Goal: Task Accomplishment & Management: Manage account settings

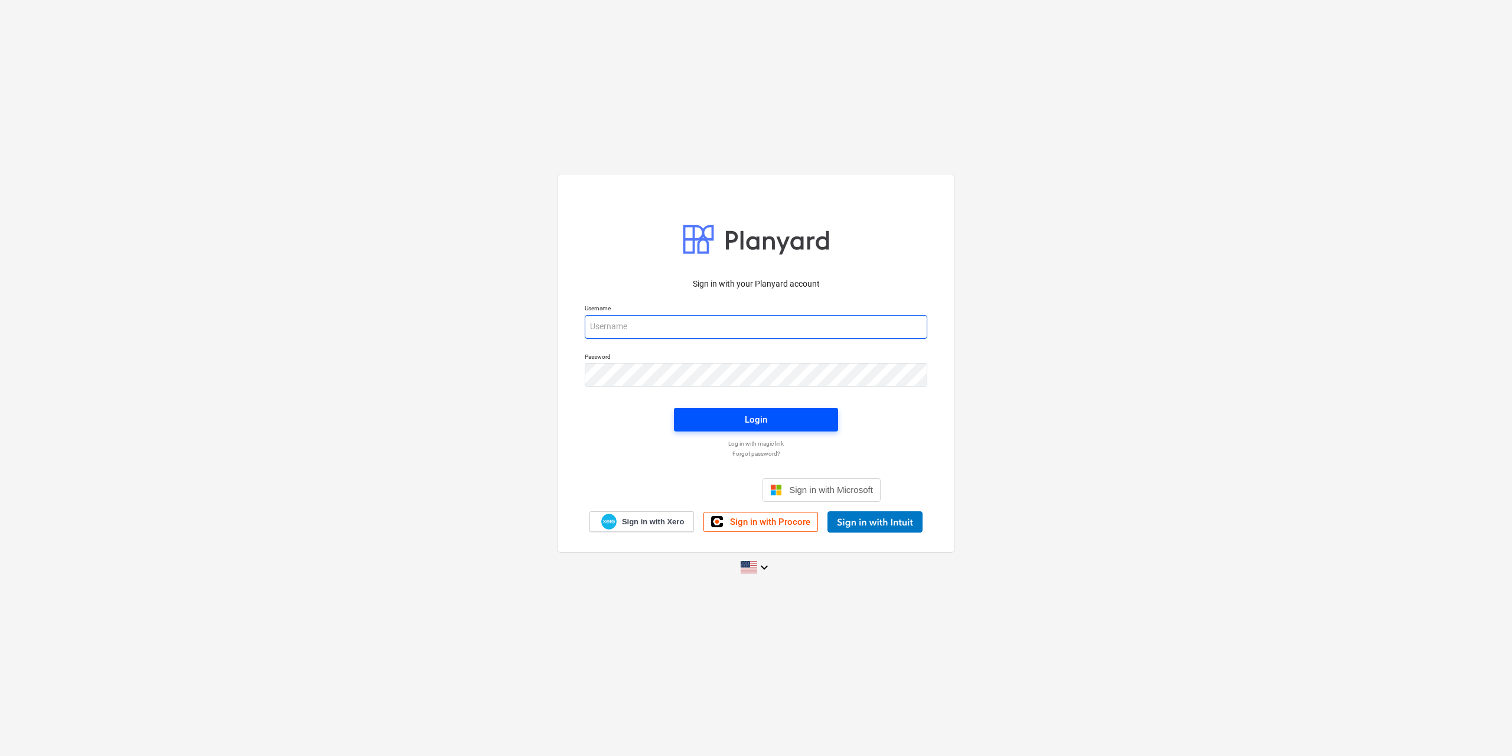
type input "[EMAIL_ADDRESS][DOMAIN_NAME]"
click at [754, 421] on div "Login" at bounding box center [756, 419] width 22 height 15
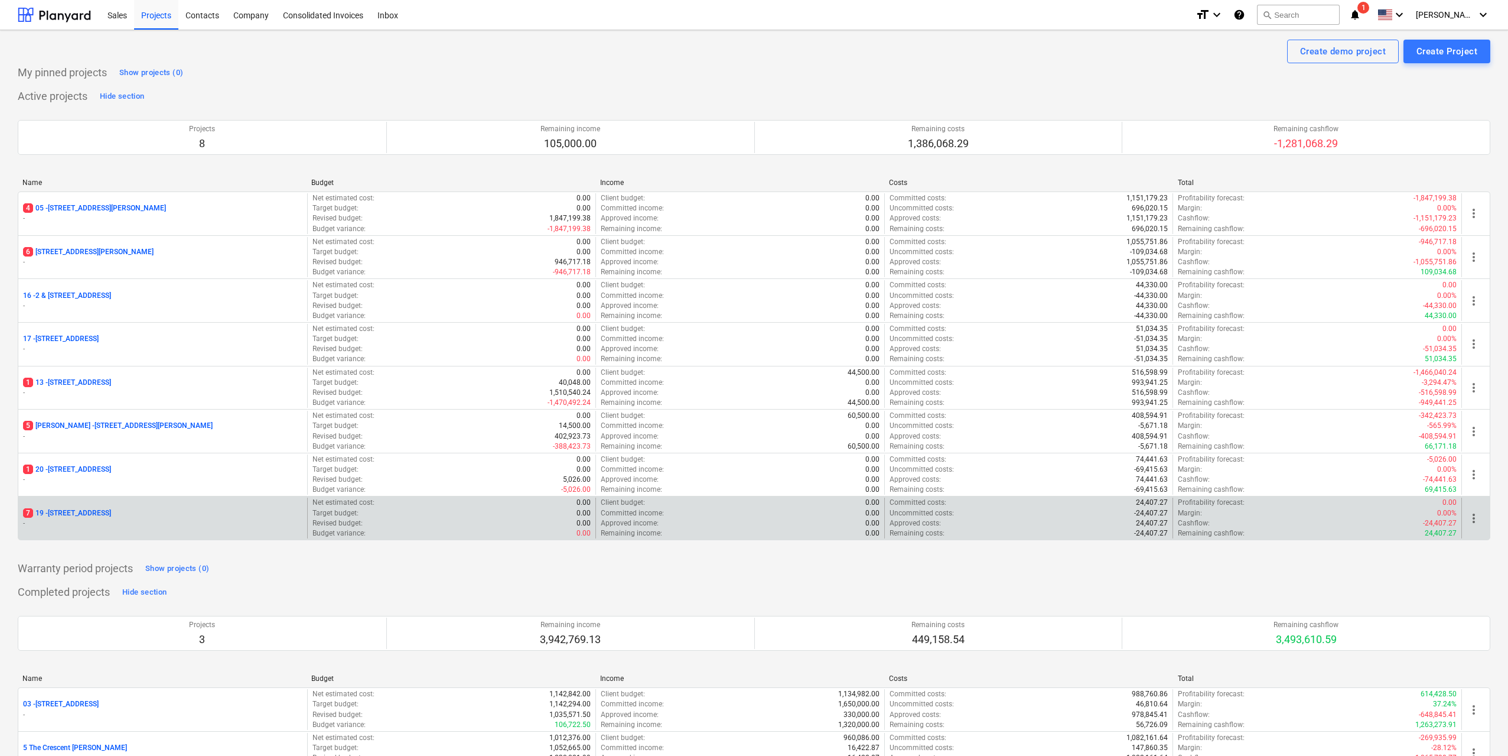
click at [111, 512] on p "[STREET_ADDRESS]" at bounding box center [67, 513] width 88 height 10
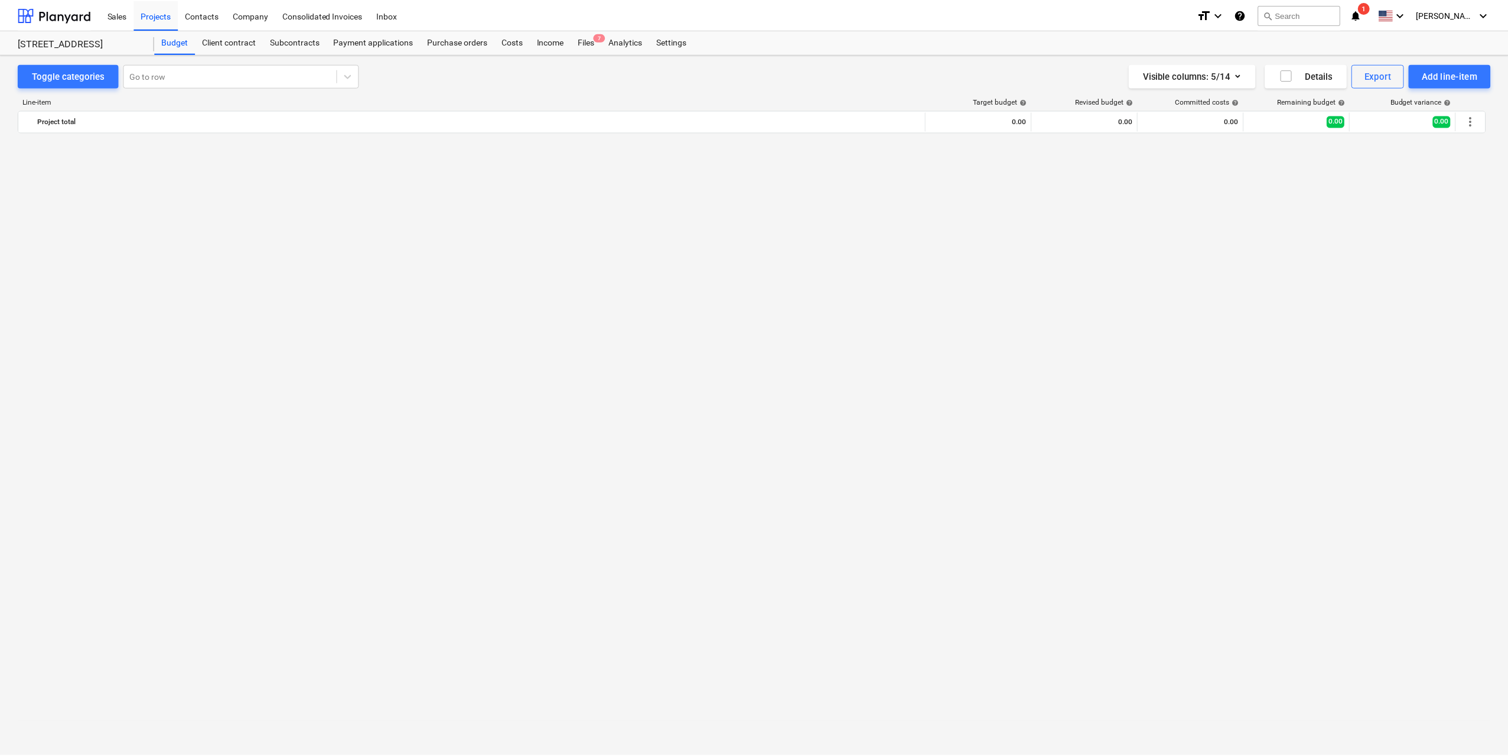
scroll to position [1300, 0]
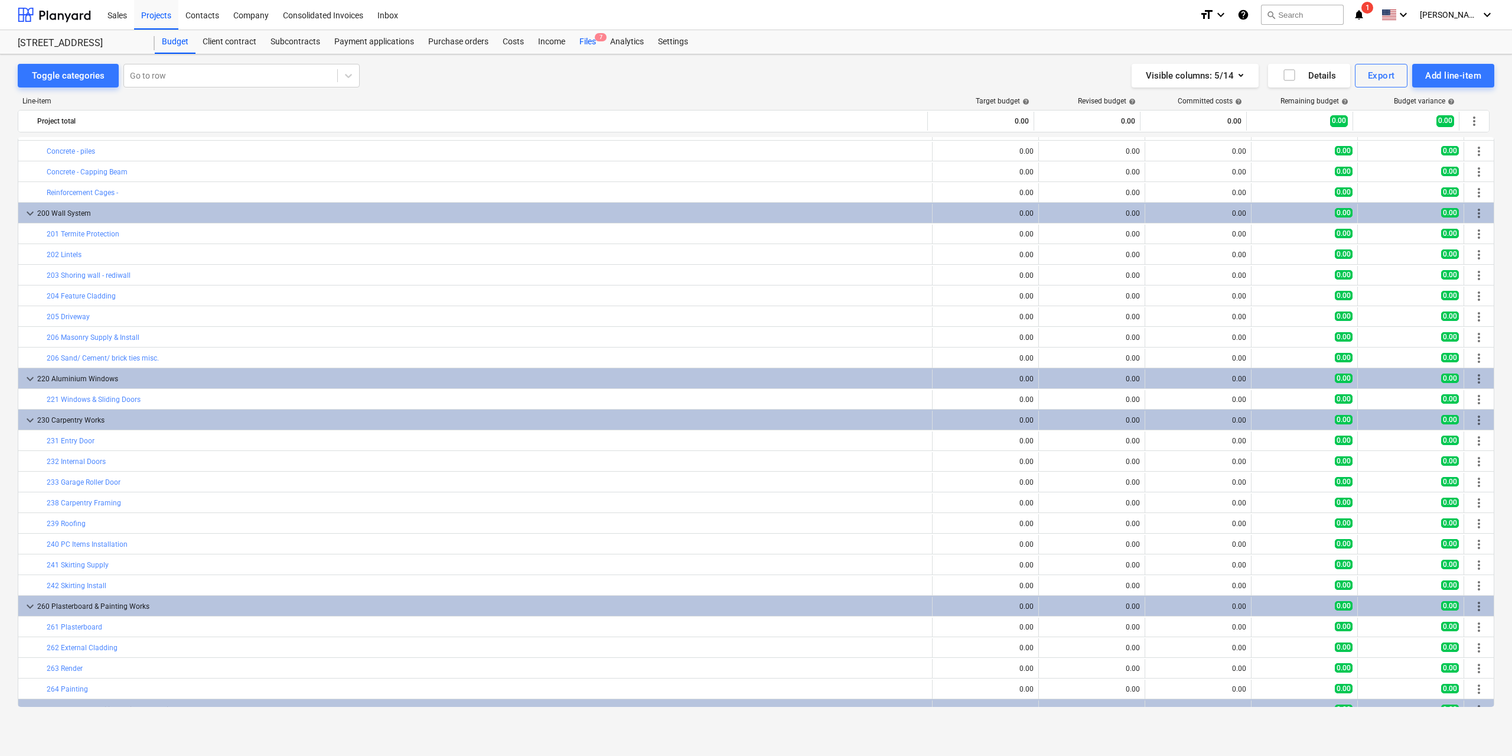
click at [591, 43] on div "Files 7" at bounding box center [587, 42] width 31 height 24
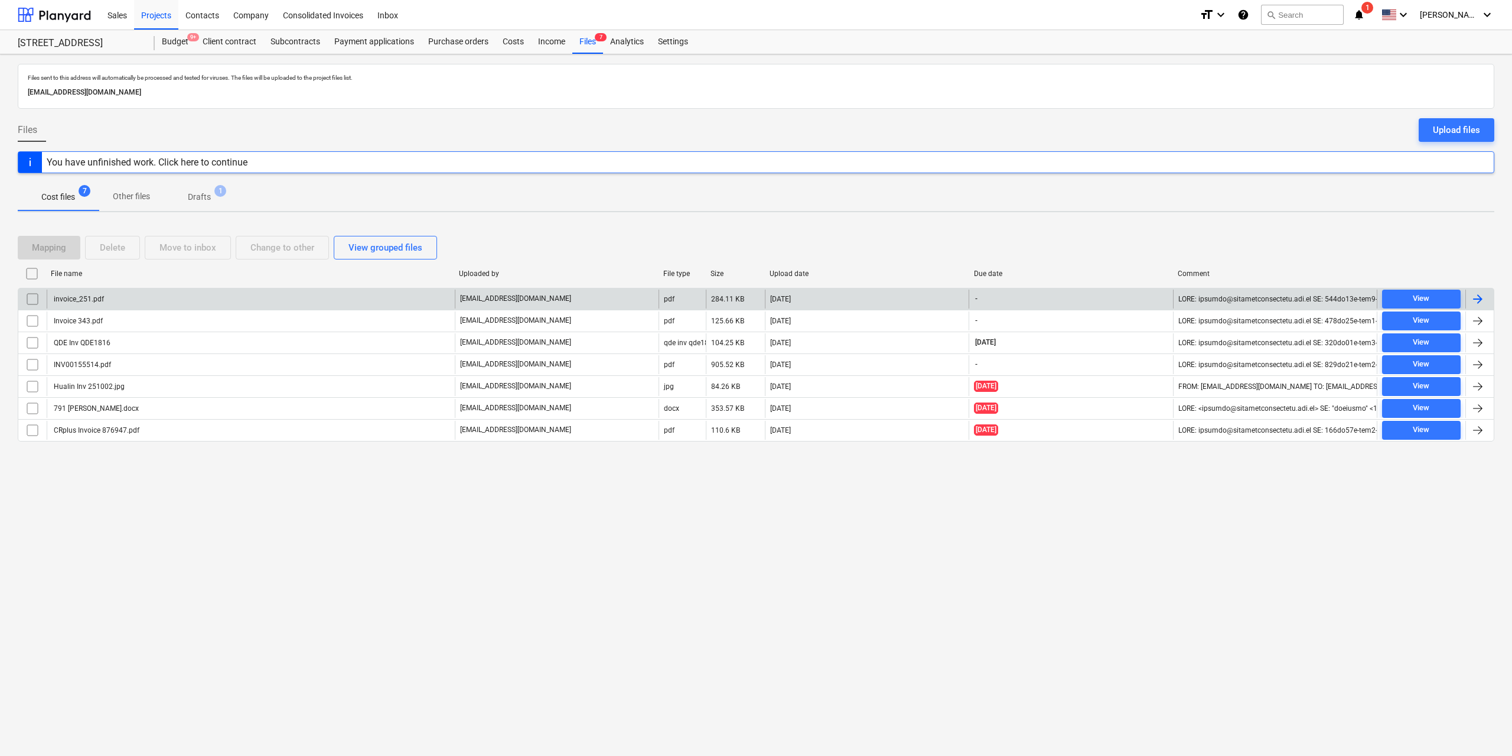
click at [92, 301] on div "invoice_251.pdf" at bounding box center [78, 299] width 52 height 8
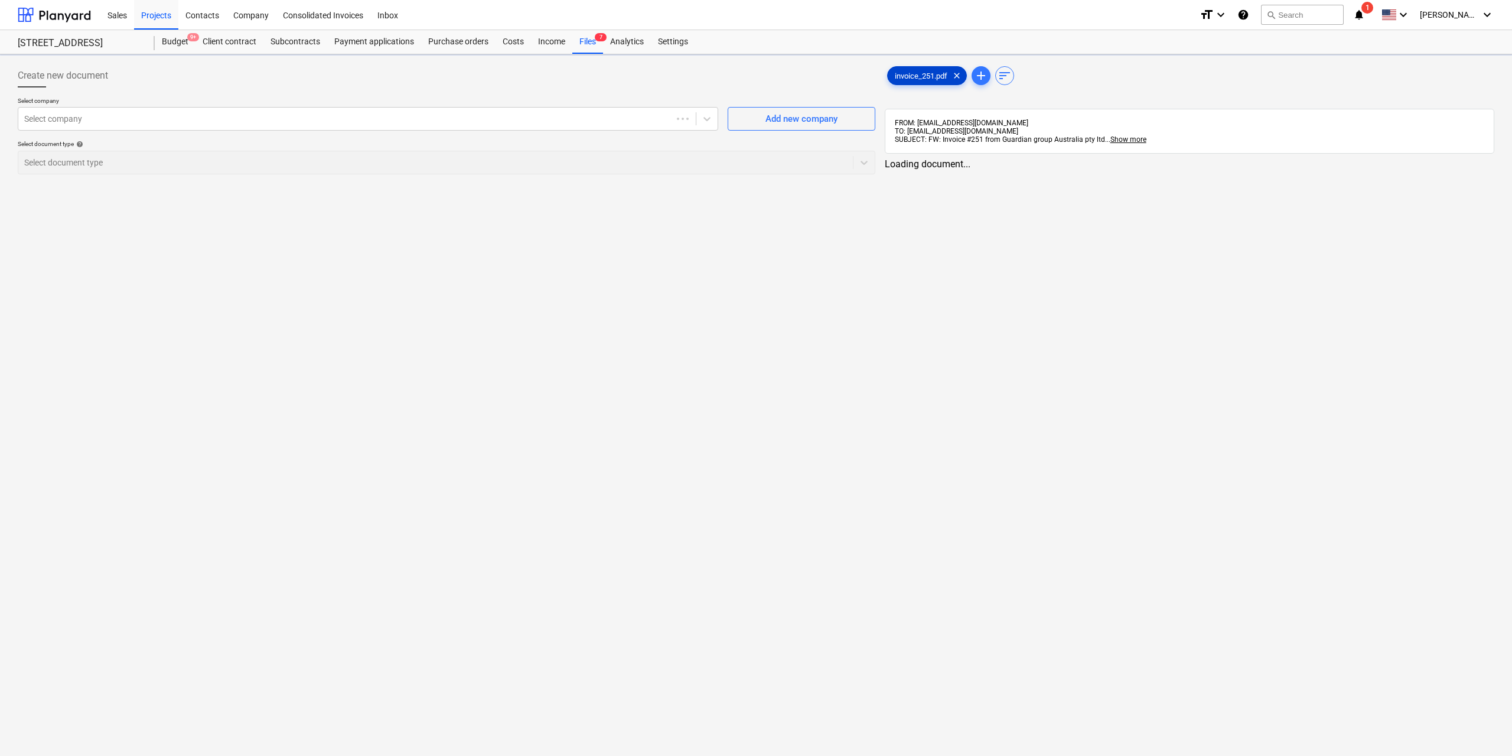
click at [909, 78] on span "invoice_251.pdf" at bounding box center [921, 75] width 67 height 9
click at [524, 122] on div at bounding box center [344, 119] width 640 height 12
click at [522, 118] on div at bounding box center [344, 119] width 640 height 12
click at [512, 113] on div at bounding box center [344, 119] width 640 height 12
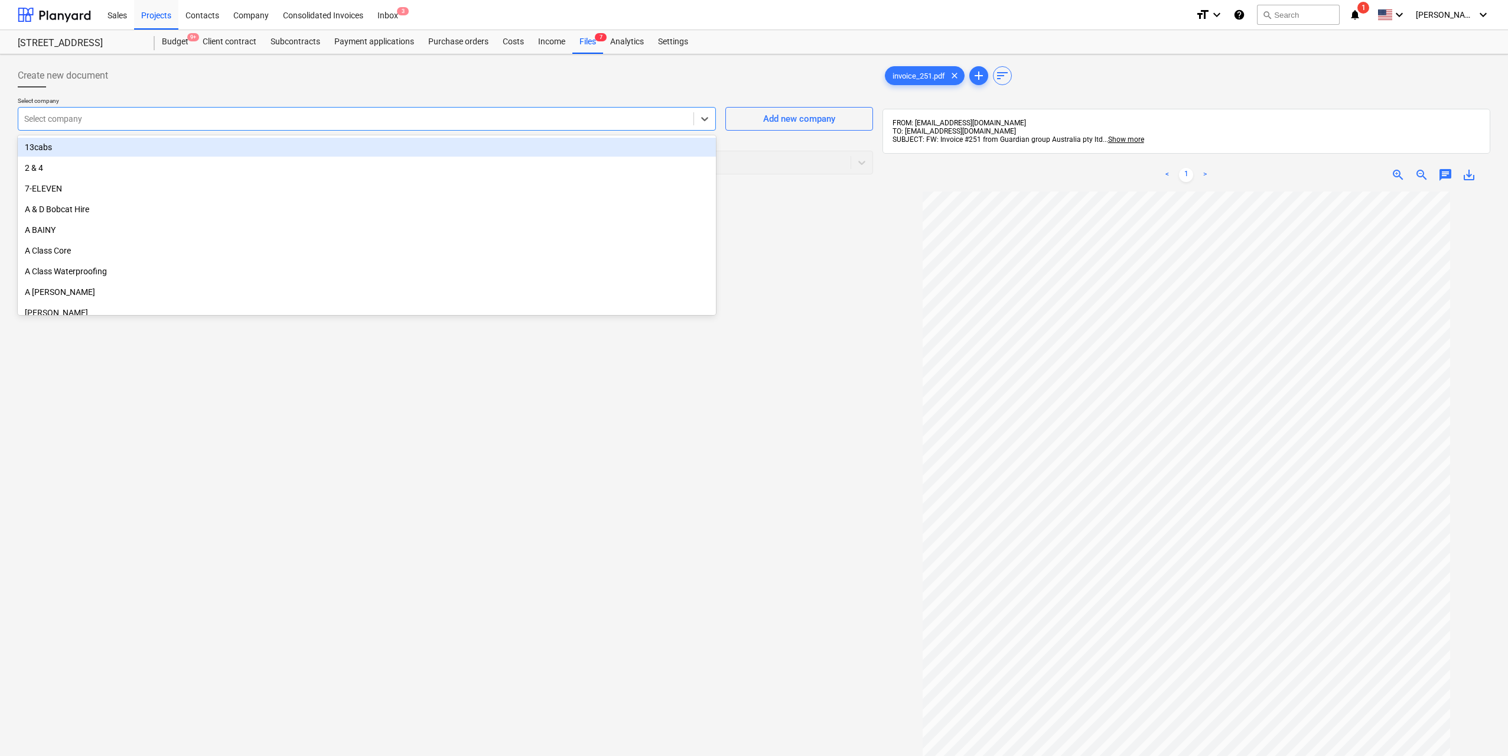
click at [600, 124] on div at bounding box center [355, 119] width 663 height 12
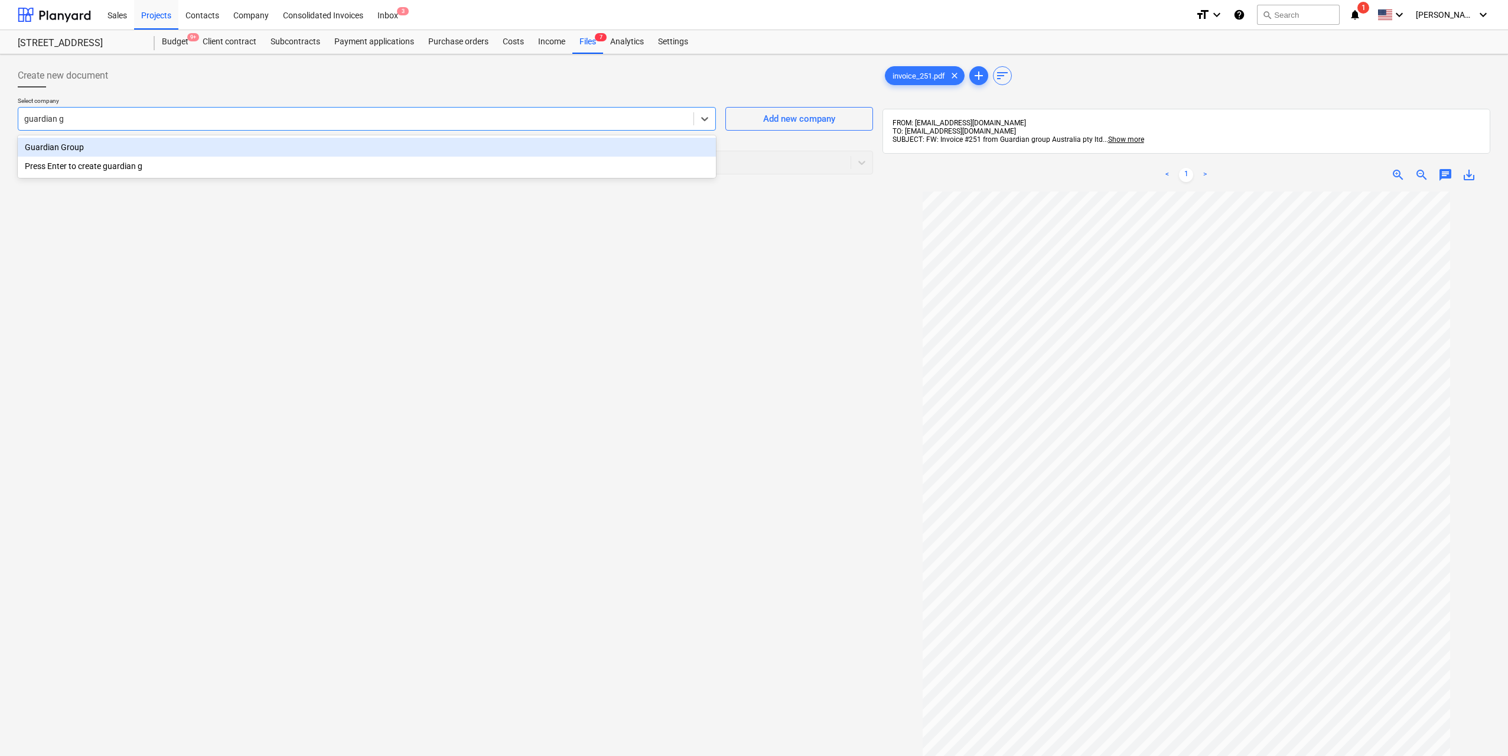
type input "guardian gr"
click at [405, 161] on div at bounding box center [434, 163] width 820 height 12
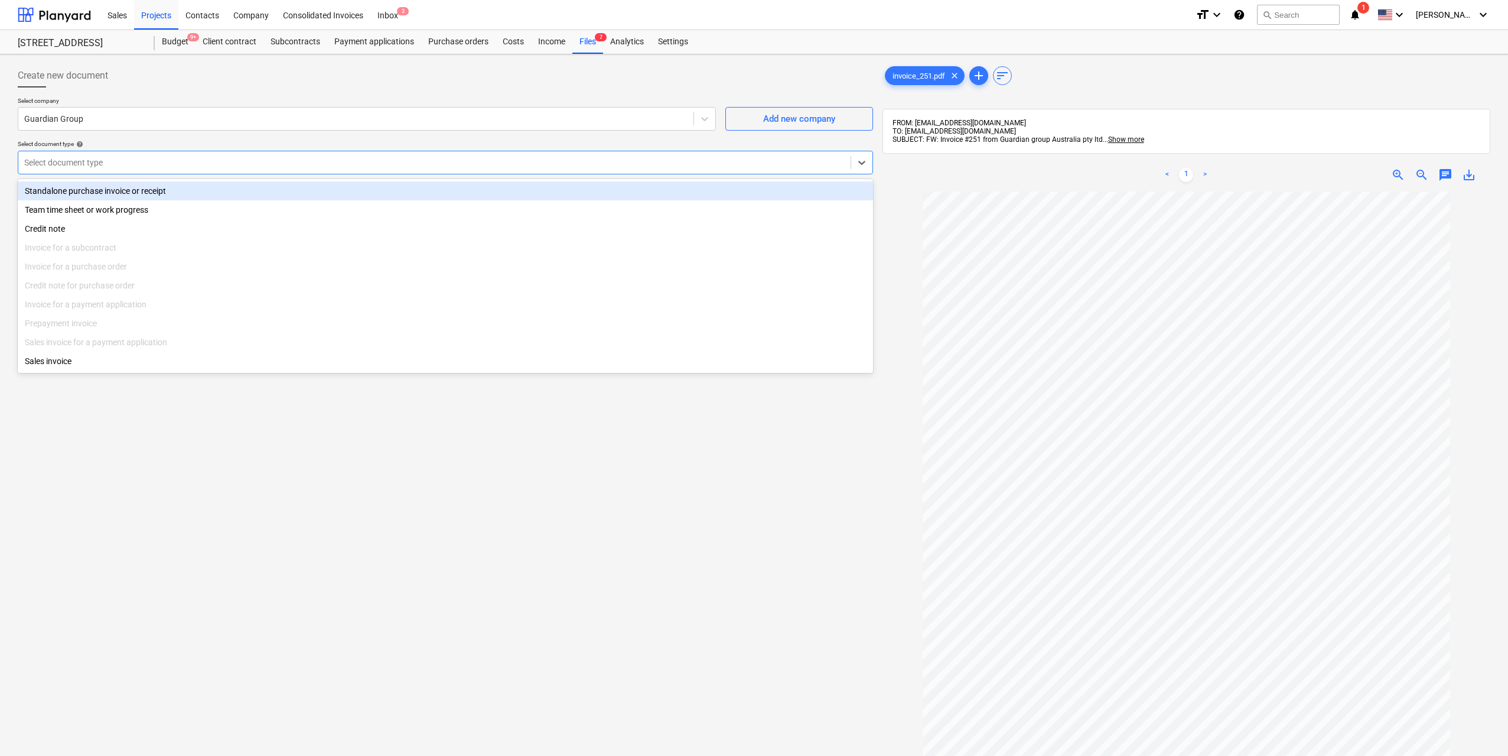
click at [280, 190] on div "Standalone purchase invoice or receipt" at bounding box center [445, 190] width 855 height 19
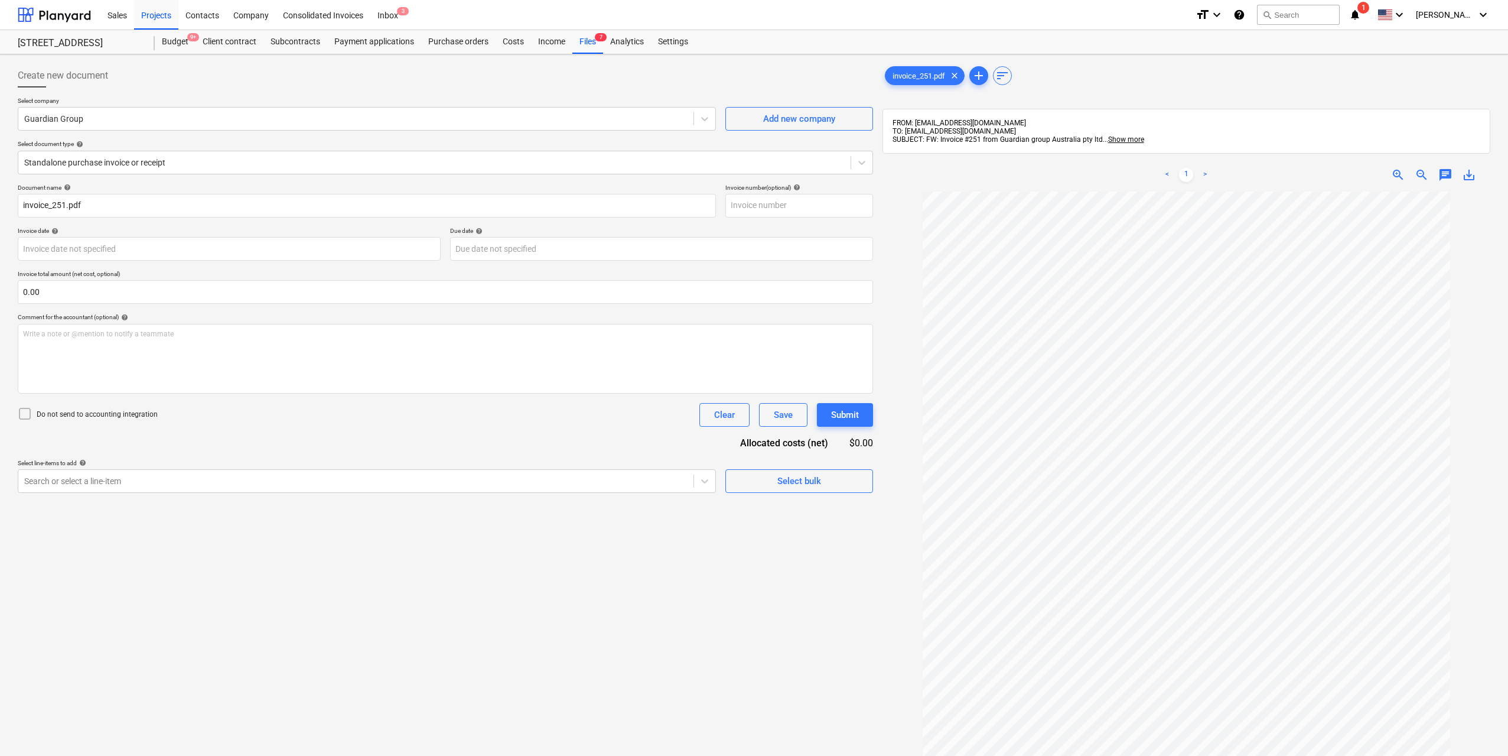
click at [222, 637] on div "Create new document Select company Guardian Group Add new company Select docume…" at bounding box center [445, 488] width 865 height 859
click at [111, 486] on div at bounding box center [355, 481] width 663 height 12
type input "pump"
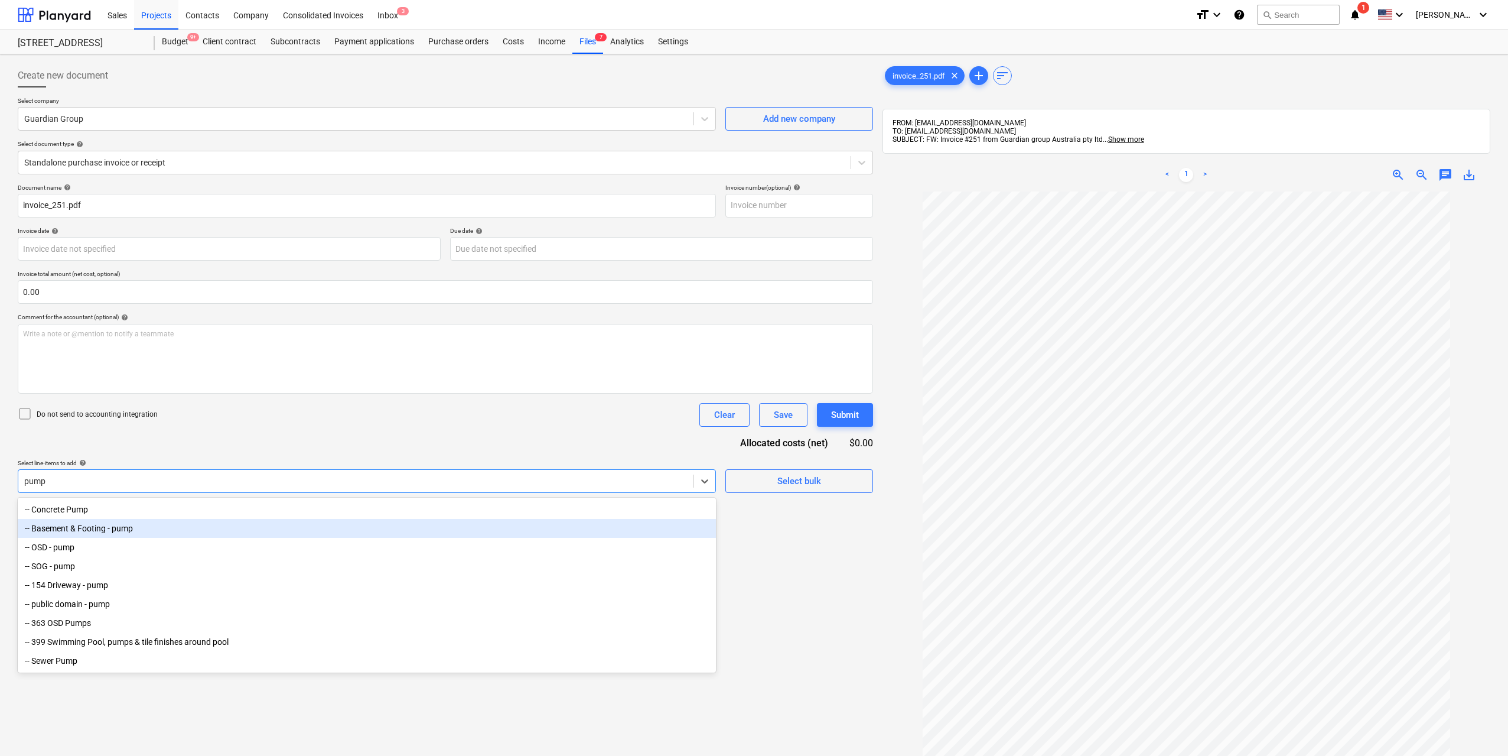
click at [103, 530] on div "-- Basement & Footing - pump" at bounding box center [367, 528] width 698 height 19
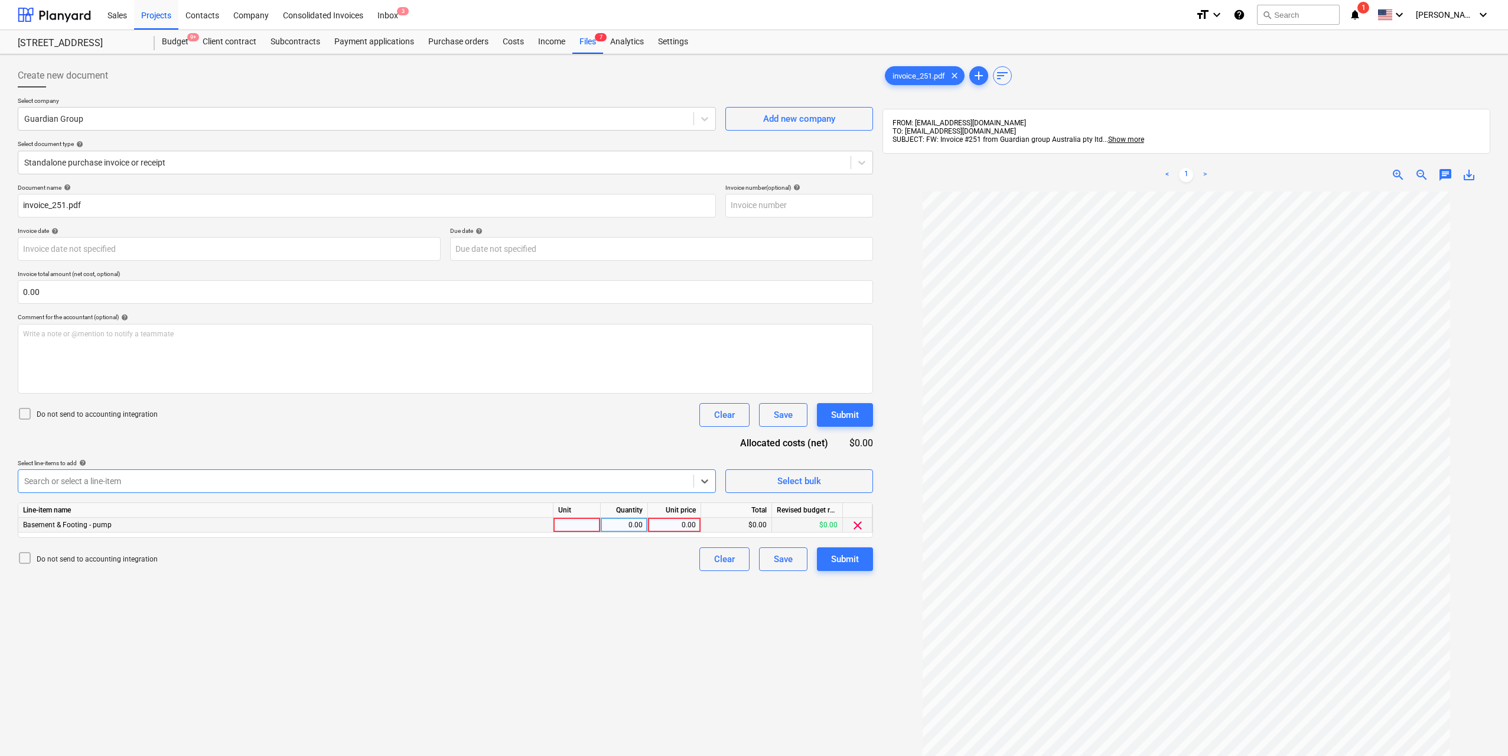
click at [566, 520] on div at bounding box center [576, 524] width 47 height 15
type input "1"
click at [626, 519] on div "0.00" at bounding box center [623, 524] width 37 height 15
click at [676, 521] on div "0.00" at bounding box center [674, 524] width 43 height 15
type input "1512"
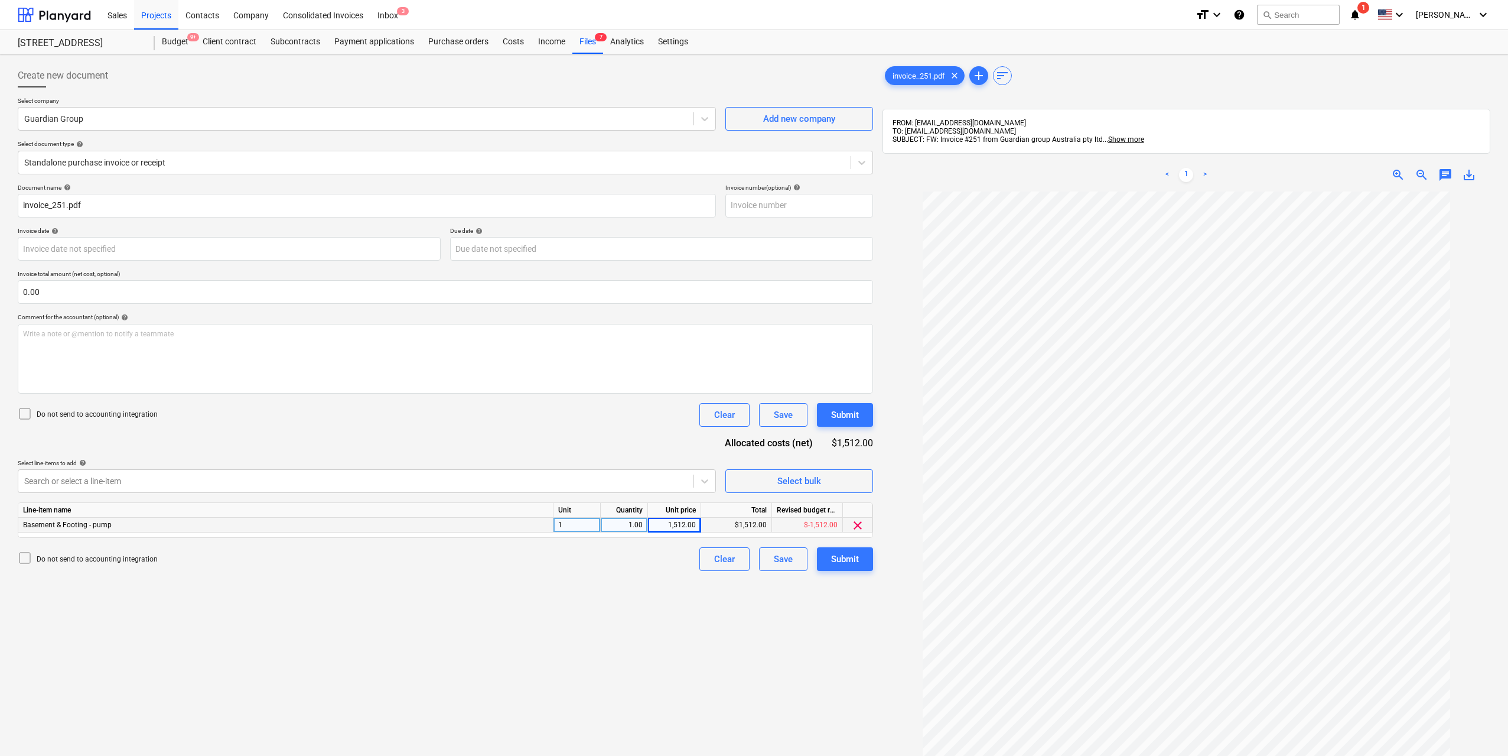
click at [615, 621] on div "Create new document Select company Guardian Group Add new company Select docume…" at bounding box center [445, 488] width 865 height 859
click at [865, 564] on button "Submit" at bounding box center [845, 559] width 56 height 24
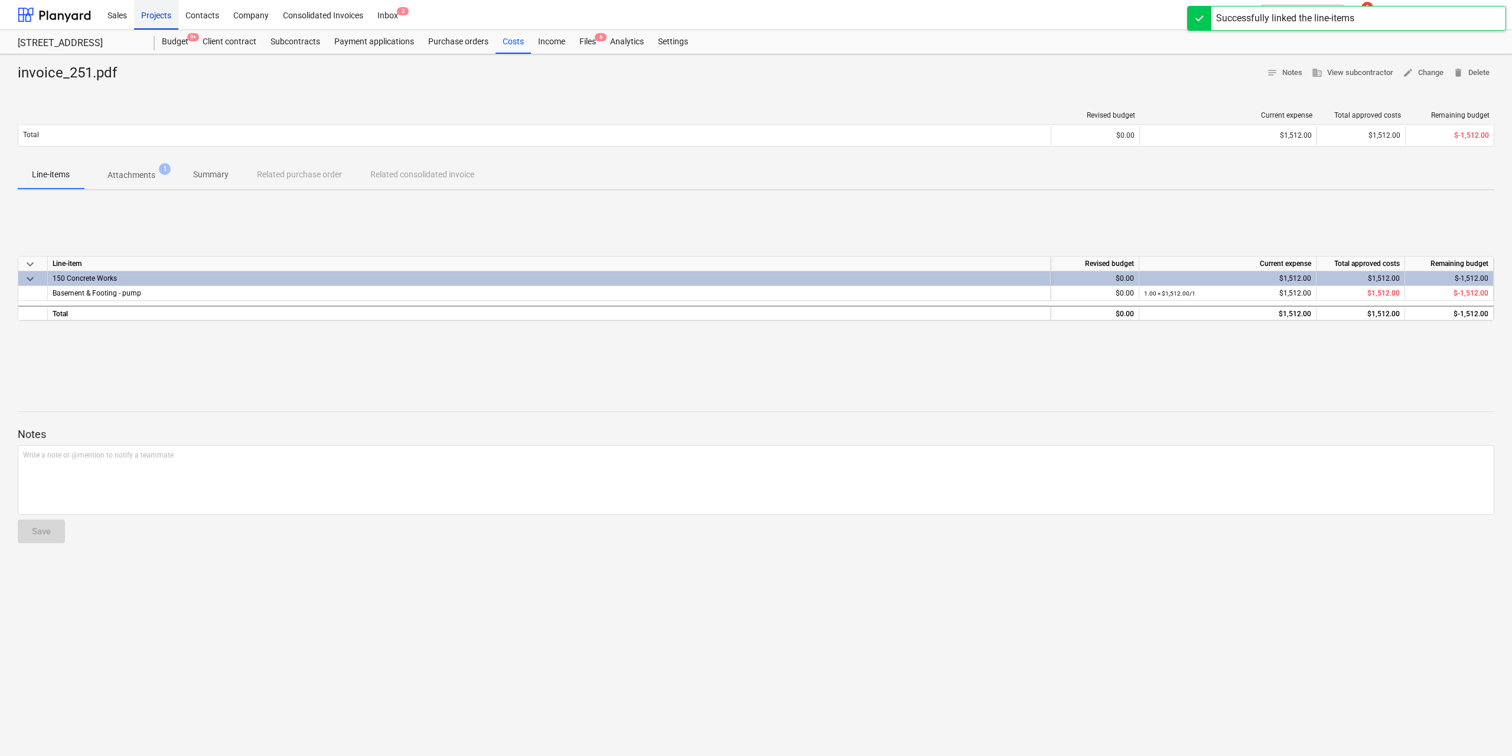
click at [154, 15] on div "Projects" at bounding box center [156, 14] width 44 height 30
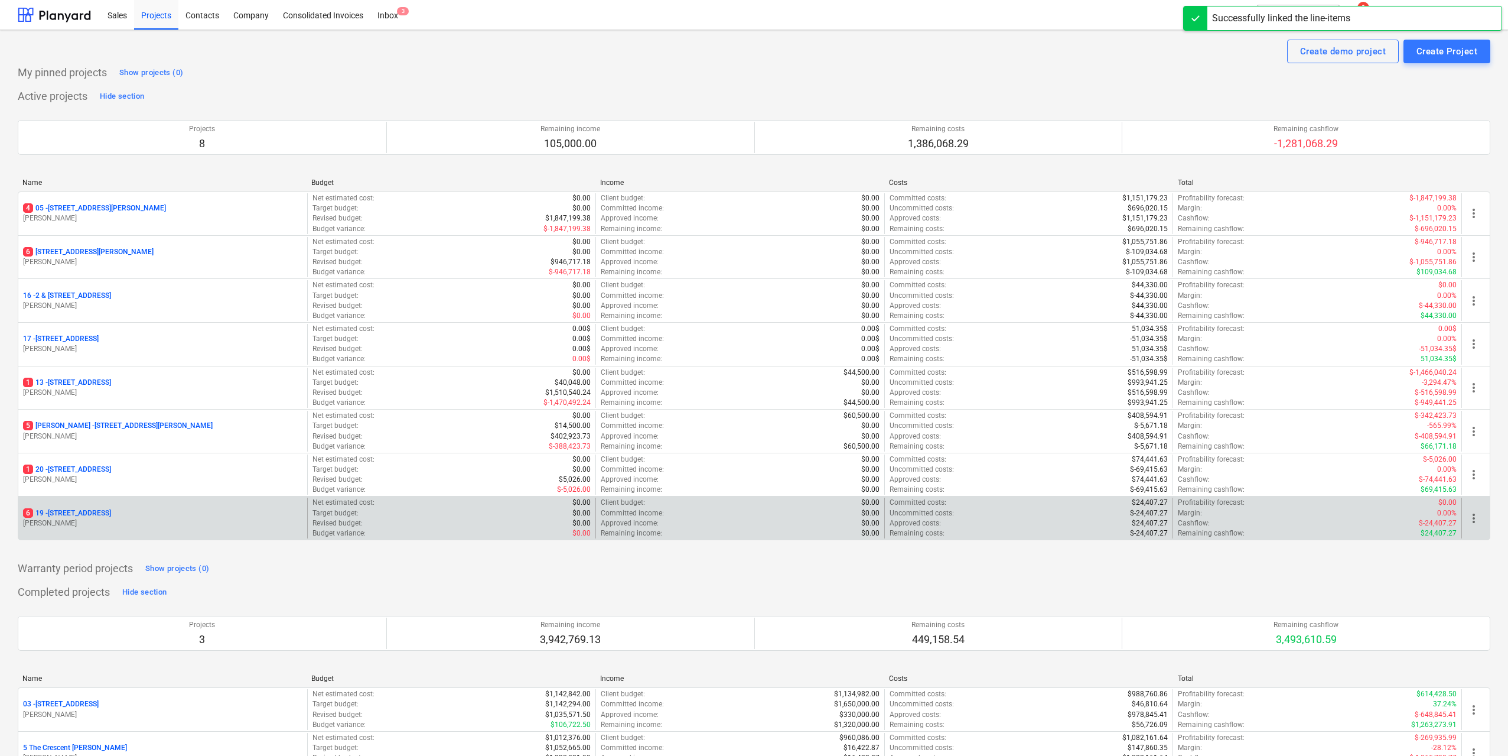
click at [111, 509] on p "[STREET_ADDRESS]" at bounding box center [67, 513] width 88 height 10
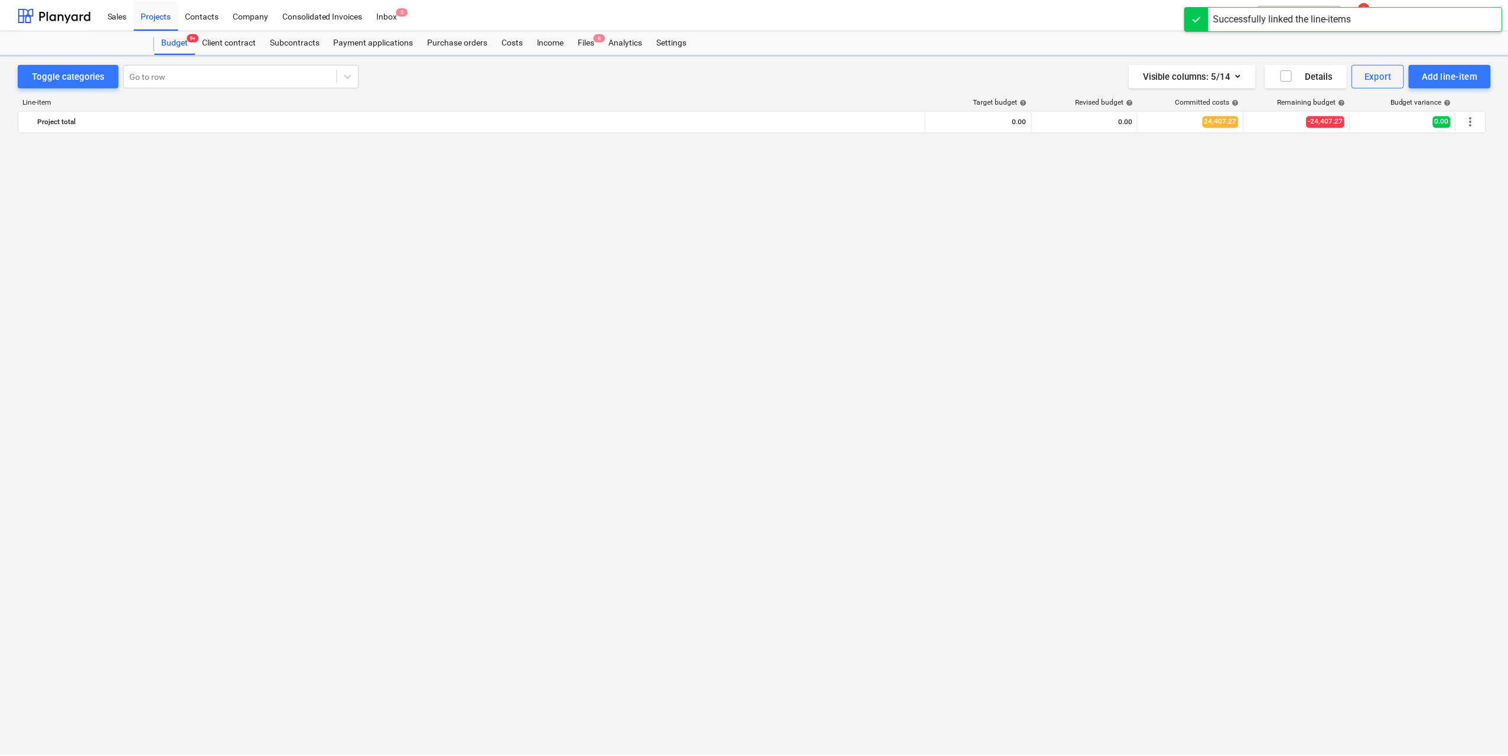
scroll to position [1300, 0]
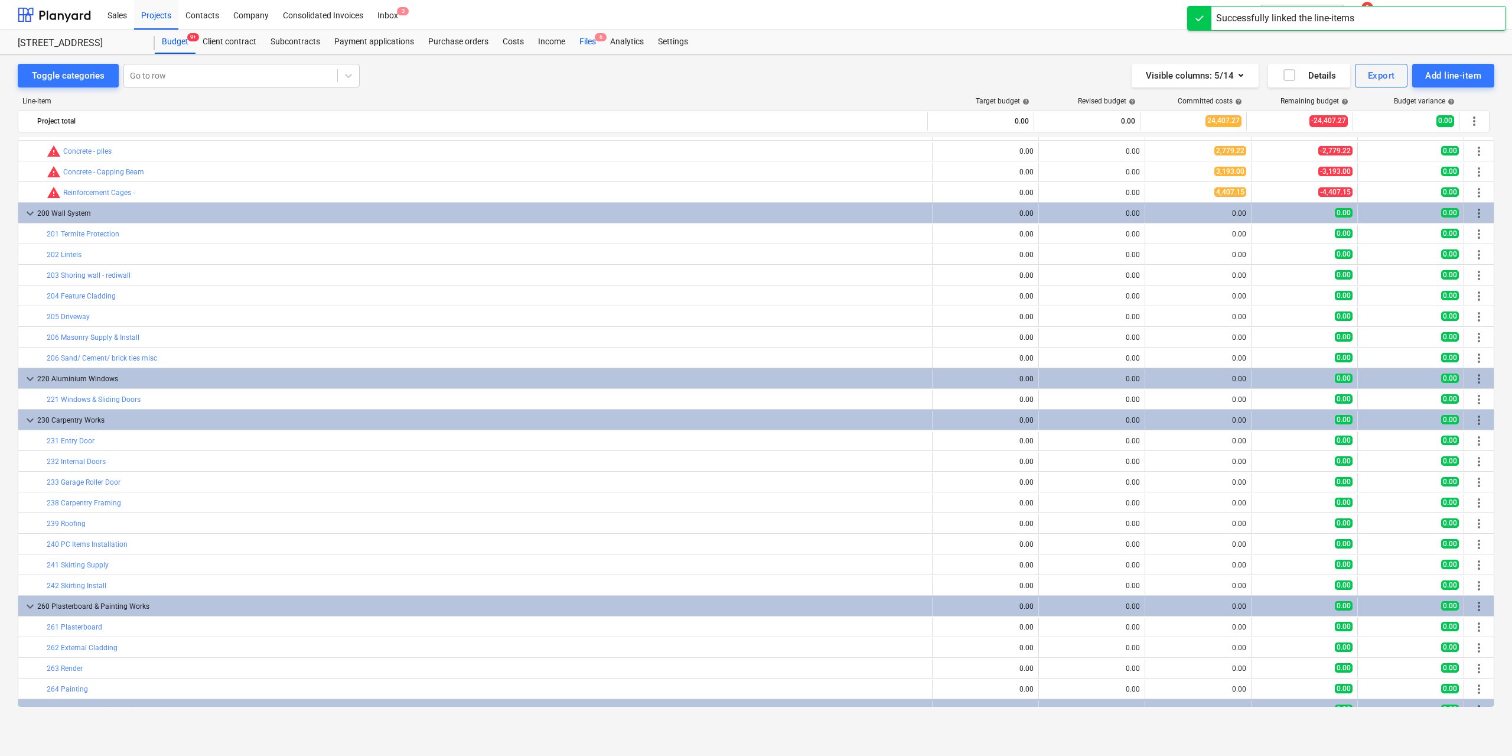
click at [572, 43] on div "Files 6" at bounding box center [587, 42] width 31 height 24
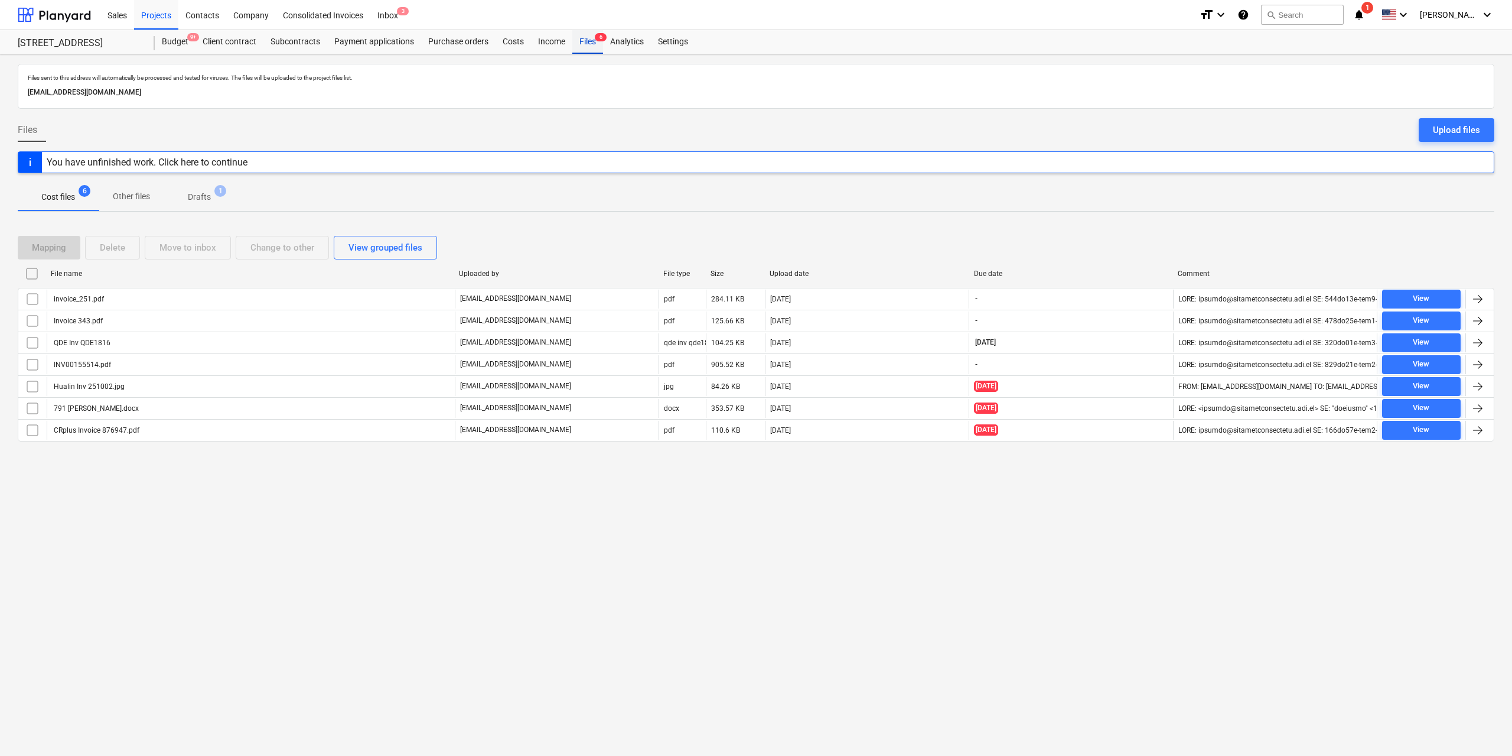
click at [584, 43] on div "Files 6" at bounding box center [587, 42] width 31 height 24
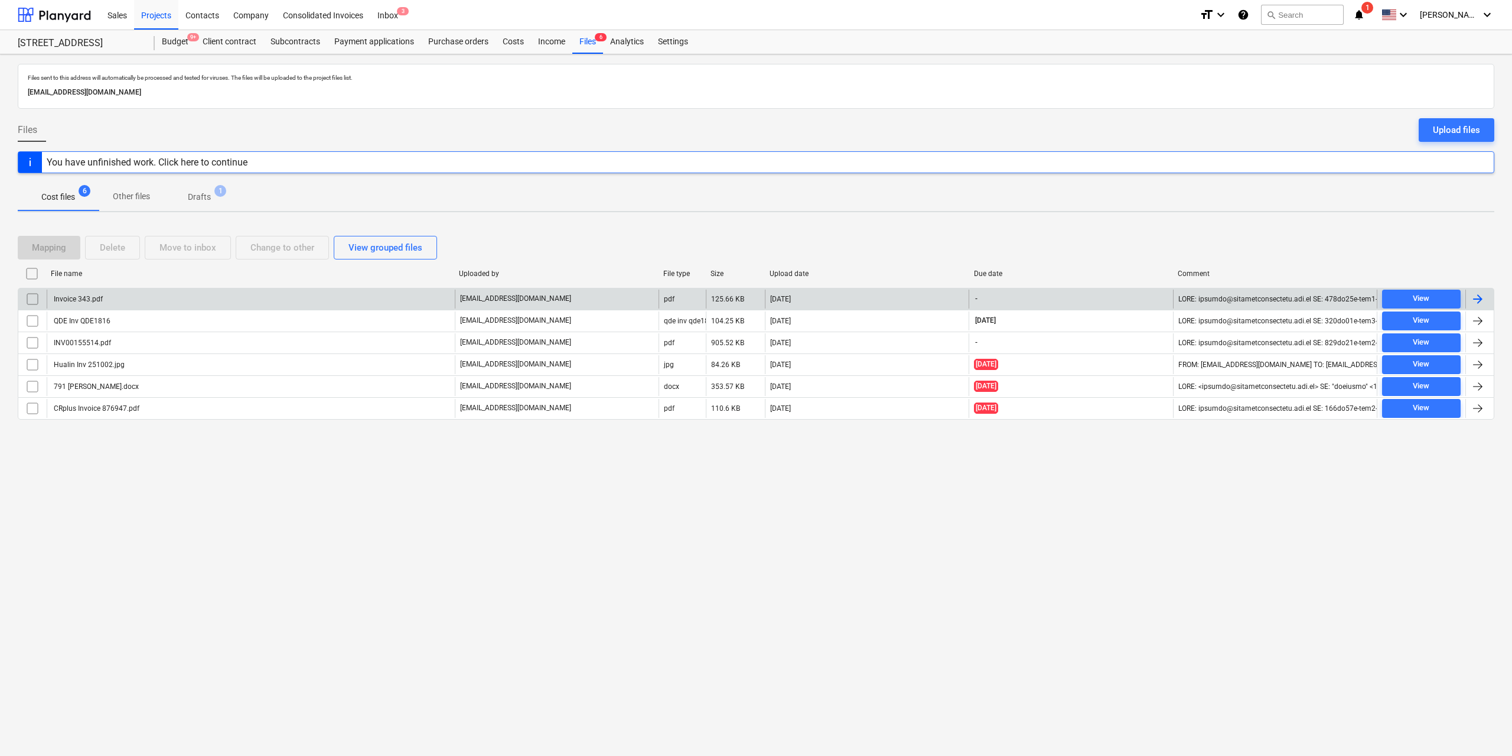
click at [103, 298] on div "Invoice 343.pdf" at bounding box center [251, 298] width 408 height 19
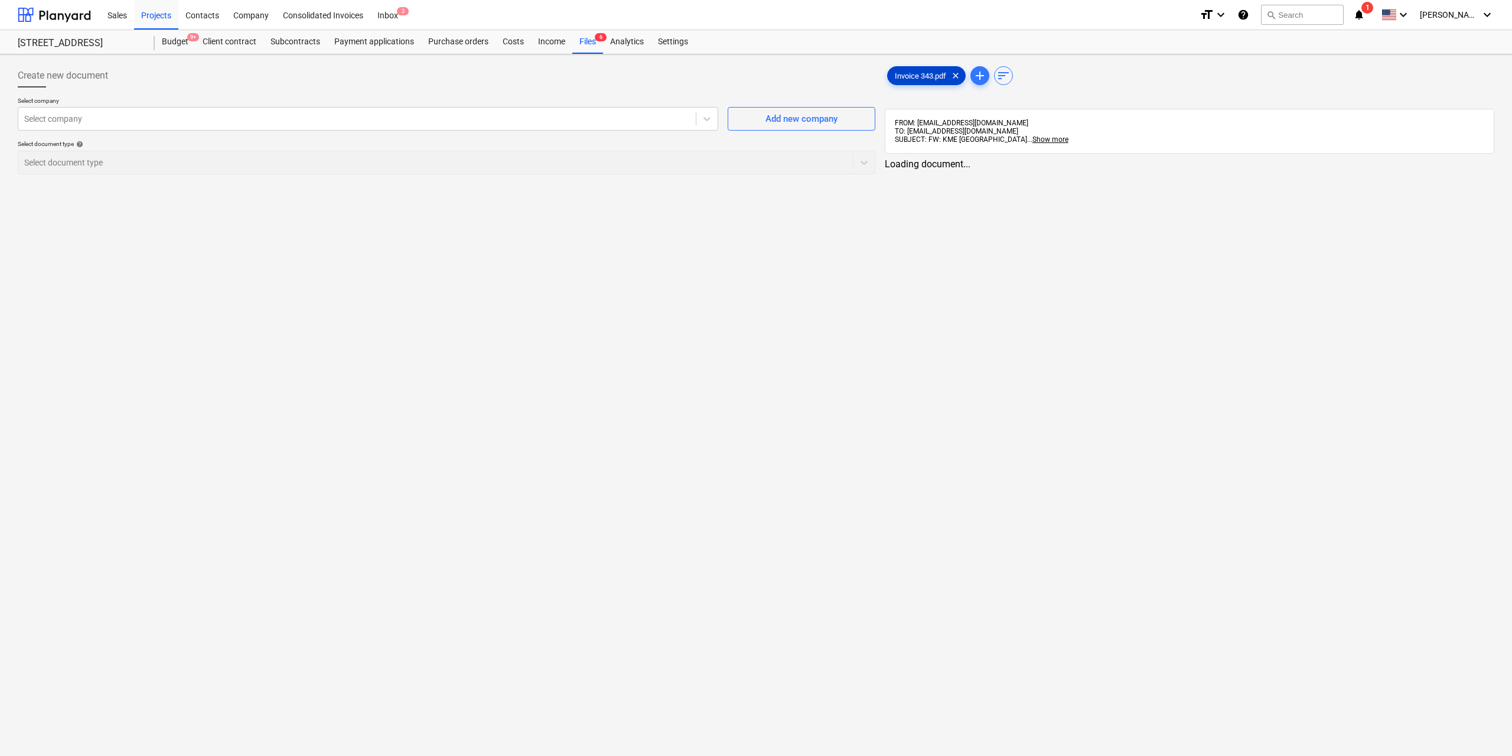
click at [916, 77] on span "Invoice 343.pdf" at bounding box center [921, 75] width 66 height 9
click at [313, 121] on div at bounding box center [355, 119] width 663 height 12
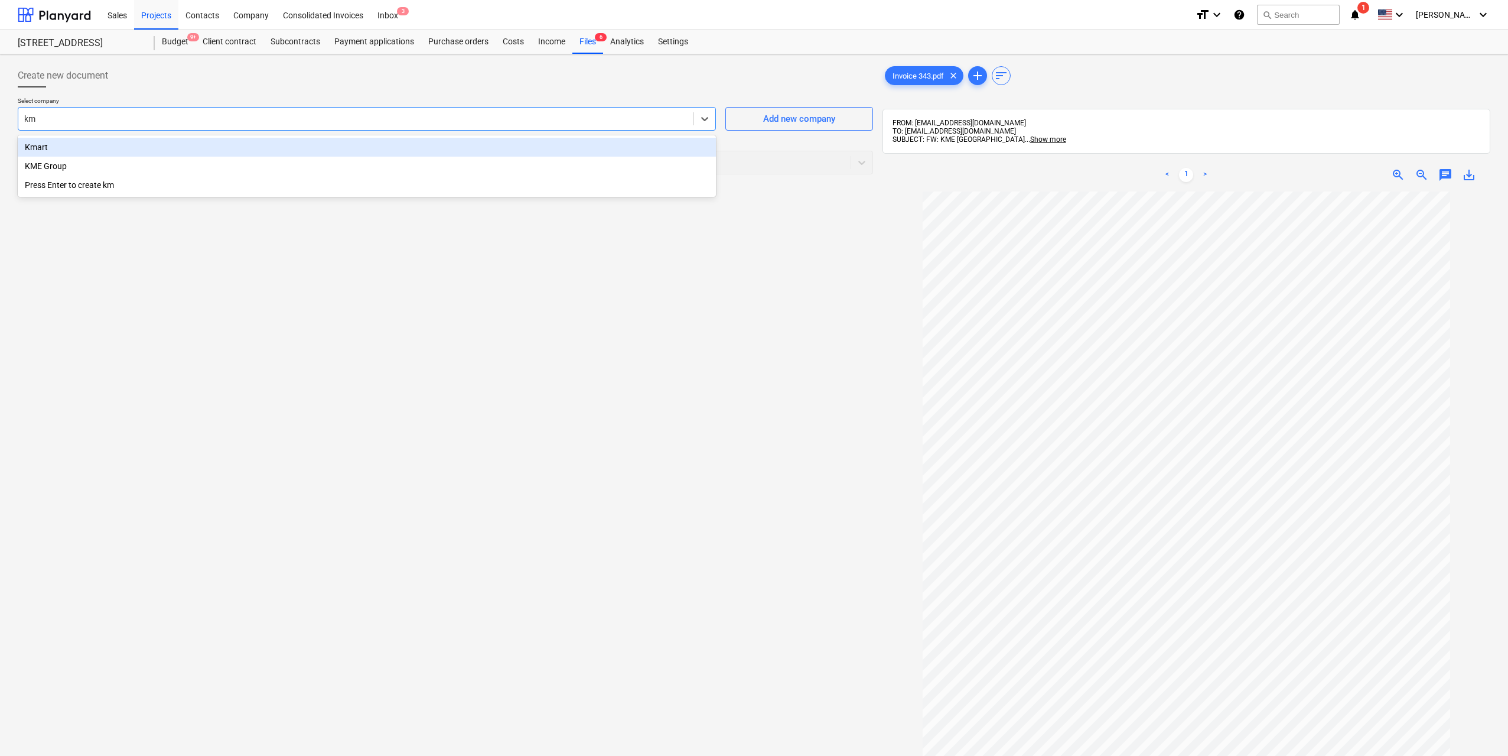
type input "kme"
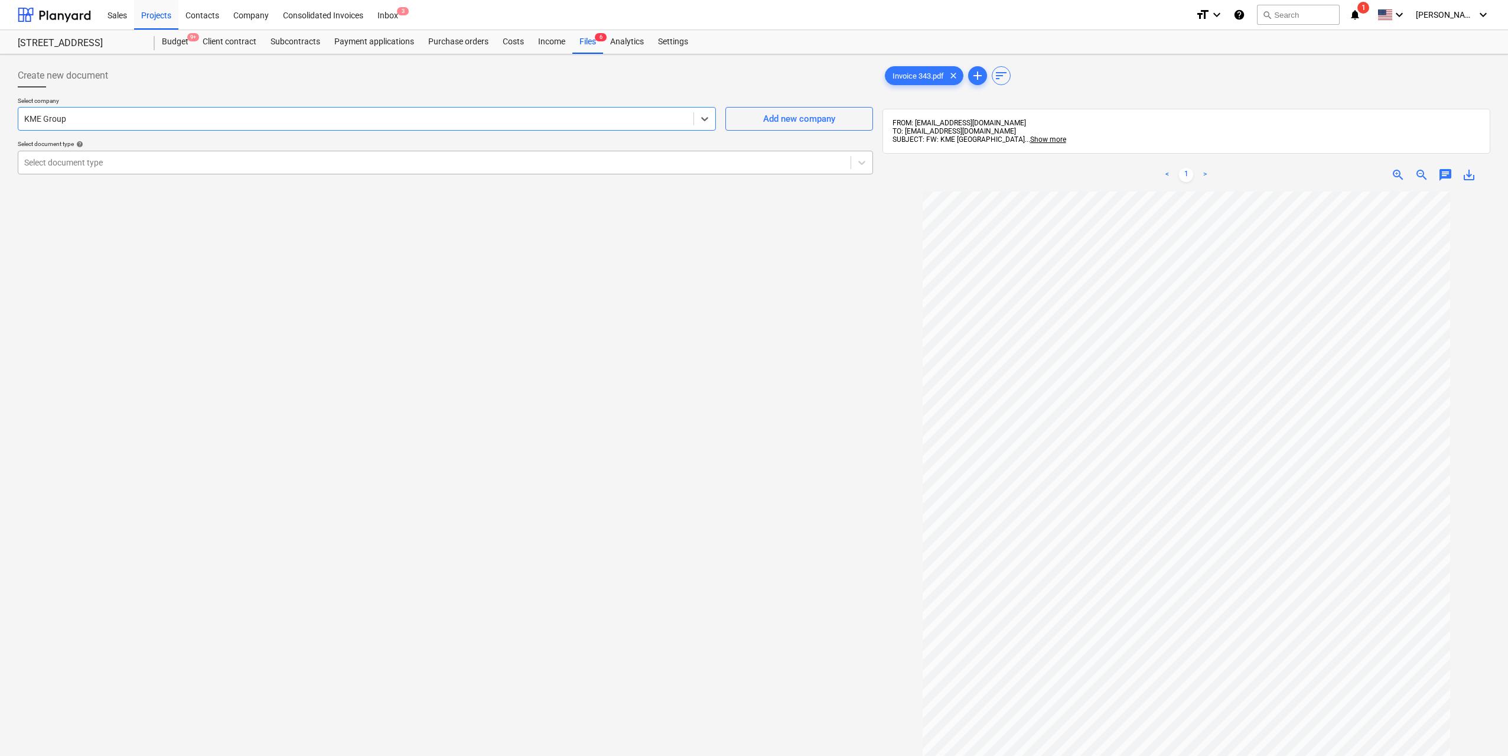
click at [297, 161] on div at bounding box center [434, 163] width 820 height 12
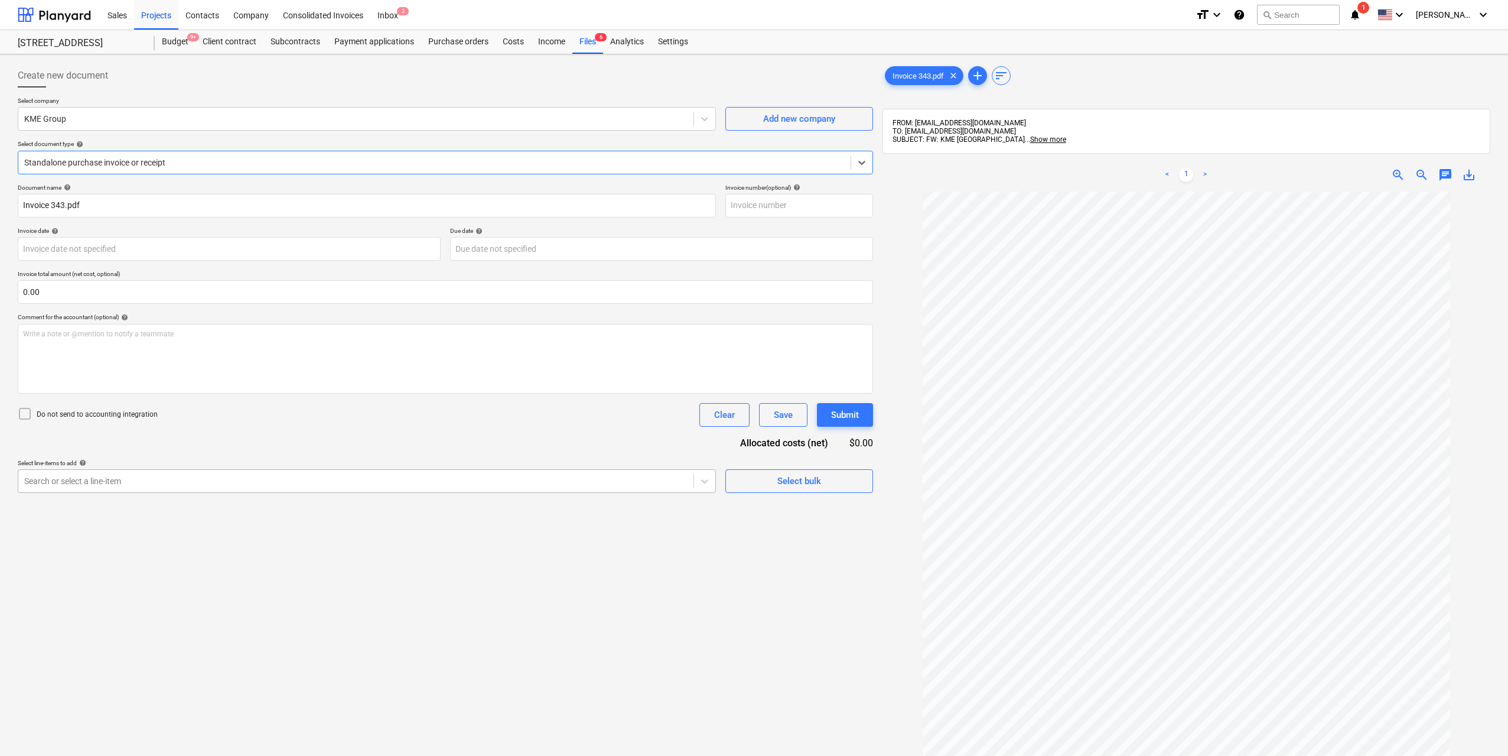
click at [242, 492] on div "Search or select a line-item" at bounding box center [367, 481] width 698 height 24
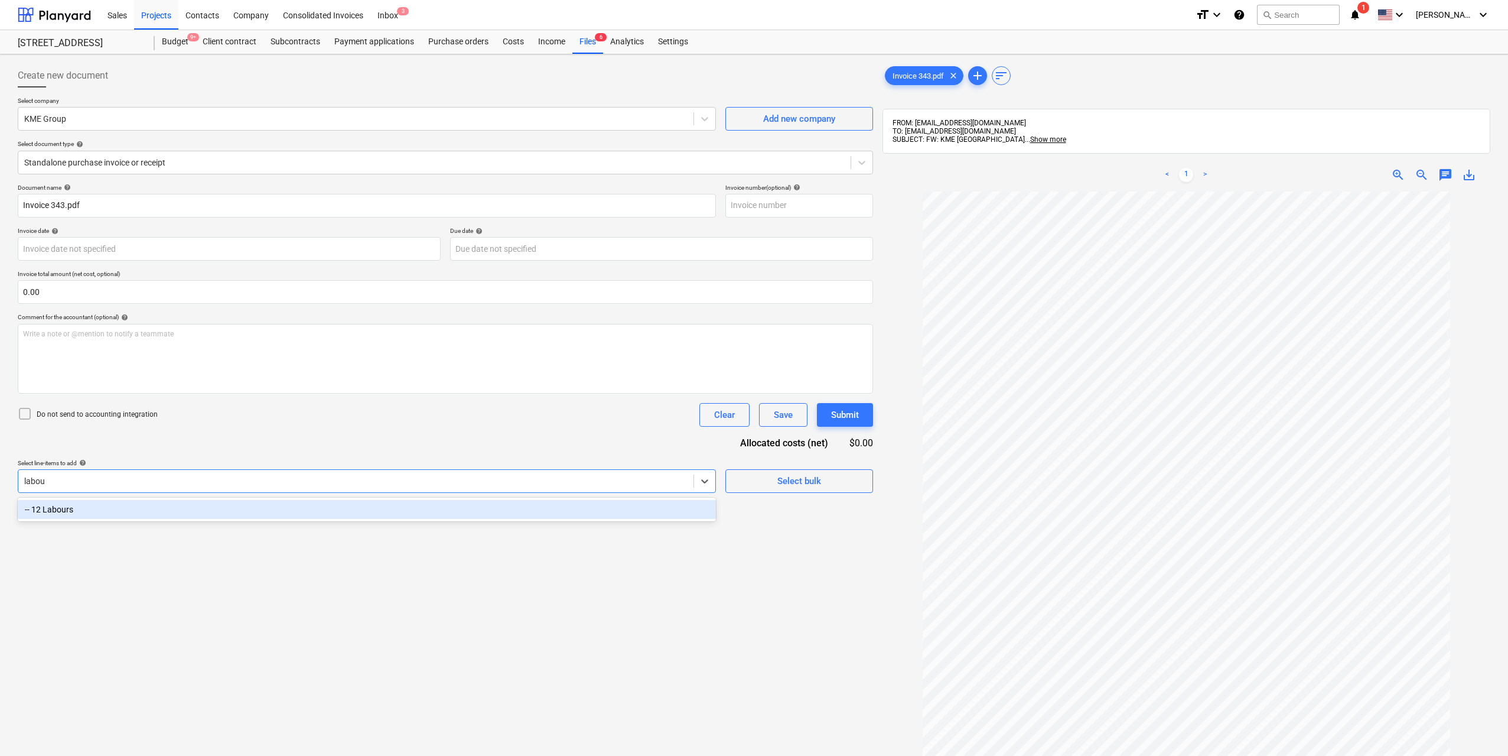
type input "labour"
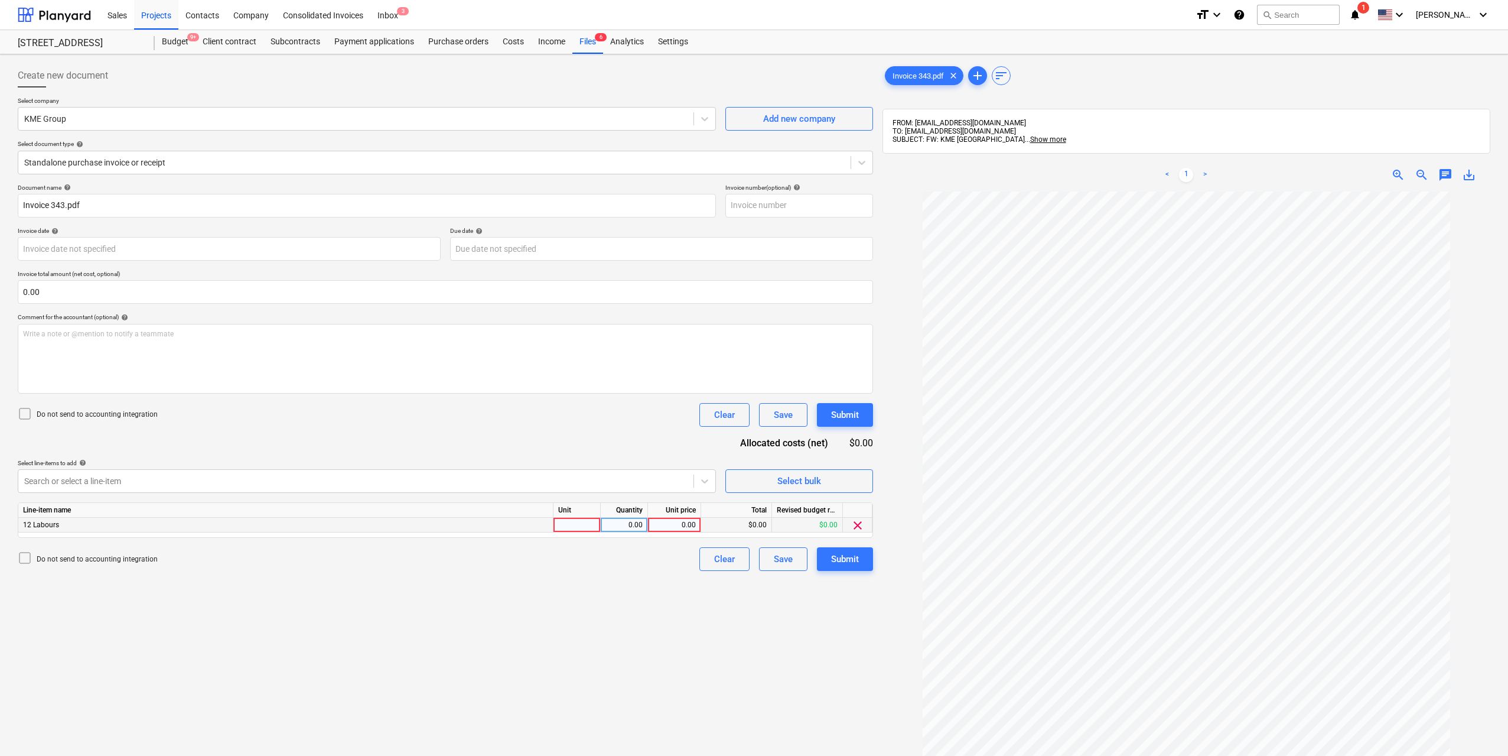
click at [574, 517] on div at bounding box center [576, 524] width 47 height 15
click at [625, 522] on div "0.00" at bounding box center [623, 524] width 37 height 15
click at [675, 526] on div "0.00" at bounding box center [674, 524] width 43 height 15
type input "300"
click at [660, 582] on div "Create new document Select company KME Group Add new company Select document ty…" at bounding box center [445, 488] width 865 height 859
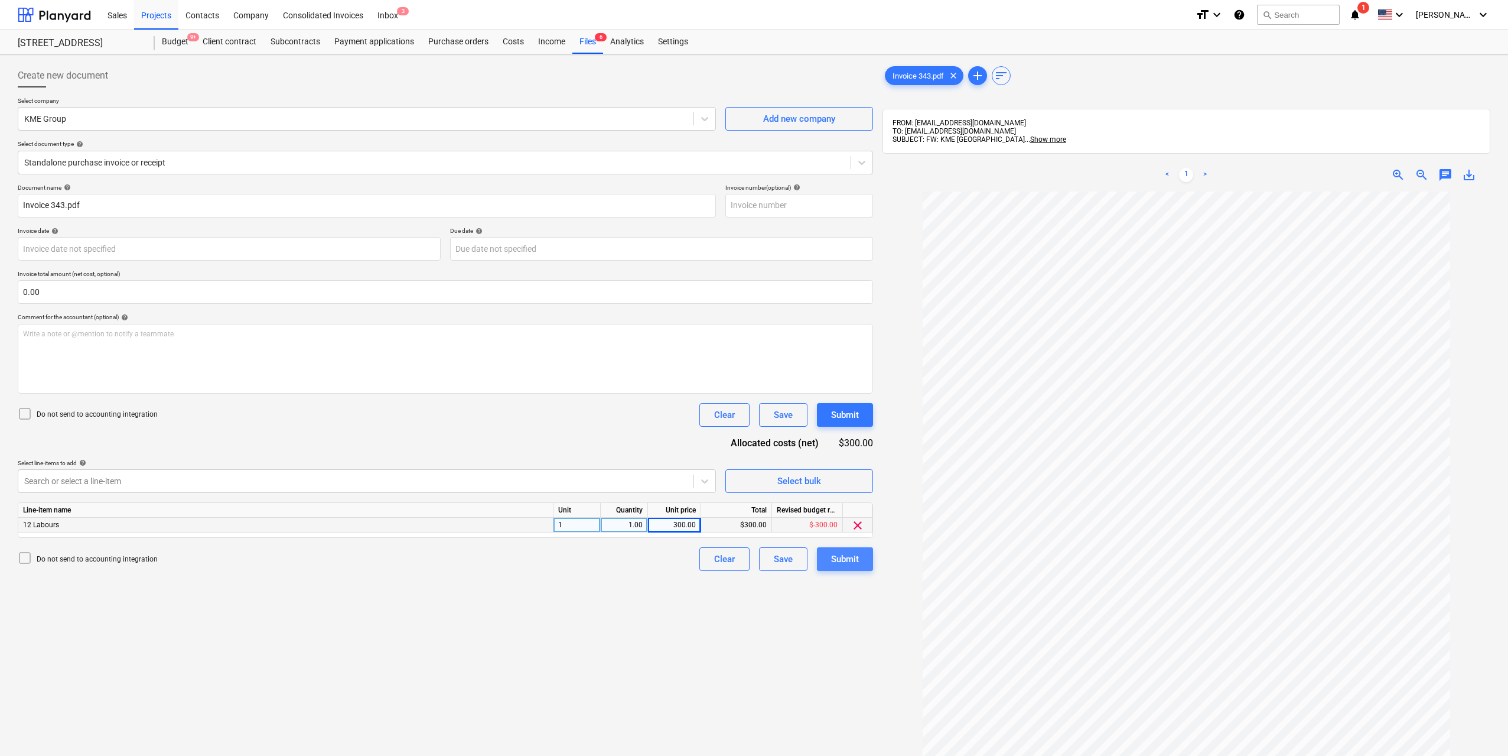
click at [836, 561] on div "Submit" at bounding box center [845, 558] width 28 height 15
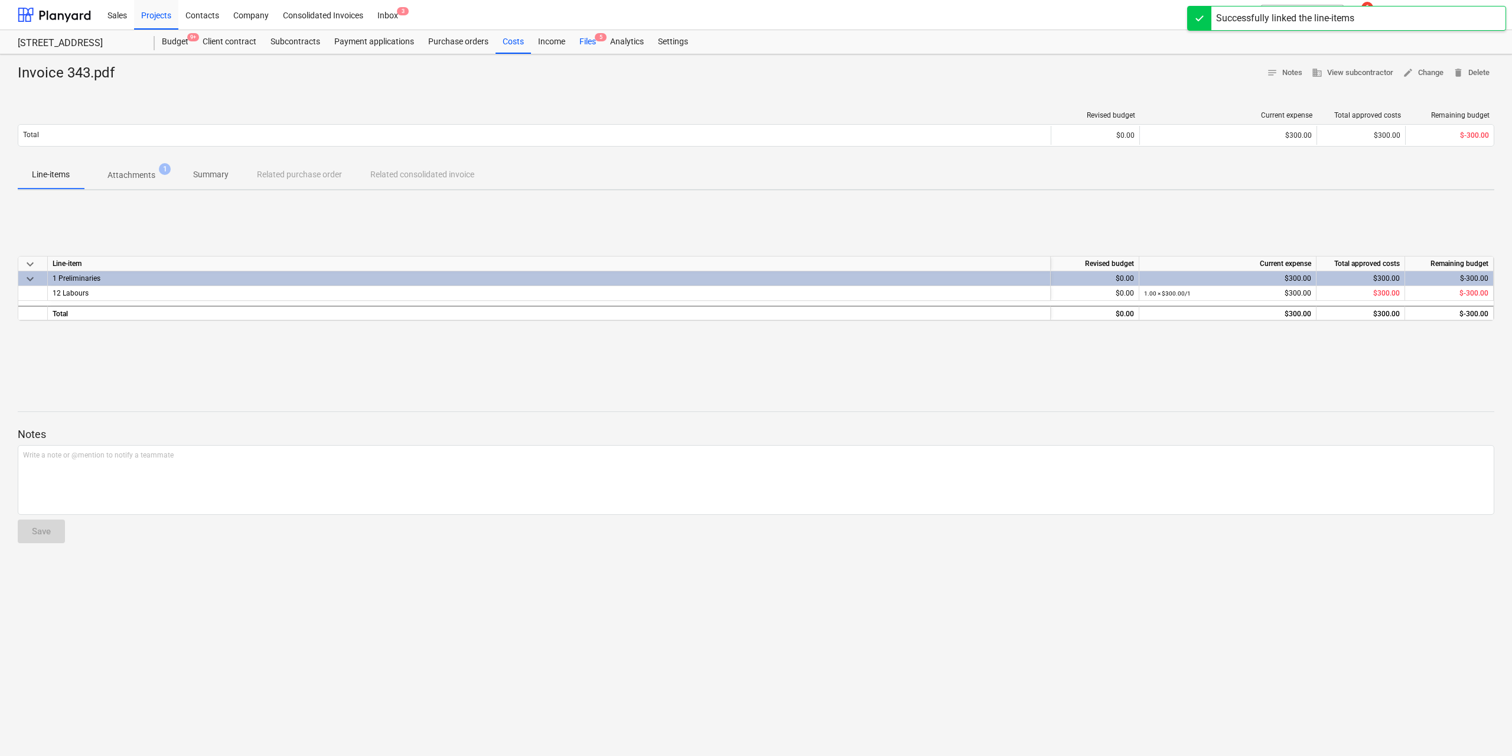
click at [587, 42] on div "Files 5" at bounding box center [587, 42] width 31 height 24
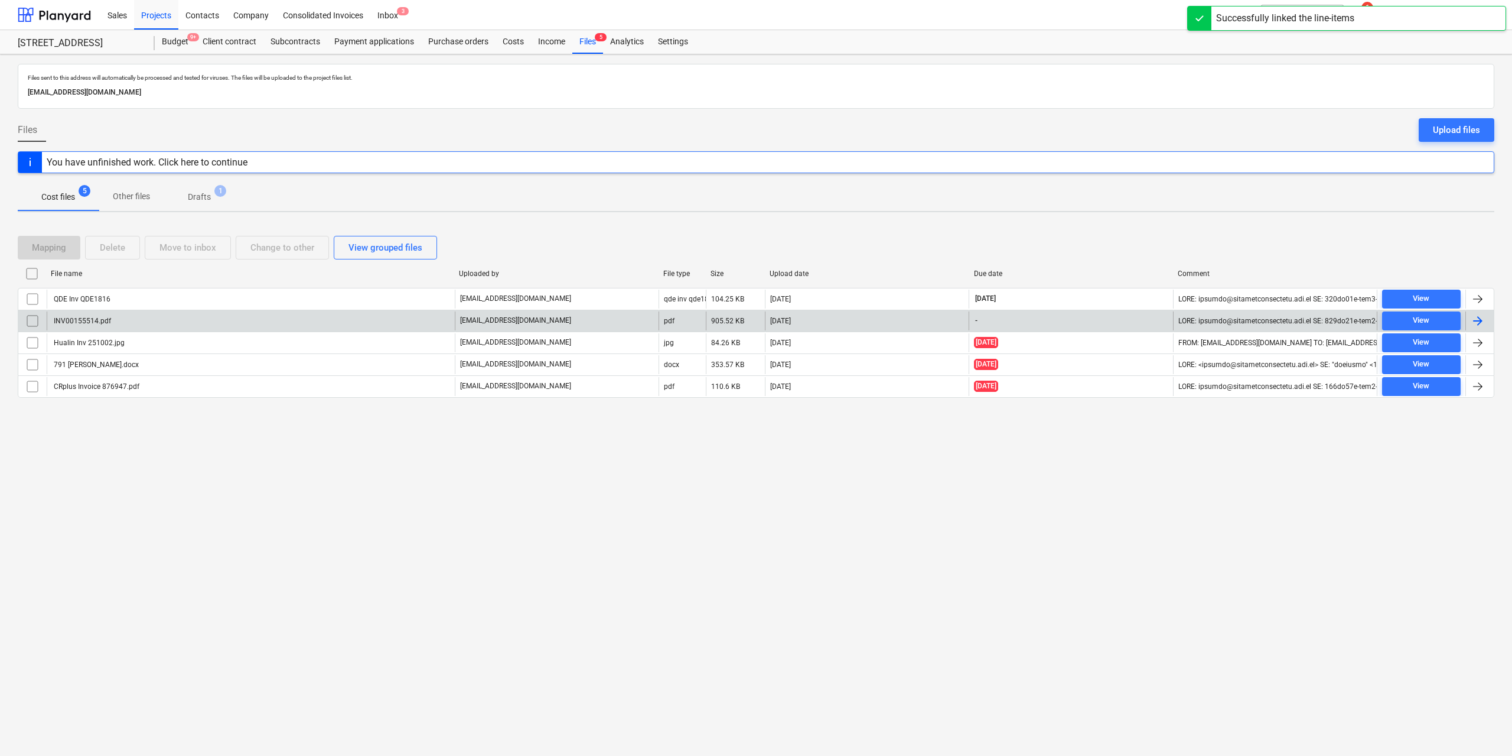
click at [83, 321] on div "INV00155514.pdf" at bounding box center [81, 321] width 59 height 8
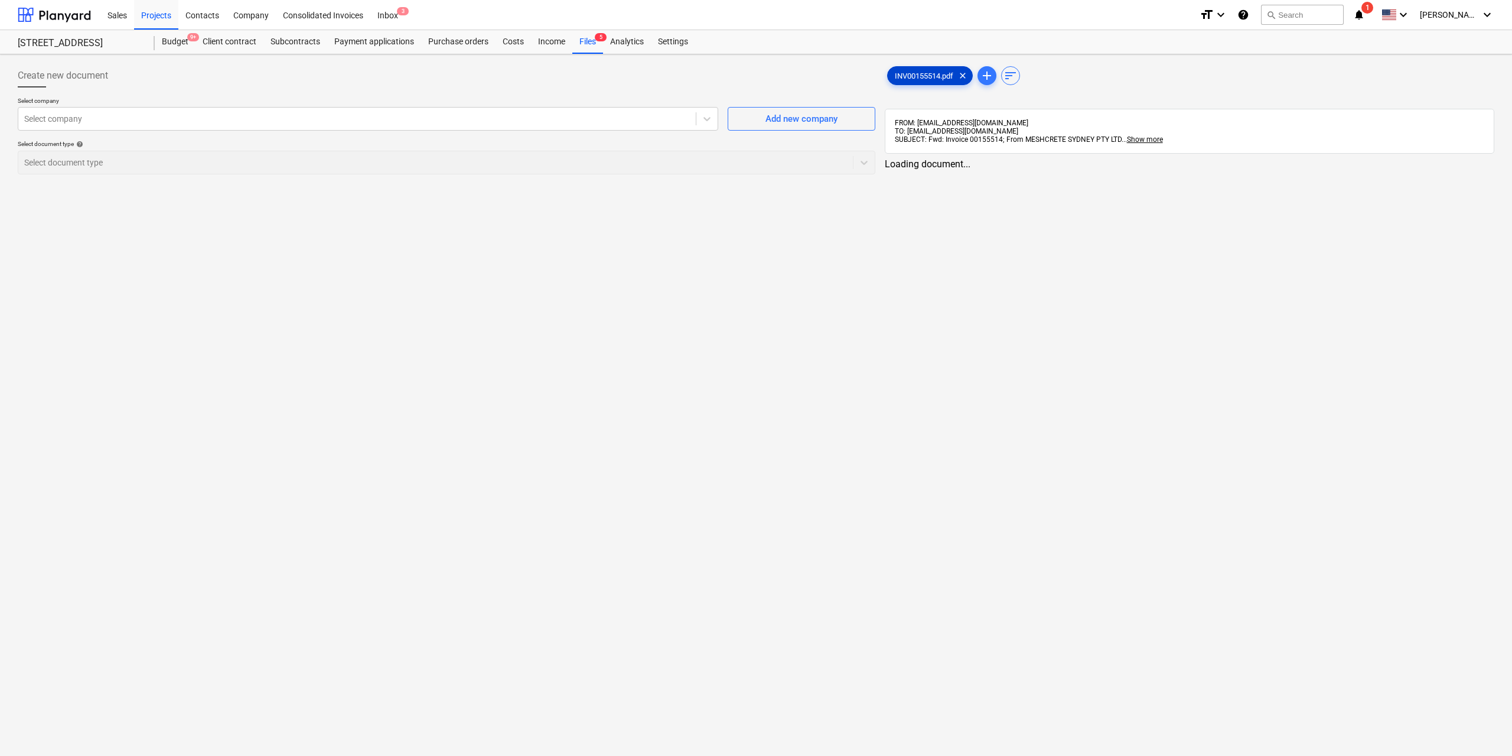
click at [911, 74] on span "INV00155514.pdf" at bounding box center [924, 75] width 73 height 9
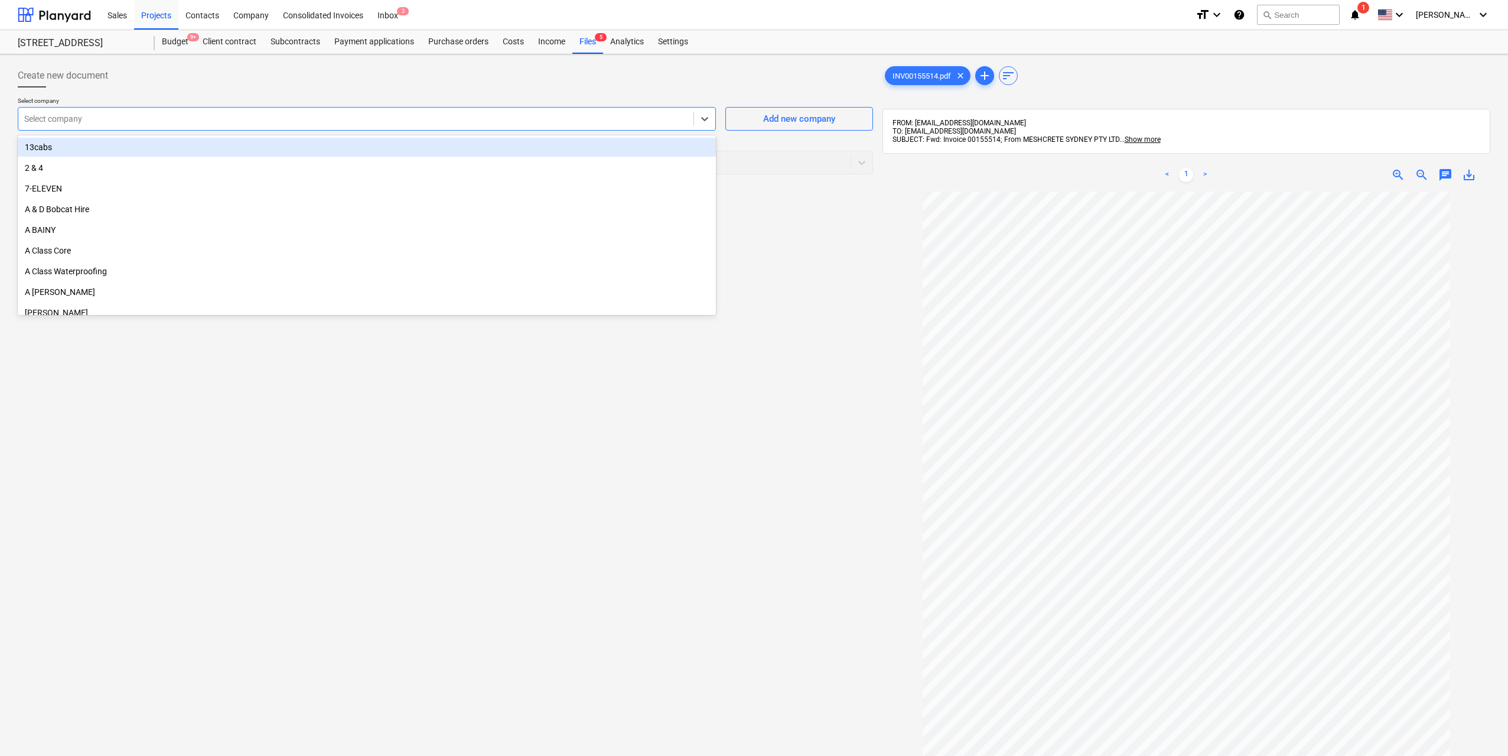
click at [465, 113] on div at bounding box center [355, 119] width 663 height 12
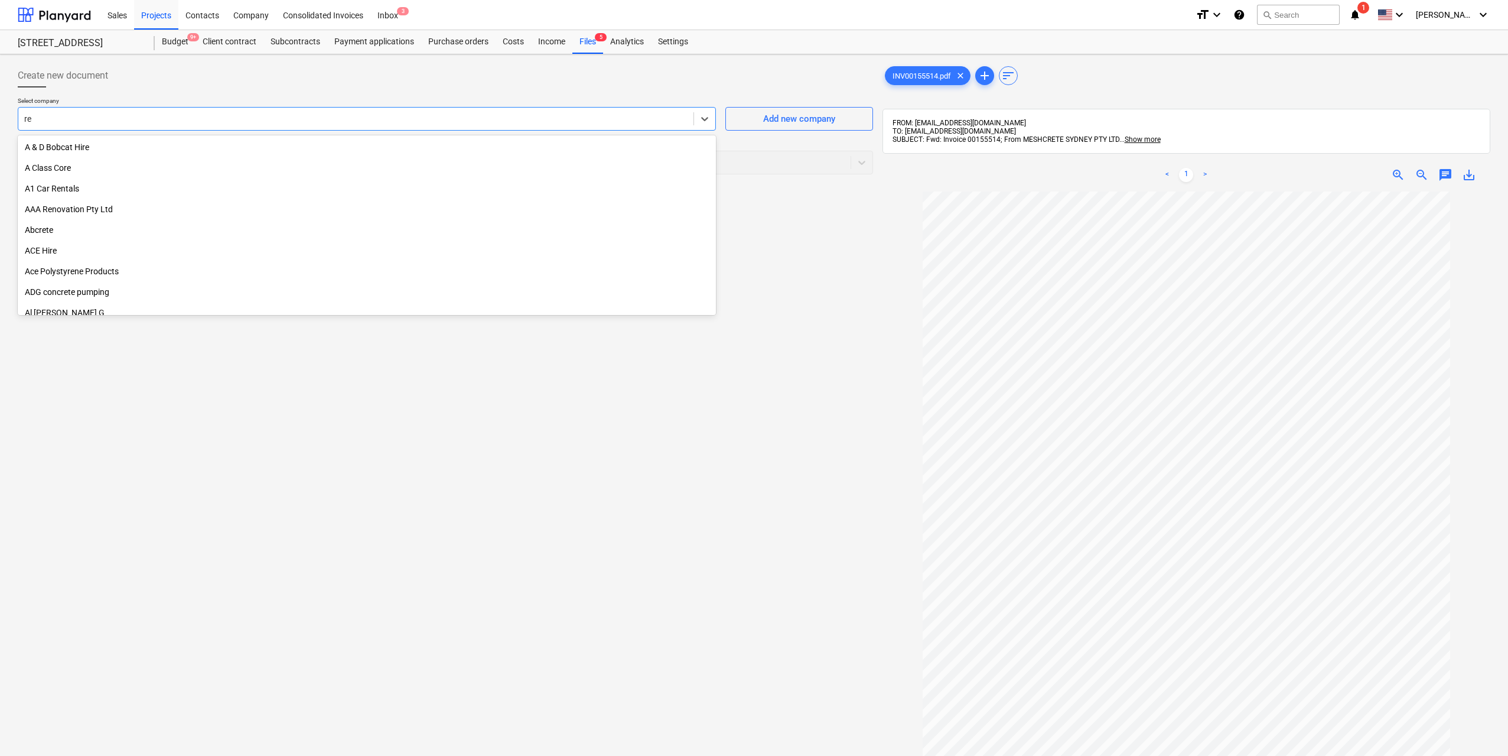
type input "r"
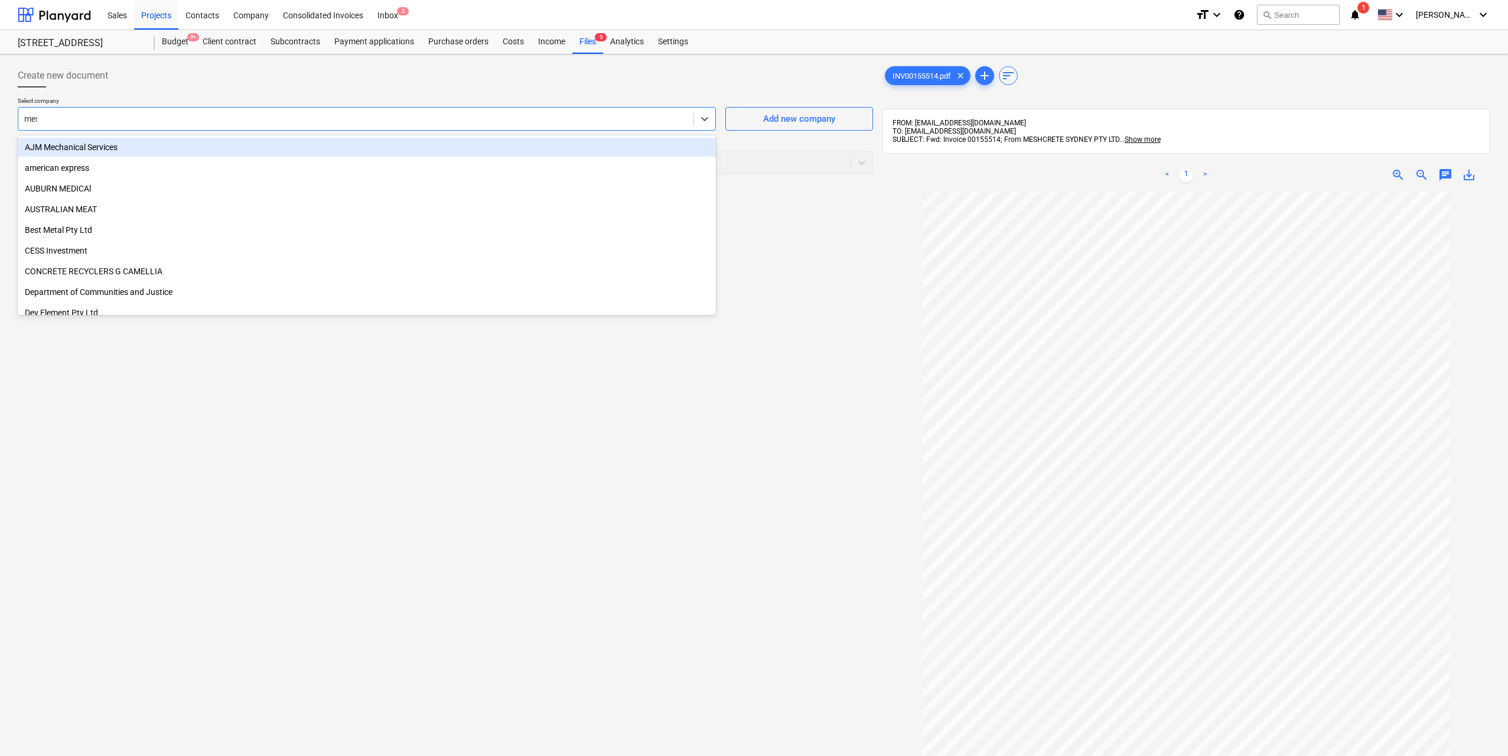
type input "mesh"
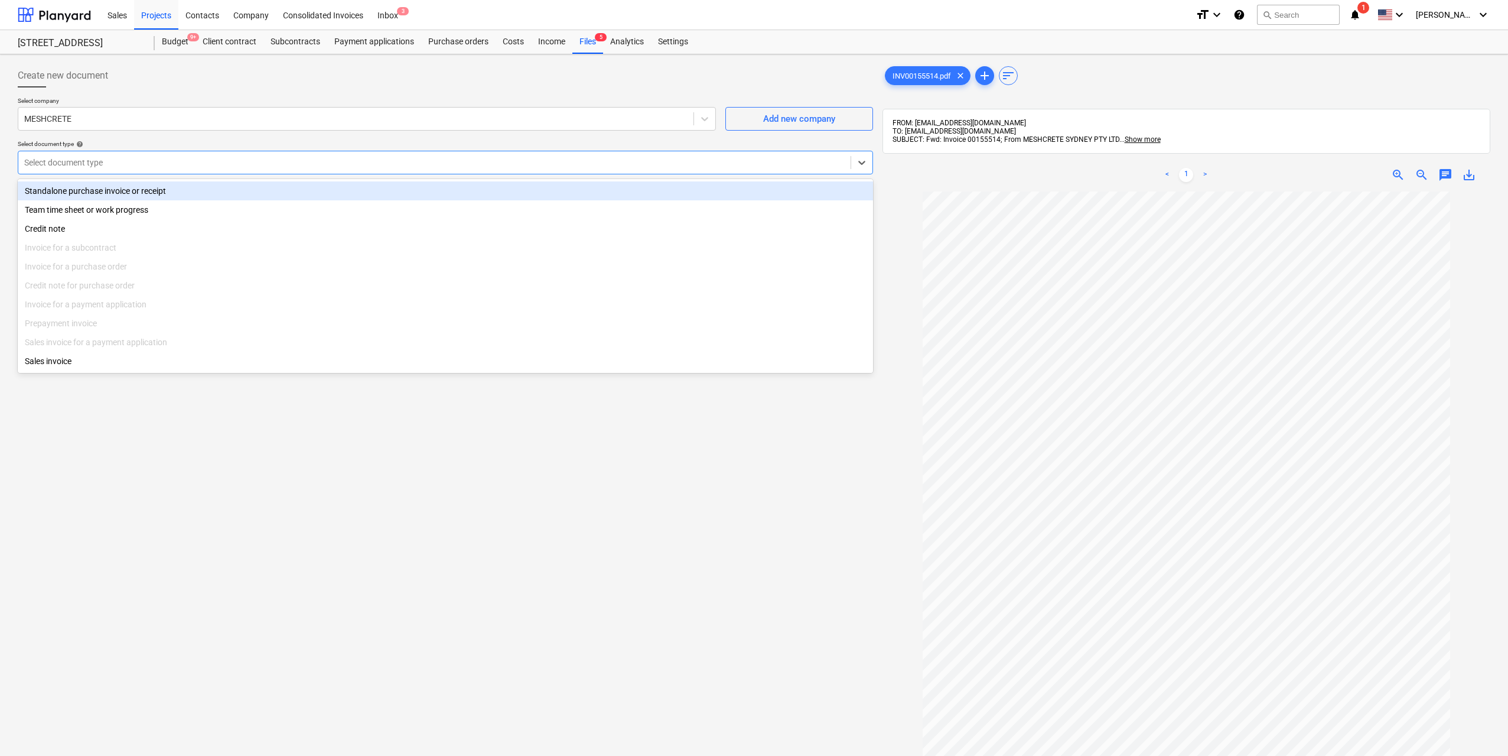
click at [438, 164] on div at bounding box center [434, 163] width 820 height 12
click at [345, 184] on div "Standalone purchase invoice or receipt" at bounding box center [445, 190] width 855 height 19
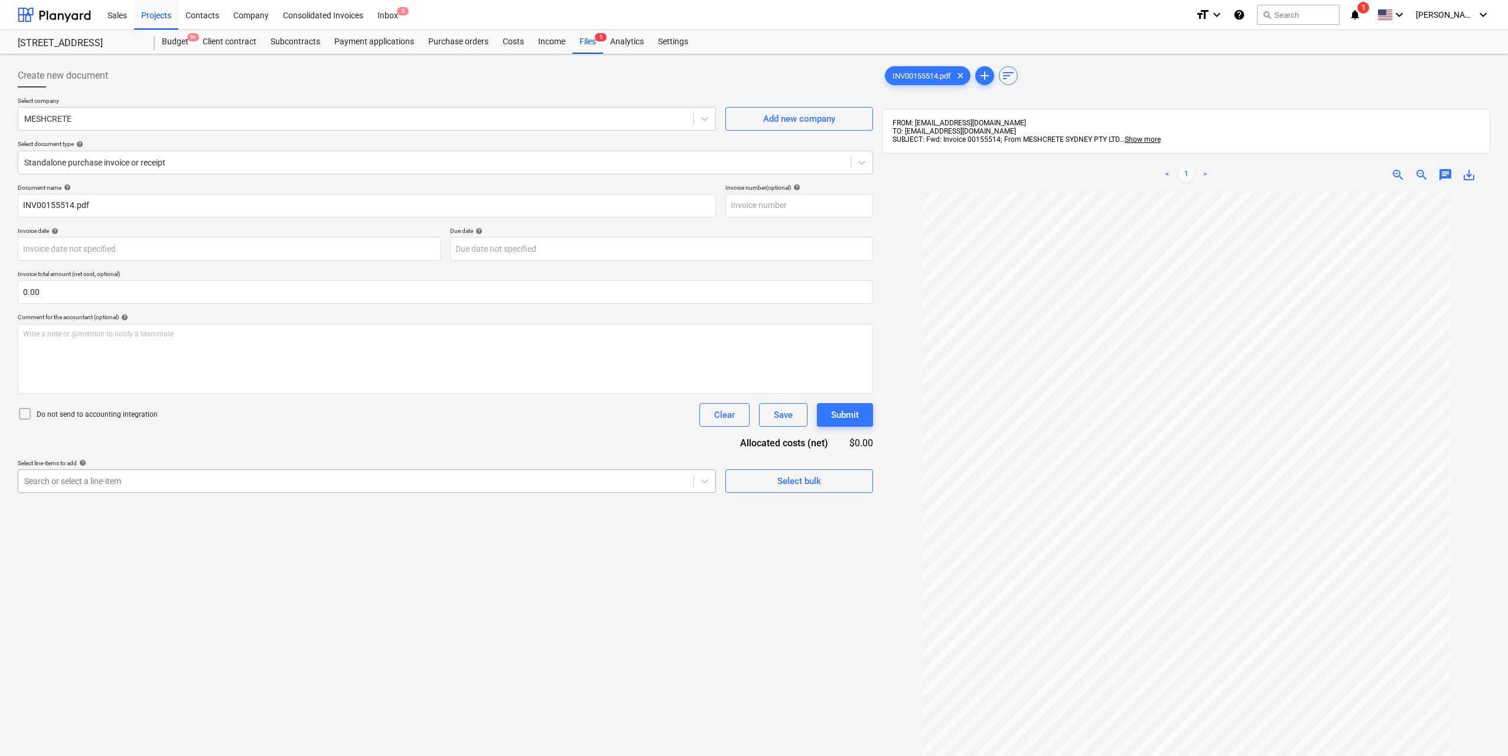
click at [176, 493] on div "Create new document Select company MESHCRETE Add new company Select document ty…" at bounding box center [445, 488] width 865 height 859
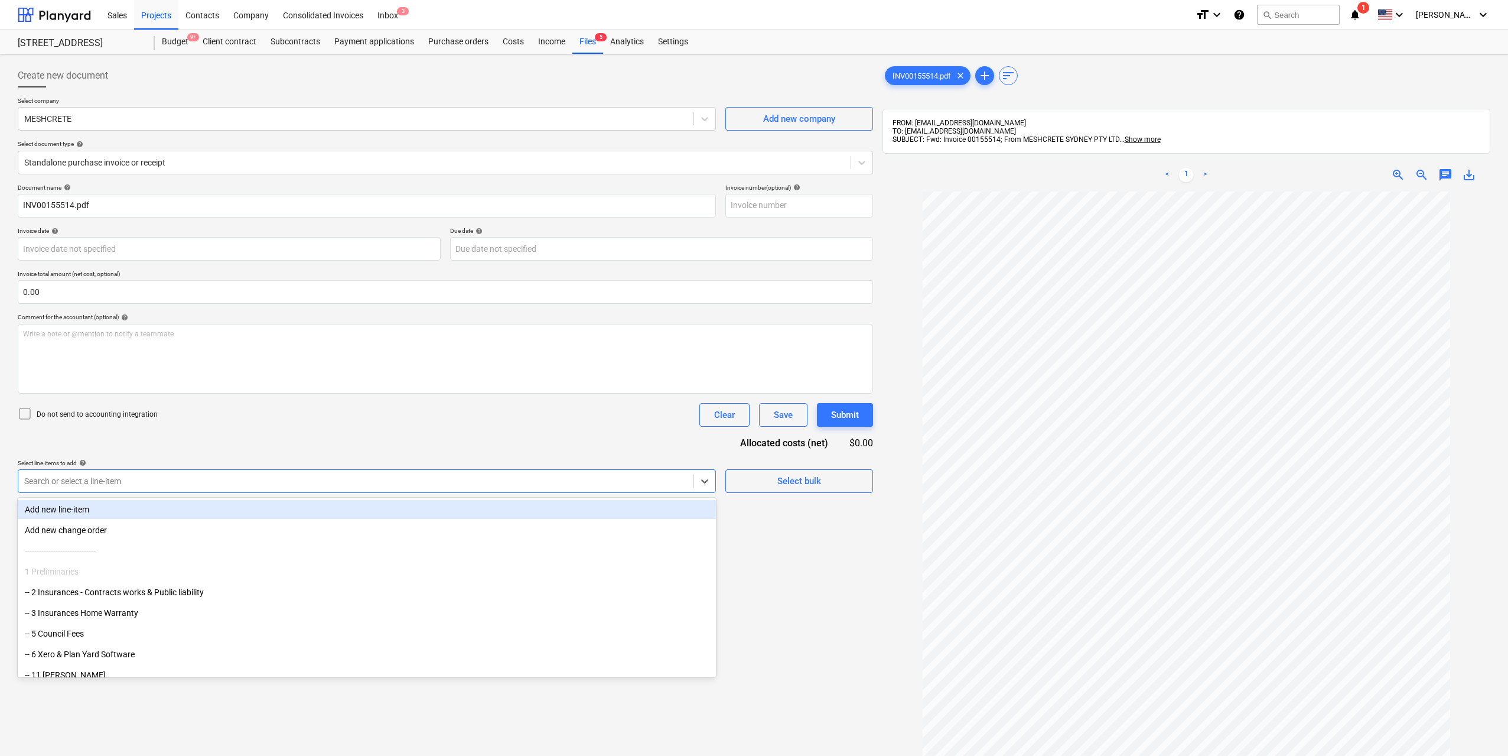
click at [177, 481] on div at bounding box center [355, 481] width 663 height 12
type input "rein"
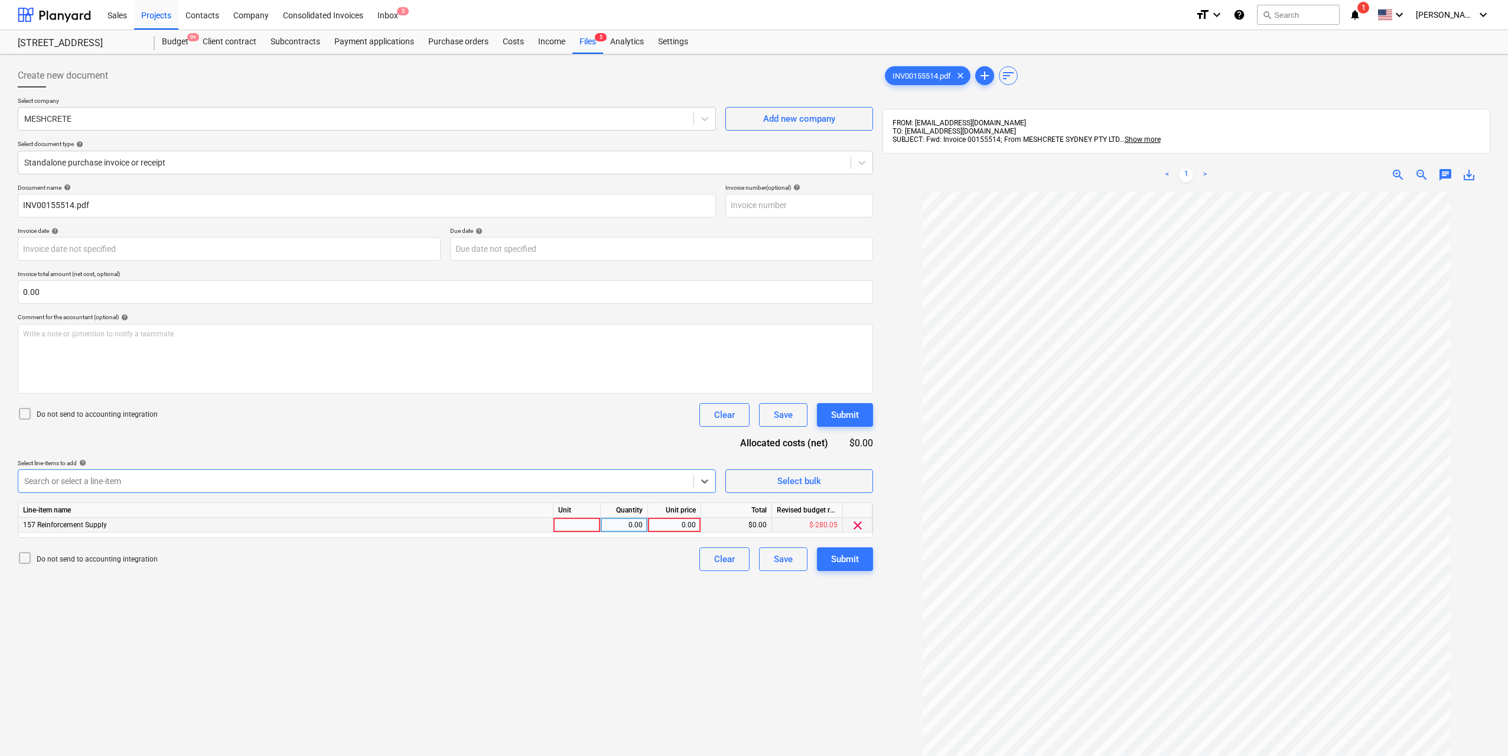
click at [582, 524] on div at bounding box center [576, 524] width 47 height 15
click at [632, 522] on div "0.00" at bounding box center [623, 524] width 37 height 15
type input "1"
click at [691, 523] on div "0.00" at bounding box center [674, 524] width 43 height 15
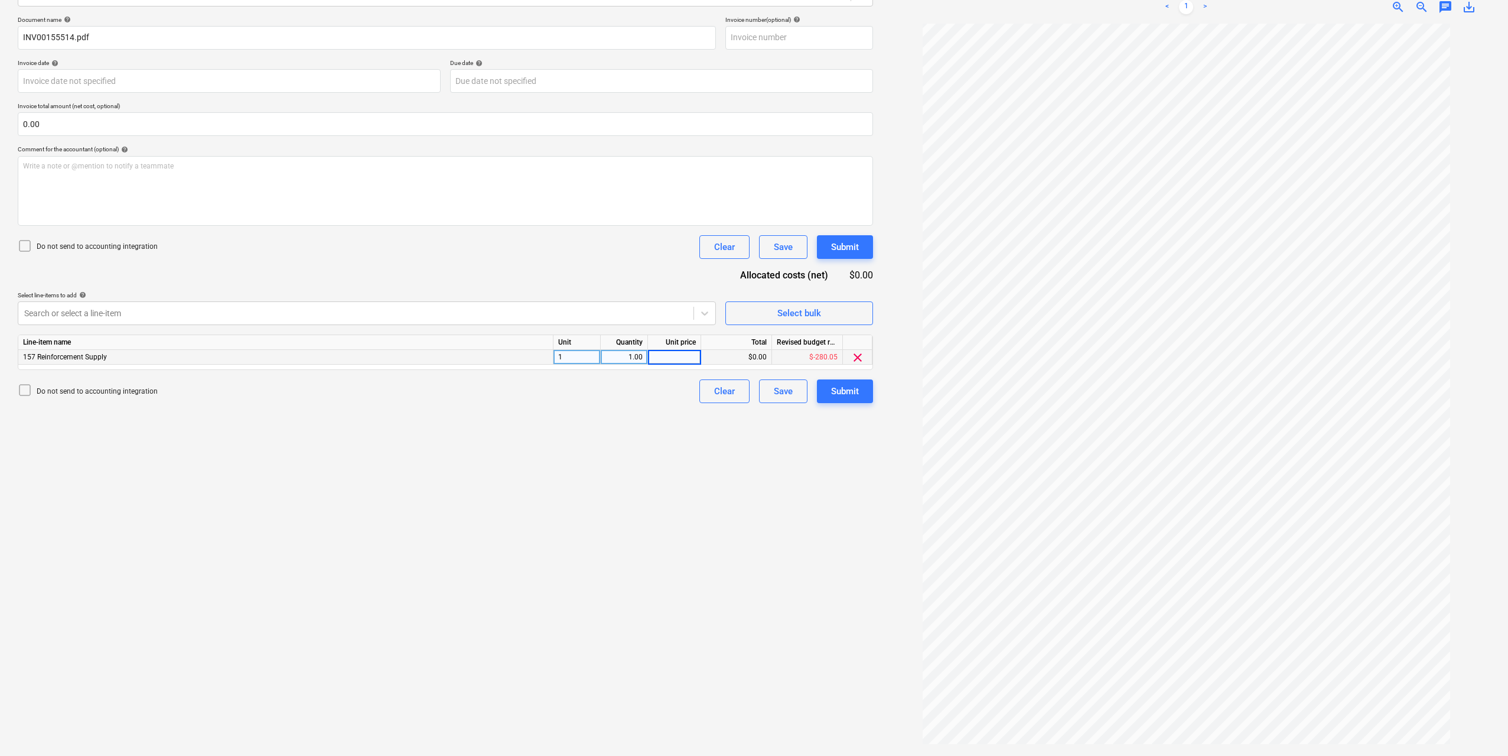
click at [653, 347] on div "Unit price" at bounding box center [674, 342] width 53 height 15
click at [670, 354] on div "0.00" at bounding box center [674, 357] width 43 height 15
type input "4299.62"
click at [739, 458] on div "Create new document Select company MESHCRETE Add new company Select document ty…" at bounding box center [445, 320] width 865 height 859
click at [832, 396] on div "Submit" at bounding box center [845, 390] width 28 height 15
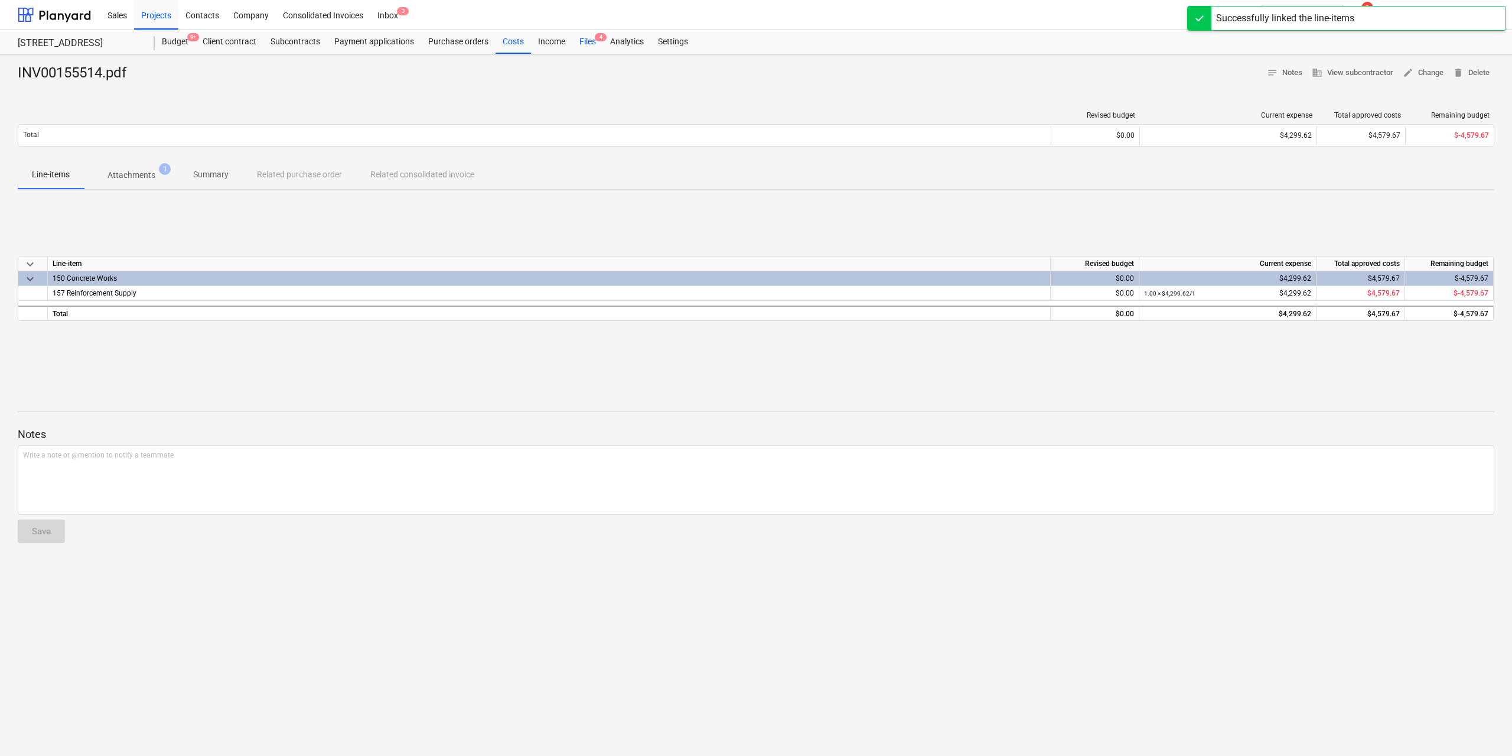
click at [590, 40] on div "Files 4" at bounding box center [587, 42] width 31 height 24
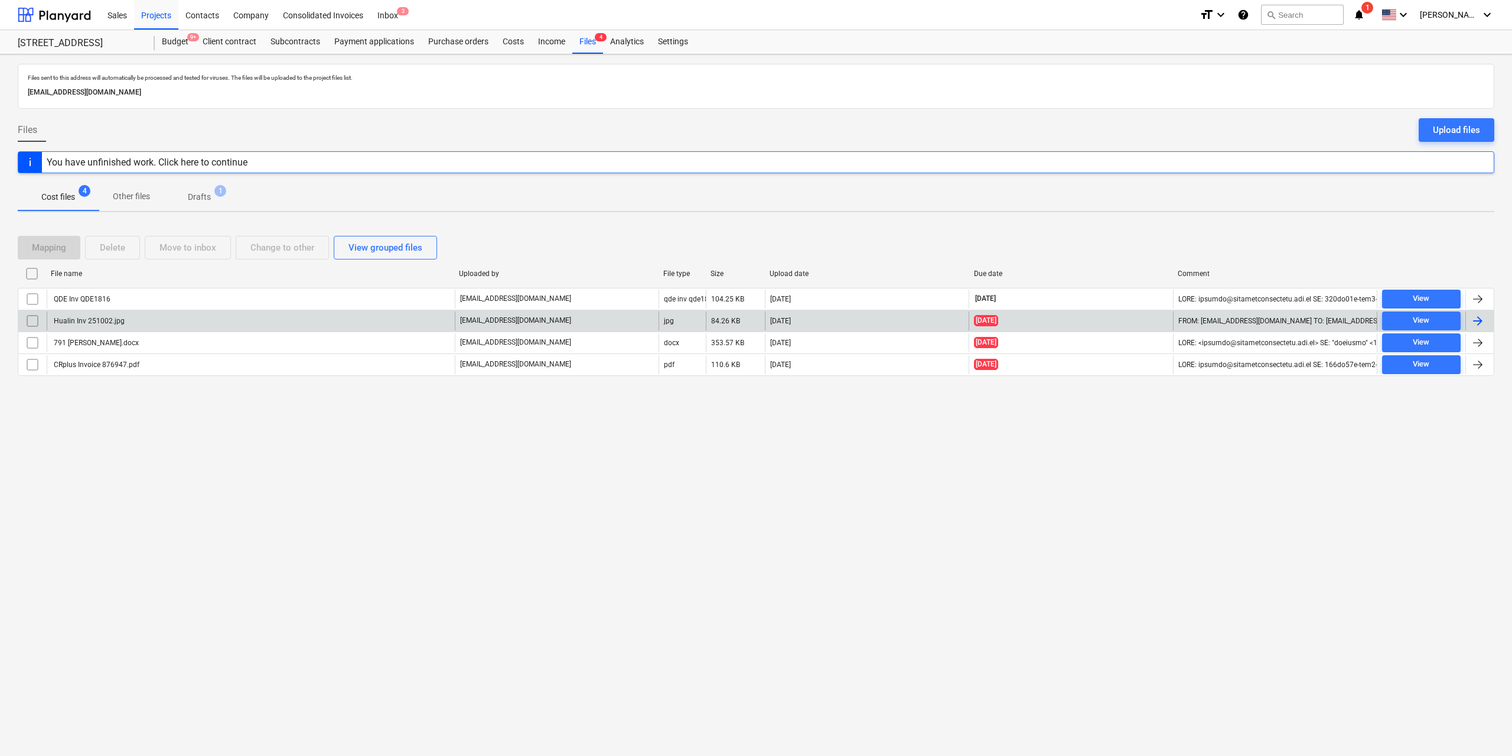
click at [58, 319] on div "Hualin Inv 251002.jpg" at bounding box center [88, 321] width 73 height 8
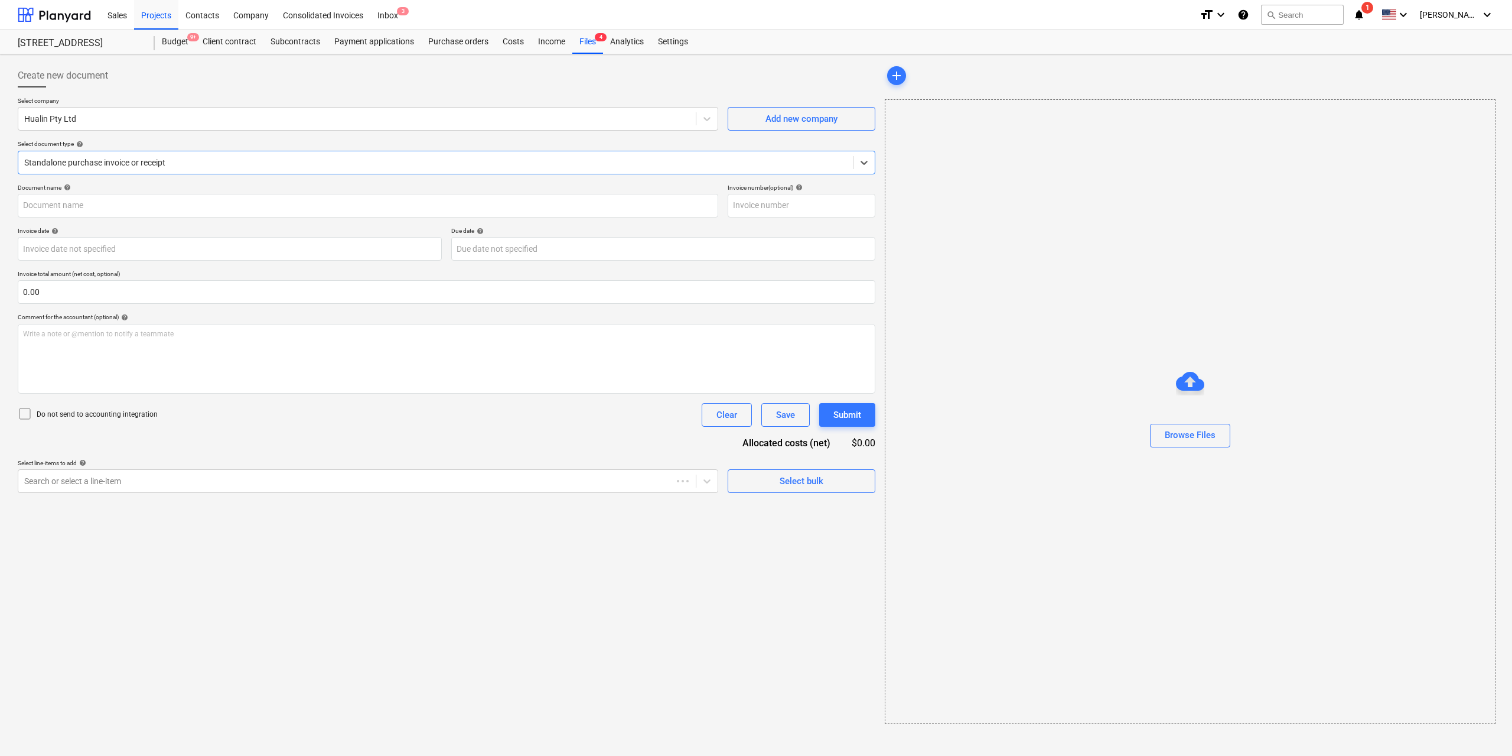
type input "251002"
type input "[DATE]"
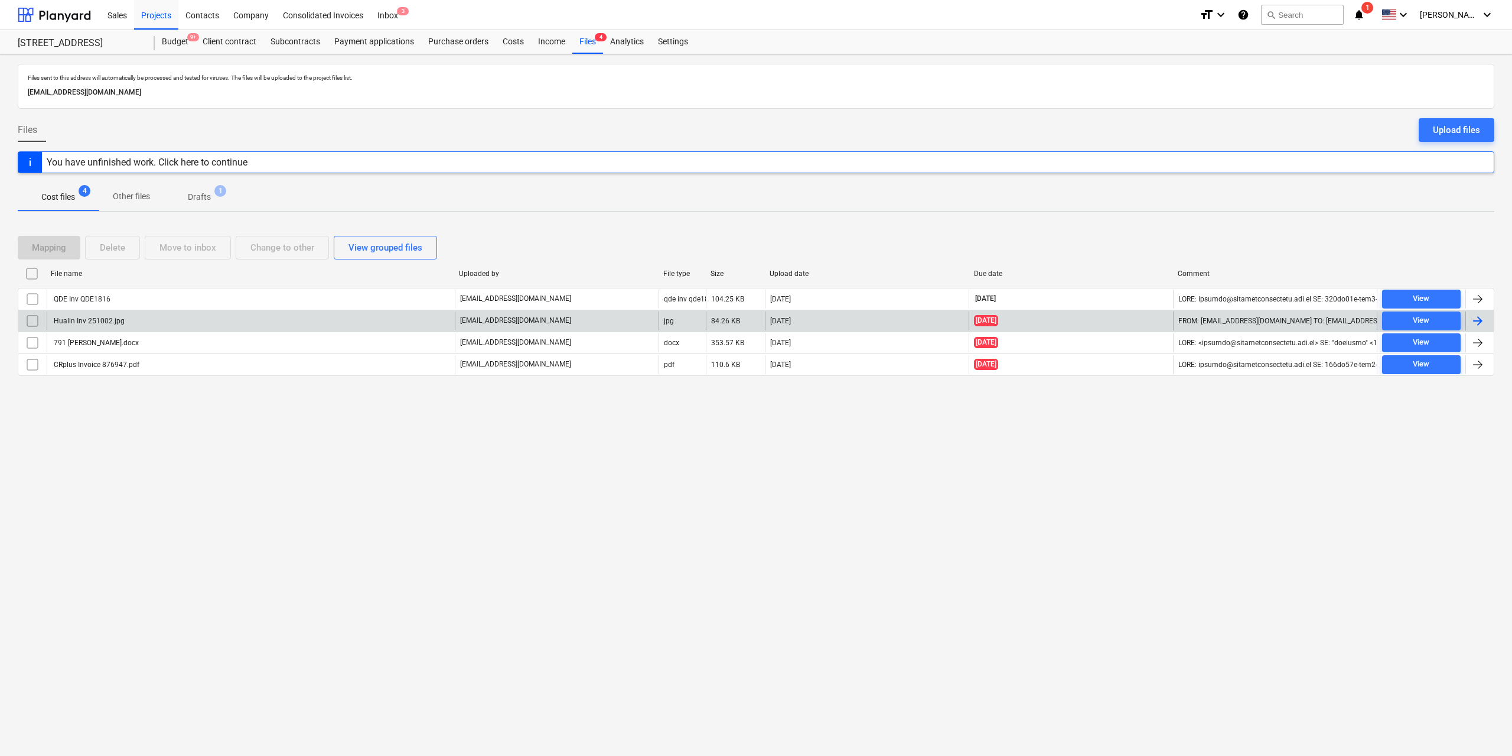
click at [32, 318] on input "checkbox" at bounding box center [32, 320] width 19 height 19
click at [102, 252] on div "Delete" at bounding box center [112, 247] width 25 height 15
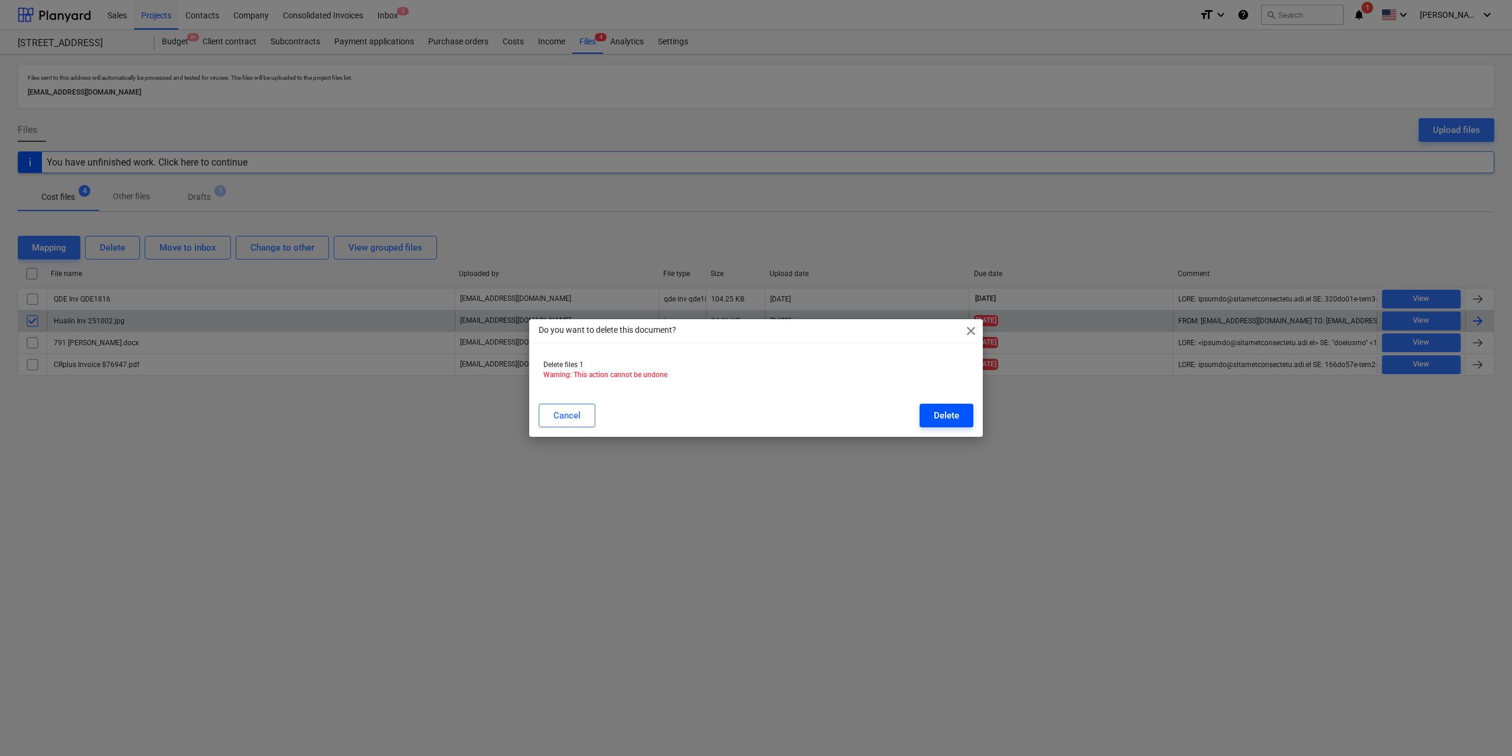
click at [937, 418] on div "Delete" at bounding box center [946, 415] width 25 height 15
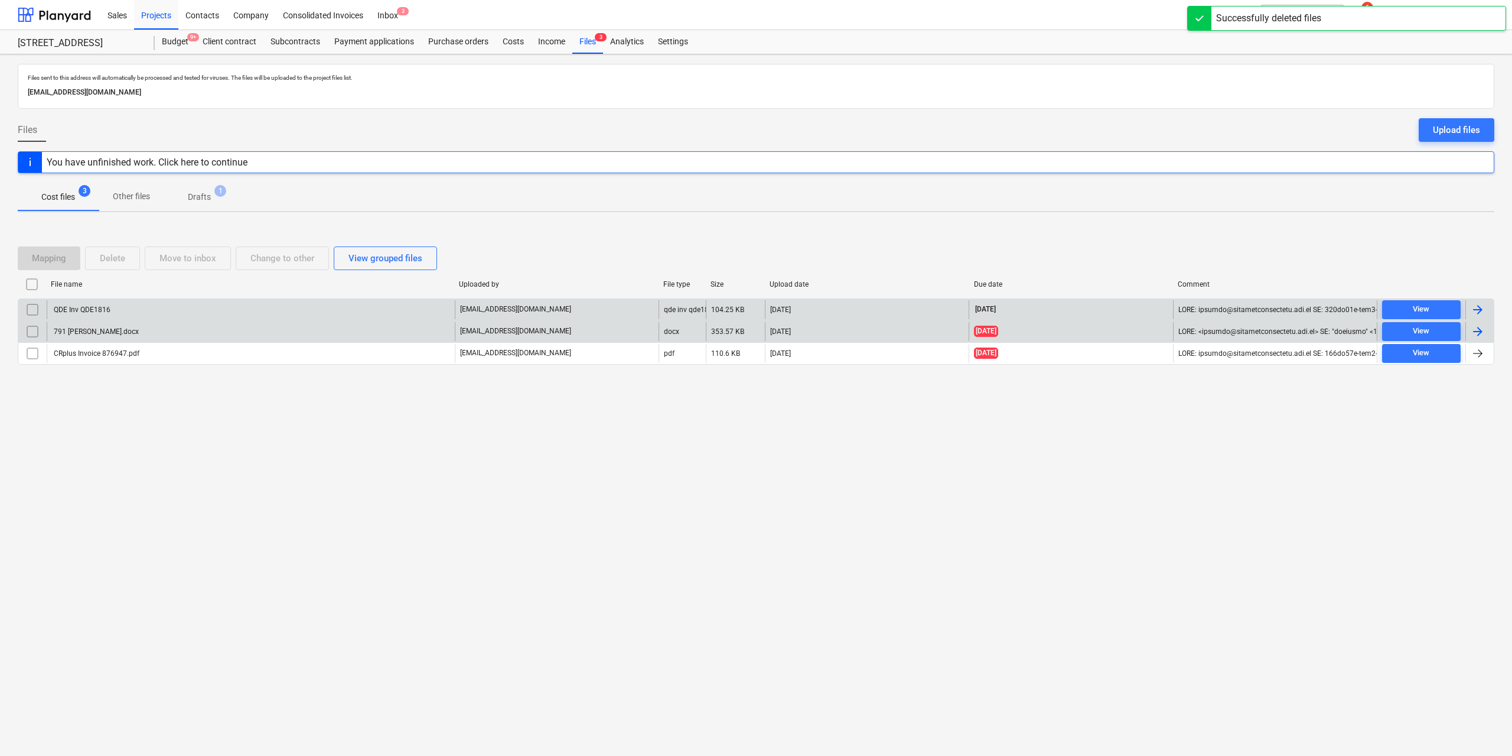
click at [109, 314] on div "QDE Inv QDE1816" at bounding box center [251, 309] width 408 height 19
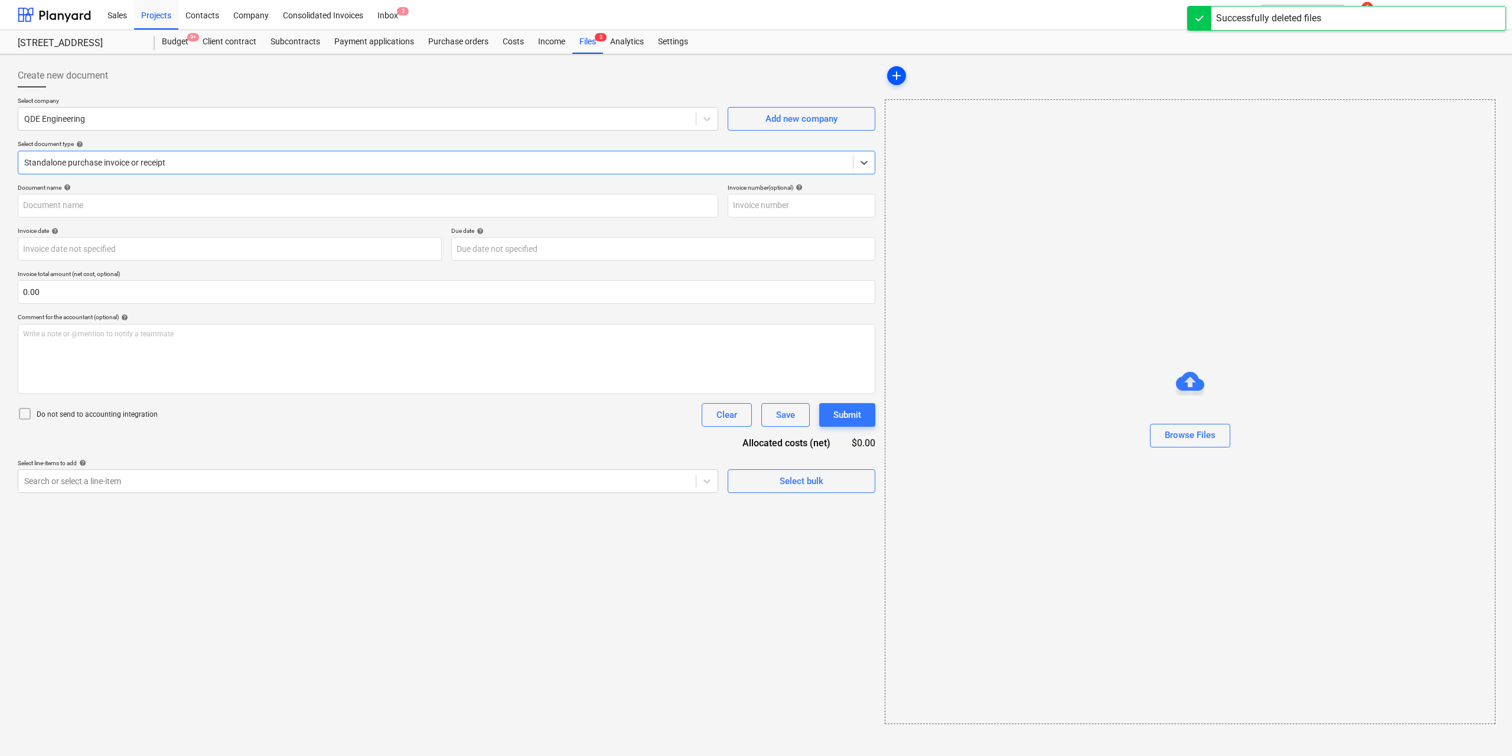
type input "QDE1816"
type input "[DATE]"
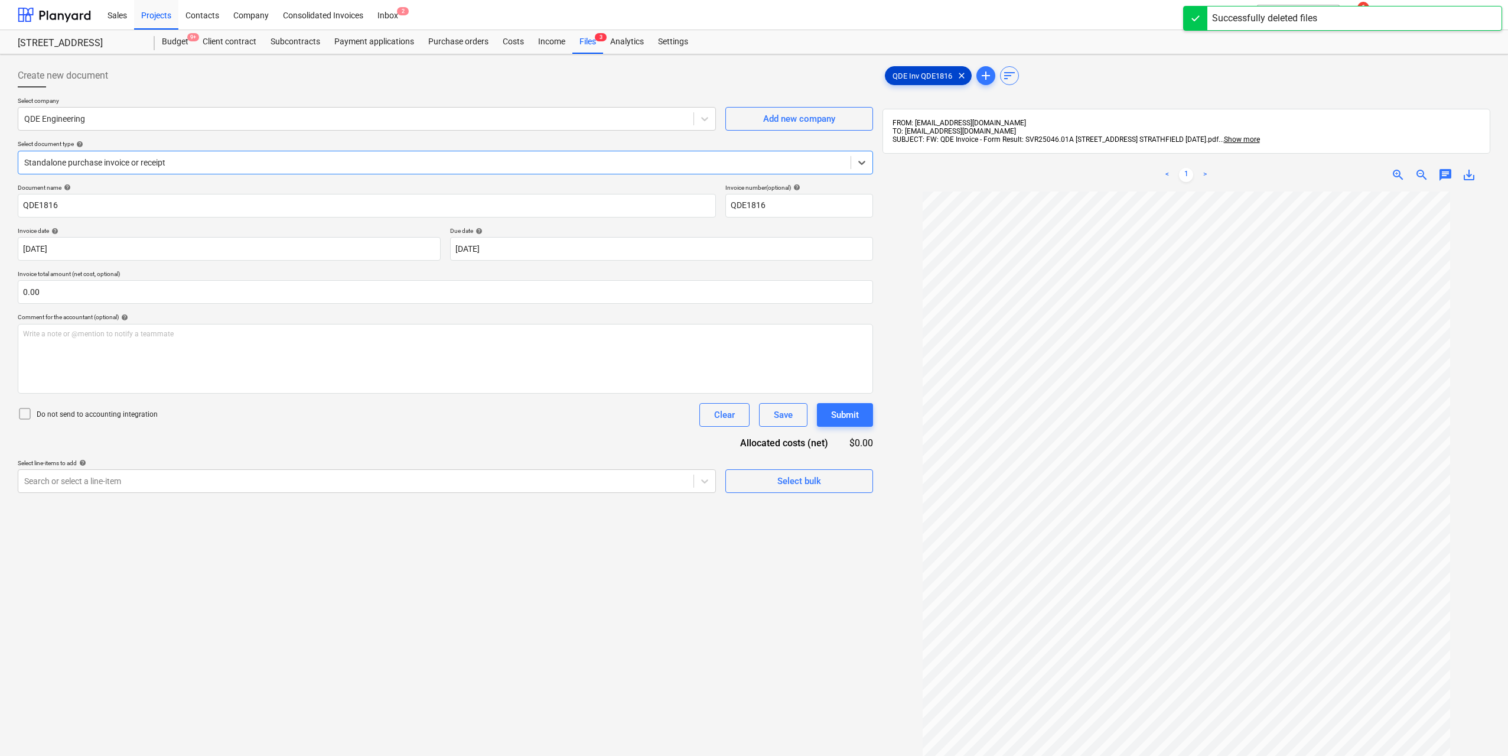
click at [901, 78] on span "QDE Inv QDE1816" at bounding box center [922, 75] width 74 height 9
click at [273, 486] on div at bounding box center [355, 481] width 663 height 12
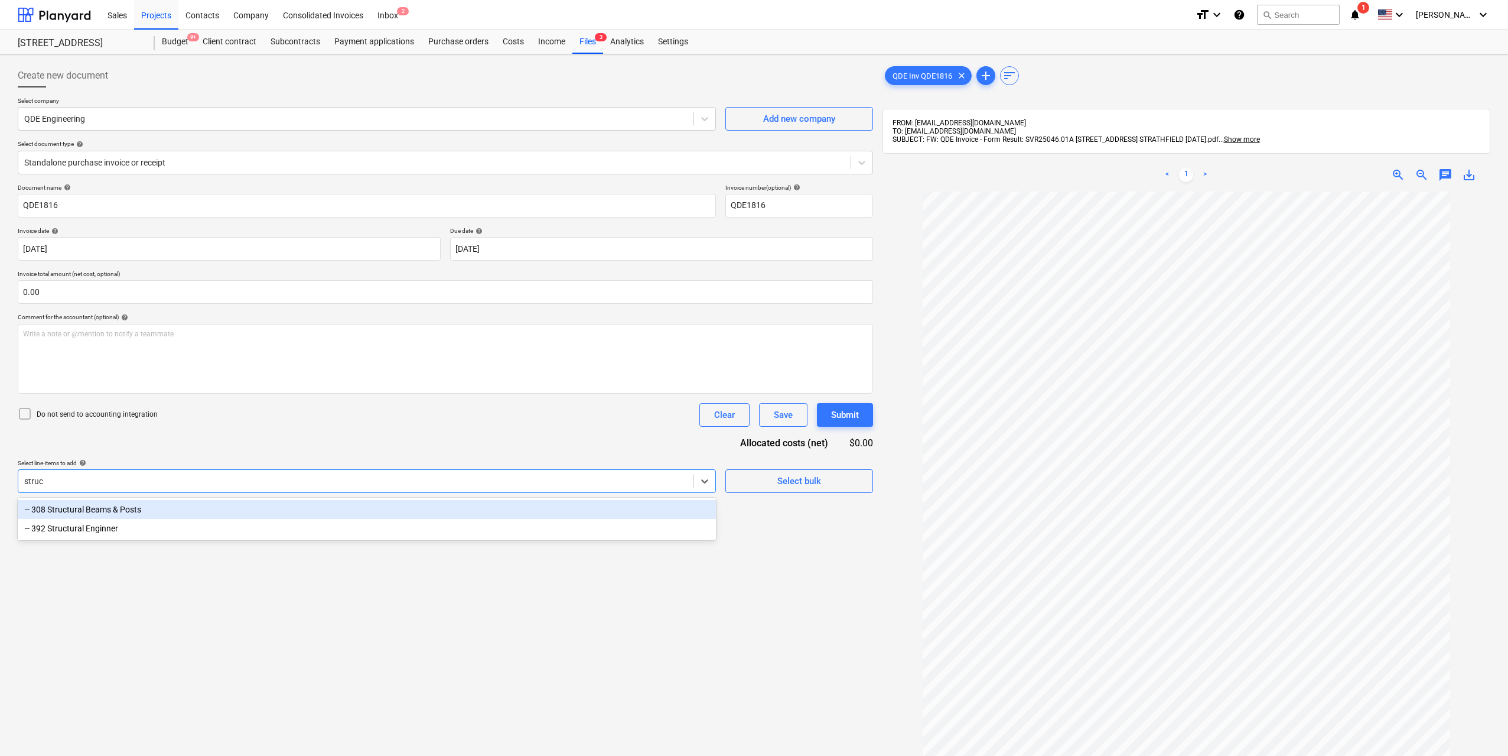
type input "struct"
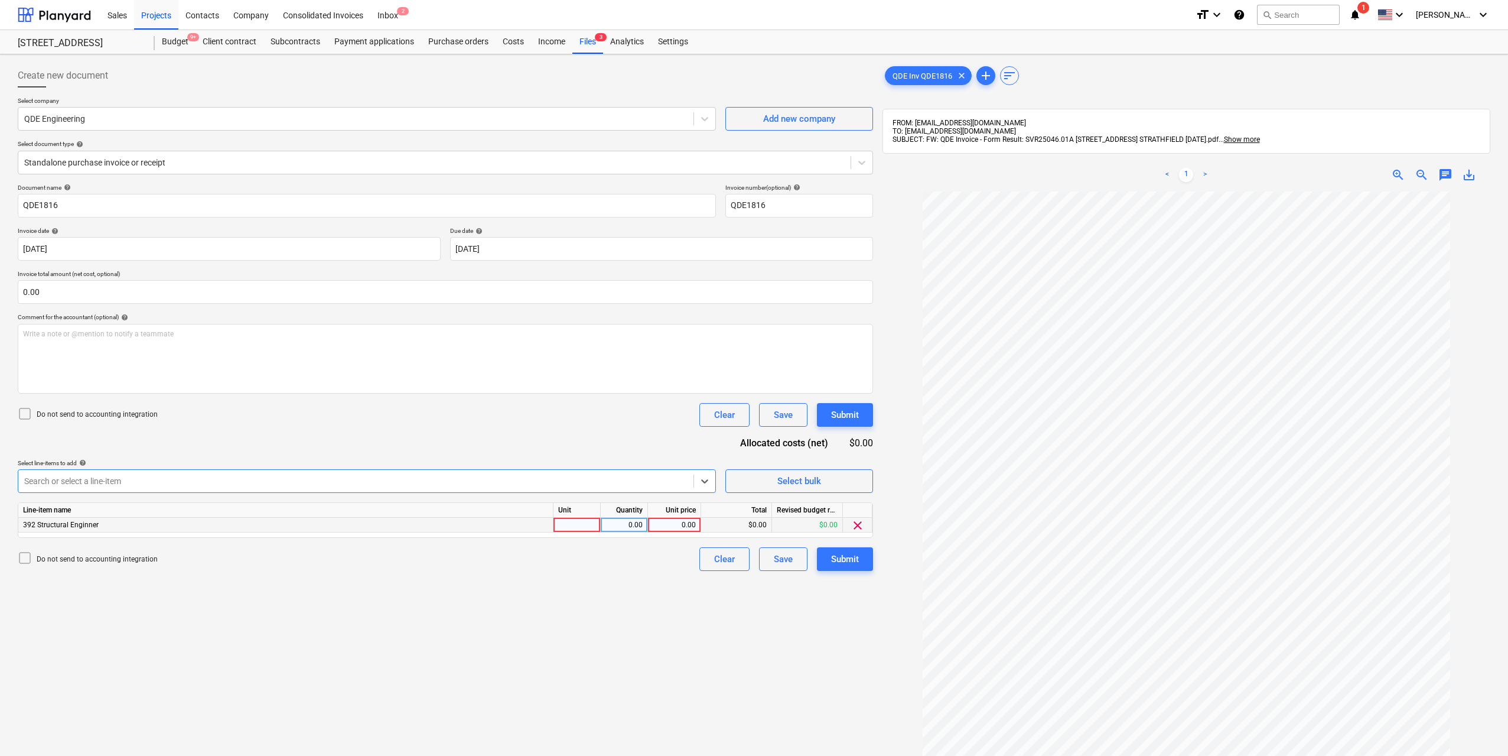
click at [567, 526] on div at bounding box center [576, 524] width 47 height 15
click at [627, 526] on div "0.00" at bounding box center [623, 524] width 37 height 15
type input "1"
click at [681, 525] on div "0.00" at bounding box center [674, 524] width 43 height 15
type input "450"
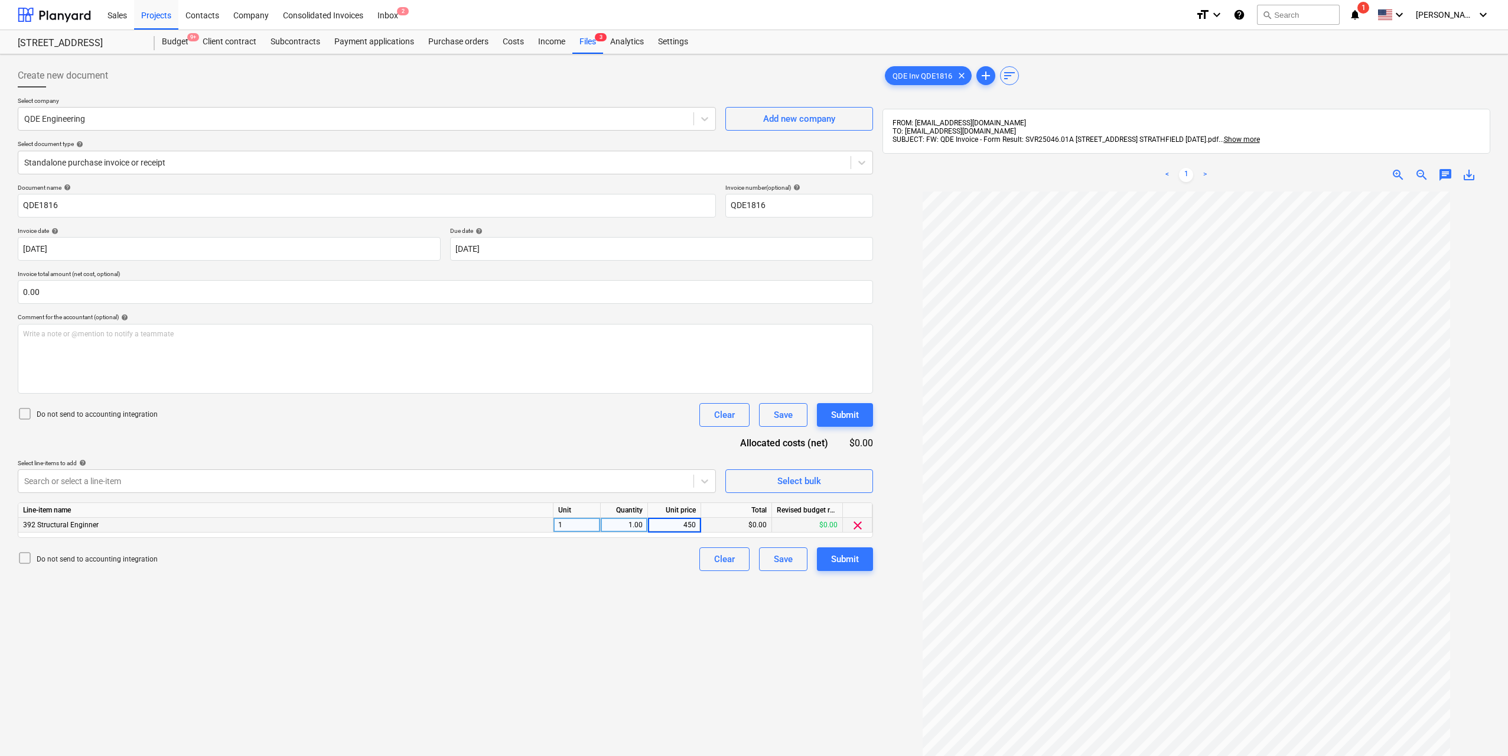
click at [715, 679] on div "Create new document Select company QDE Engineering Add new company Select docum…" at bounding box center [445, 488] width 865 height 859
click at [861, 561] on button "Submit" at bounding box center [845, 559] width 56 height 24
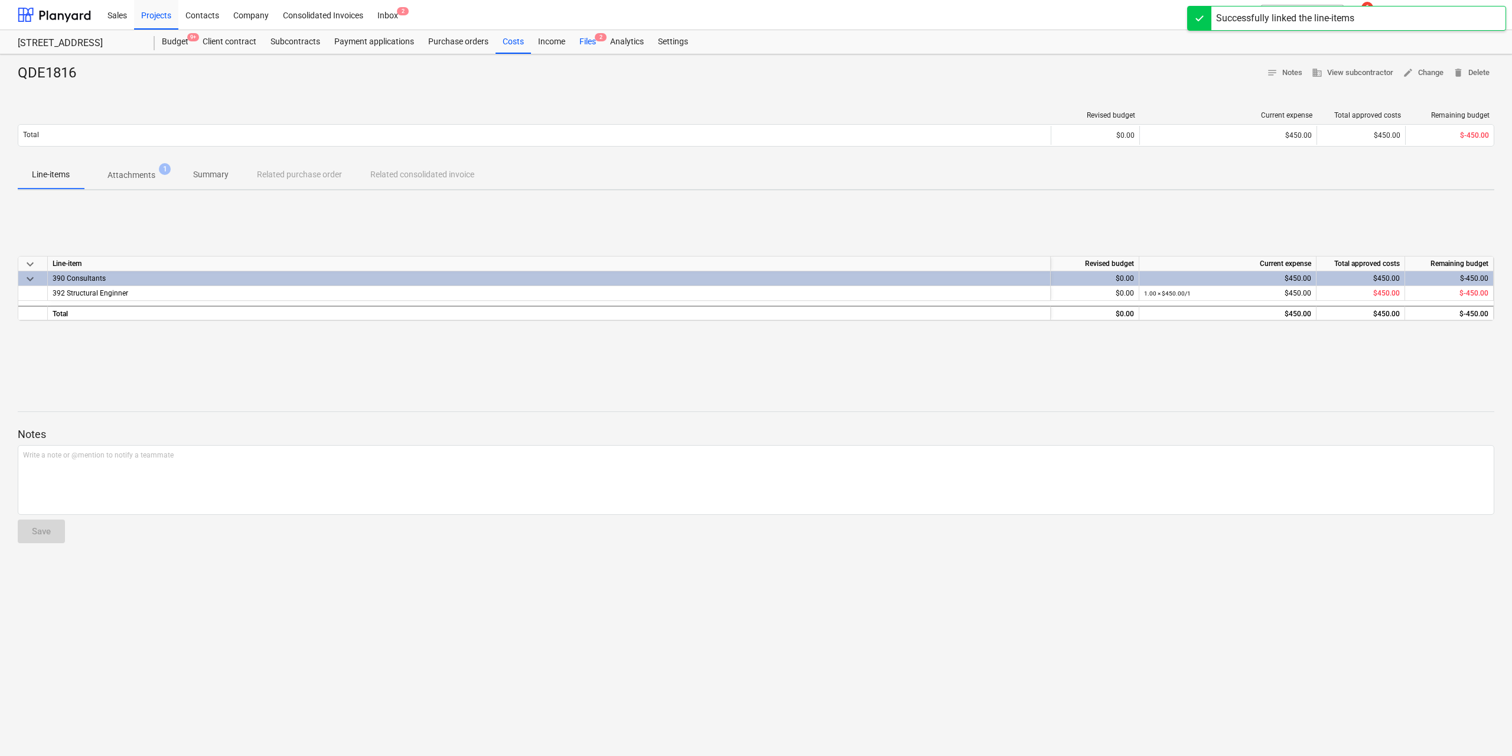
click at [599, 42] on div "Files 2" at bounding box center [587, 42] width 31 height 24
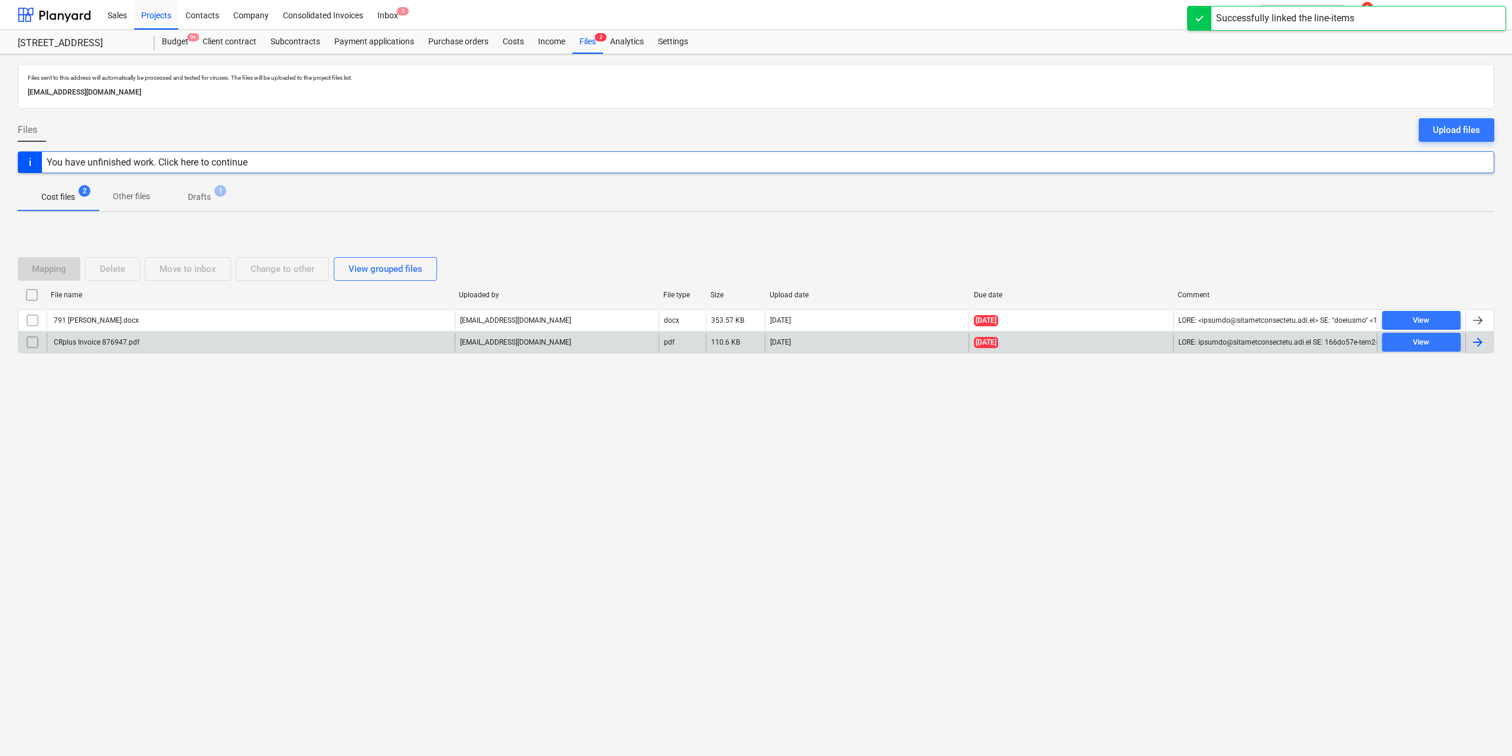
click at [143, 340] on div "CRplus Invoice 876947.pdf" at bounding box center [251, 342] width 408 height 19
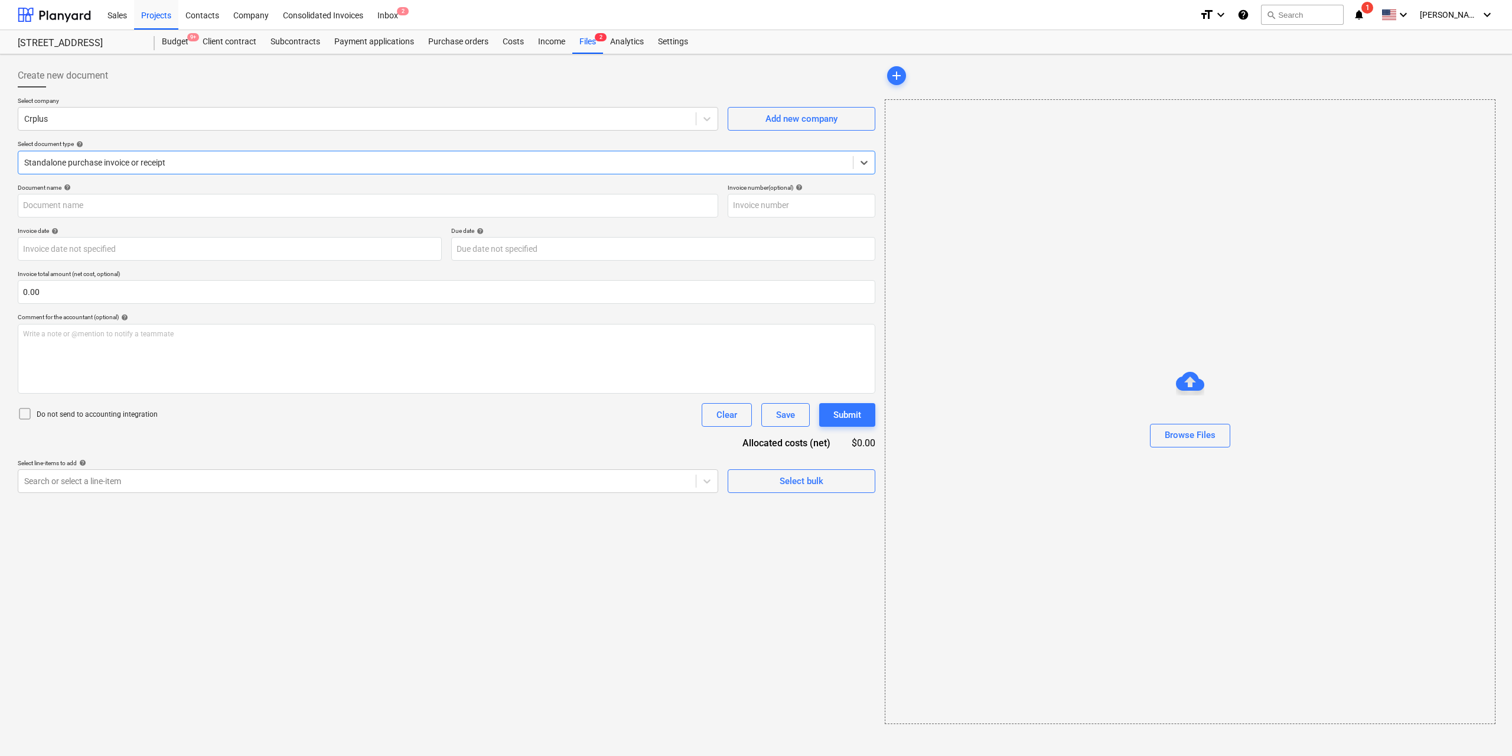
type input "876947"
type input "[DATE]"
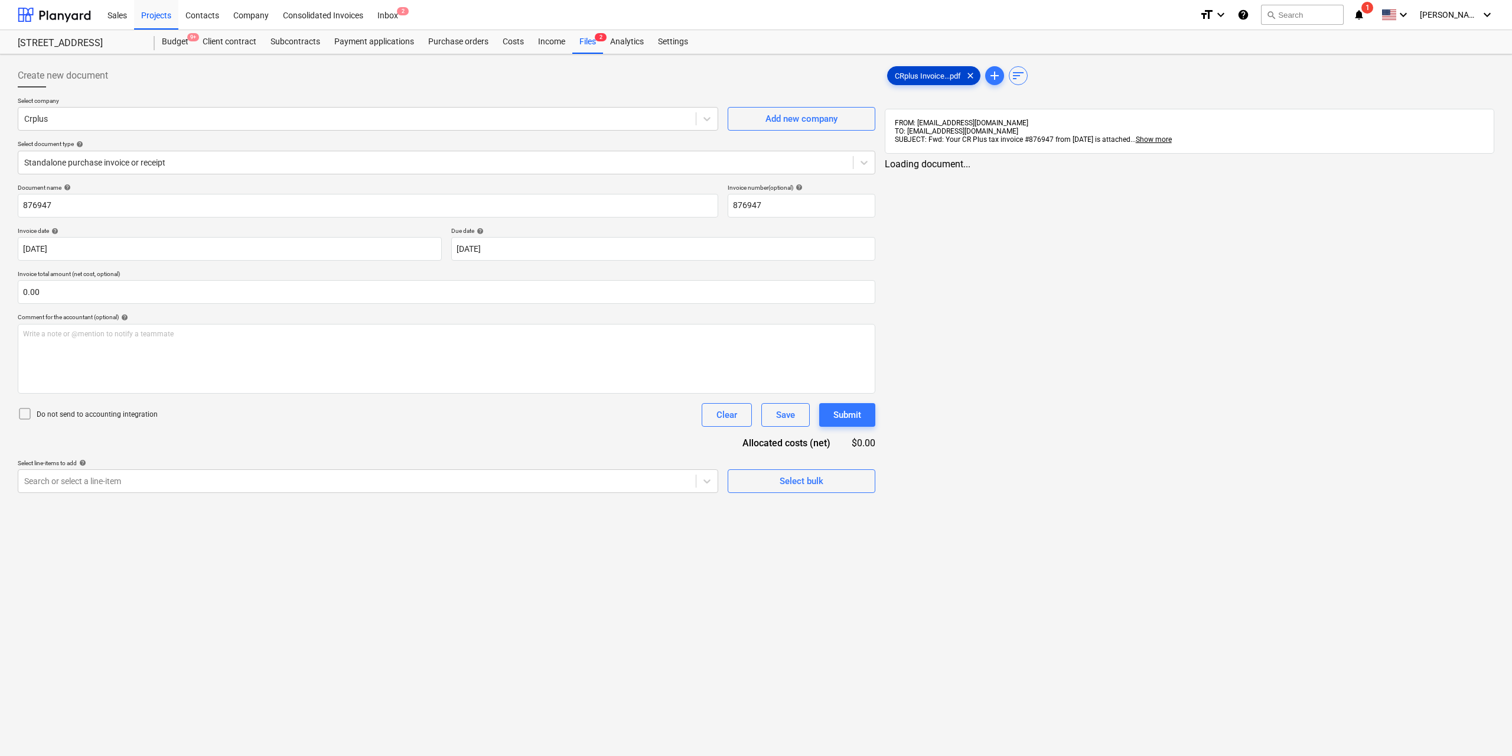
click at [904, 83] on div "CRplus Invoice...pdf clear" at bounding box center [933, 75] width 93 height 19
click at [704, 488] on div at bounding box center [704, 480] width 21 height 21
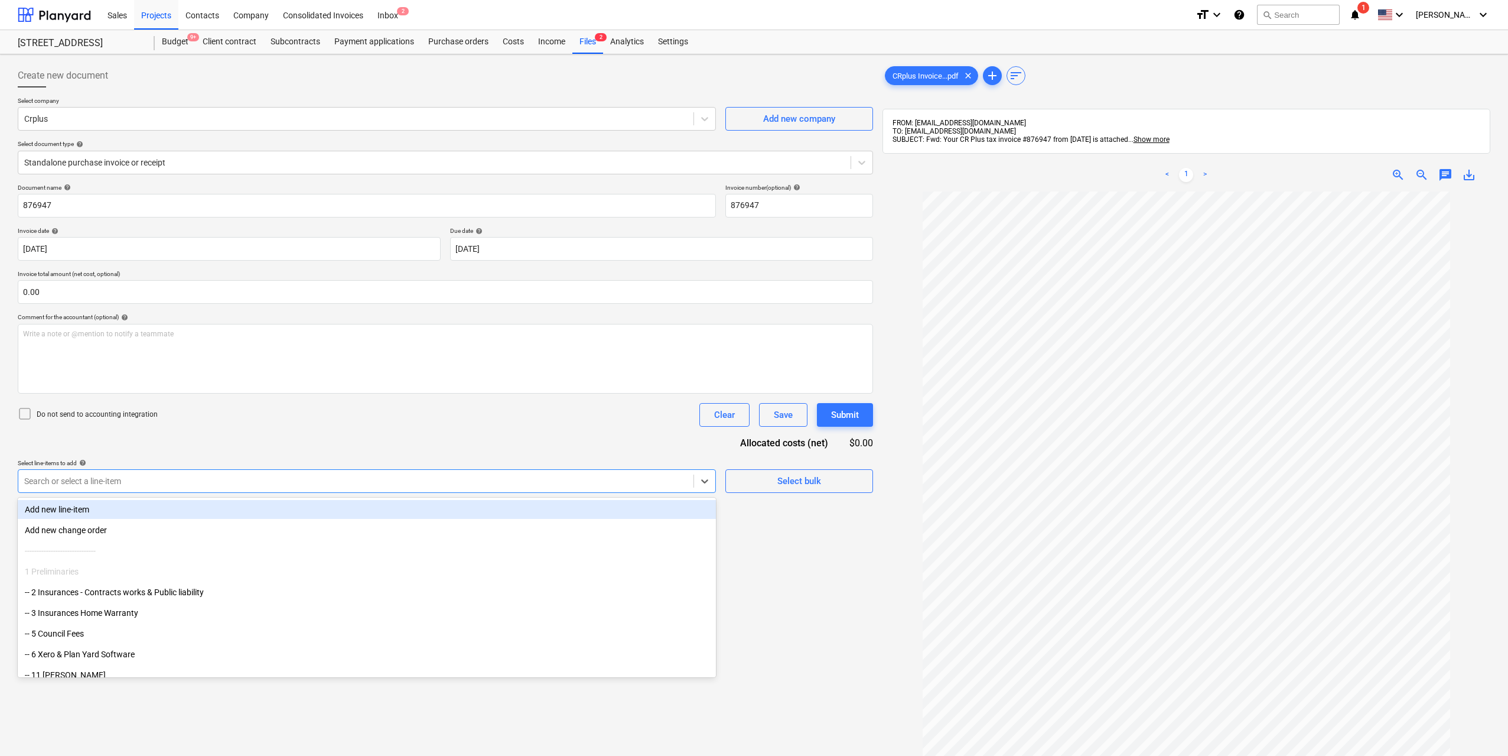
click at [164, 478] on div at bounding box center [355, 481] width 663 height 12
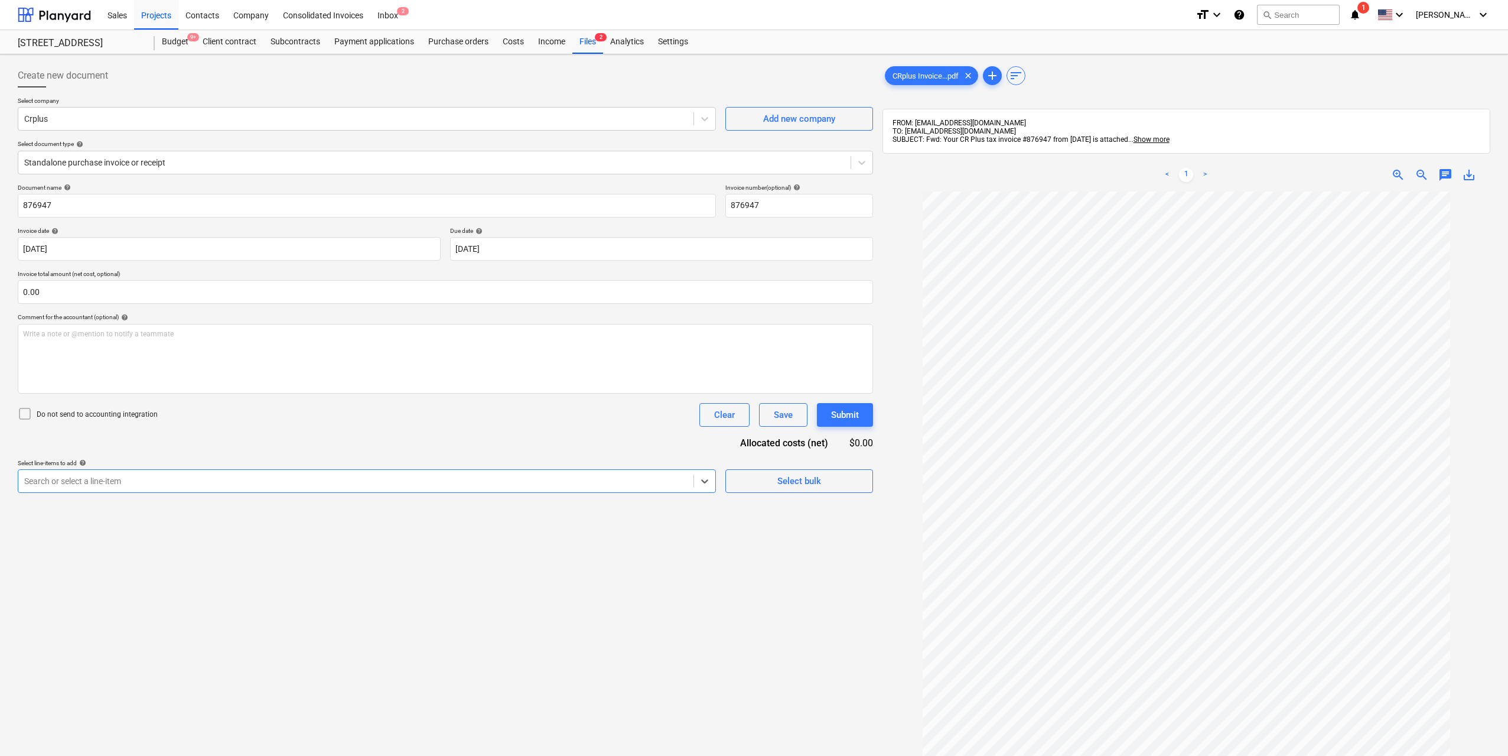
click at [164, 478] on div at bounding box center [355, 481] width 663 height 12
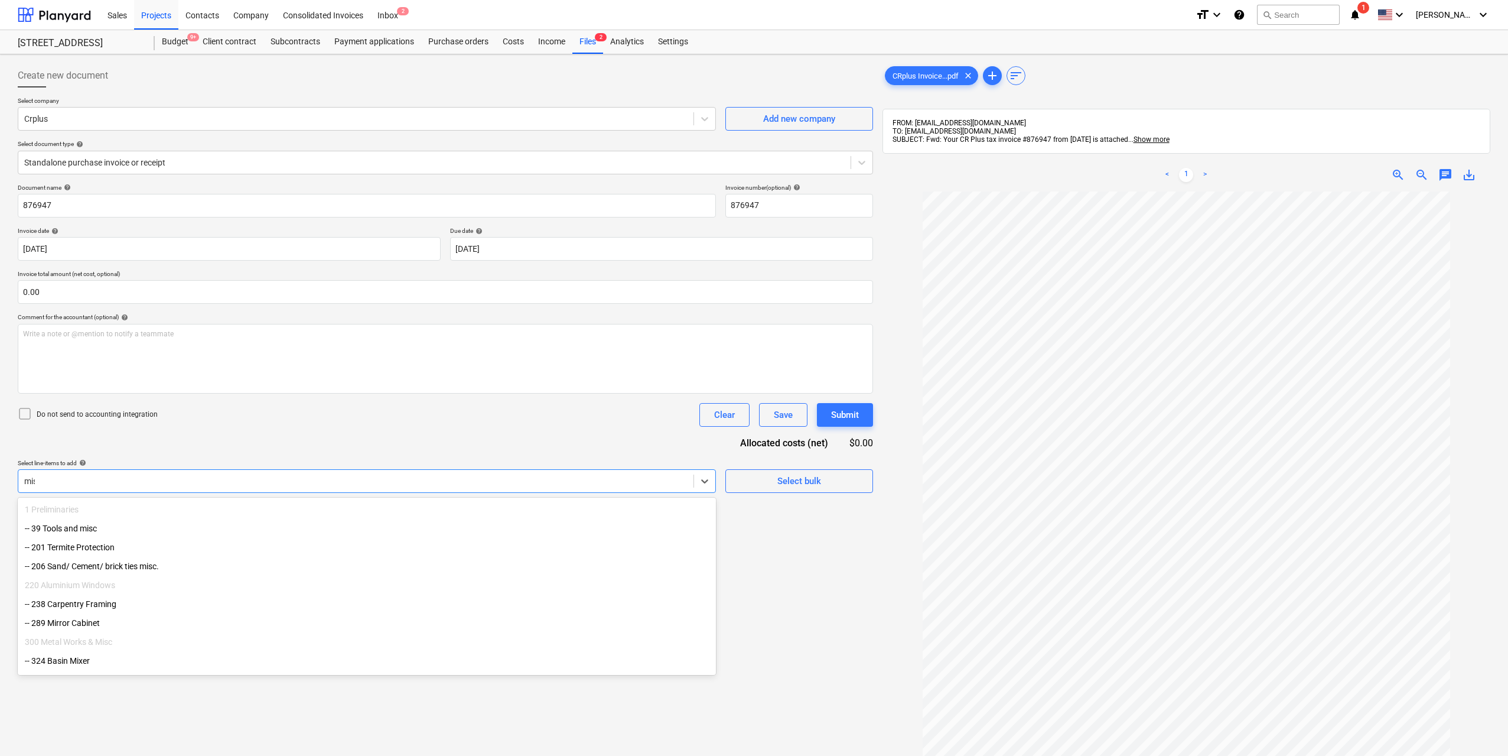
type input "misc"
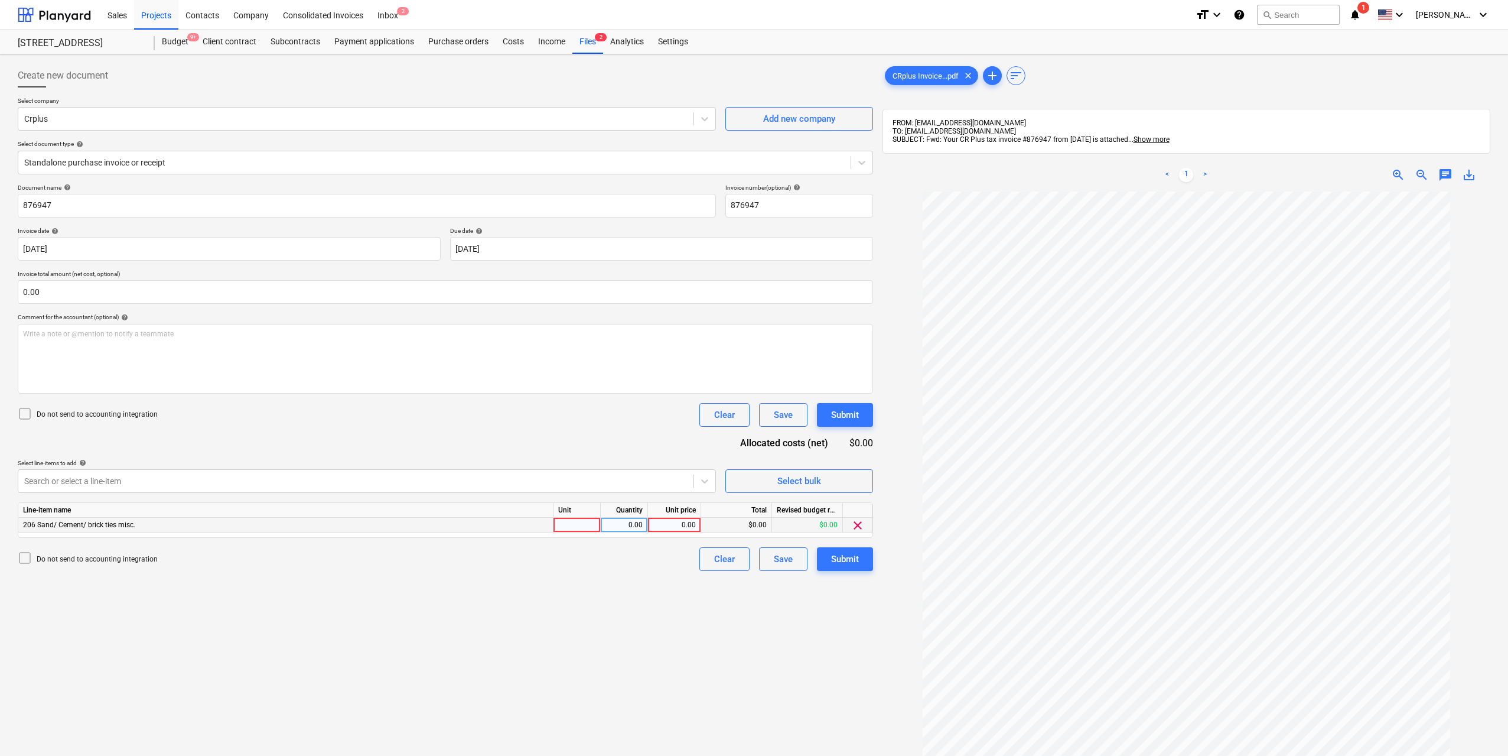
click at [576, 528] on div at bounding box center [576, 524] width 47 height 15
click at [615, 526] on div "0.00" at bounding box center [623, 524] width 37 height 15
type input "1"
click at [689, 527] on div "0.00" at bounding box center [674, 524] width 43 height 15
type input "319.14"
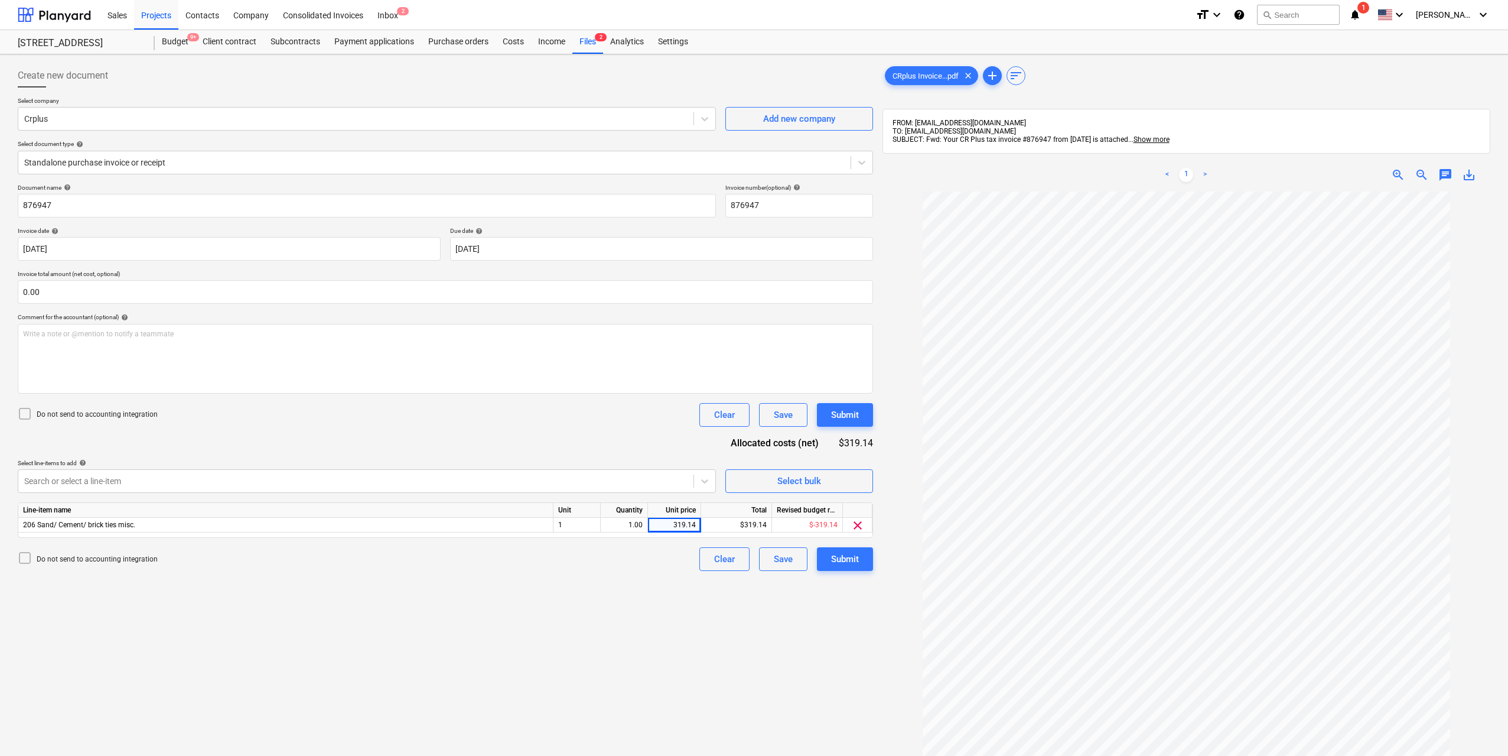
click at [818, 616] on div "Create new document Select company Crplus Add new company Select document type …" at bounding box center [445, 488] width 865 height 859
click at [849, 566] on button "Submit" at bounding box center [845, 559] width 56 height 24
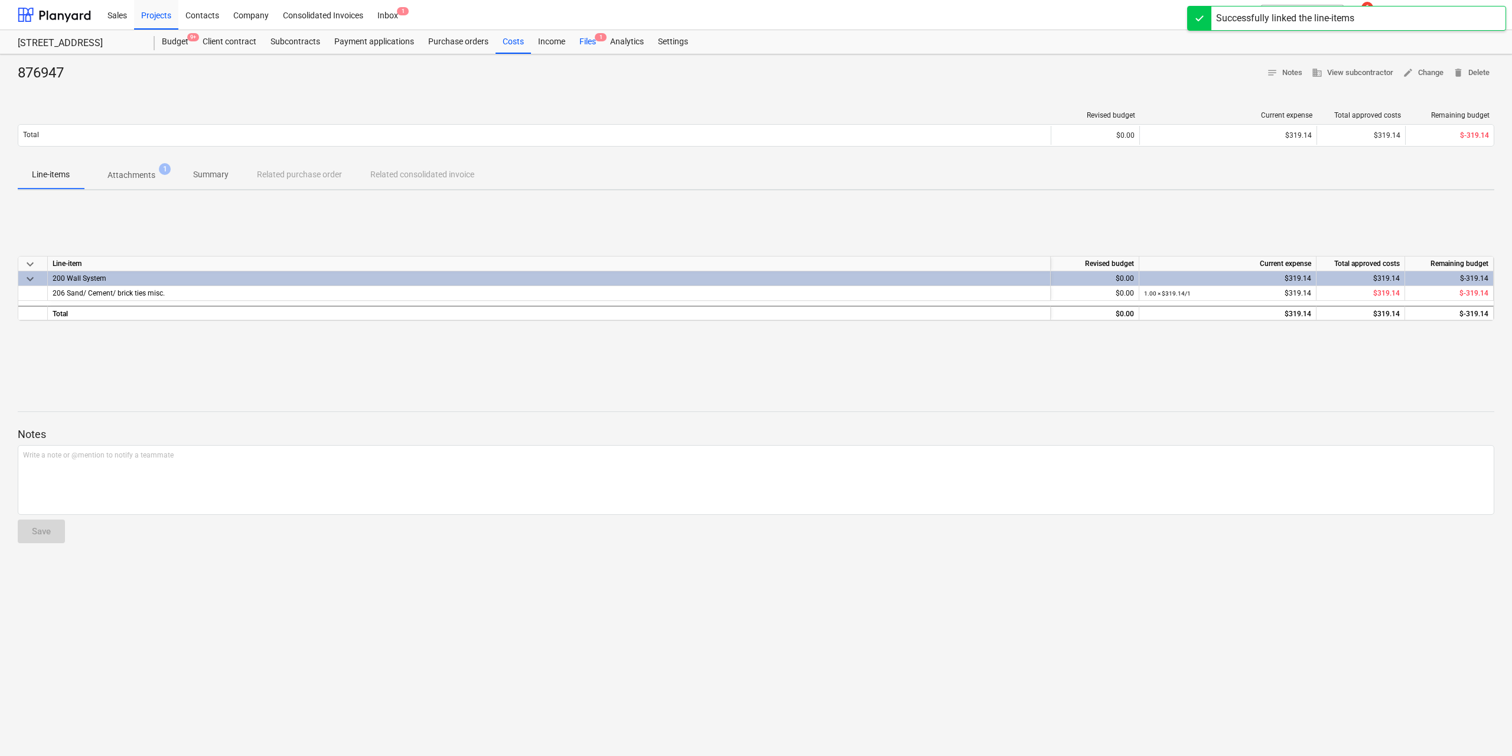
click at [587, 37] on div "Files 1" at bounding box center [587, 42] width 31 height 24
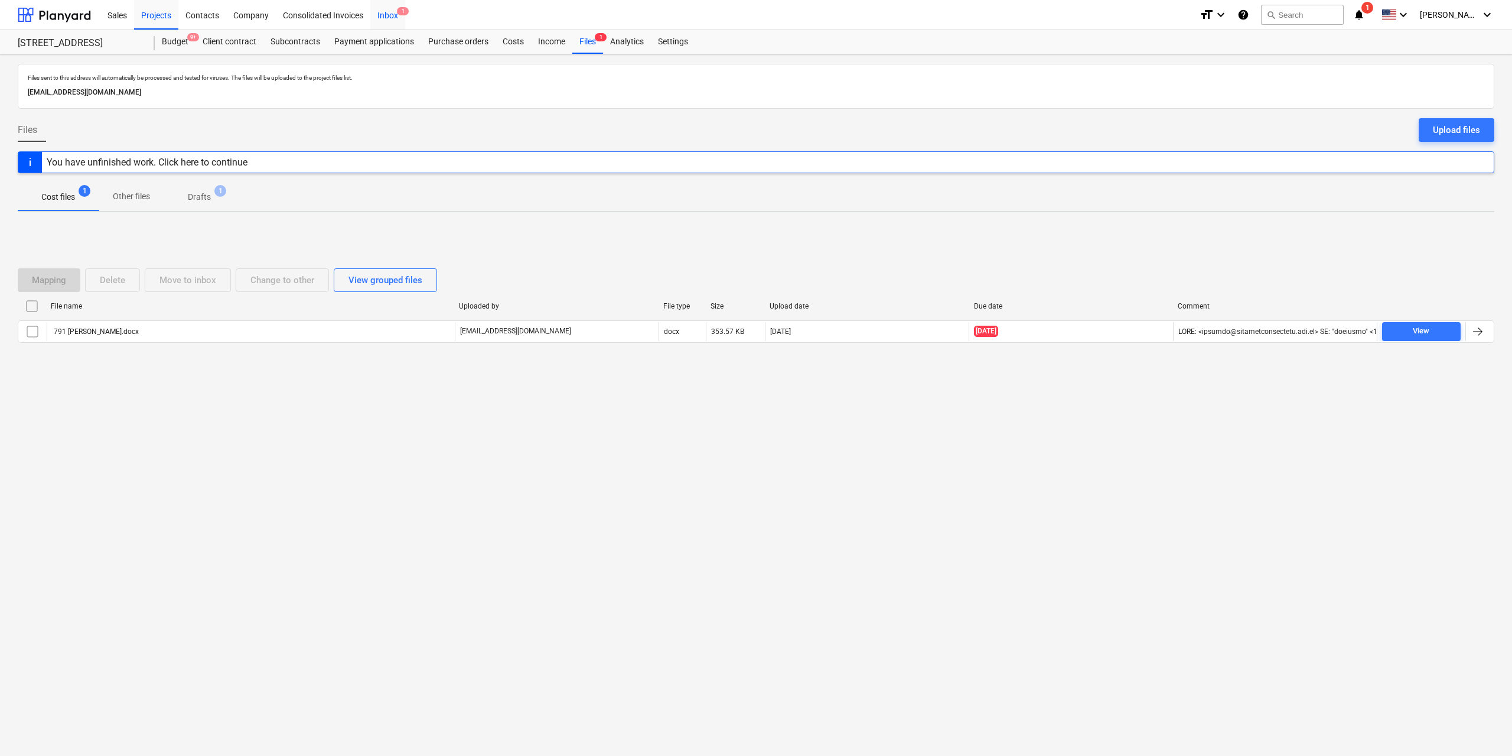
click at [398, 15] on div "Inbox 1" at bounding box center [387, 14] width 35 height 30
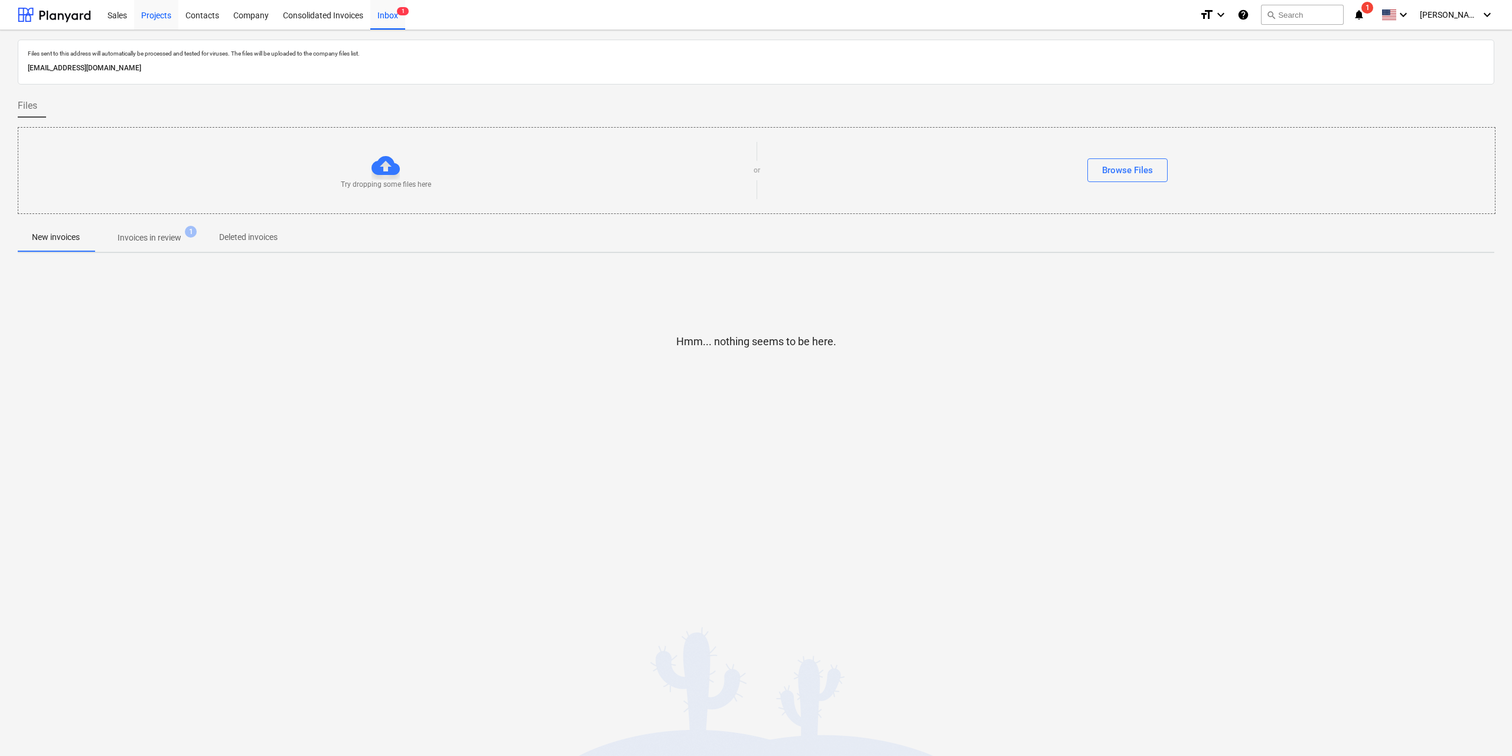
click at [162, 19] on div "Projects" at bounding box center [156, 14] width 44 height 30
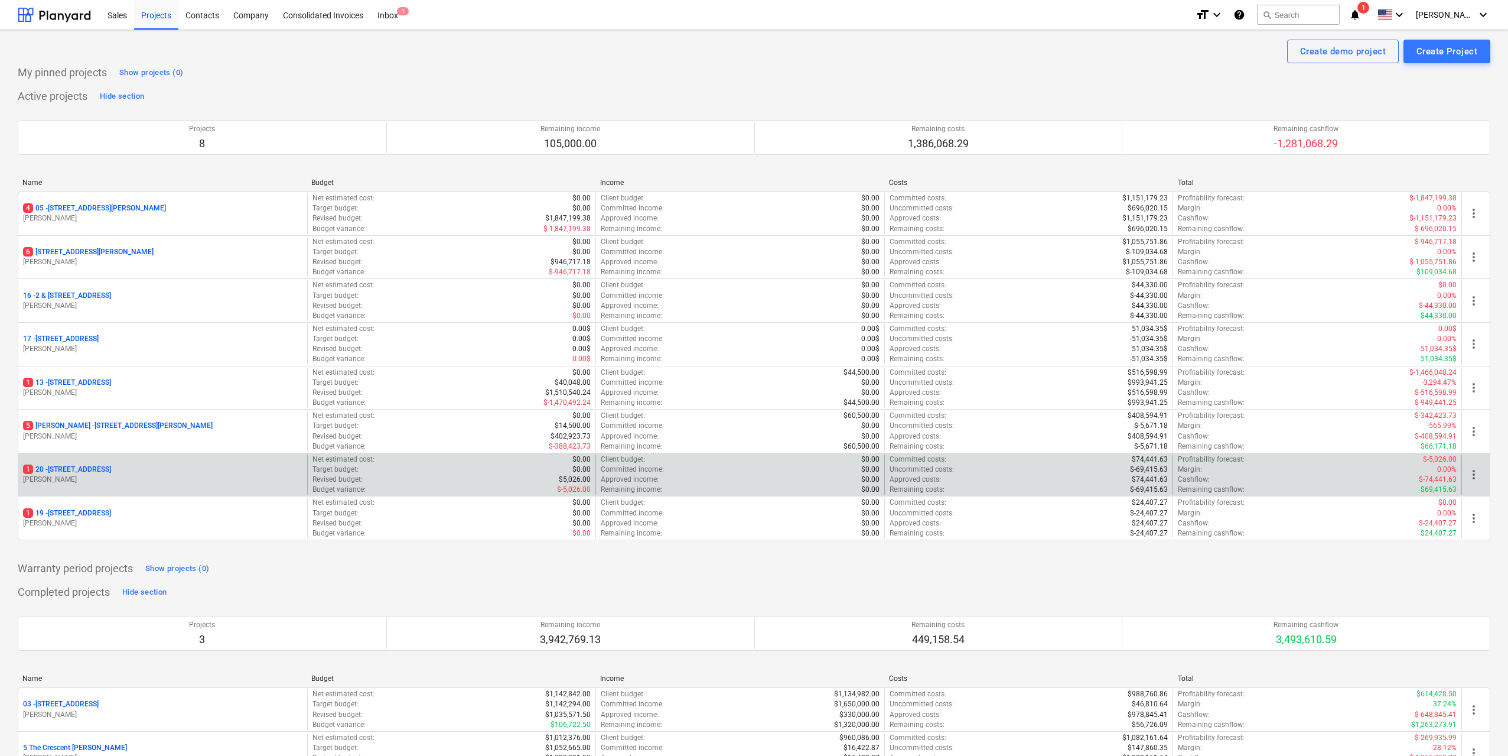
click at [111, 467] on p "1 [STREET_ADDRESS]" at bounding box center [67, 469] width 88 height 10
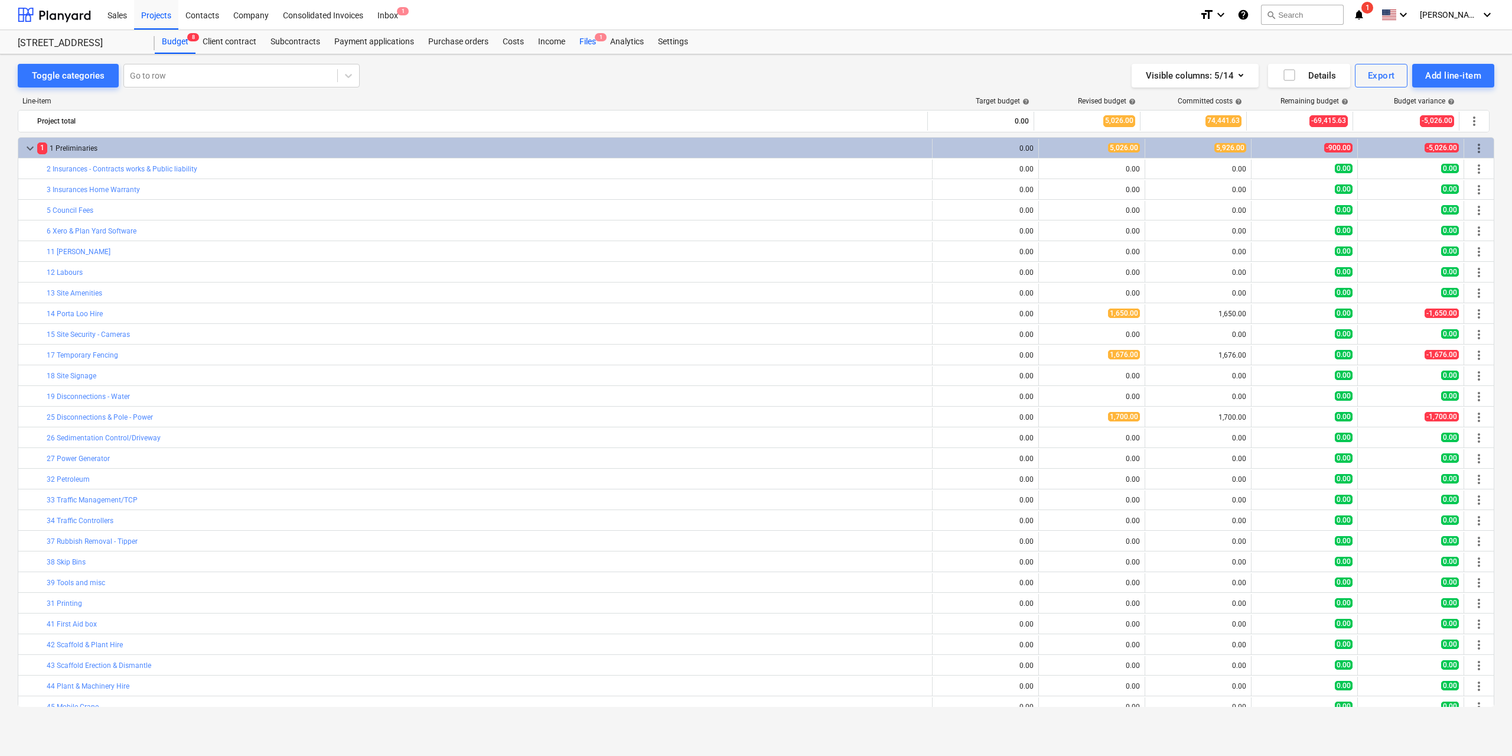
click at [586, 44] on div "Files 1" at bounding box center [587, 42] width 31 height 24
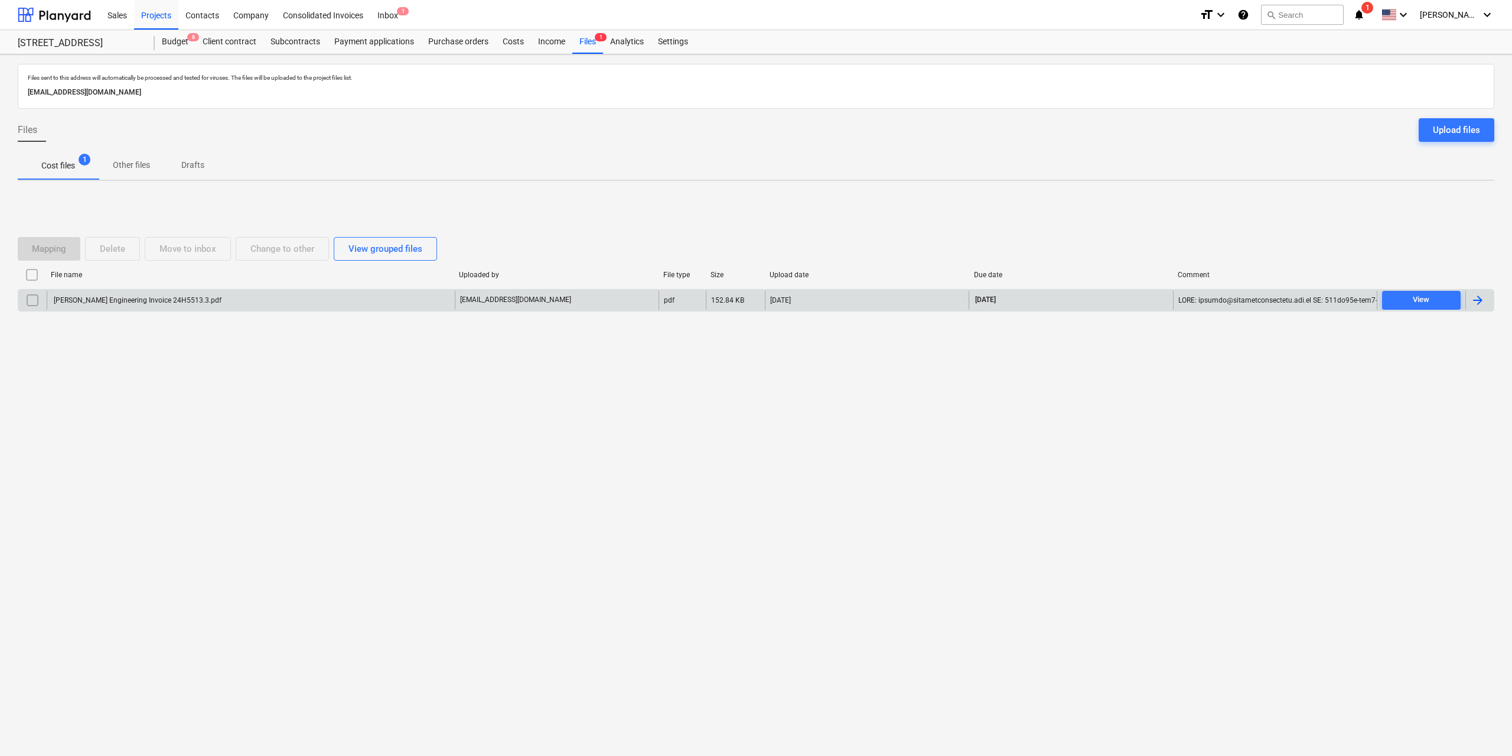
click at [165, 294] on div "[PERSON_NAME] Engineering Invoice 24H5513.3.pdf" at bounding box center [251, 300] width 408 height 19
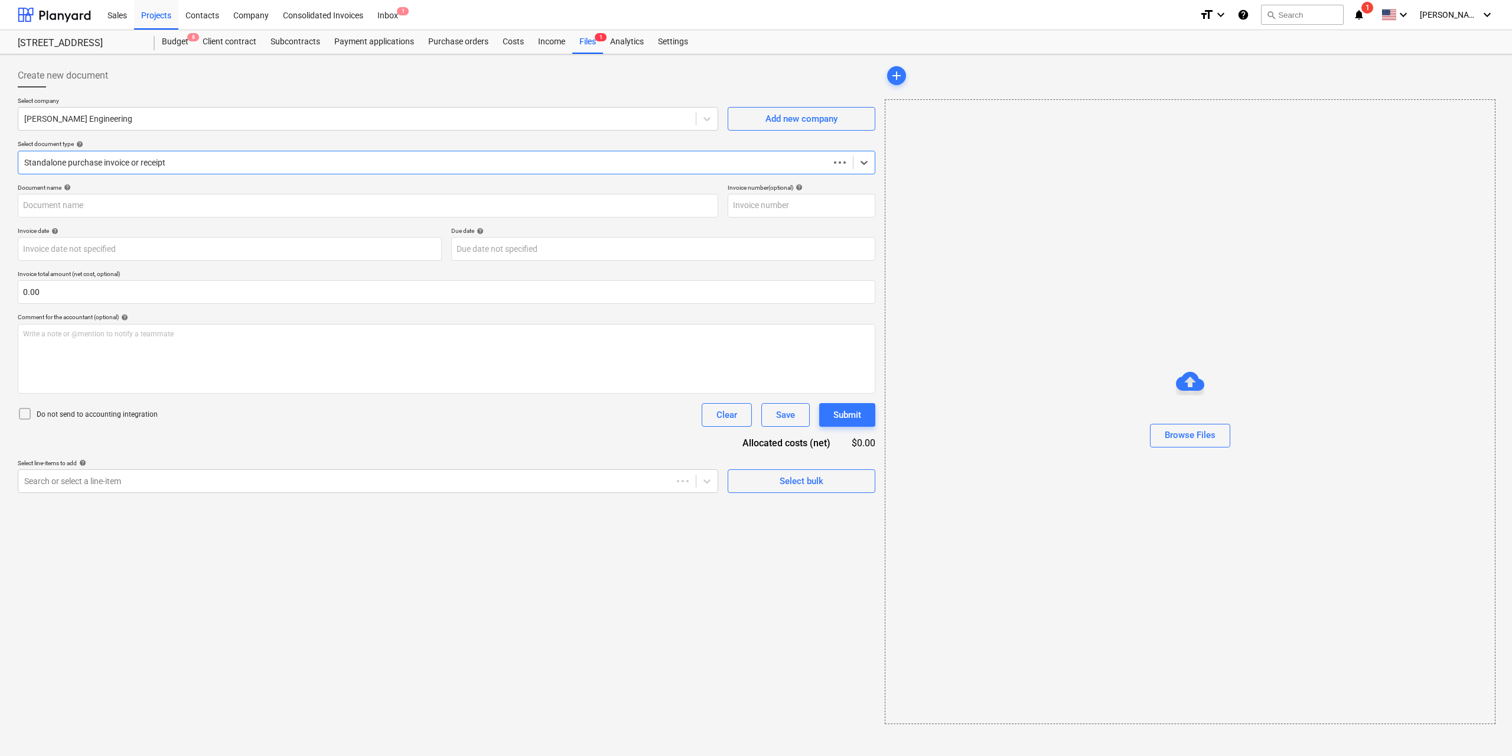
type input "24H5513.3"
type input "[DATE]"
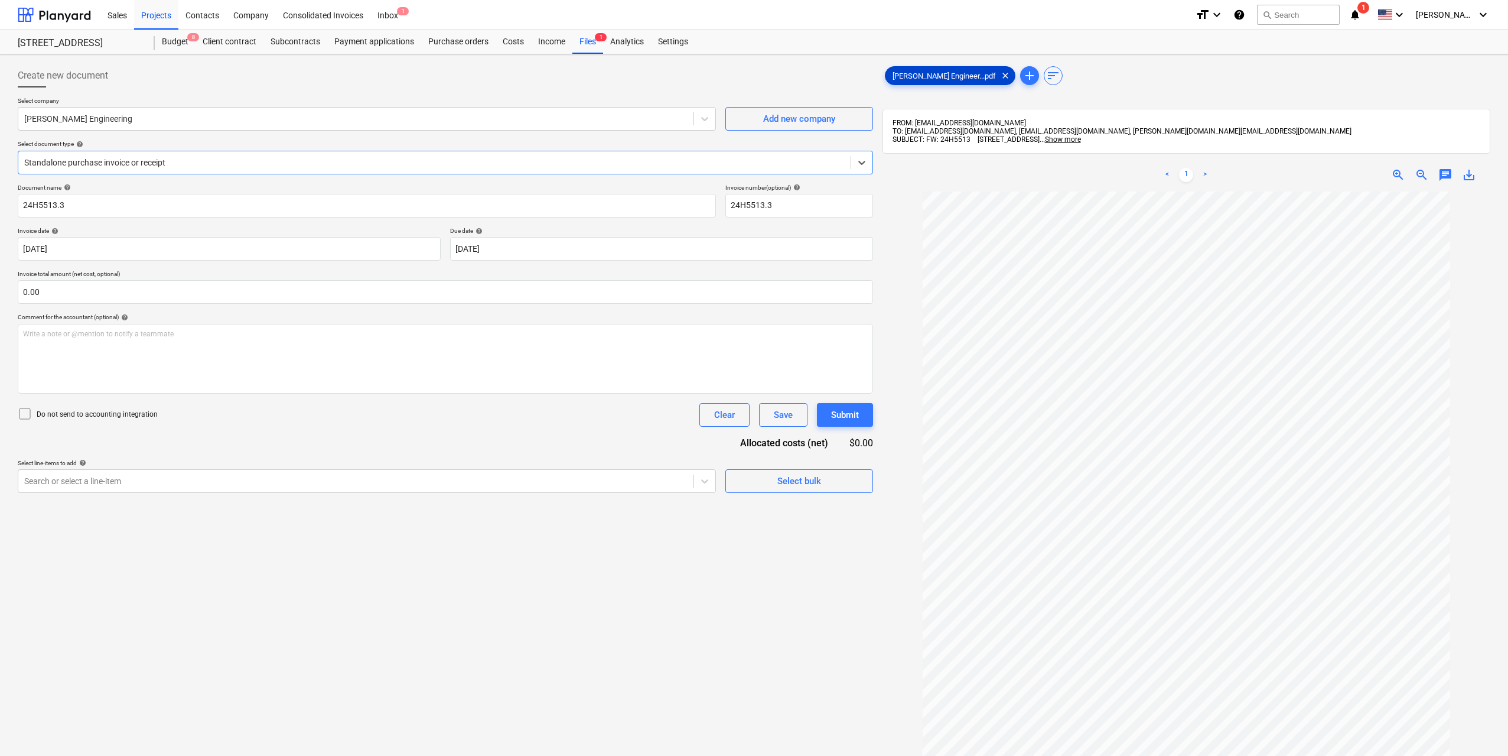
click at [915, 79] on span "[PERSON_NAME] Engineer...pdf" at bounding box center [944, 75] width 118 height 9
click at [445, 493] on div "Create new document Select company [PERSON_NAME] Engineering Add new company Se…" at bounding box center [445, 488] width 865 height 859
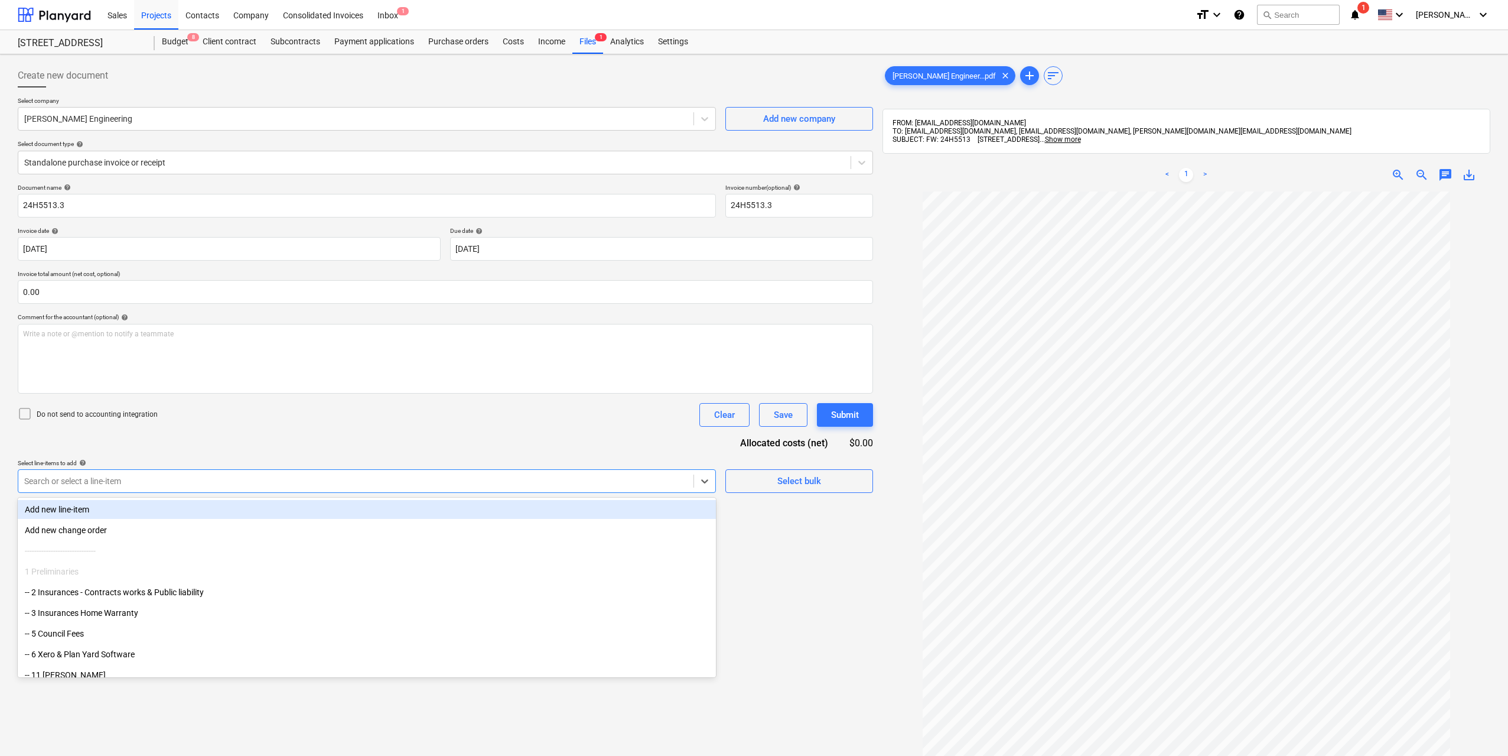
click at [445, 483] on div at bounding box center [355, 481] width 663 height 12
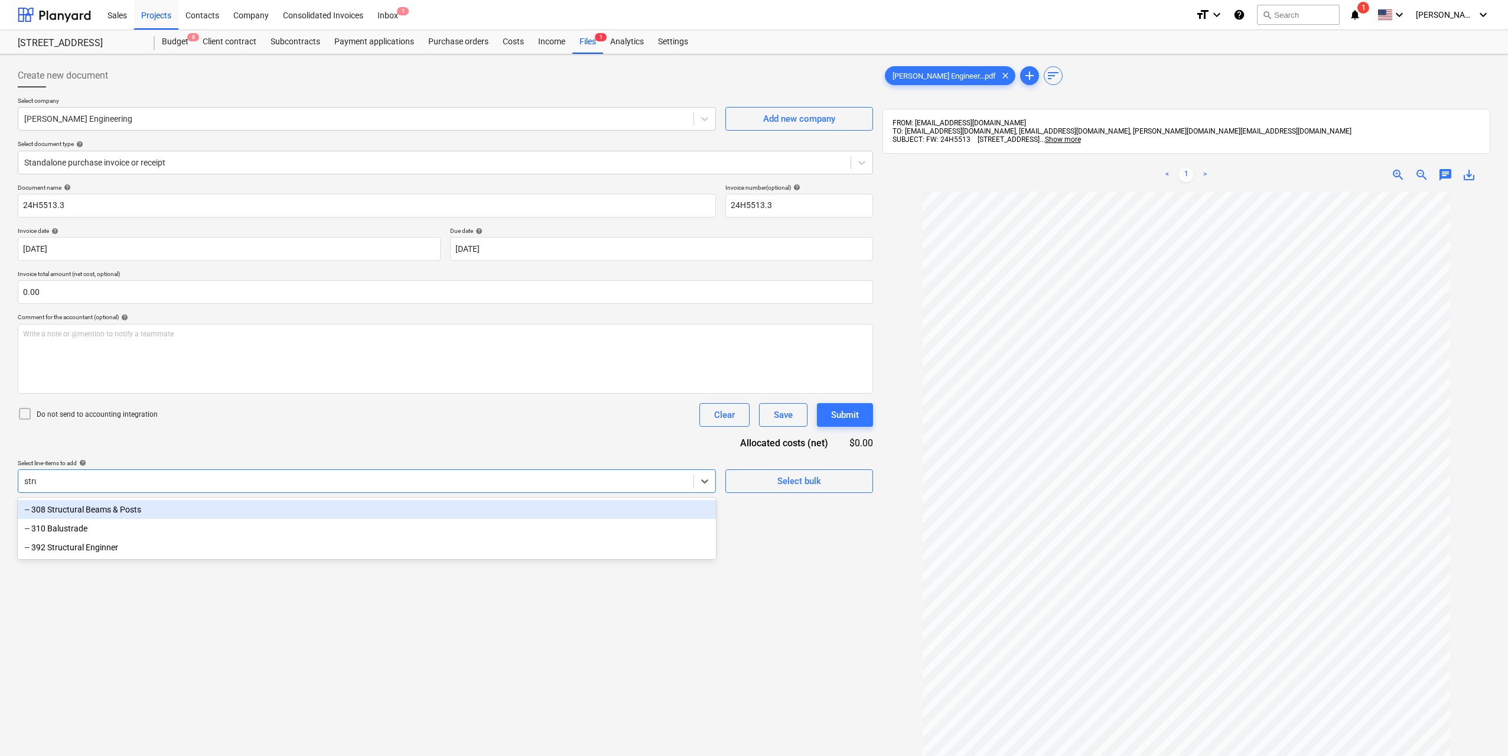
type input "struc"
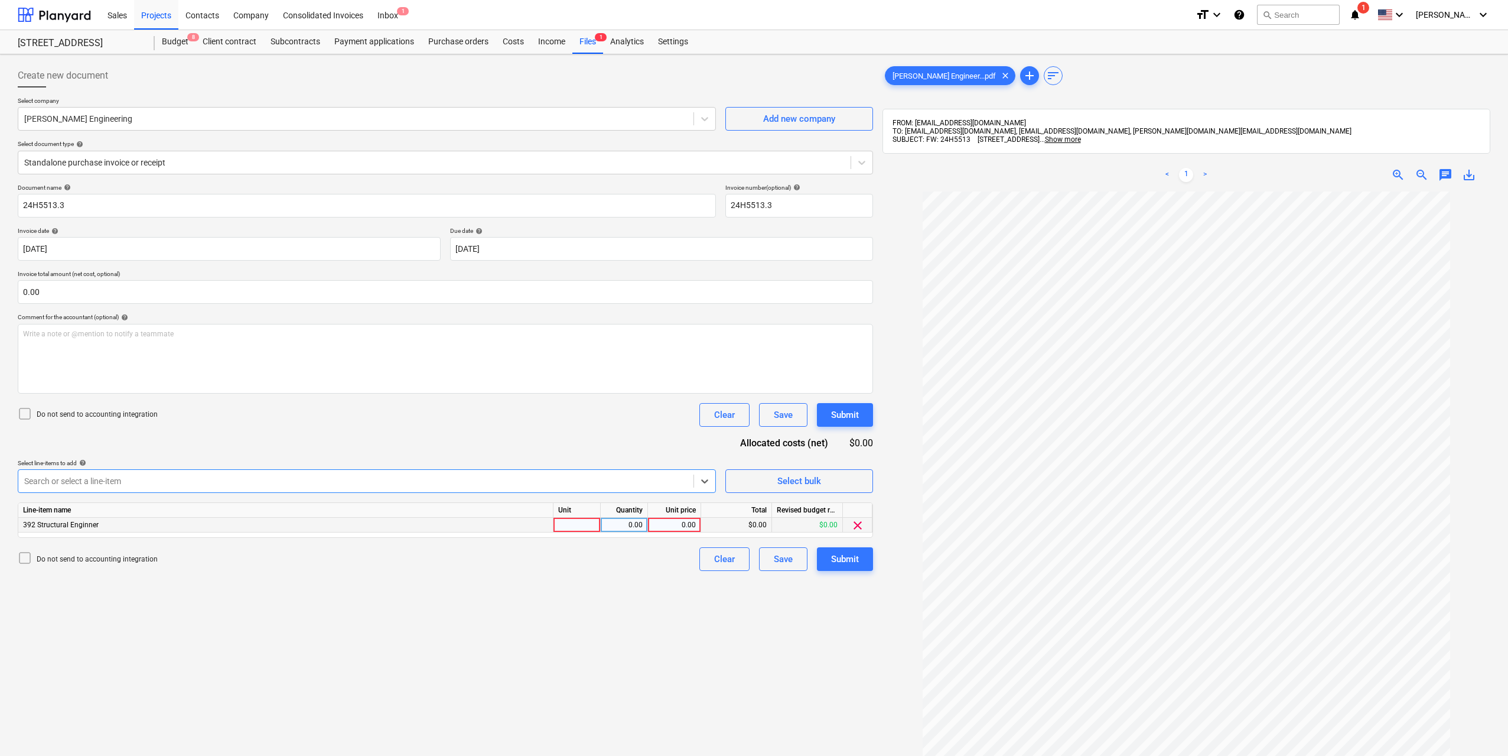
click at [562, 529] on div at bounding box center [576, 524] width 47 height 15
type input "1"
click at [643, 525] on div "0.00" at bounding box center [624, 524] width 47 height 15
click at [678, 524] on div "0.00" at bounding box center [674, 524] width 43 height 15
type input "450"
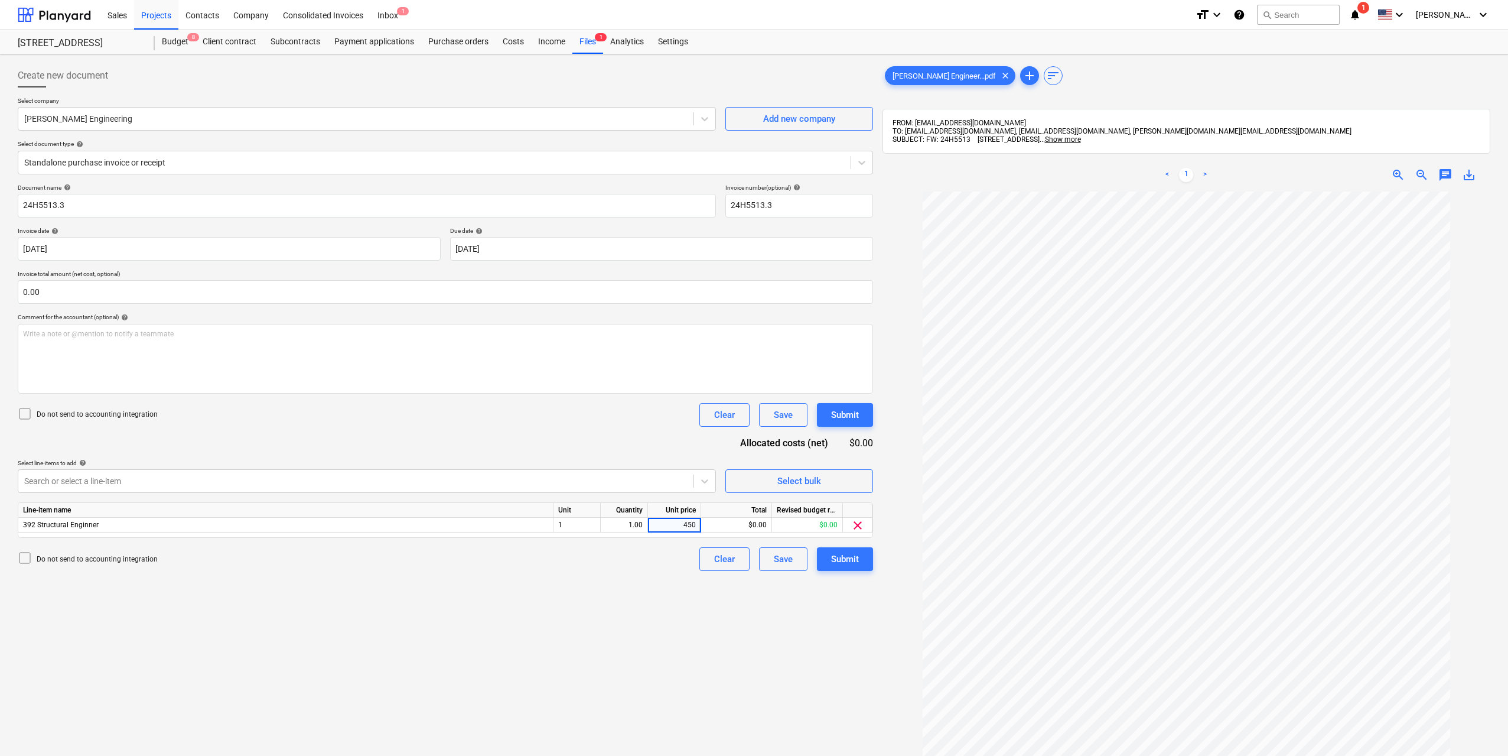
click at [670, 616] on div "Create new document Select company [PERSON_NAME] Engineering Add new company Se…" at bounding box center [445, 488] width 865 height 859
click at [848, 558] on div "Submit" at bounding box center [845, 558] width 28 height 15
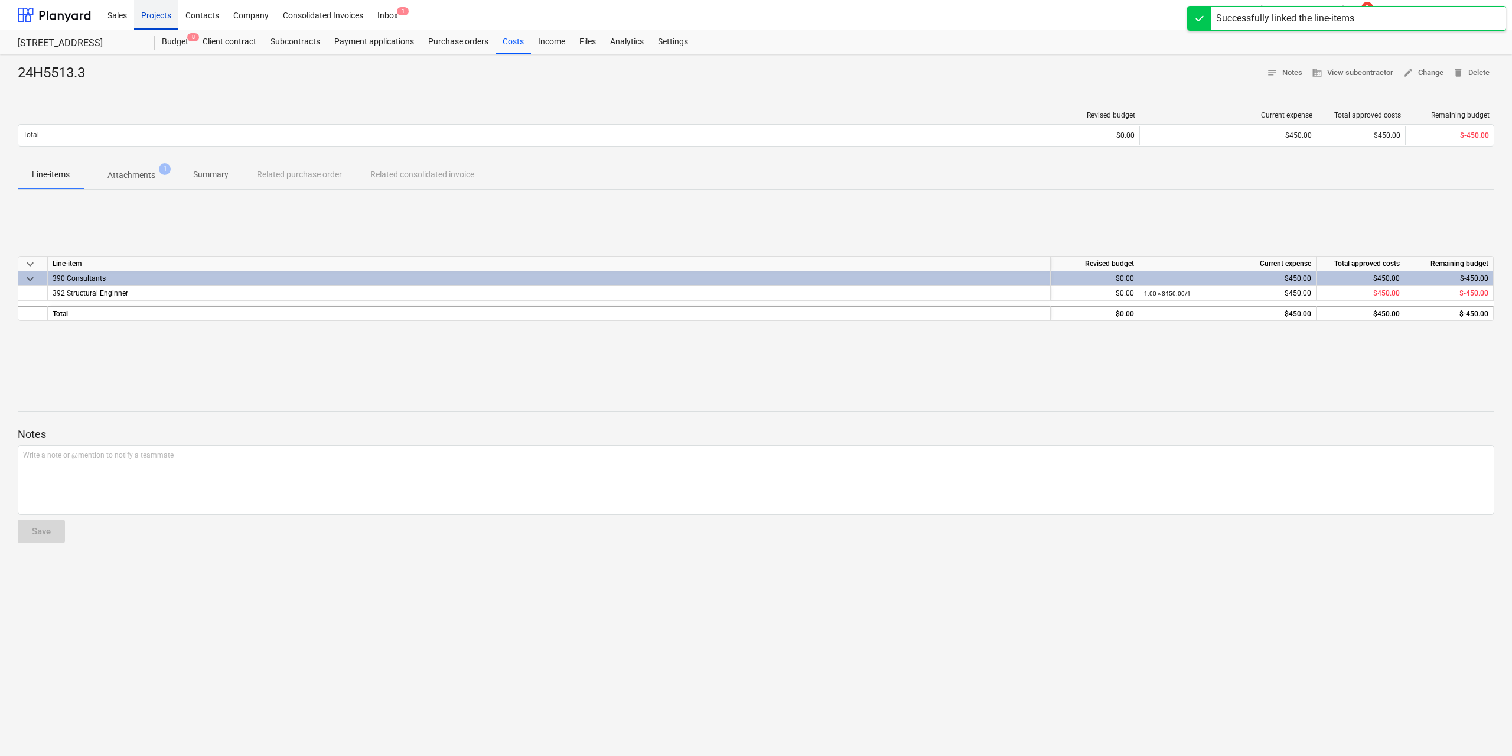
click at [153, 23] on div "Projects" at bounding box center [156, 14] width 44 height 30
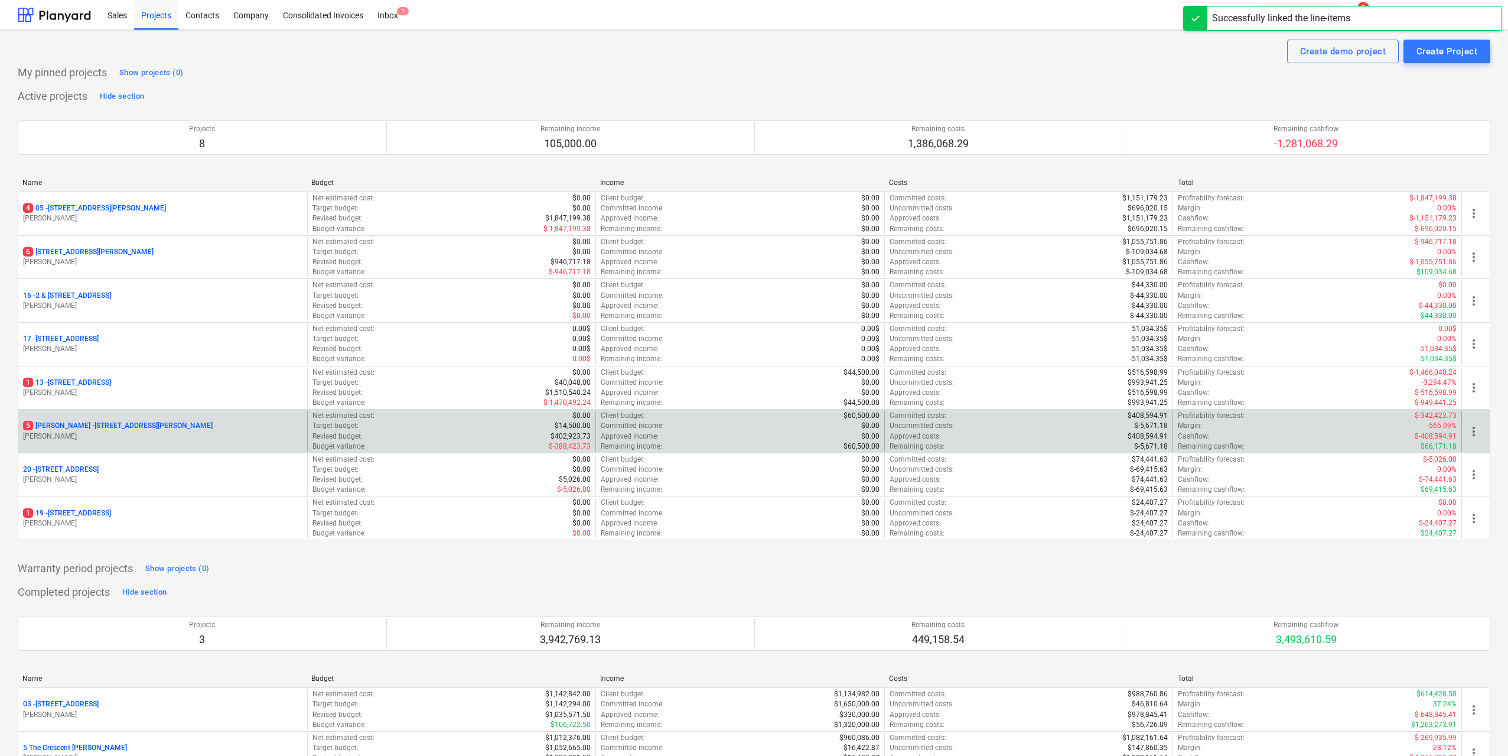
click at [144, 422] on p "[STREET_ADDRESS][PERSON_NAME][PERSON_NAME]" at bounding box center [118, 426] width 190 height 10
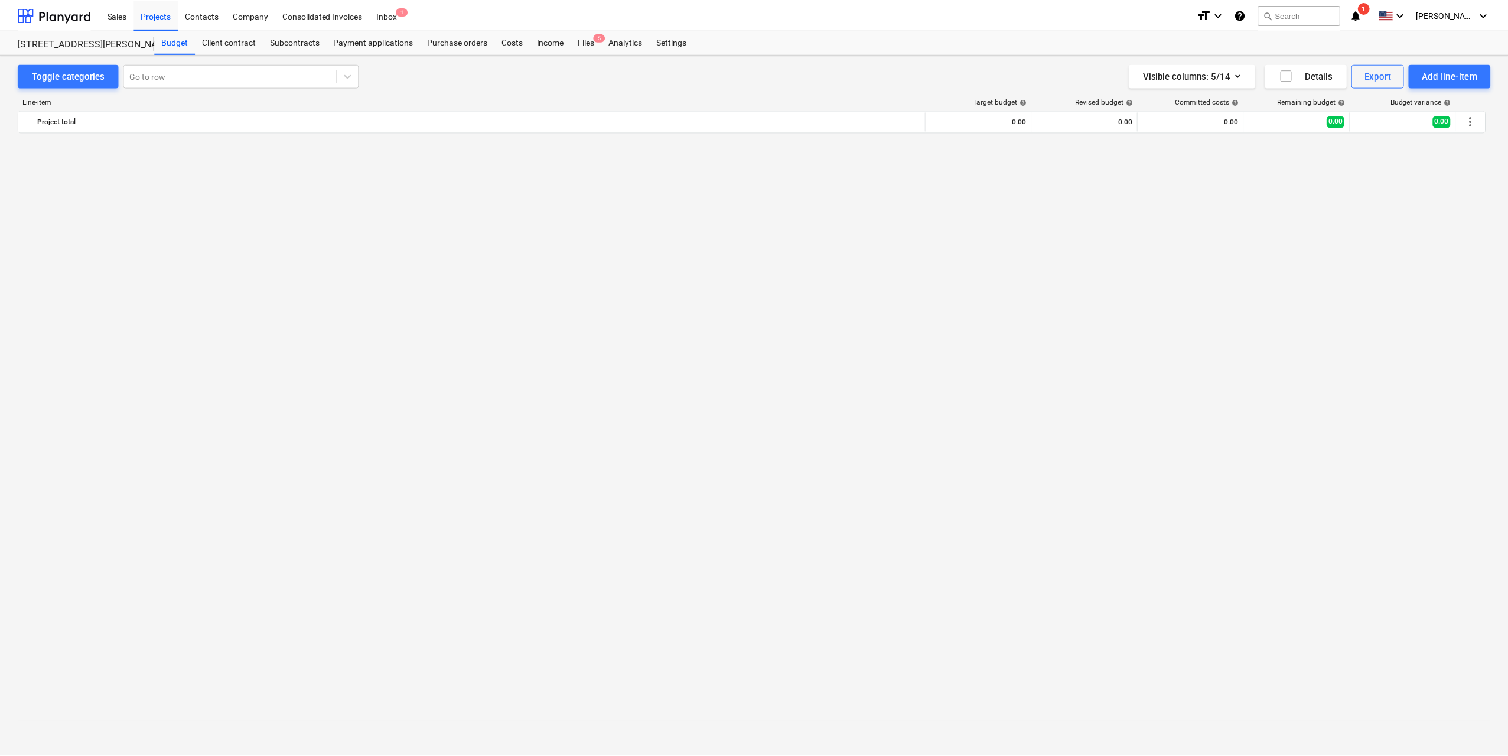
scroll to position [3483, 0]
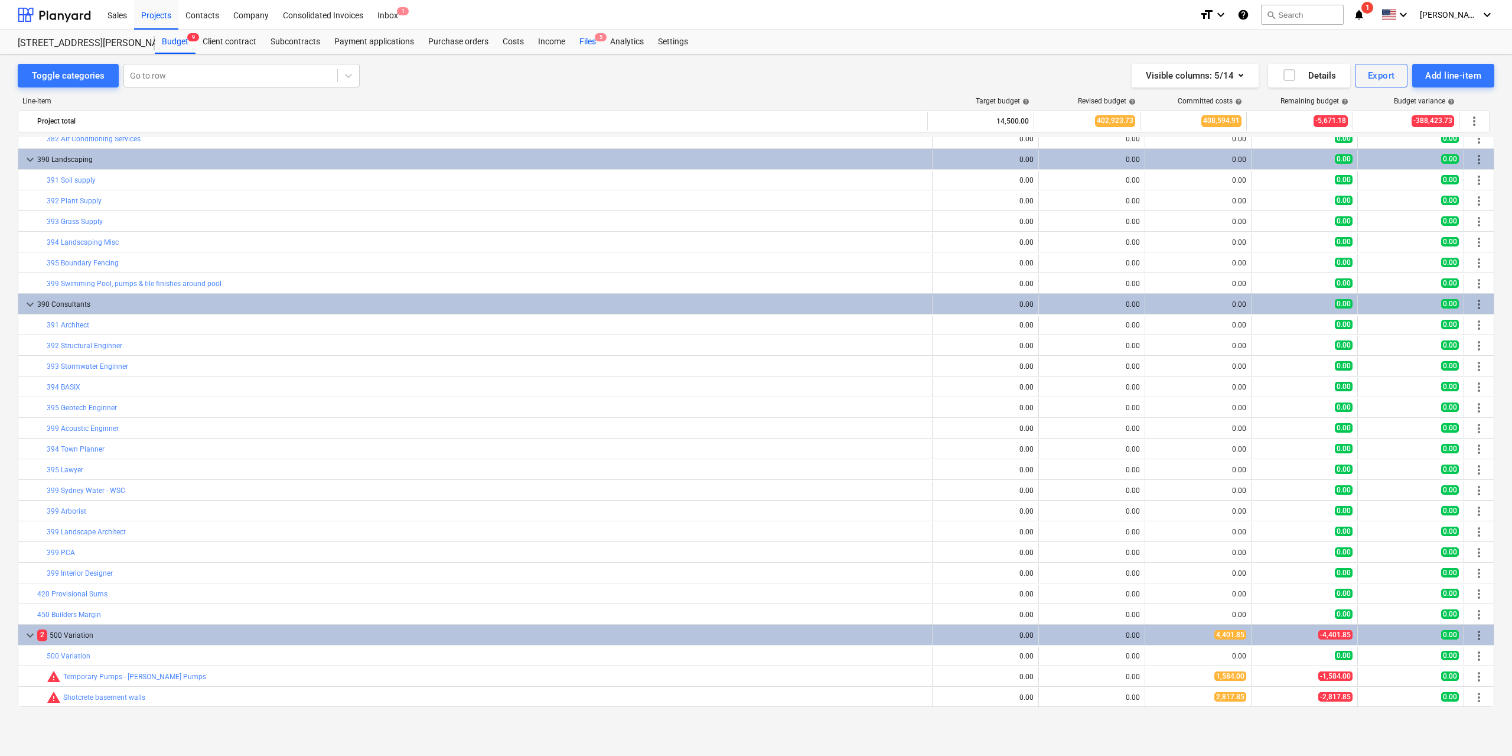
click at [575, 34] on div "Files 5" at bounding box center [587, 42] width 31 height 24
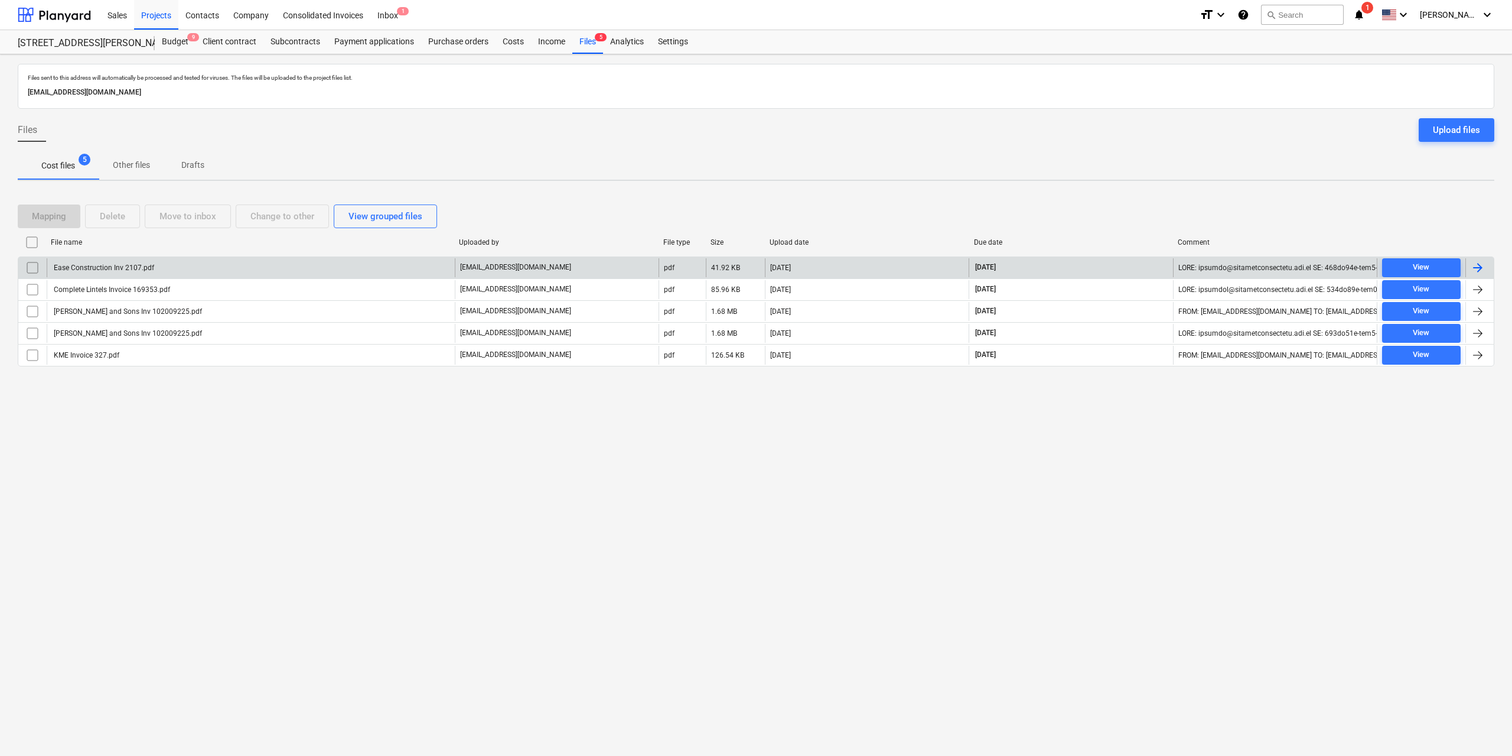
click at [144, 270] on div "Ease Construction Inv 2107.pdf" at bounding box center [103, 267] width 102 height 8
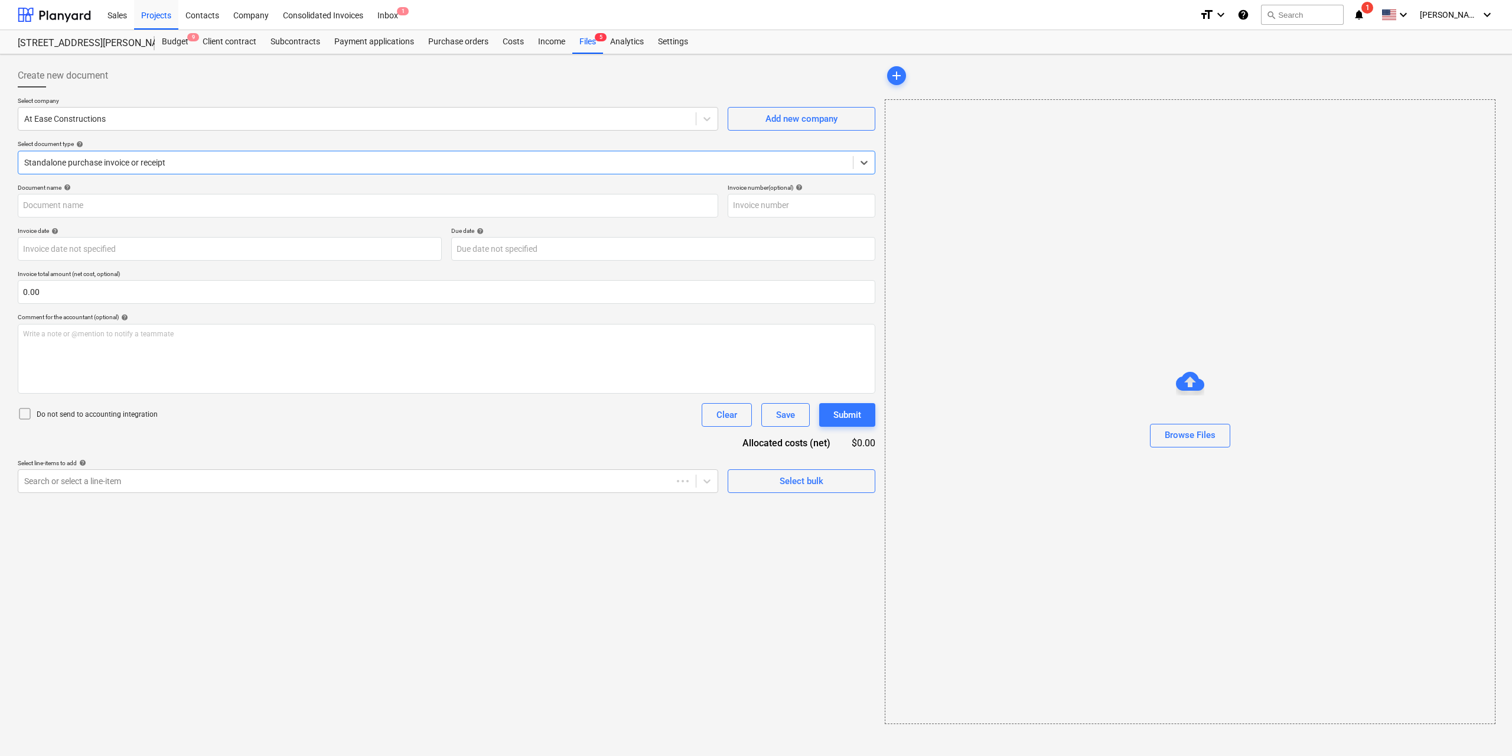
type input "2107"
type input "[DATE]"
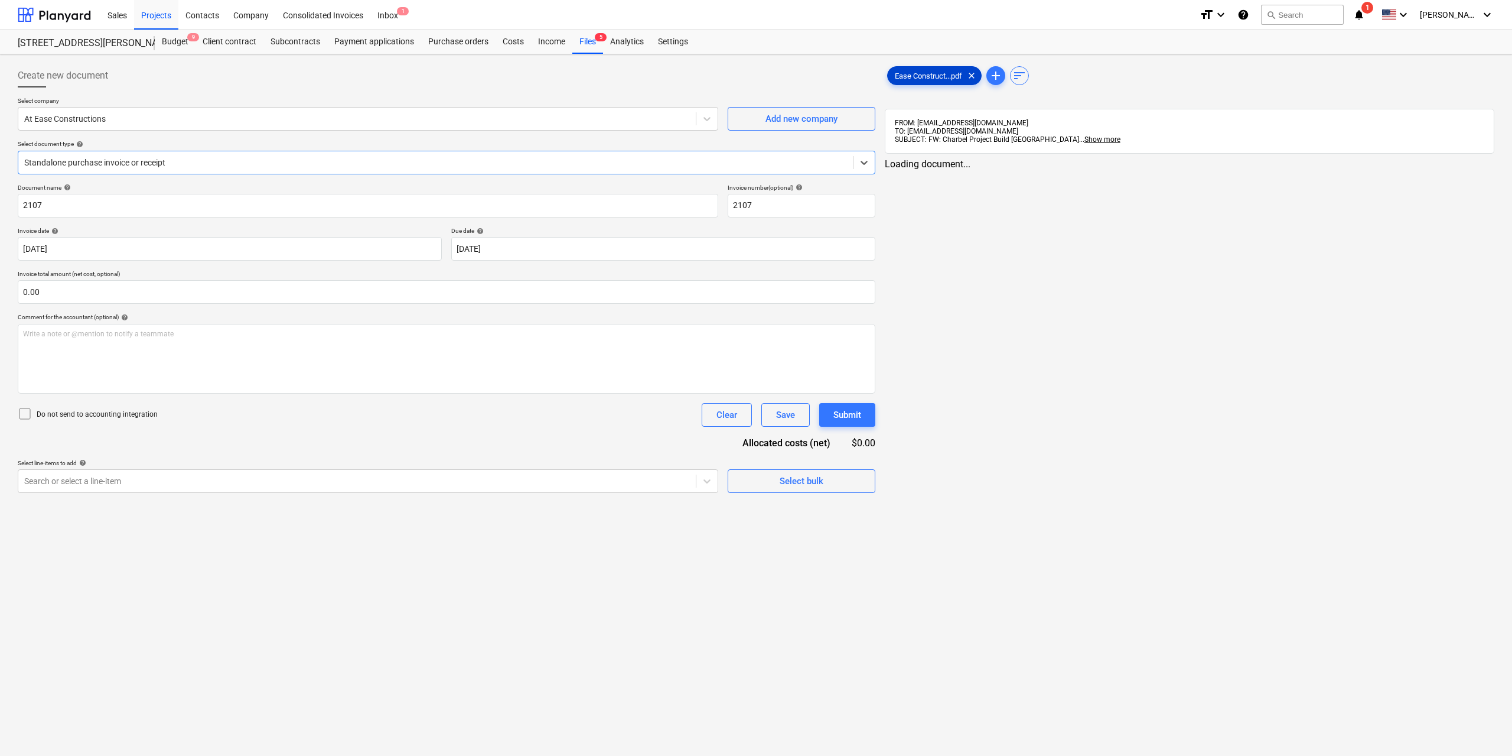
click at [917, 79] on span "Ease Construct...pdf" at bounding box center [929, 75] width 82 height 9
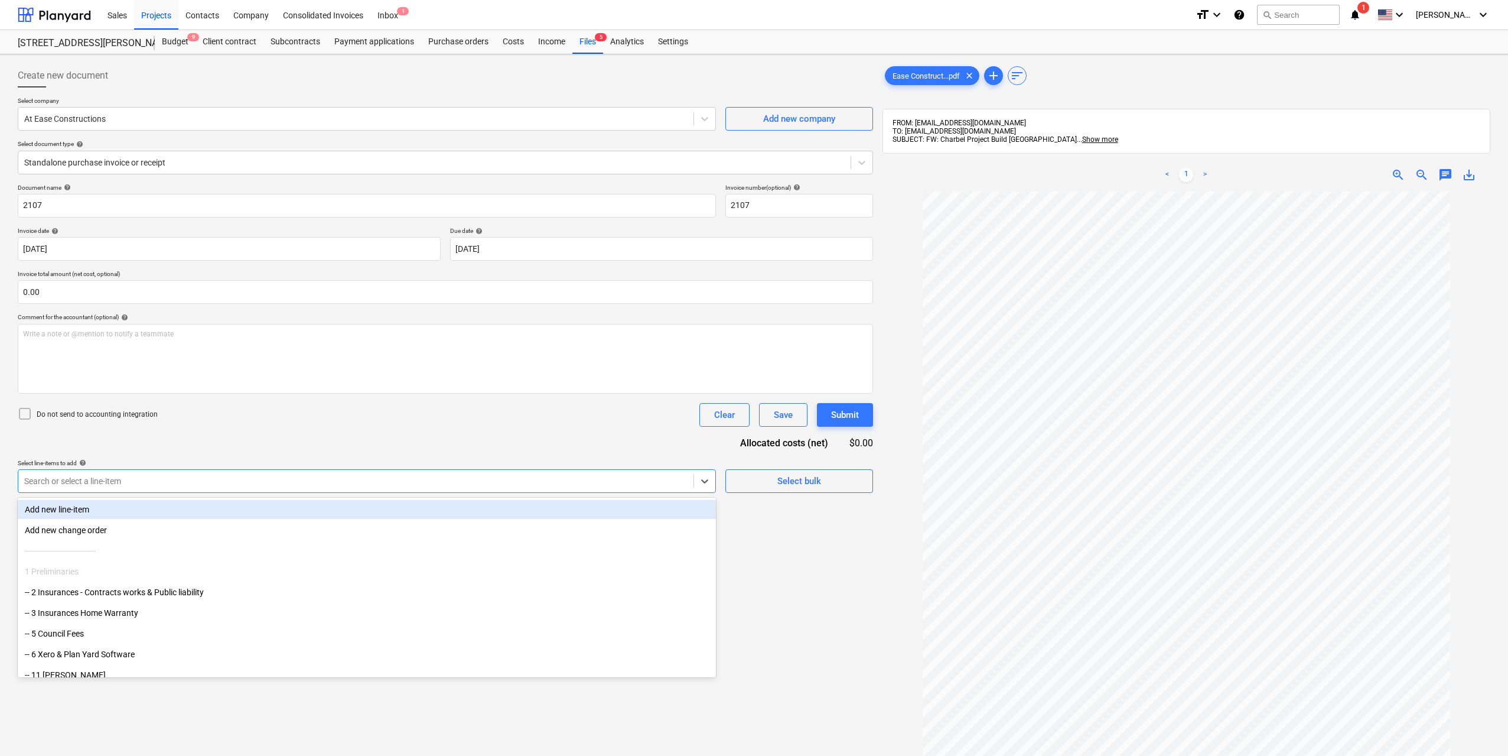
click at [486, 480] on div at bounding box center [355, 481] width 663 height 12
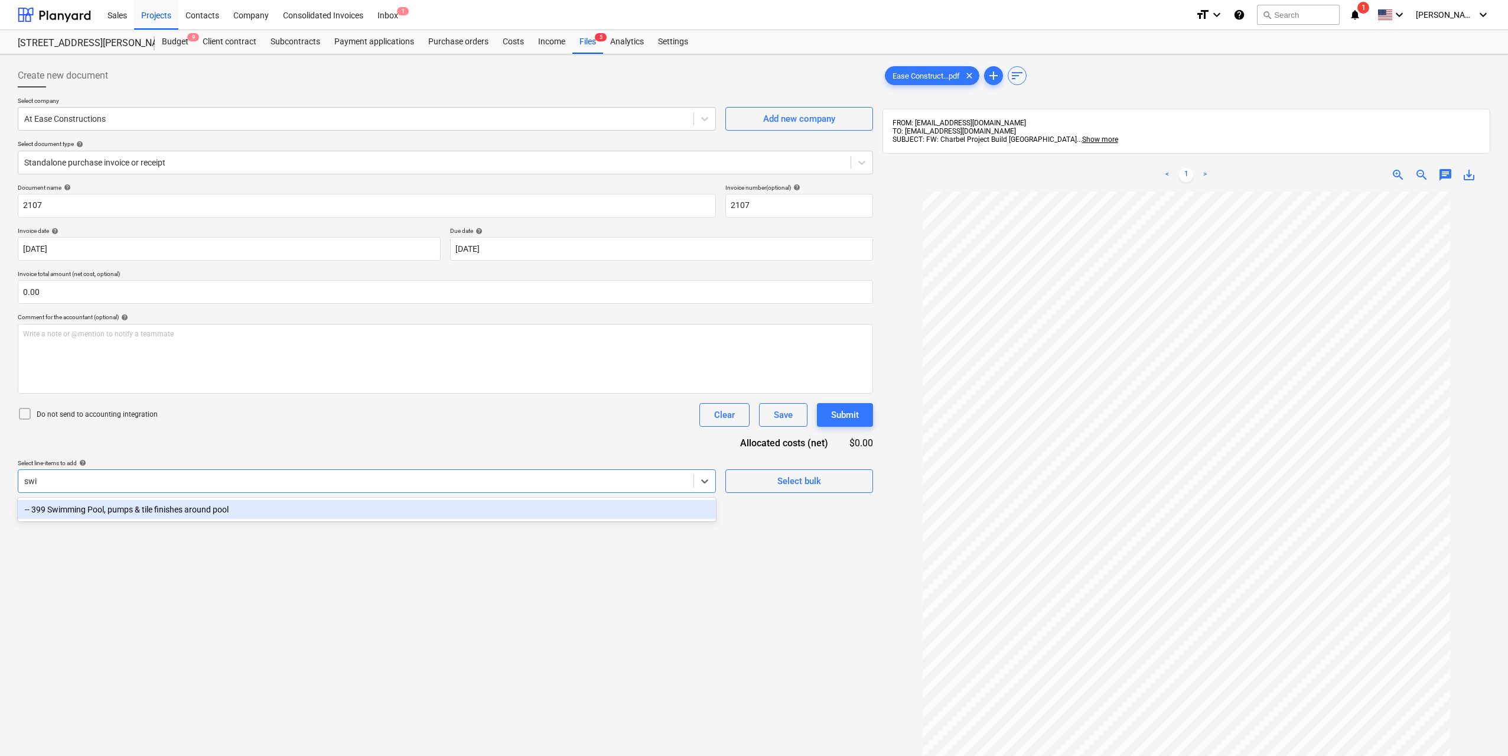
type input "swim"
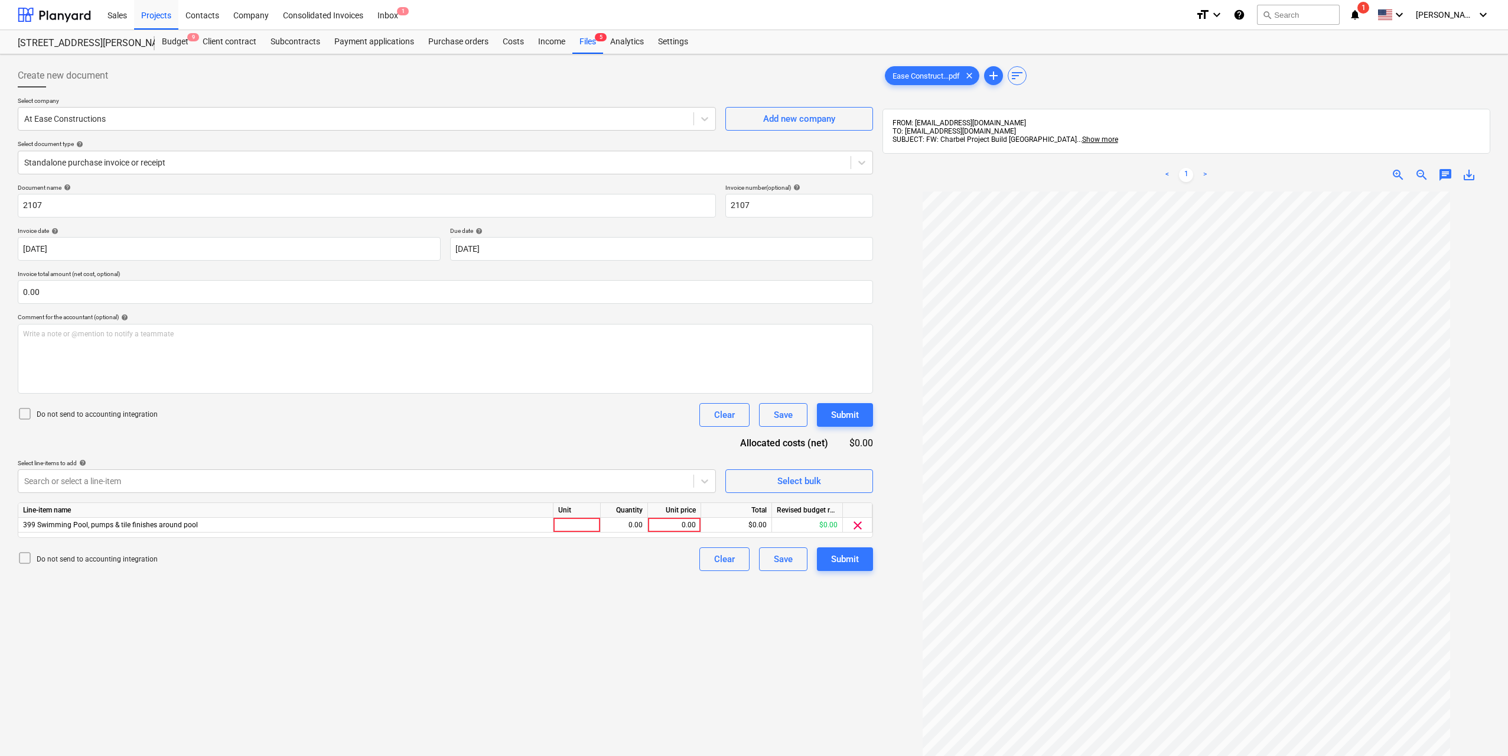
scroll to position [26, 0]
click at [585, 526] on div at bounding box center [576, 524] width 47 height 15
type input "1"
click at [624, 524] on div "0.00" at bounding box center [623, 524] width 37 height 15
click at [700, 526] on div "0.00" at bounding box center [674, 524] width 53 height 15
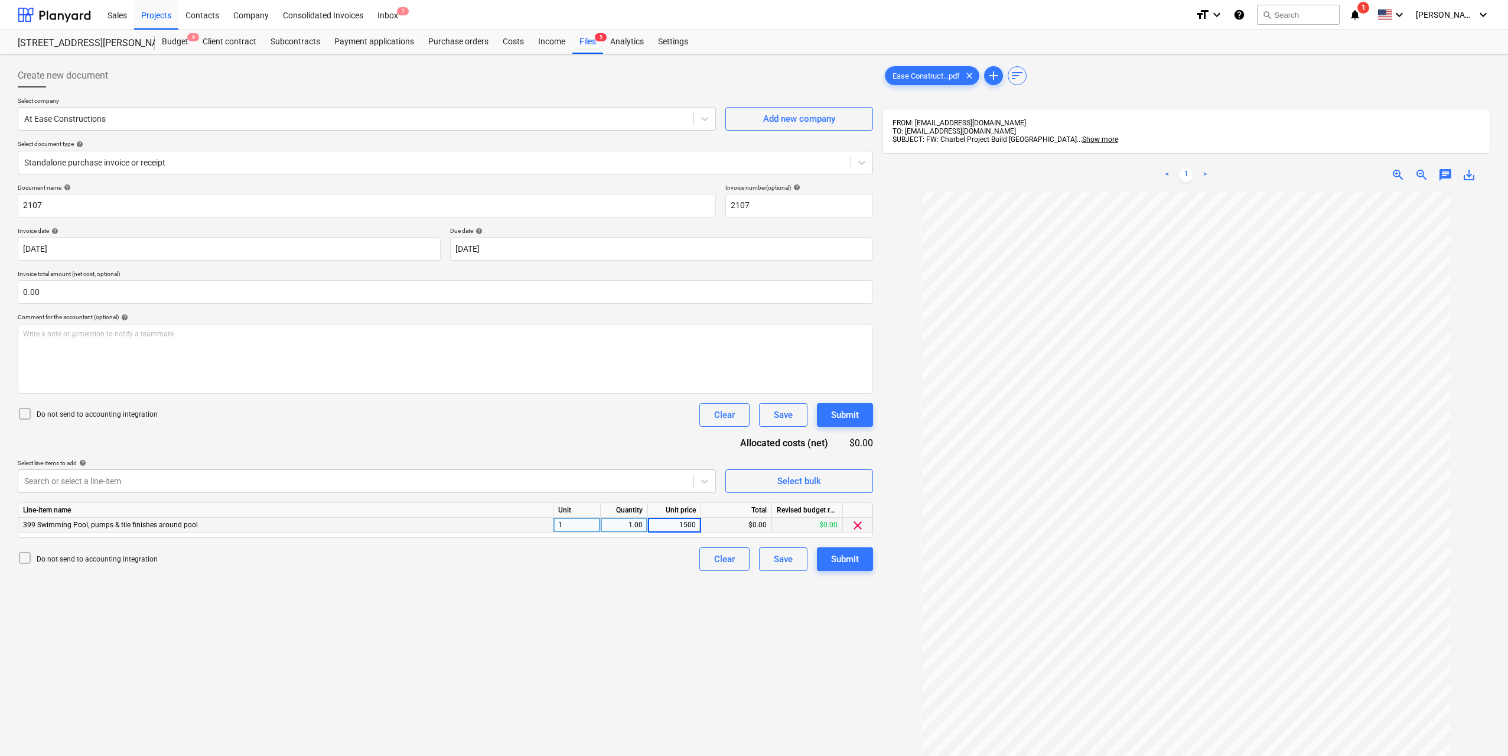
type input "15000"
click at [696, 613] on div "Create new document Select company At Ease Constructions Add new company Select…" at bounding box center [445, 488] width 865 height 859
click at [827, 558] on button "Submit" at bounding box center [845, 559] width 56 height 24
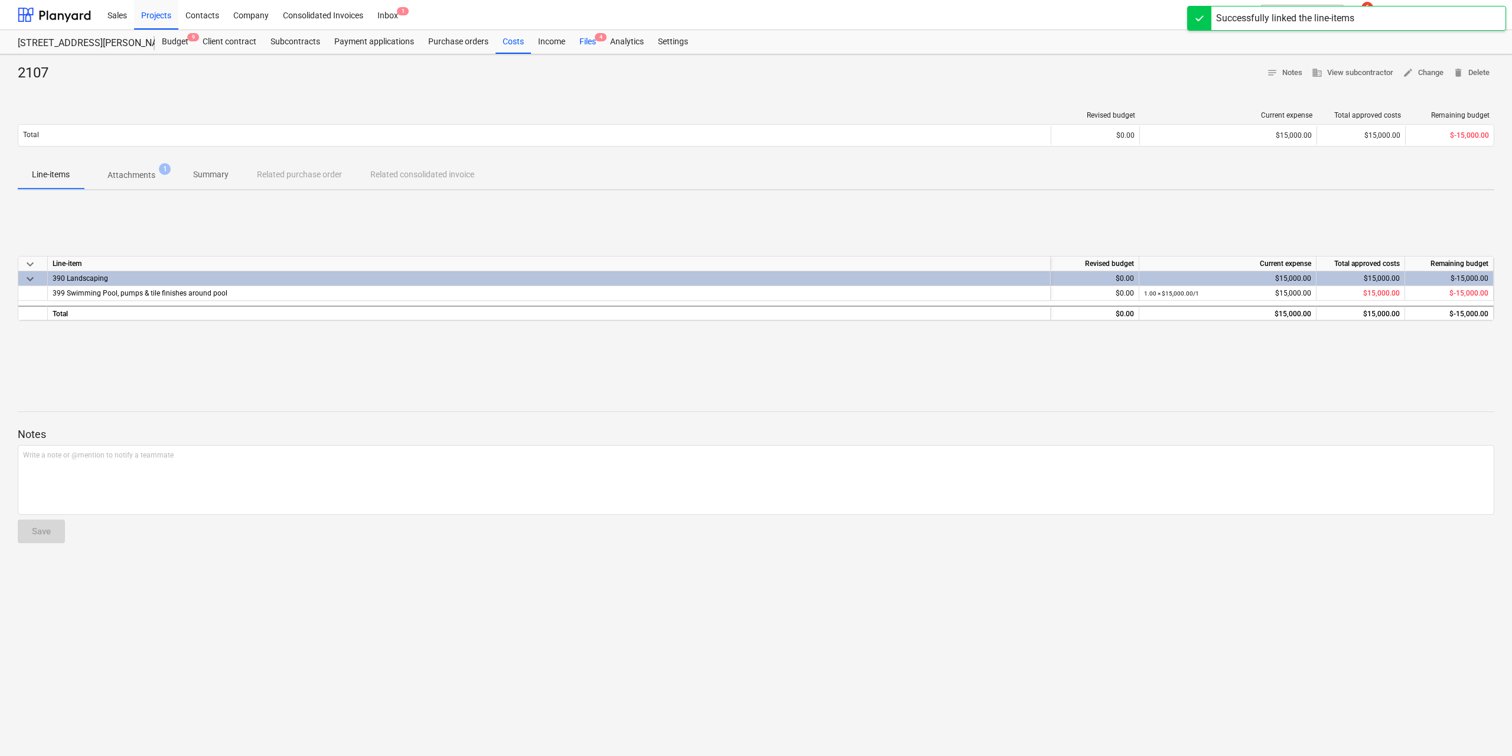
click at [580, 46] on div "Files 4" at bounding box center [587, 42] width 31 height 24
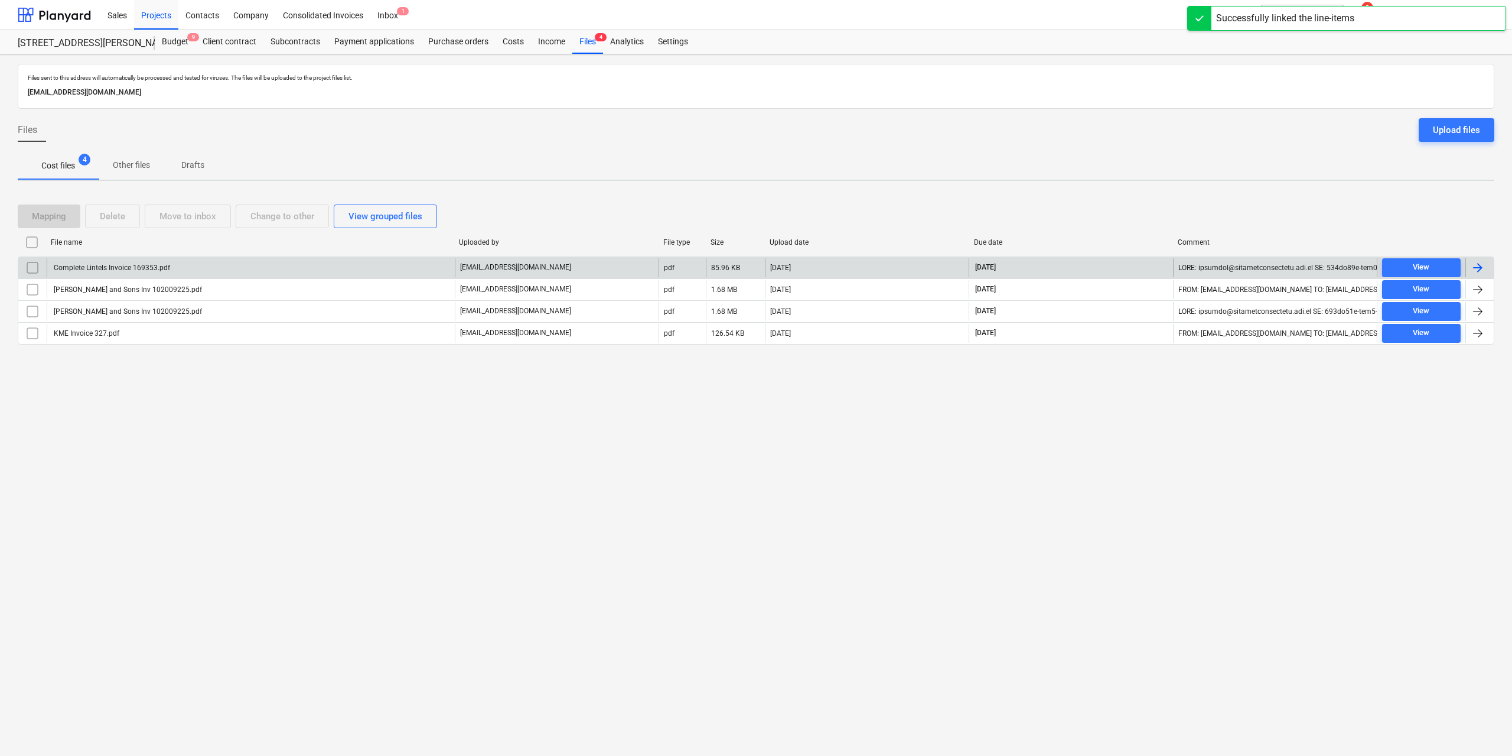
click at [150, 265] on div "Complete Lintels Invoice 169353.pdf" at bounding box center [111, 267] width 118 height 8
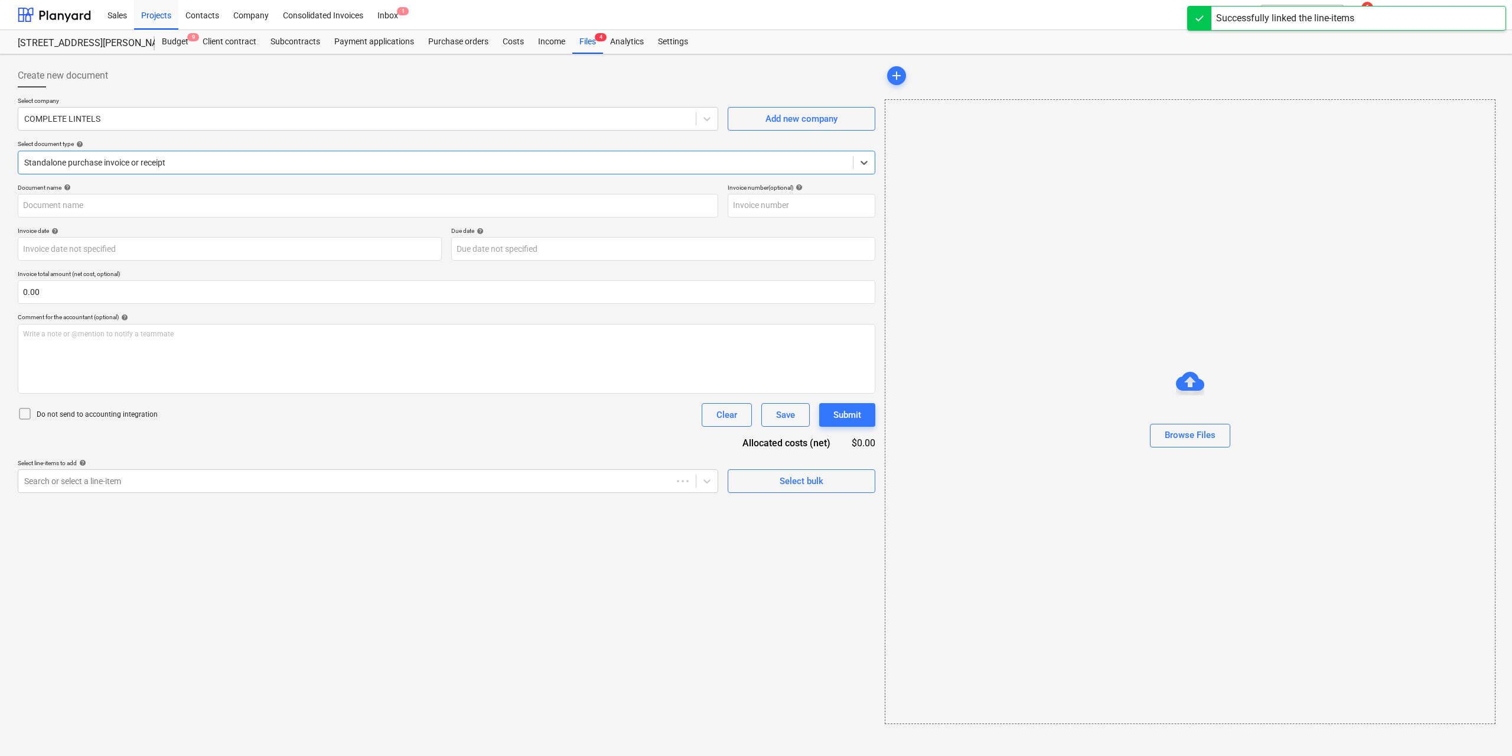
type input "169353"
type input "[DATE]"
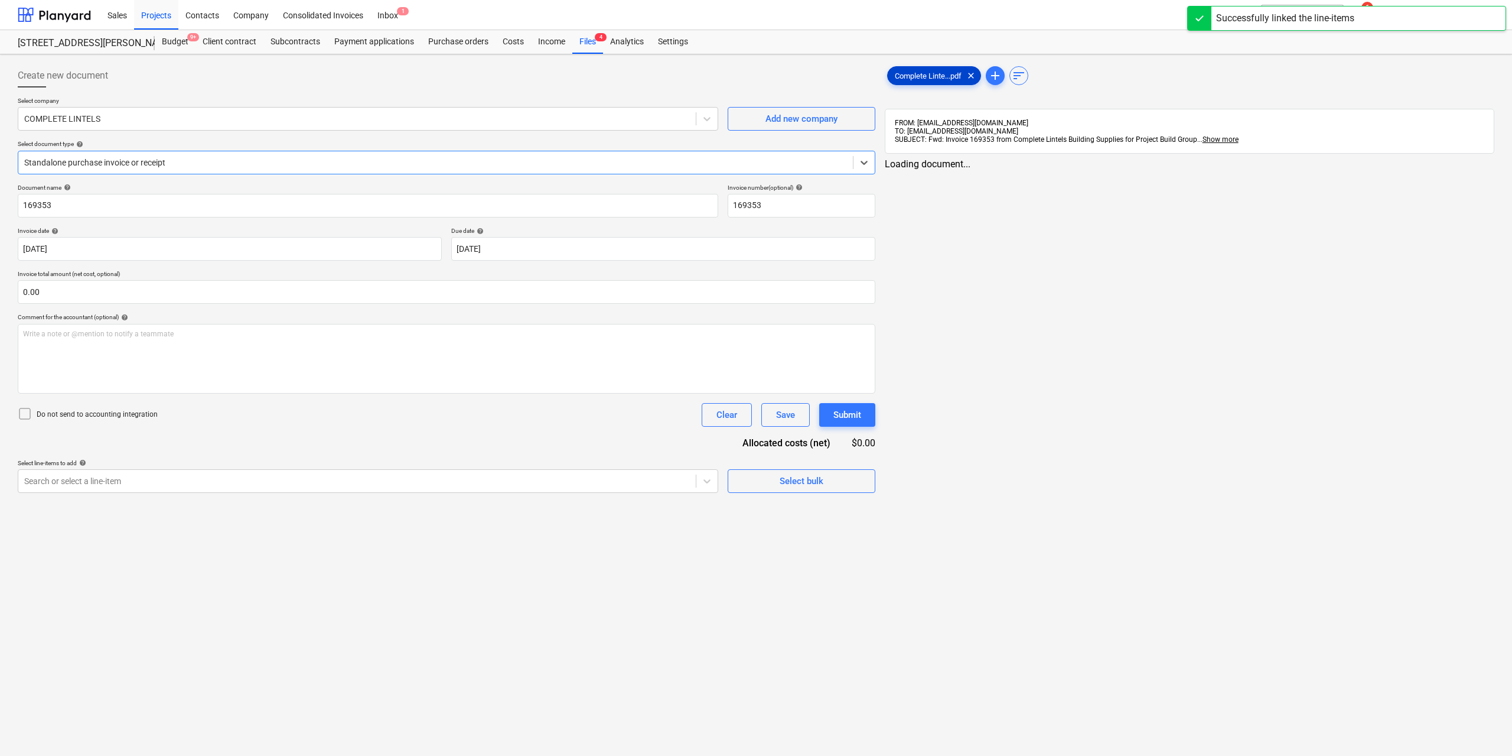
click at [902, 80] on div "Complete Linte...pdf clear" at bounding box center [934, 75] width 94 height 19
click at [402, 485] on div at bounding box center [355, 481] width 663 height 12
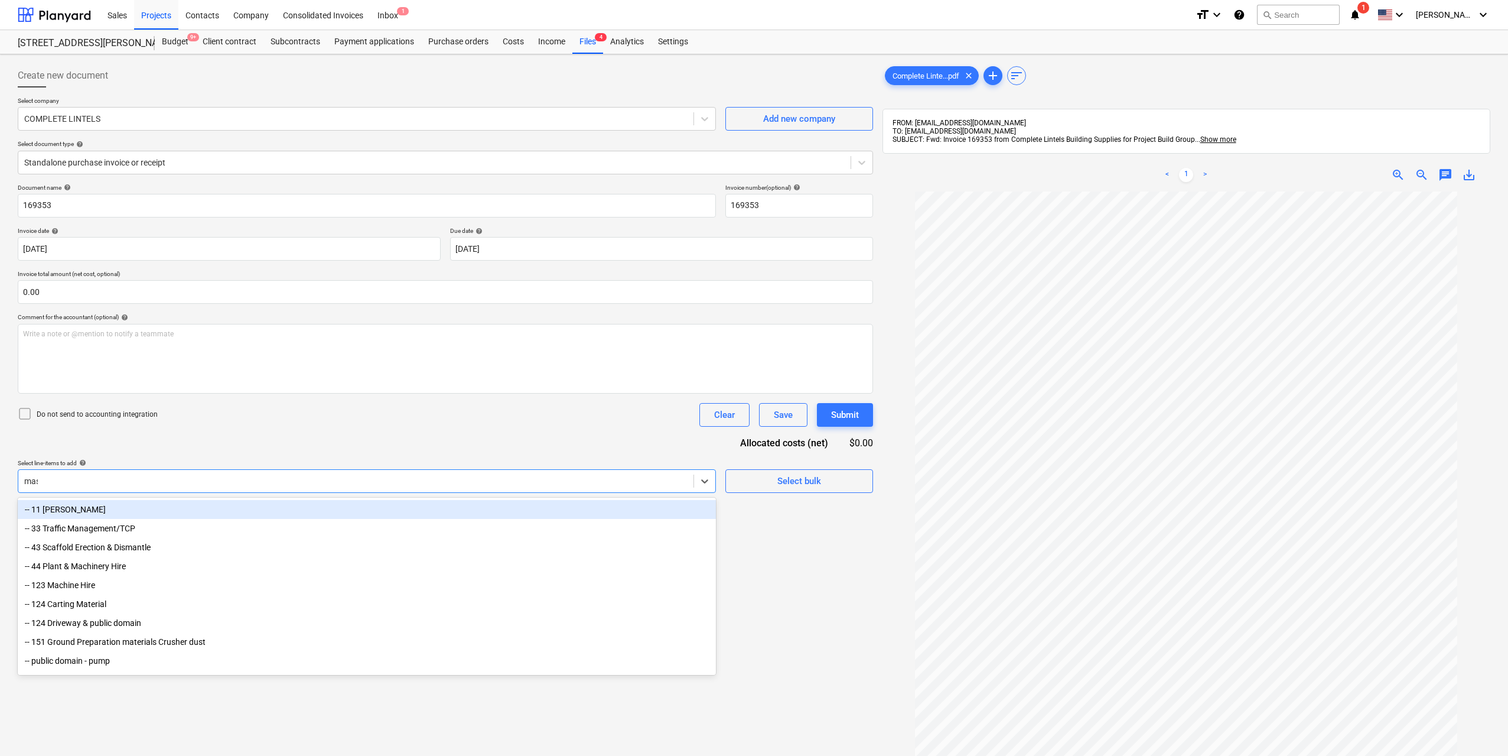
type input "[PERSON_NAME]"
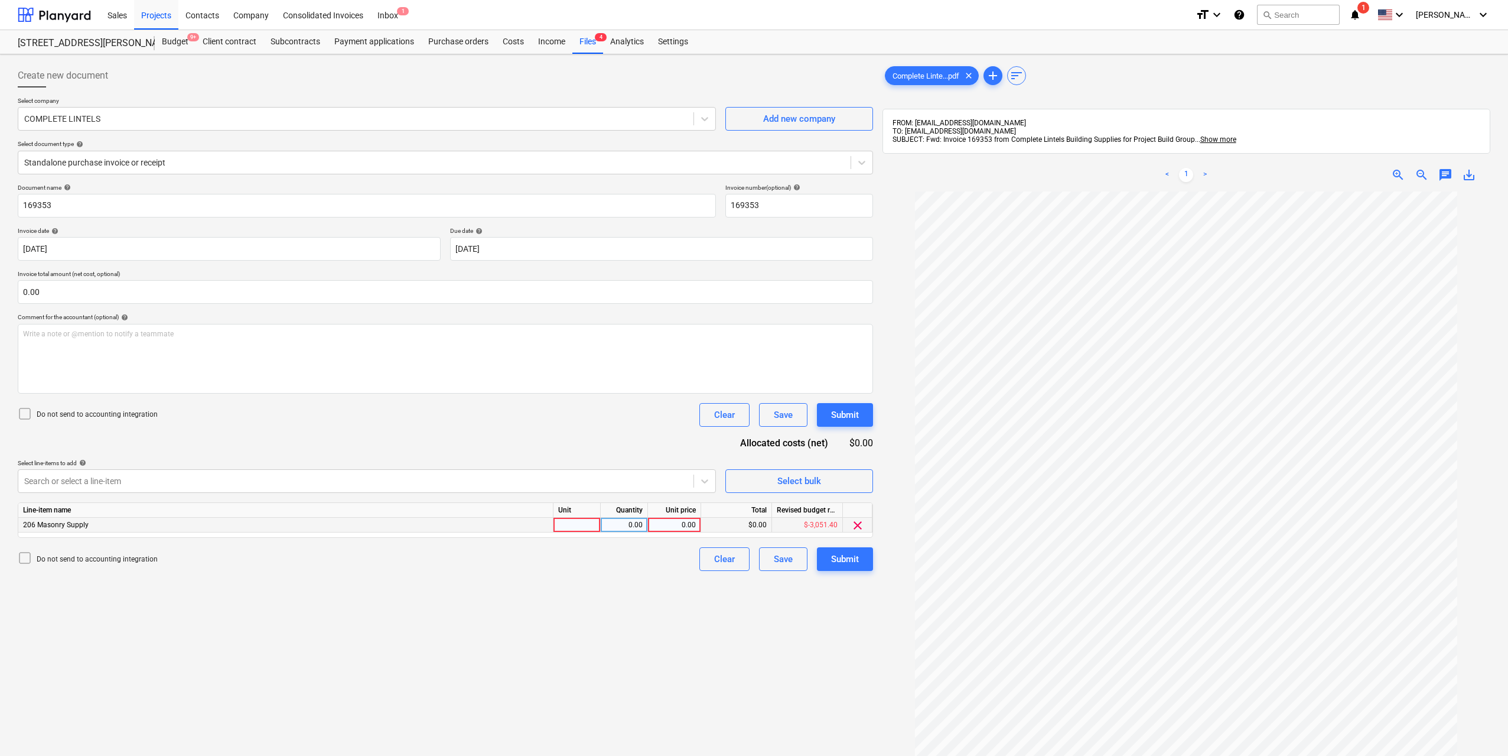
click at [588, 528] on div at bounding box center [576, 524] width 47 height 15
click at [611, 526] on div "0.00" at bounding box center [623, 524] width 37 height 15
type input "1"
click at [649, 528] on div "0.00" at bounding box center [674, 524] width 53 height 15
type input "3051.4"
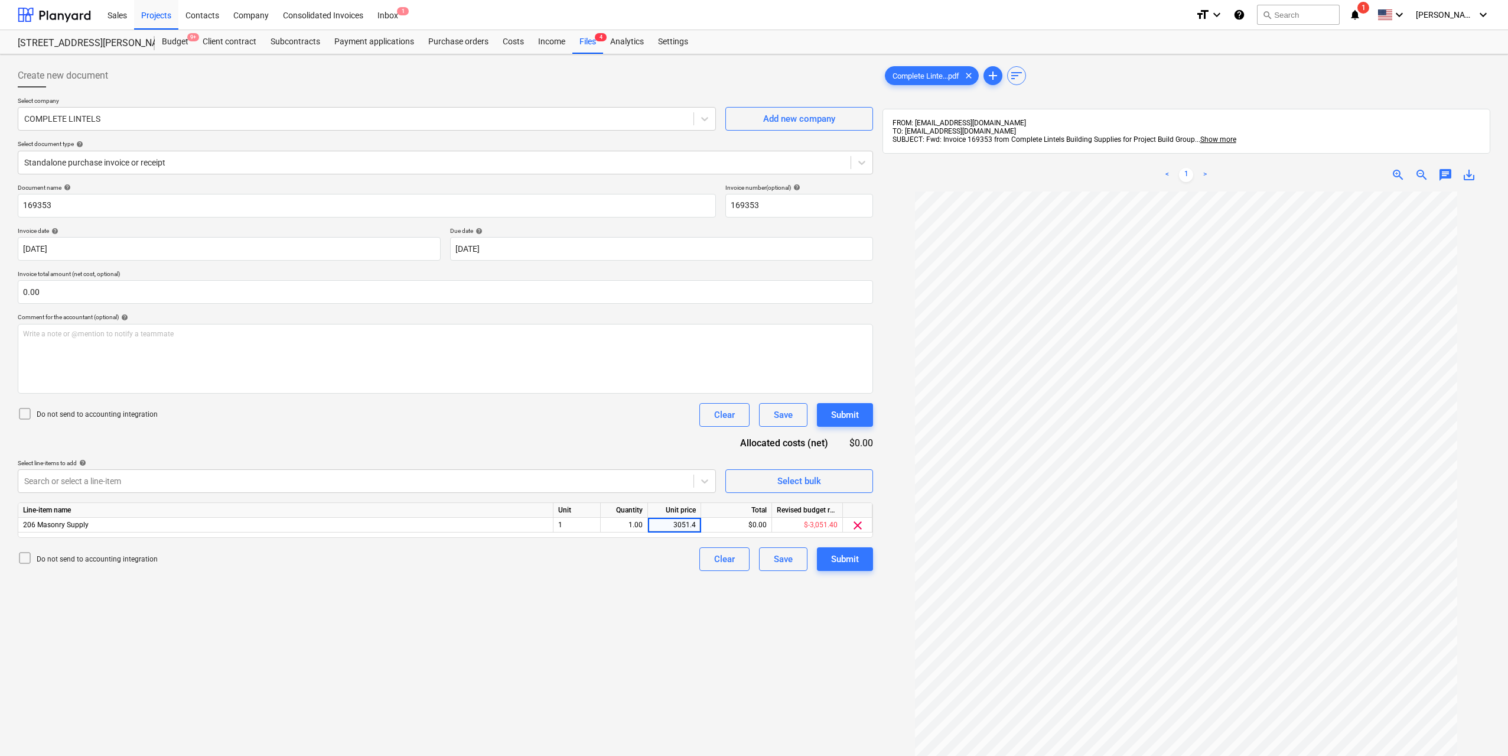
click at [670, 595] on div "Create new document Select company COMPLETE LINTELS Add new company Select docu…" at bounding box center [445, 488] width 865 height 859
click at [856, 558] on div "Submit" at bounding box center [845, 558] width 28 height 15
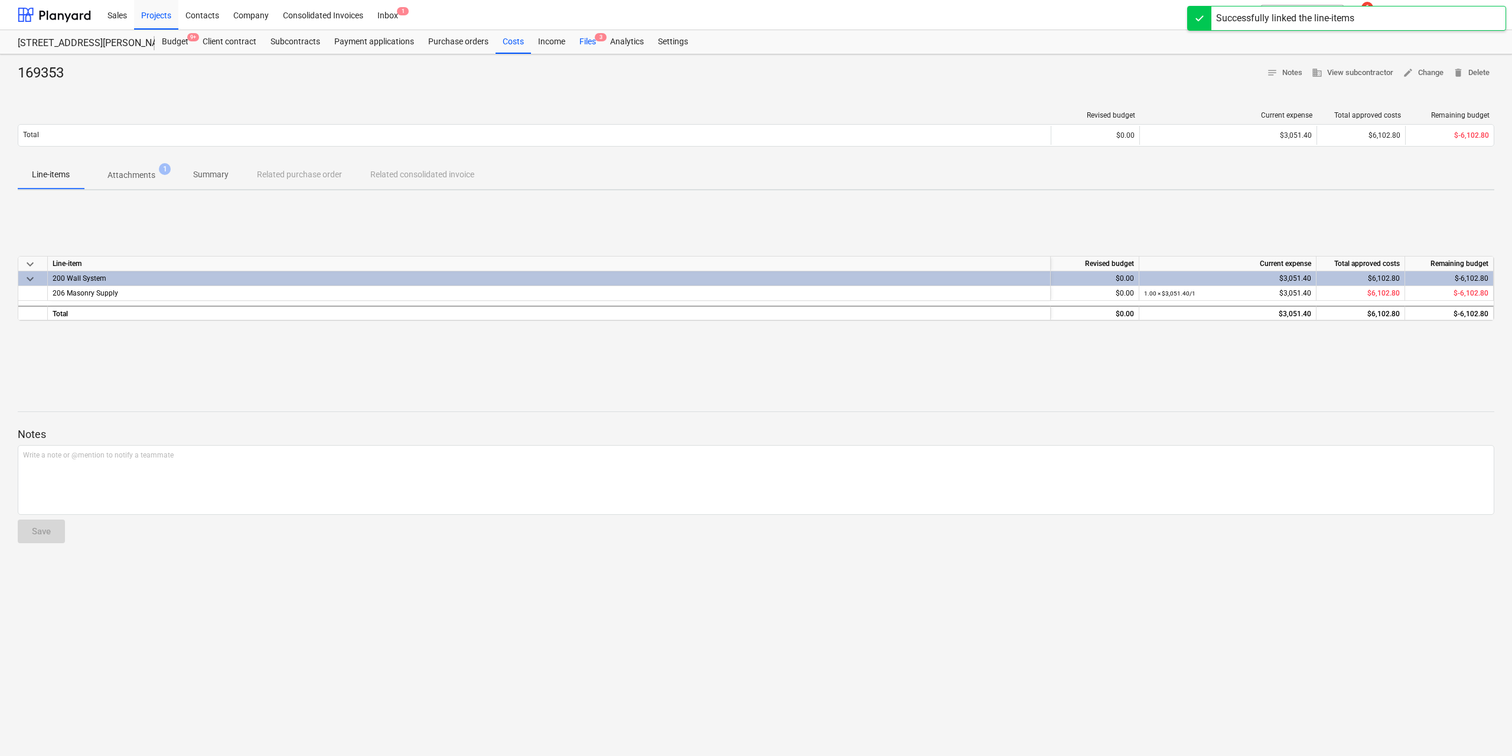
click at [595, 40] on span "3" at bounding box center [601, 37] width 12 height 8
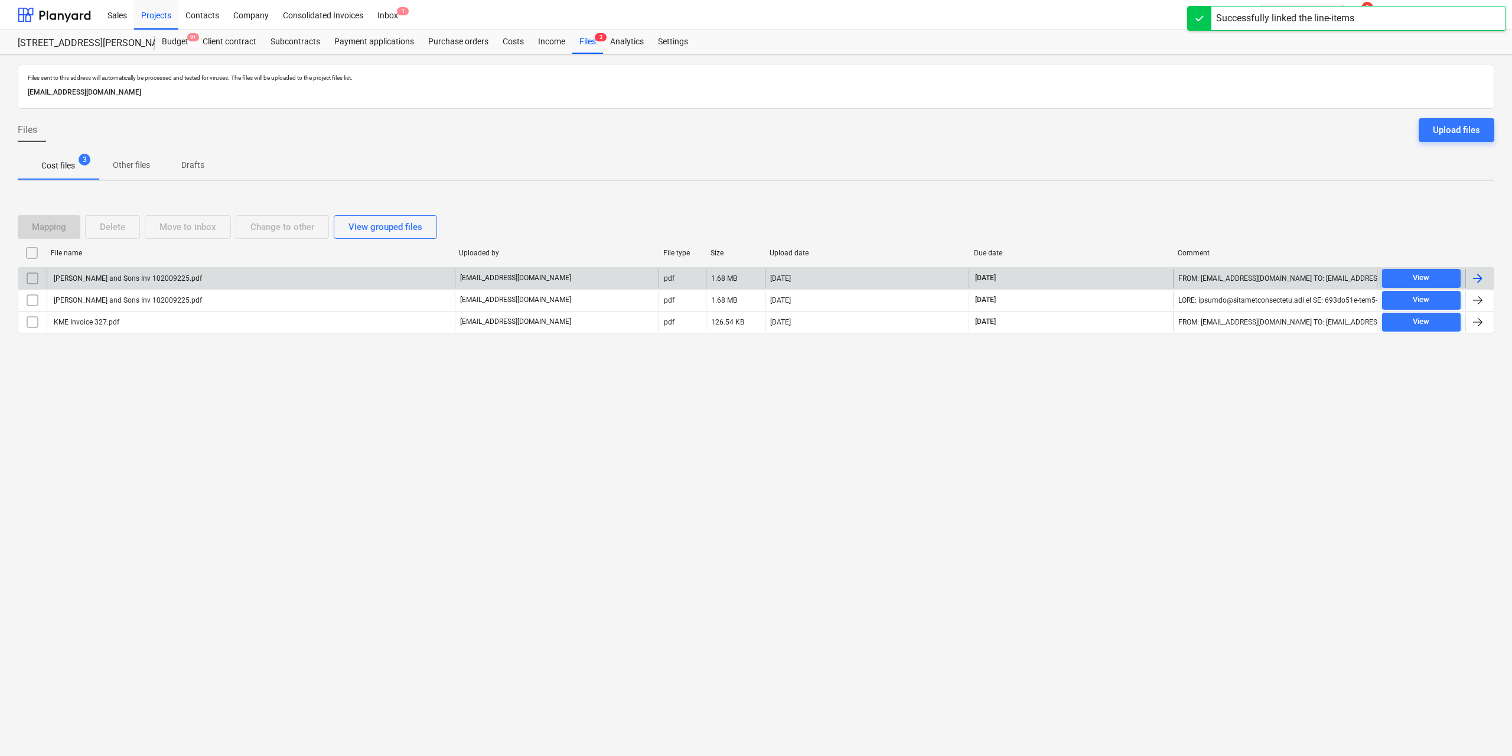
click at [120, 273] on div "[PERSON_NAME] and Sons Inv 102009225.pdf" at bounding box center [251, 278] width 408 height 19
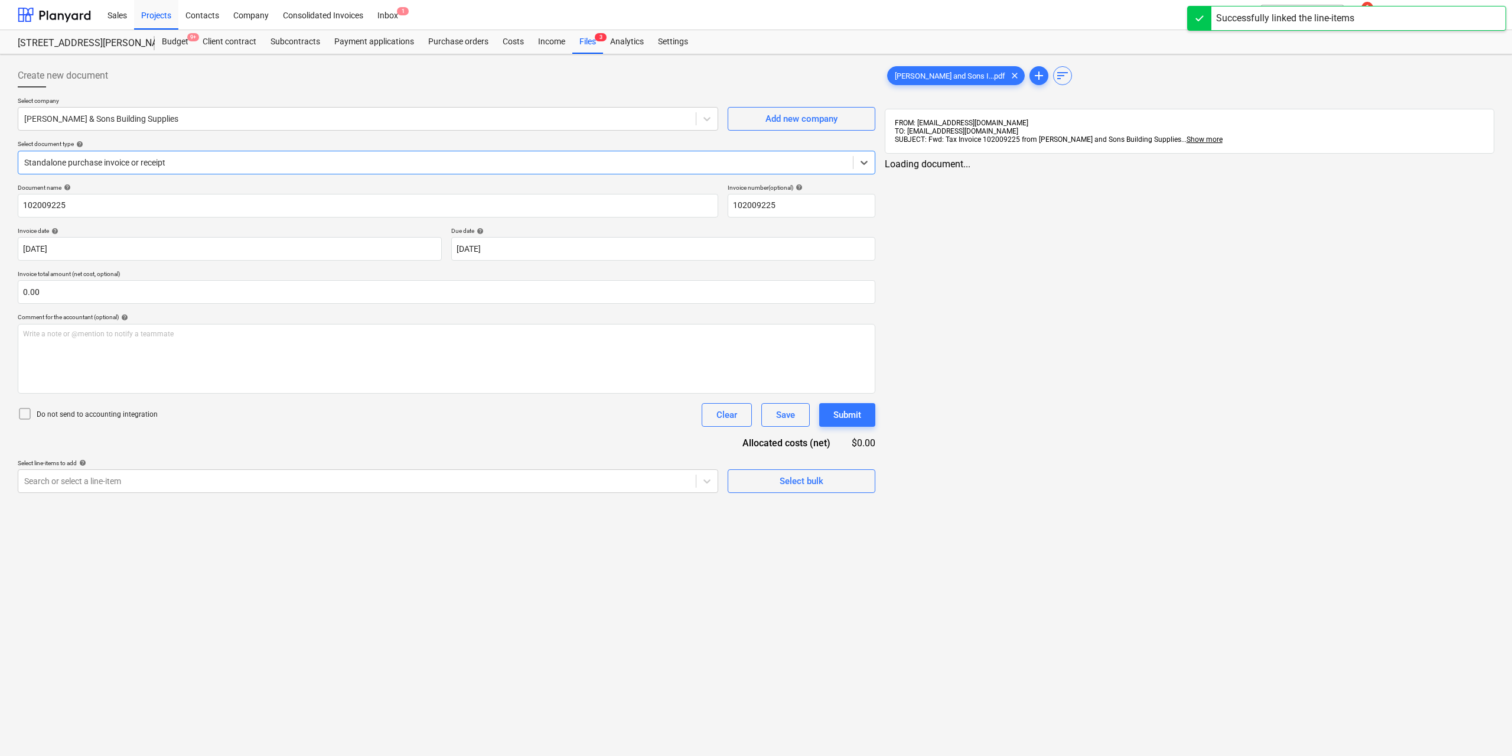
type input "102009225"
type input "[DATE]"
click at [893, 78] on span "[PERSON_NAME] and Sons I...pdf" at bounding box center [950, 75] width 125 height 9
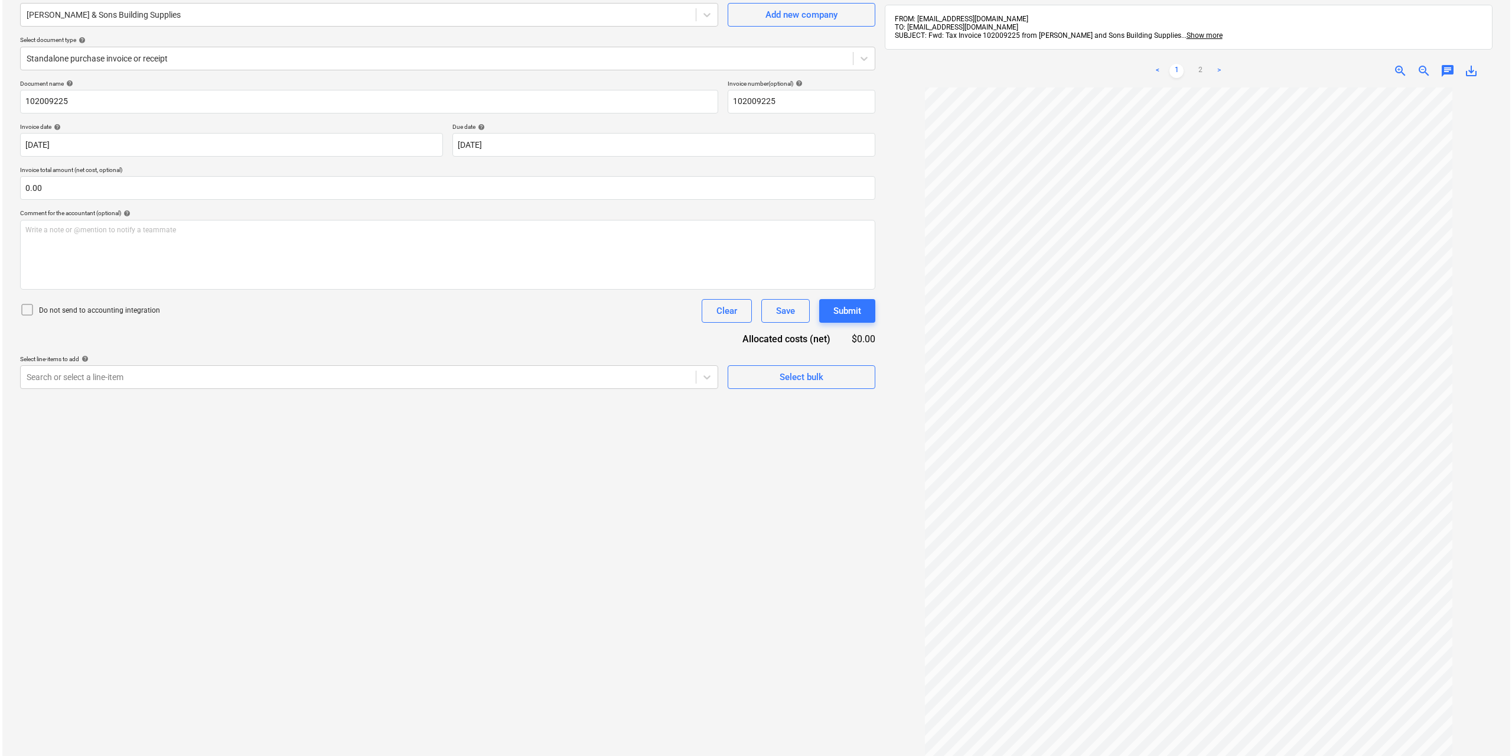
scroll to position [168, 0]
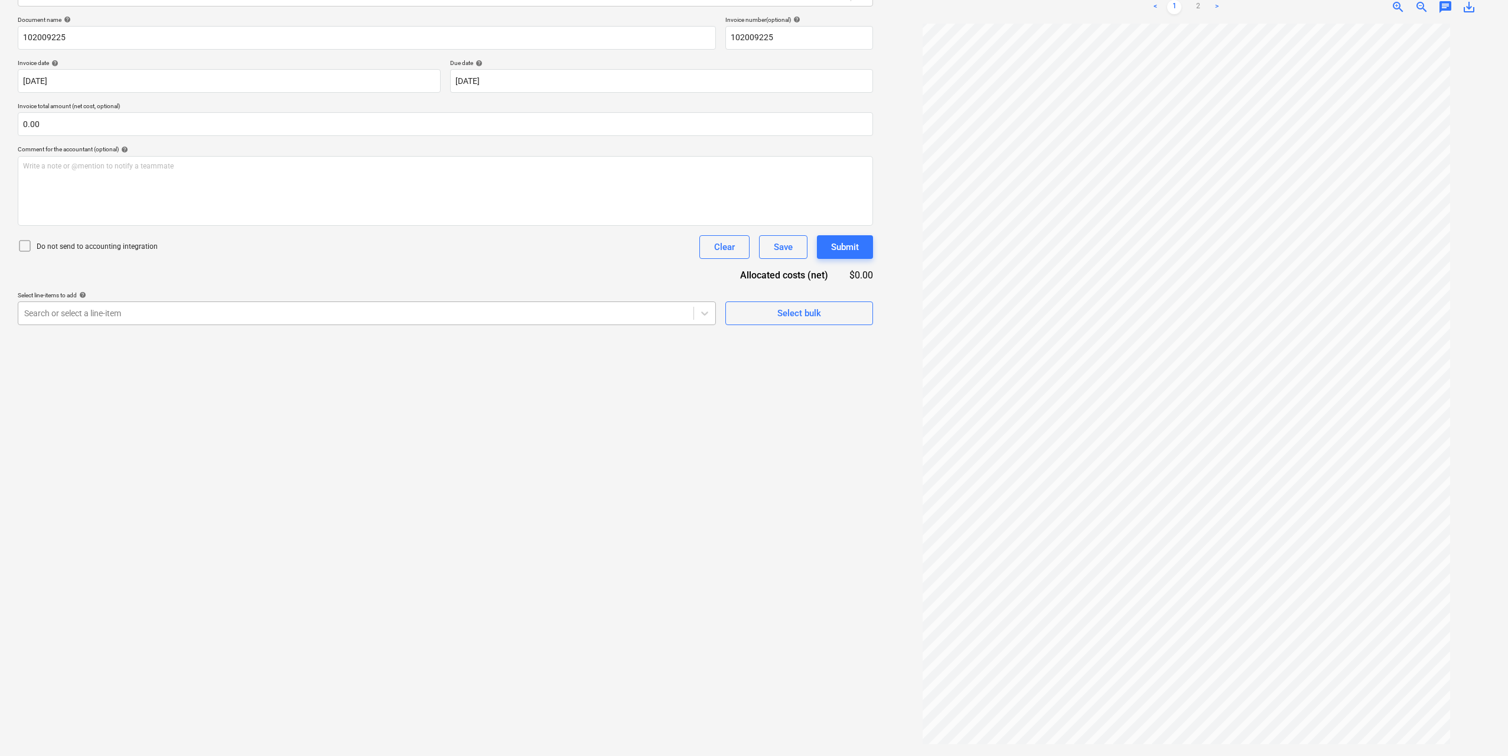
click at [587, 320] on div "Search or select a line-item" at bounding box center [355, 313] width 675 height 17
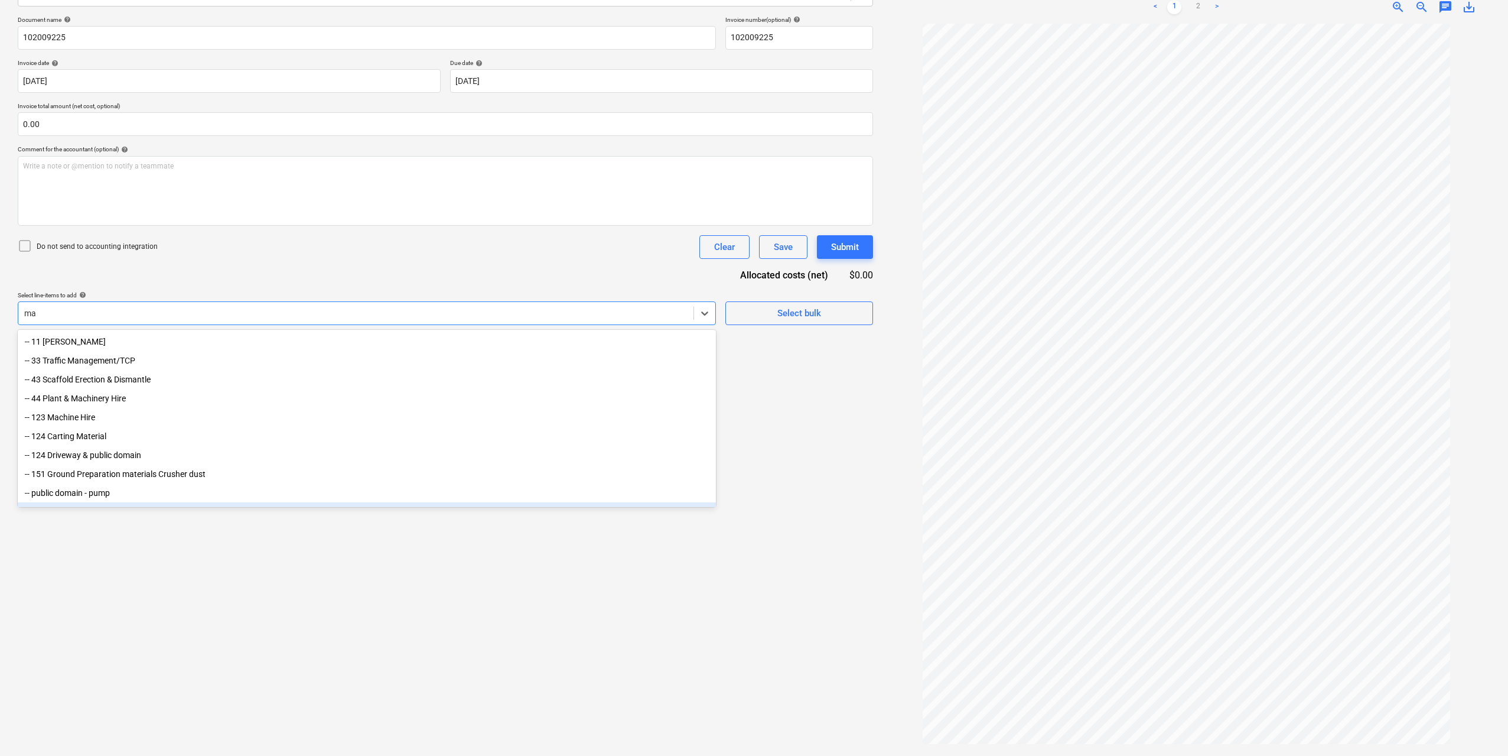
type input "m"
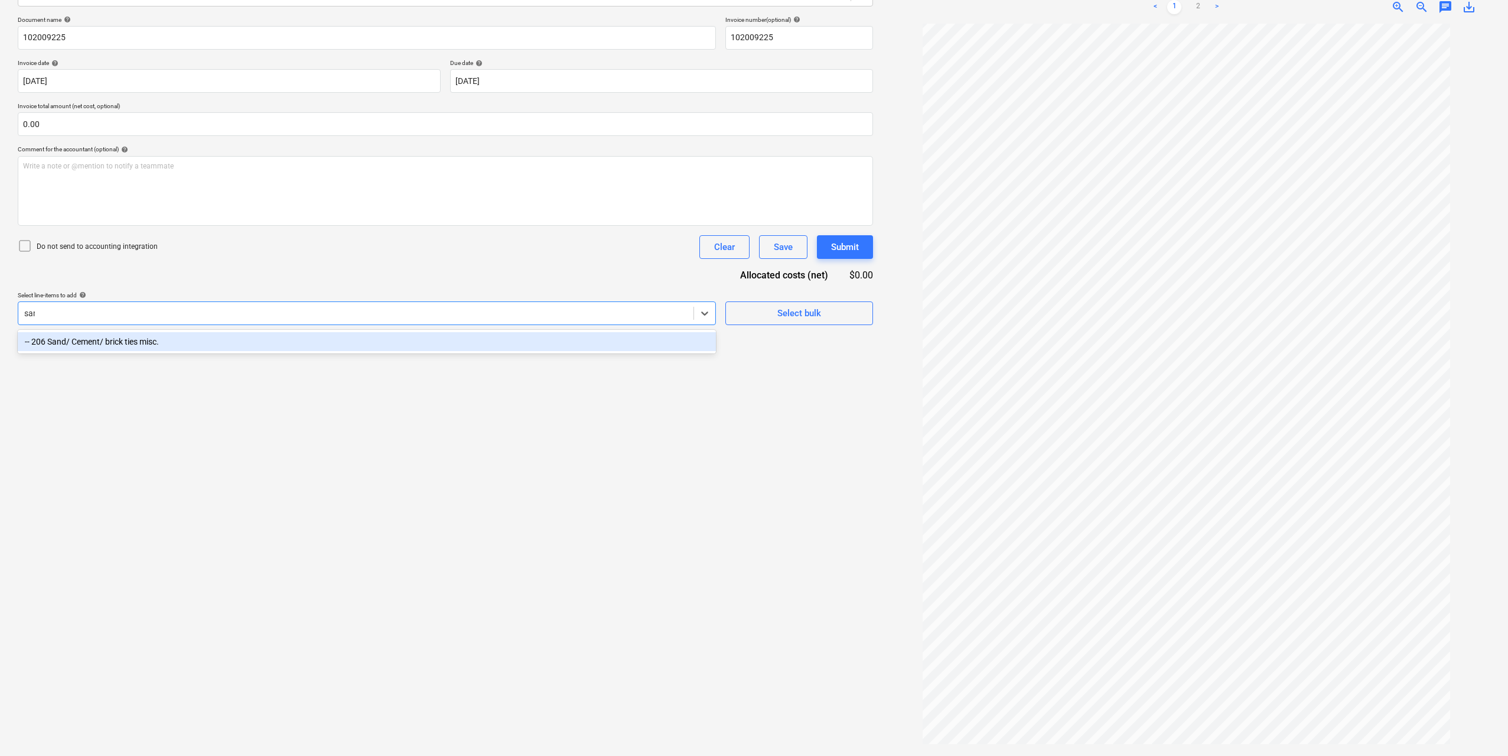
type input "sand"
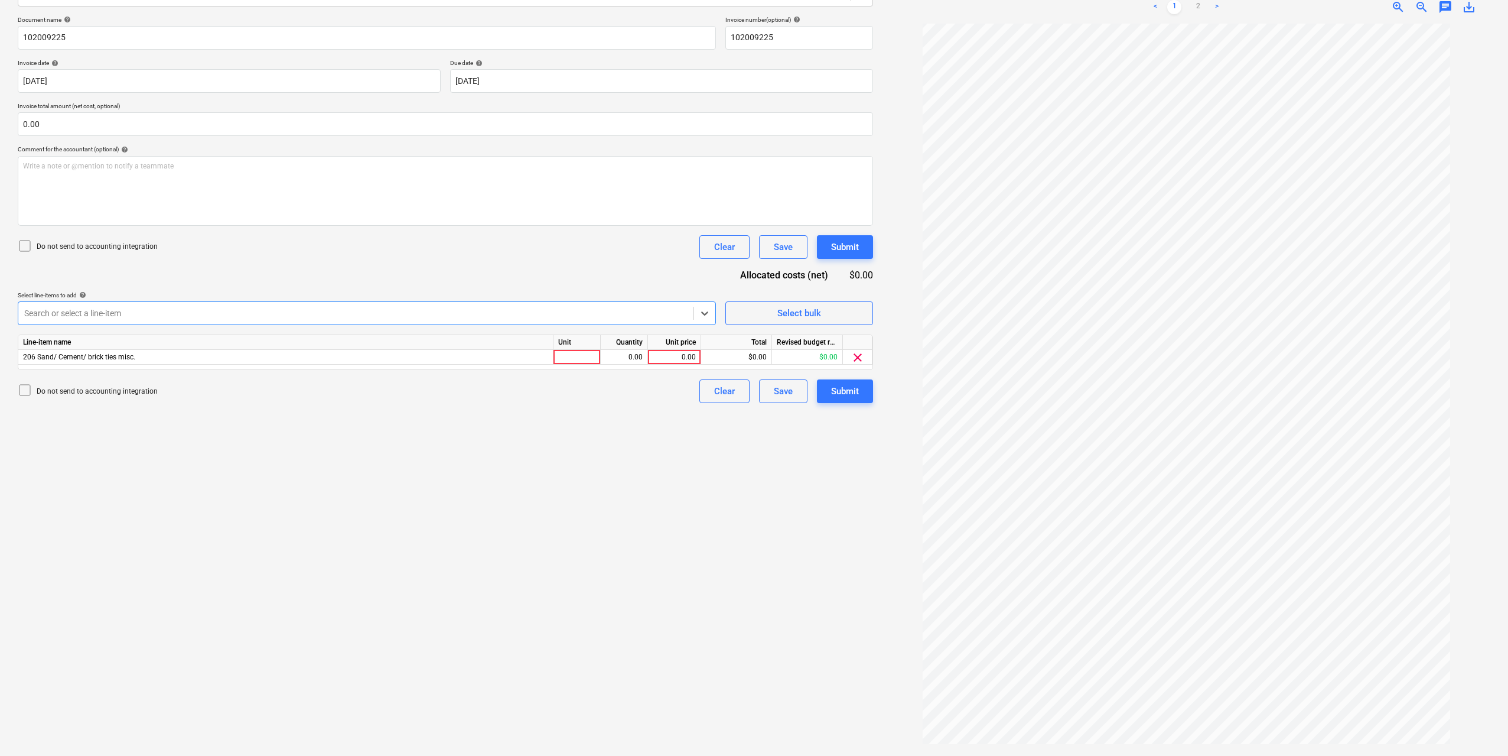
click at [587, 364] on div "Line-item name Unit Quantity Unit price Total Revised budget remaining 206 Sand…" at bounding box center [445, 351] width 855 height 35
click at [627, 352] on div "0.00" at bounding box center [623, 357] width 37 height 15
click at [594, 352] on div at bounding box center [576, 357] width 47 height 15
click at [617, 352] on div "0.00" at bounding box center [623, 357] width 37 height 15
type input "1"
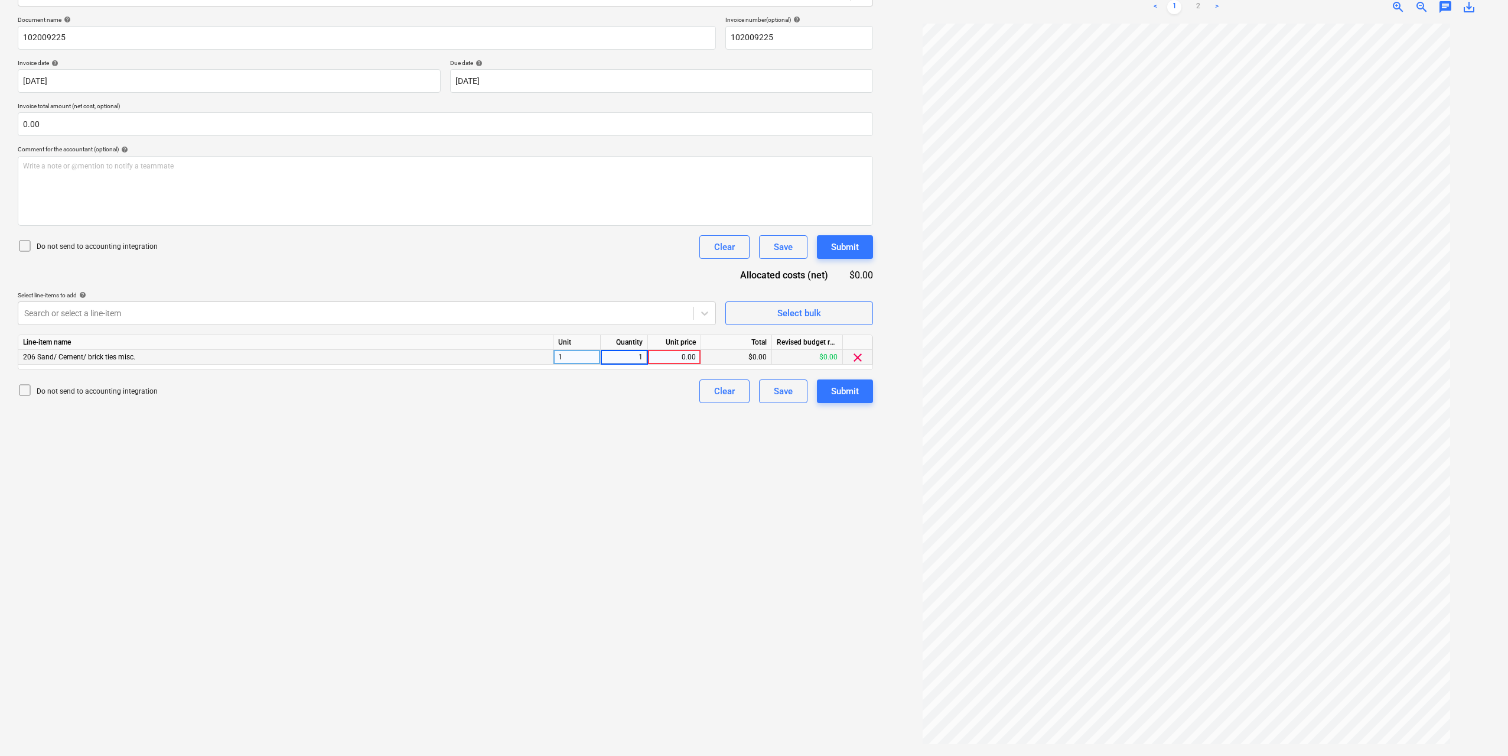
click at [703, 359] on div "$0.00" at bounding box center [736, 357] width 71 height 15
click at [698, 359] on div "0.00" at bounding box center [674, 357] width 53 height 15
type input "2029"
click at [721, 490] on div "Create new document Select company [PERSON_NAME] & Sons Building Supplies Add n…" at bounding box center [445, 320] width 865 height 859
click at [766, 464] on div "Create new document Select company [PERSON_NAME] & Sons Building Supplies Add n…" at bounding box center [445, 320] width 865 height 859
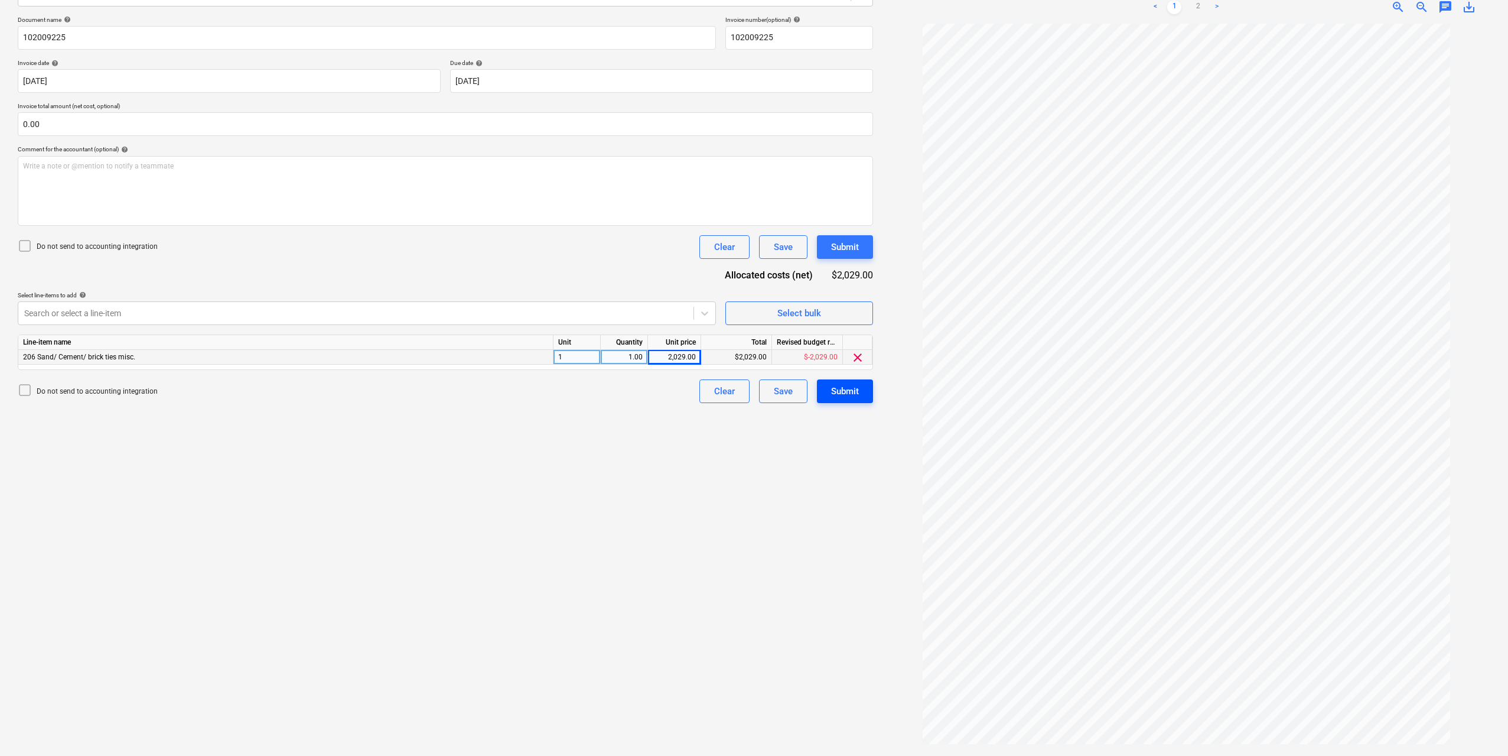
click at [857, 394] on div "Submit" at bounding box center [845, 390] width 28 height 15
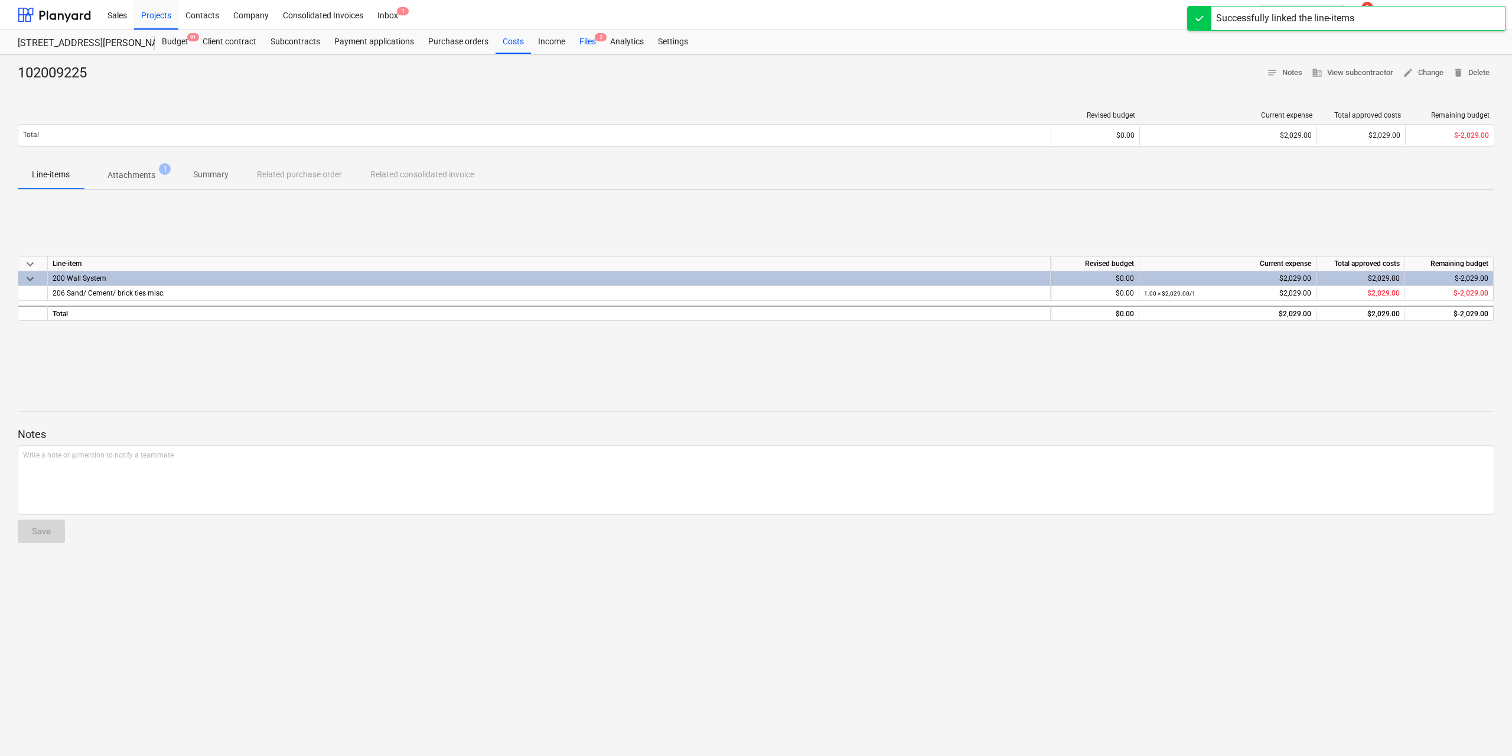
click at [588, 47] on div "Files 2" at bounding box center [587, 42] width 31 height 24
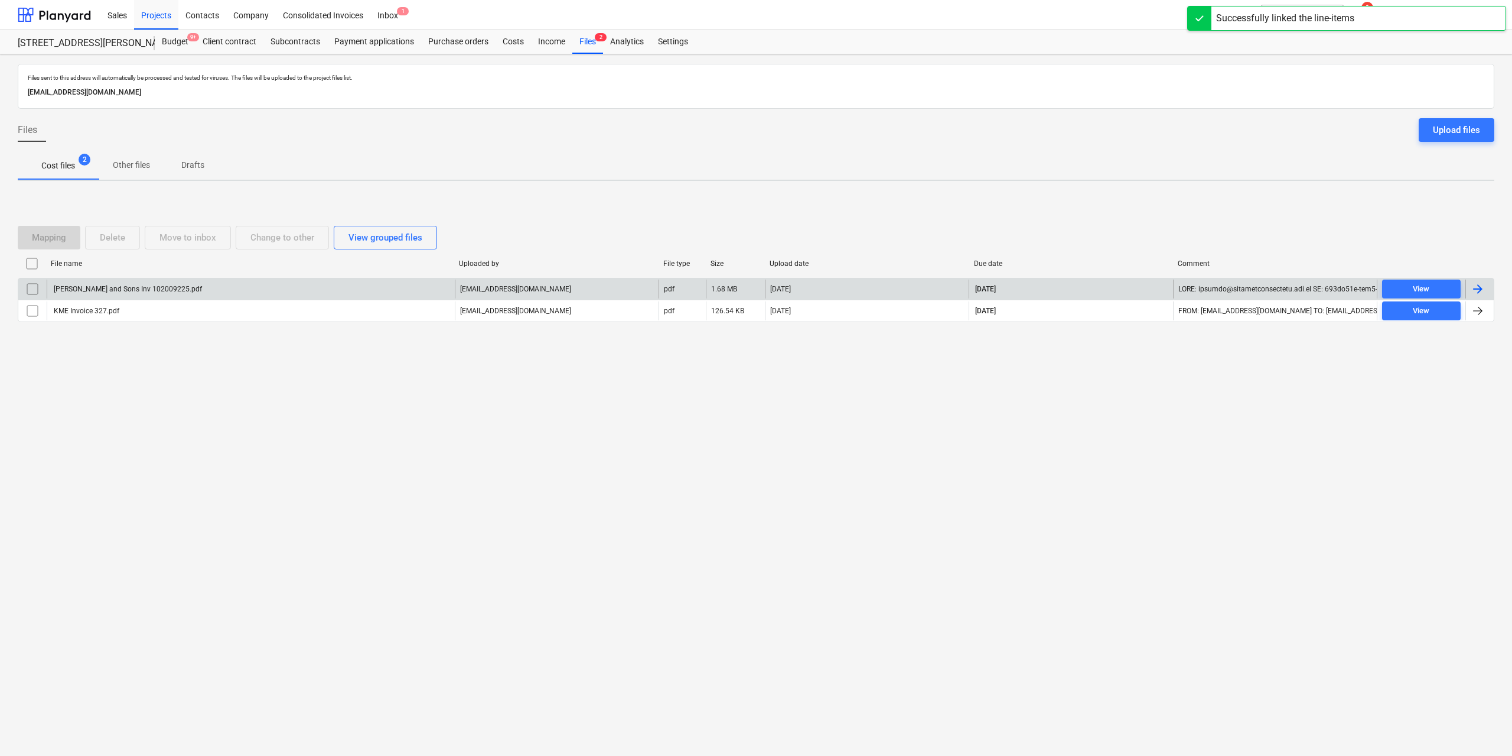
click at [138, 291] on div "[PERSON_NAME] and Sons Inv 102009225.pdf" at bounding box center [127, 289] width 150 height 8
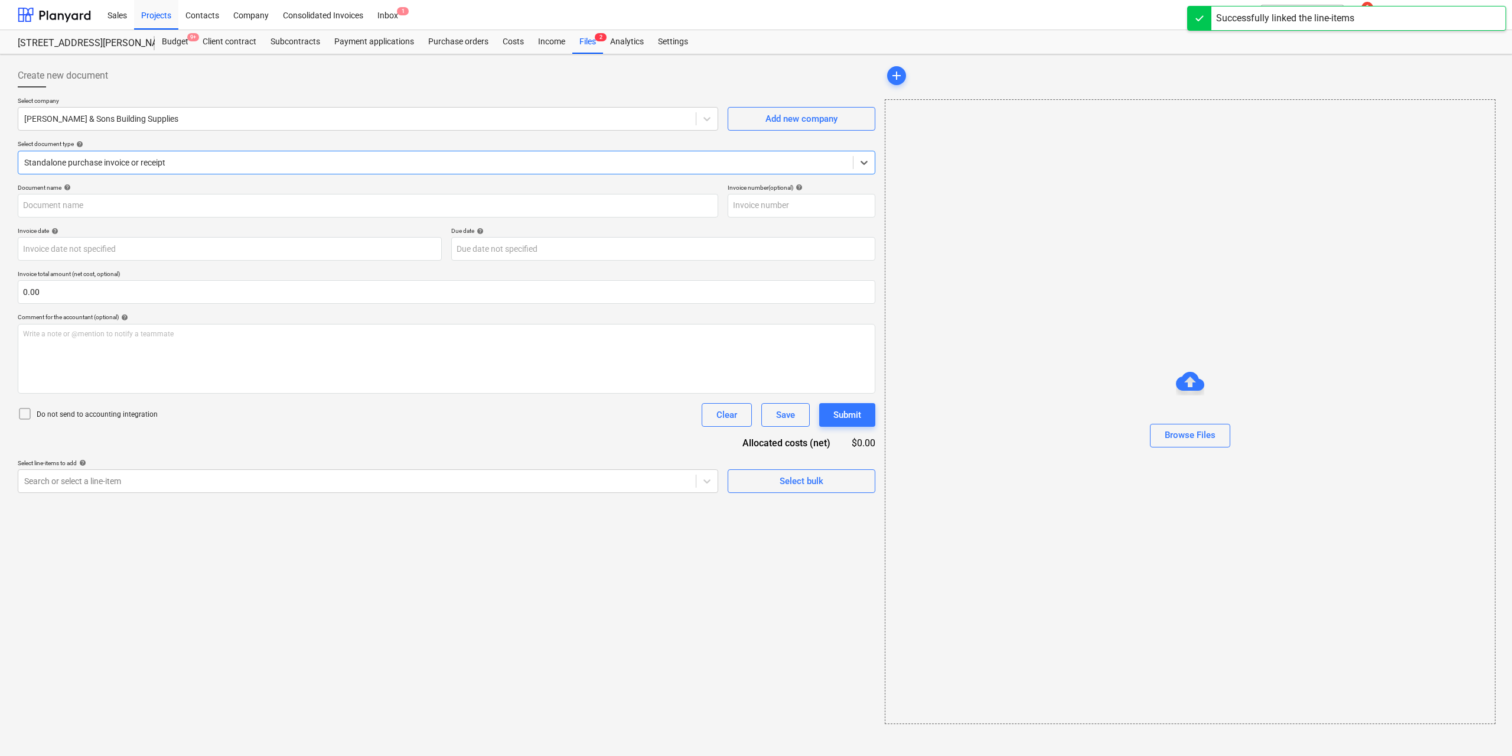
type input "102009225"
type input "[DATE]"
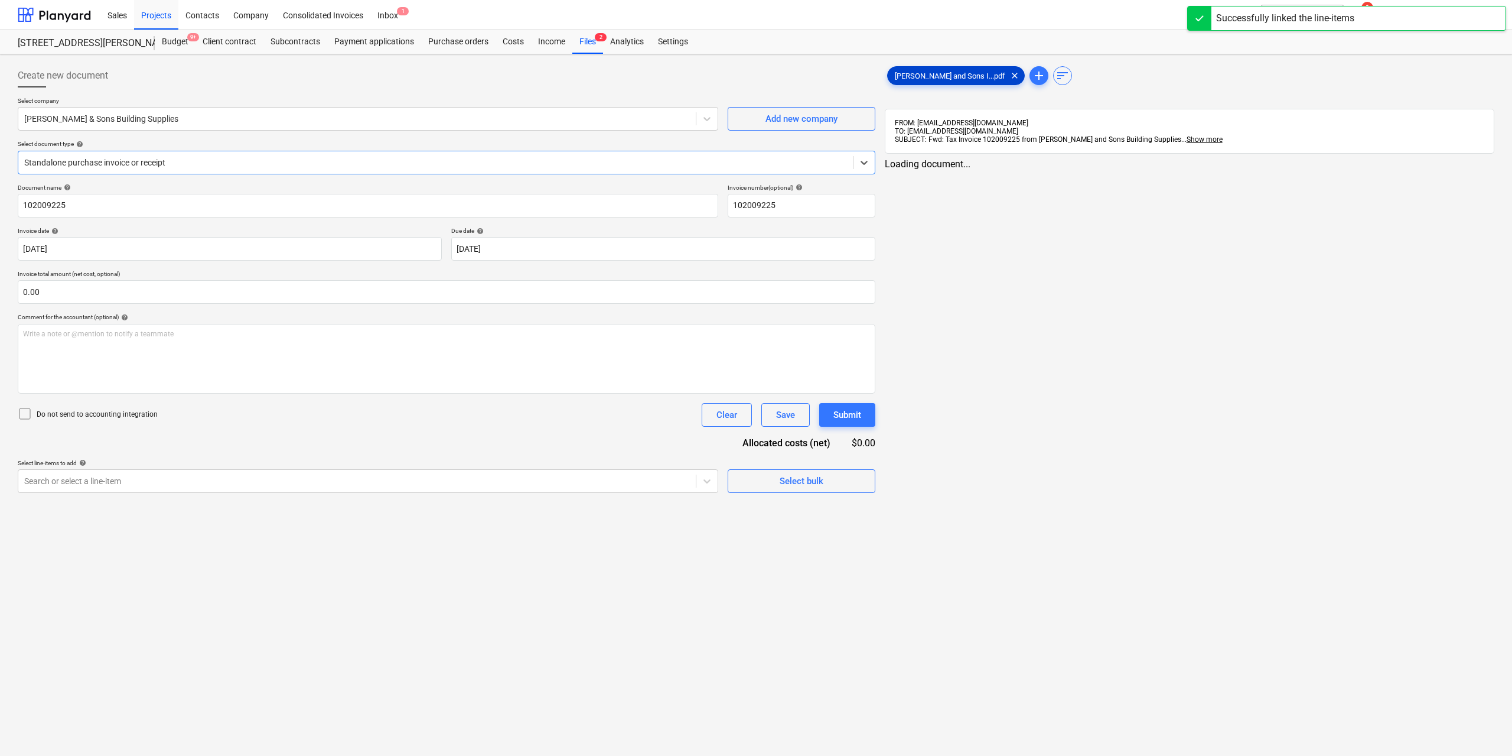
click at [906, 80] on div "[PERSON_NAME] and Sons I...pdf clear" at bounding box center [956, 75] width 138 height 19
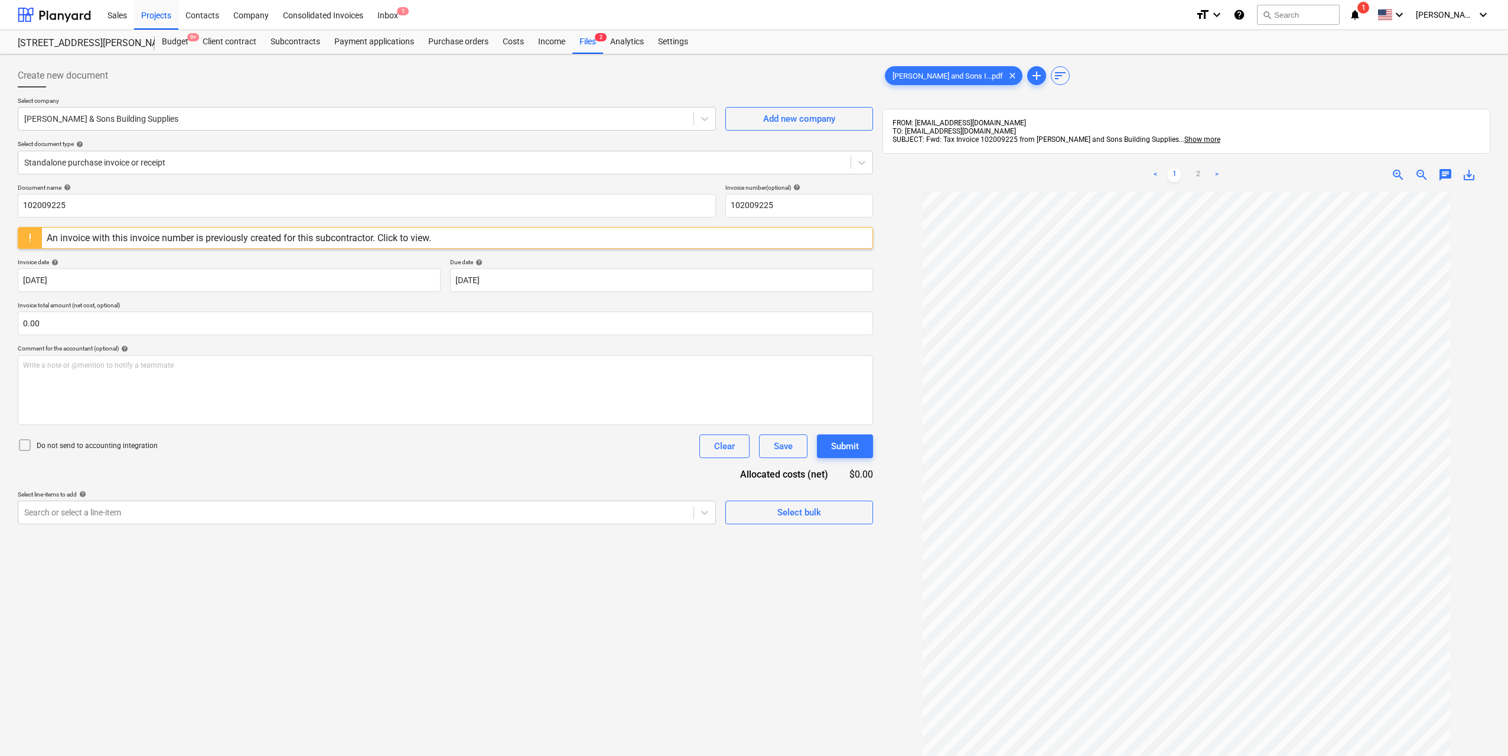
click at [226, 239] on div "An invoice with this invoice number is previously created for this subcontracto…" at bounding box center [239, 237] width 385 height 11
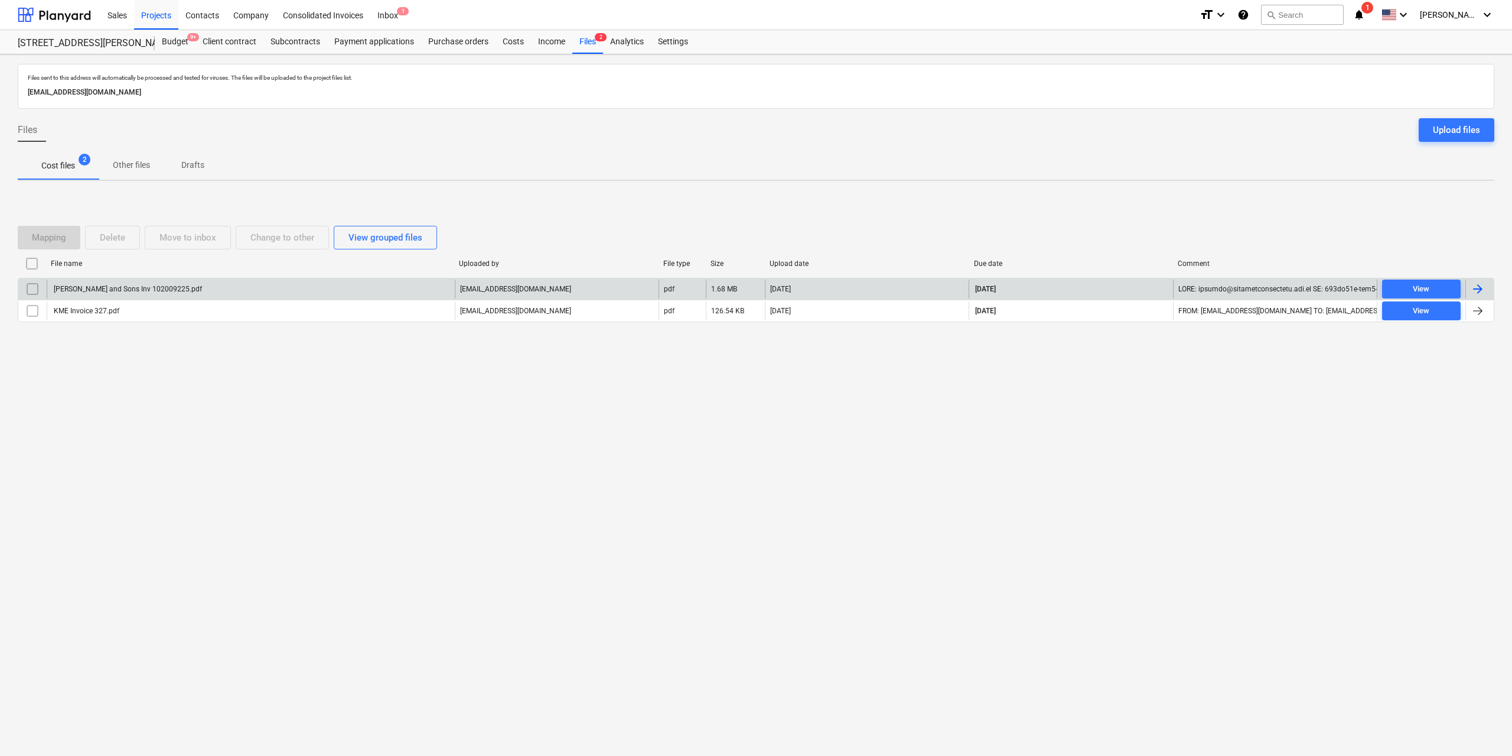
click at [34, 289] on input "checkbox" at bounding box center [32, 288] width 19 height 19
click at [132, 235] on button "Delete" at bounding box center [112, 238] width 55 height 24
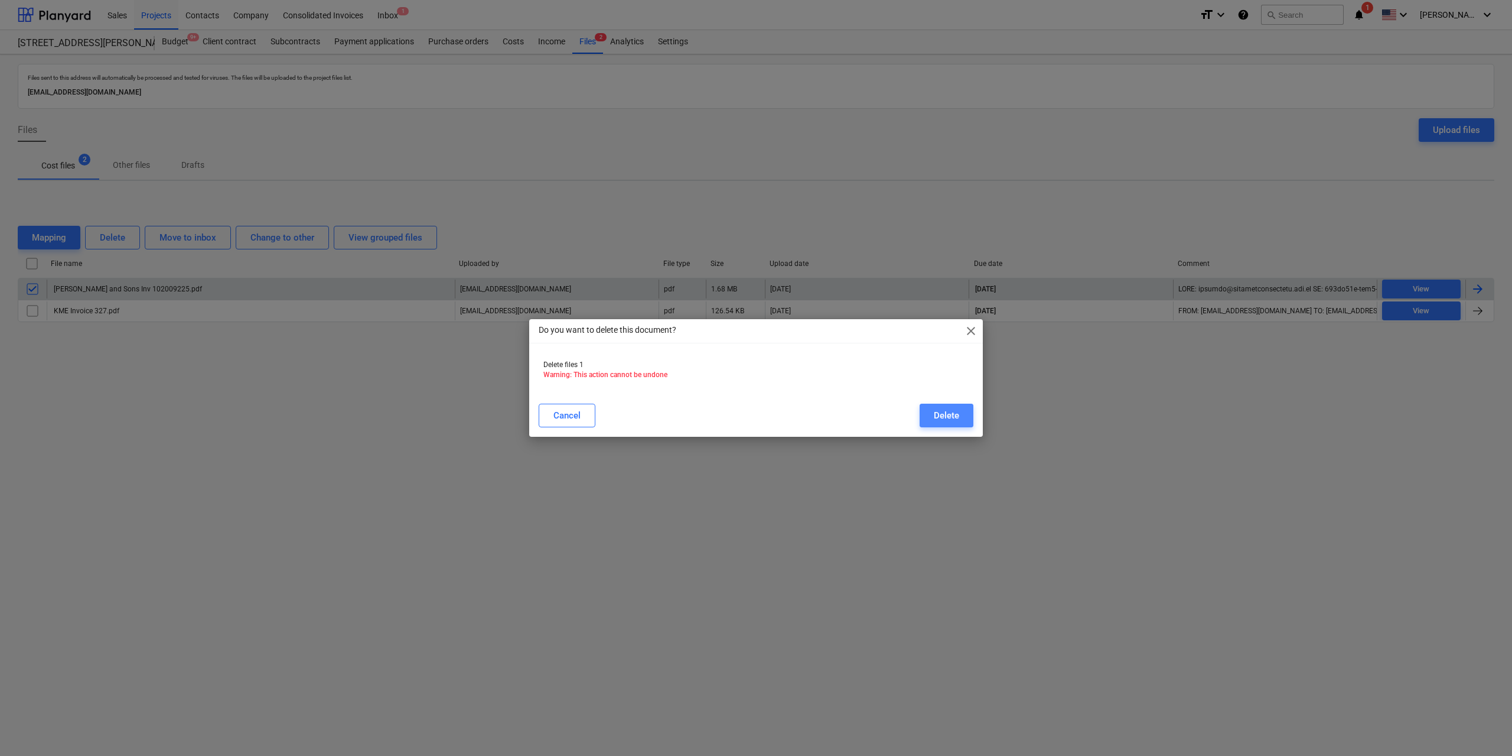
click at [973, 418] on button "Delete" at bounding box center [947, 415] width 54 height 24
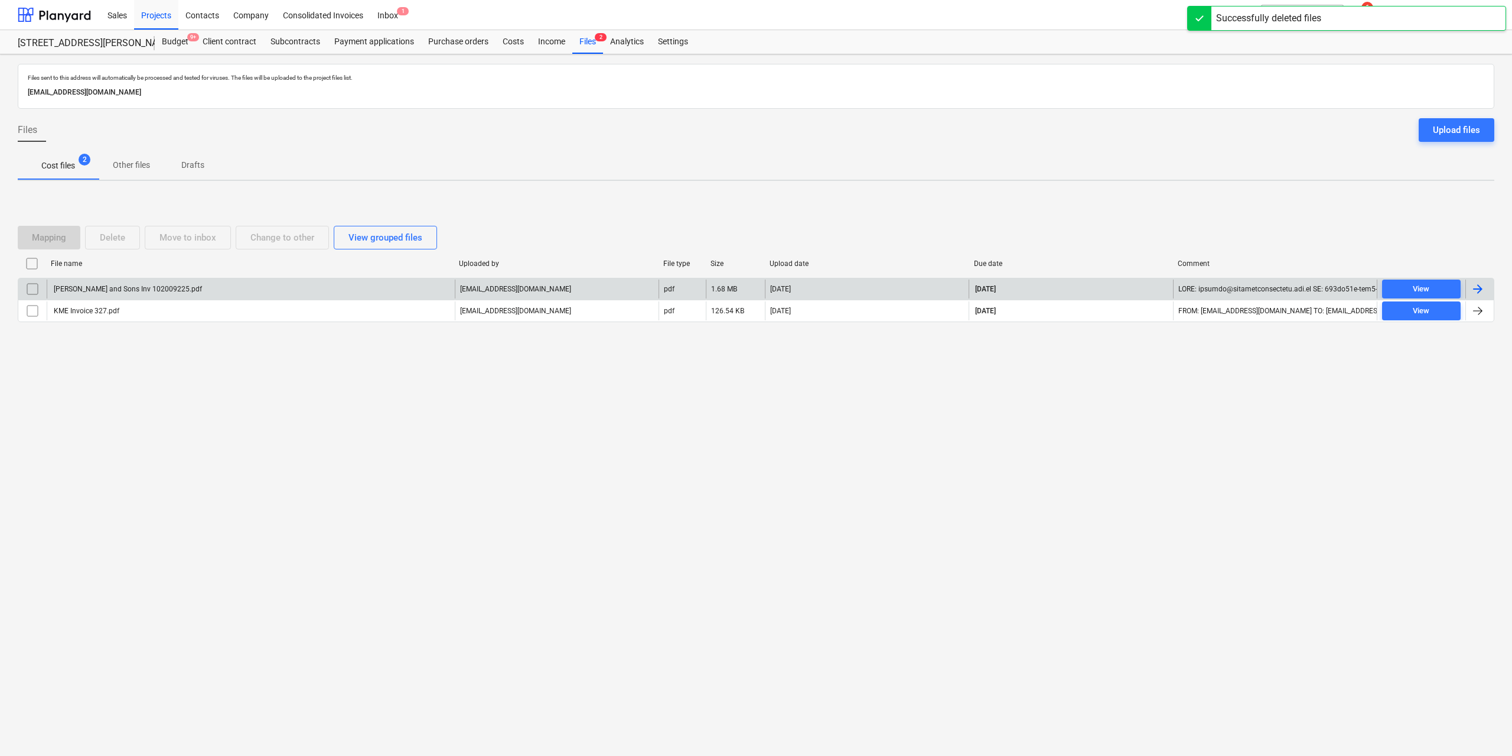
click at [337, 481] on div "Files sent to this address will automatically be processed and tested for virus…" at bounding box center [756, 404] width 1512 height 701
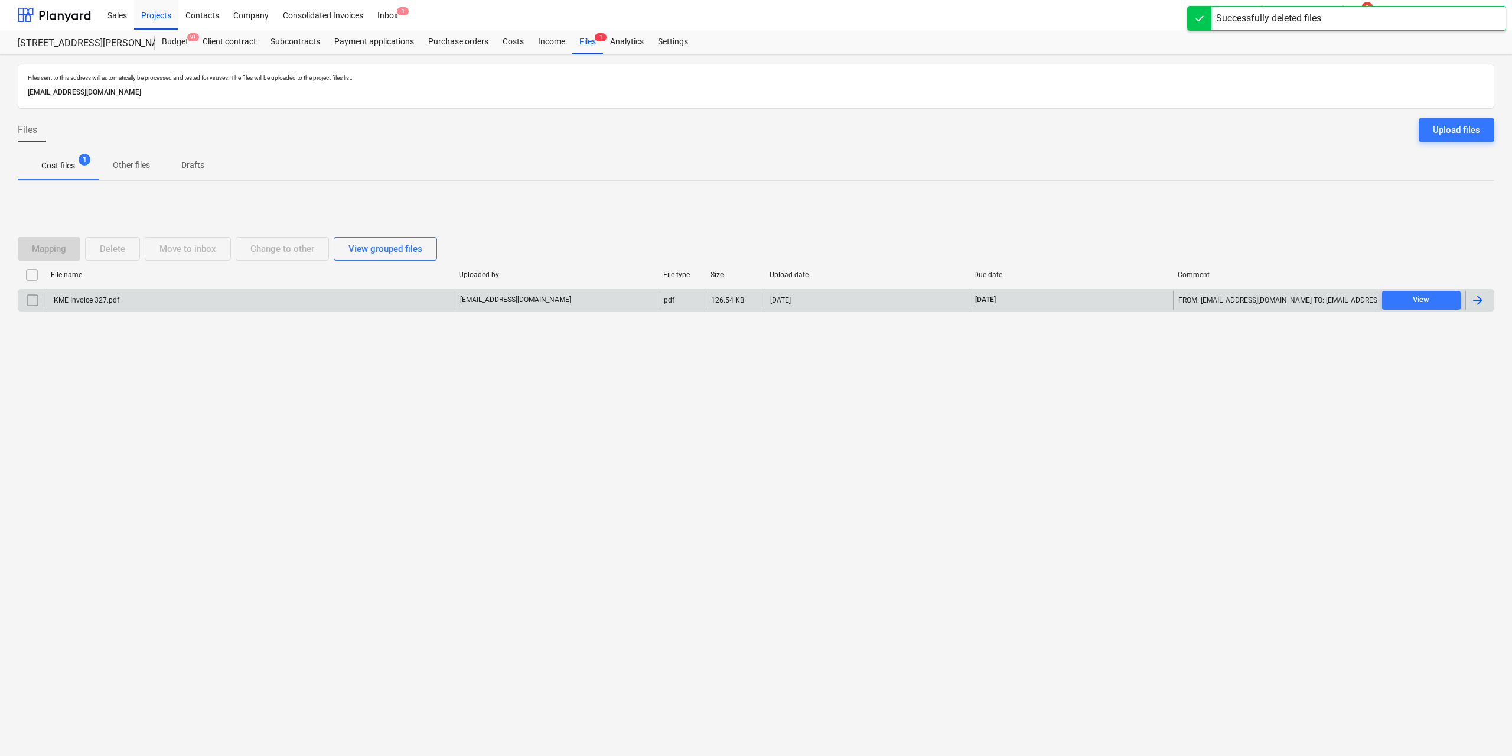
click at [116, 302] on div "KME Invoice 327.pdf" at bounding box center [85, 300] width 67 height 8
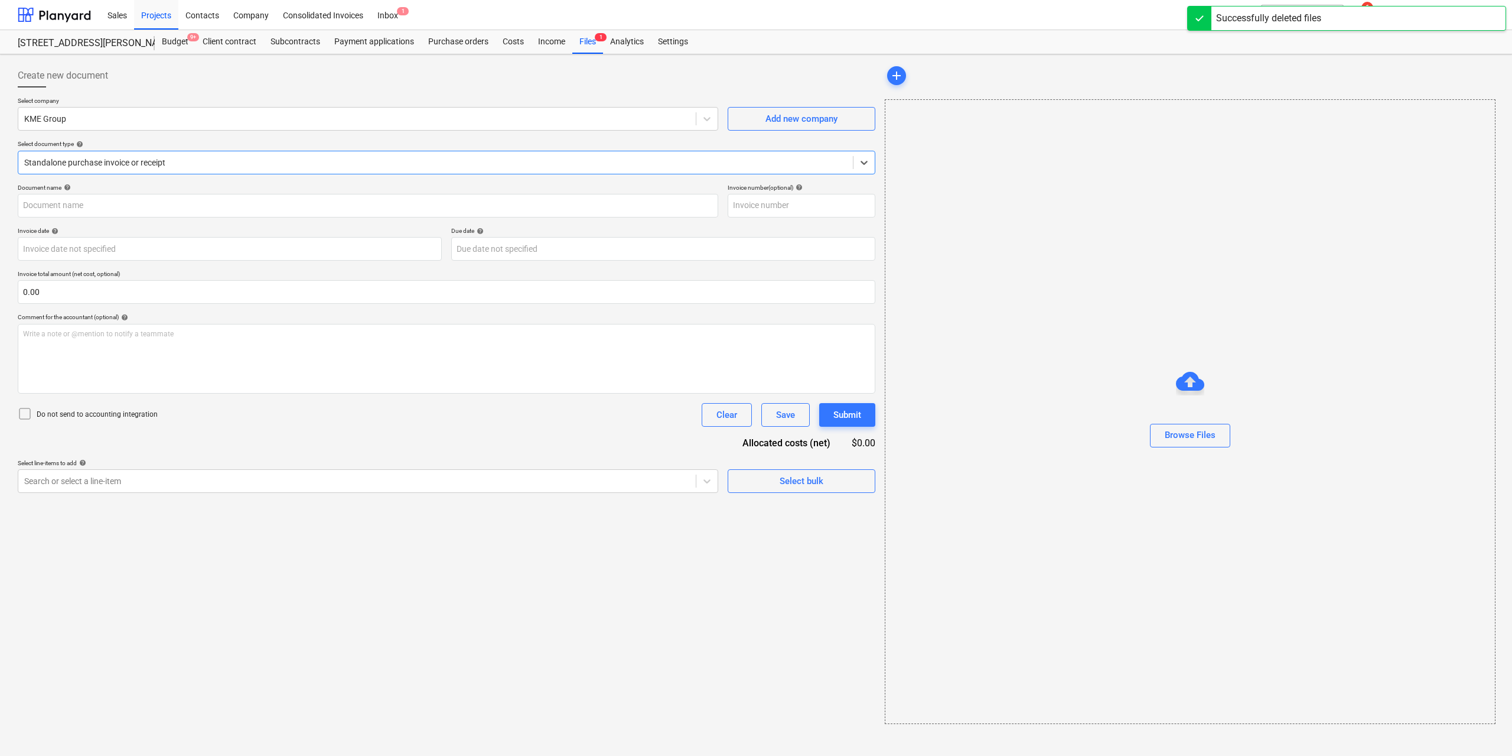
type input "327"
type input "[DATE]"
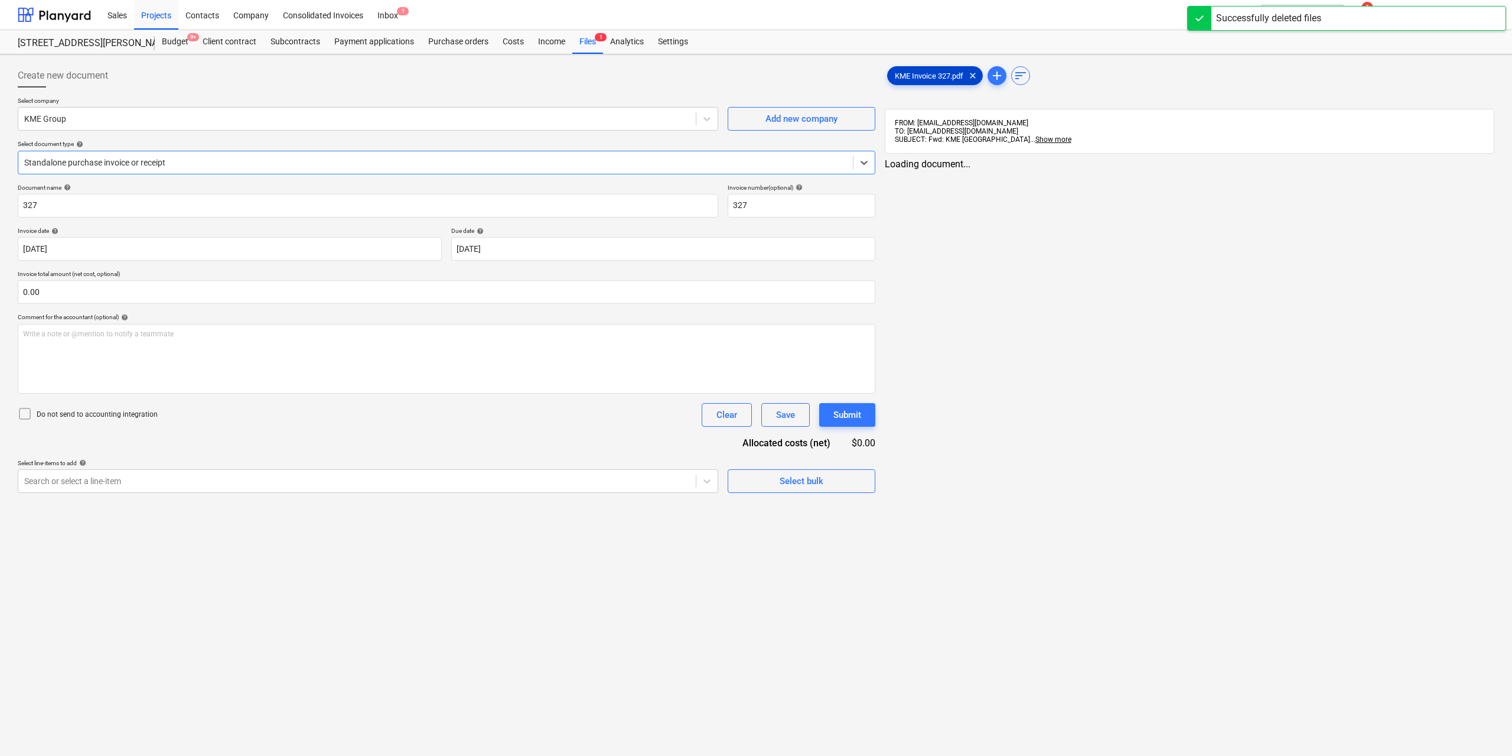
click at [920, 75] on span "KME Invoice 327.pdf" at bounding box center [929, 75] width 83 height 9
click at [545, 489] on div "Search or select a line-item" at bounding box center [355, 481] width 675 height 17
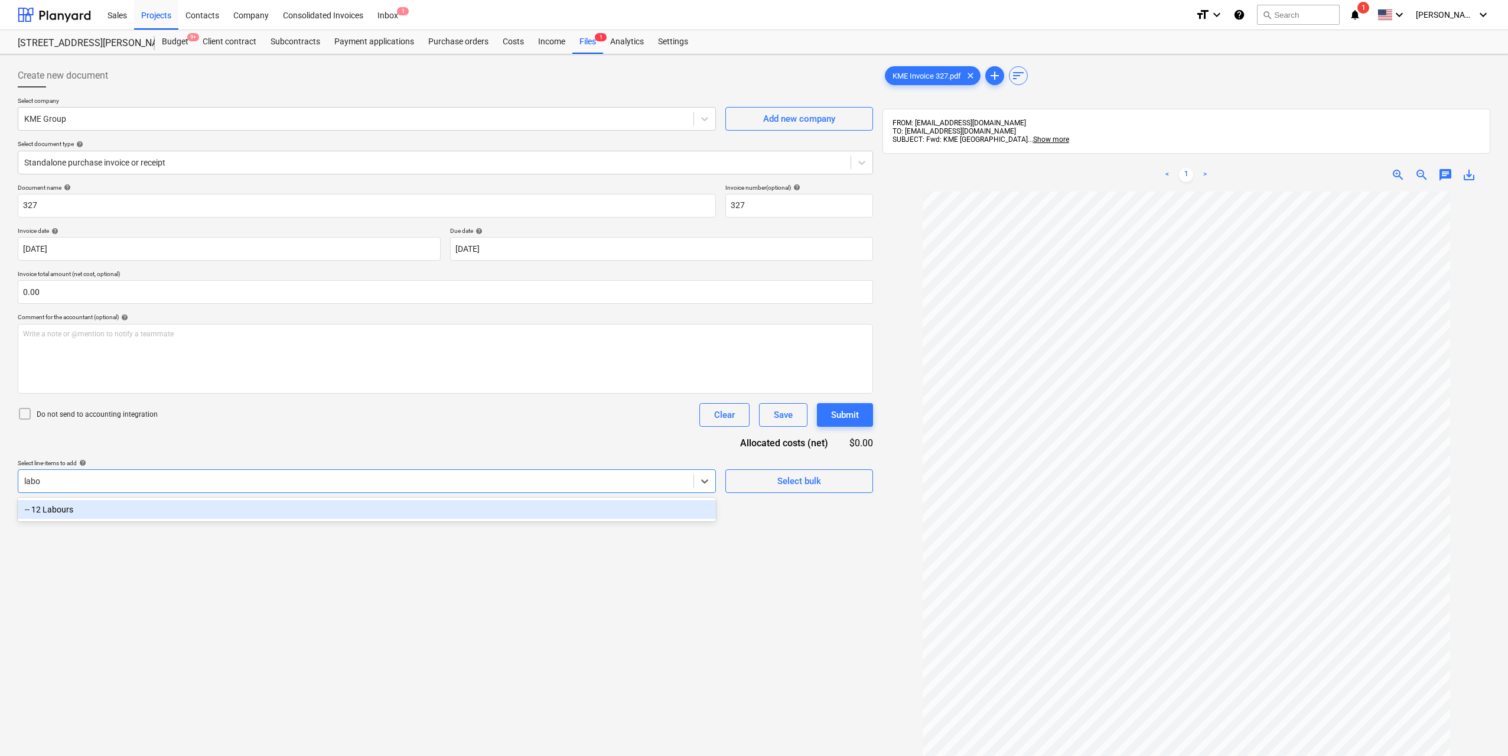
type input "labou"
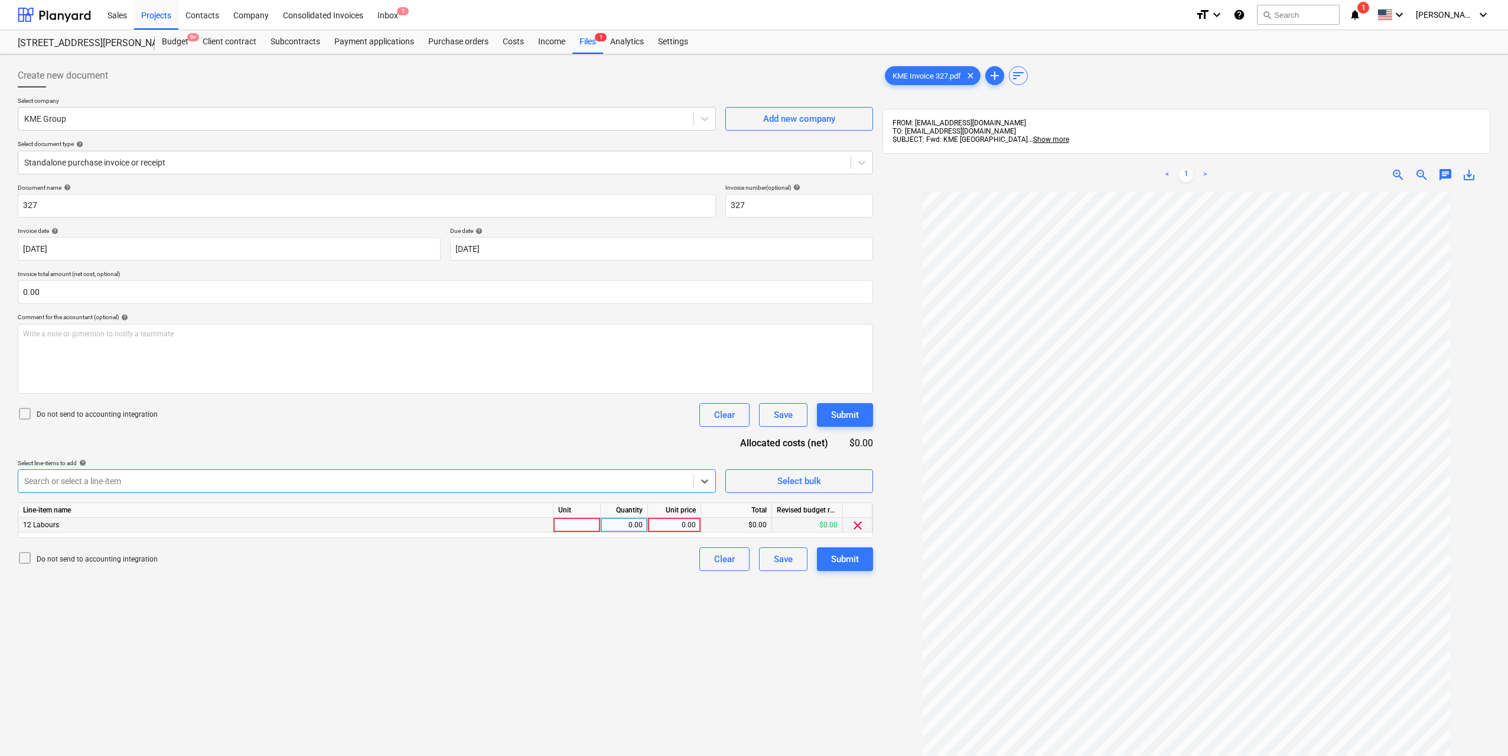
click at [600, 523] on div at bounding box center [576, 524] width 47 height 15
click at [593, 525] on input at bounding box center [576, 524] width 47 height 14
type input "1"
click at [619, 523] on div "0.00" at bounding box center [623, 524] width 37 height 15
type input "1"
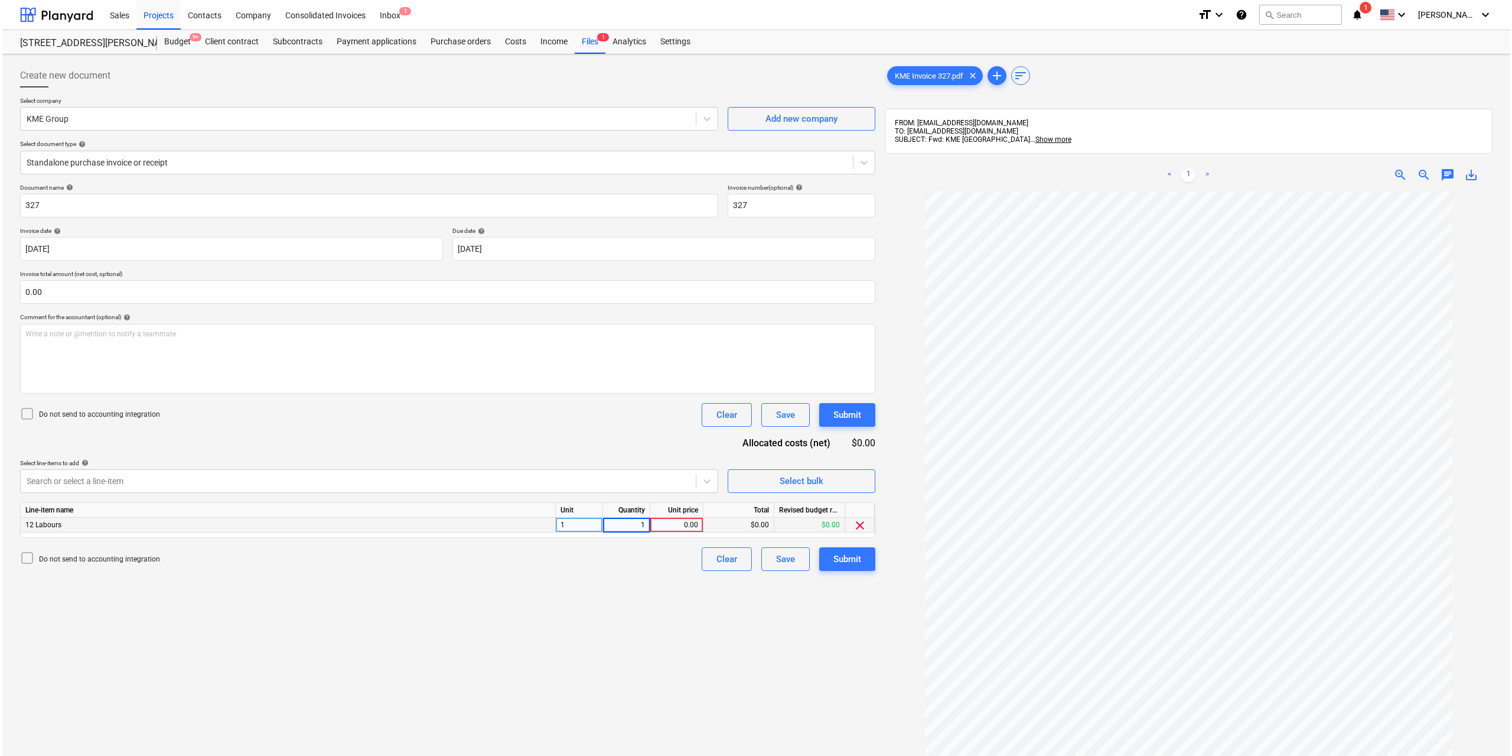
scroll to position [26, 0]
click at [682, 522] on div "0.00" at bounding box center [674, 524] width 43 height 15
type input "300"
click at [693, 622] on div "Create new document Select company KME Group Add new company Select document ty…" at bounding box center [445, 488] width 865 height 859
click at [832, 555] on div "Submit" at bounding box center [845, 558] width 28 height 15
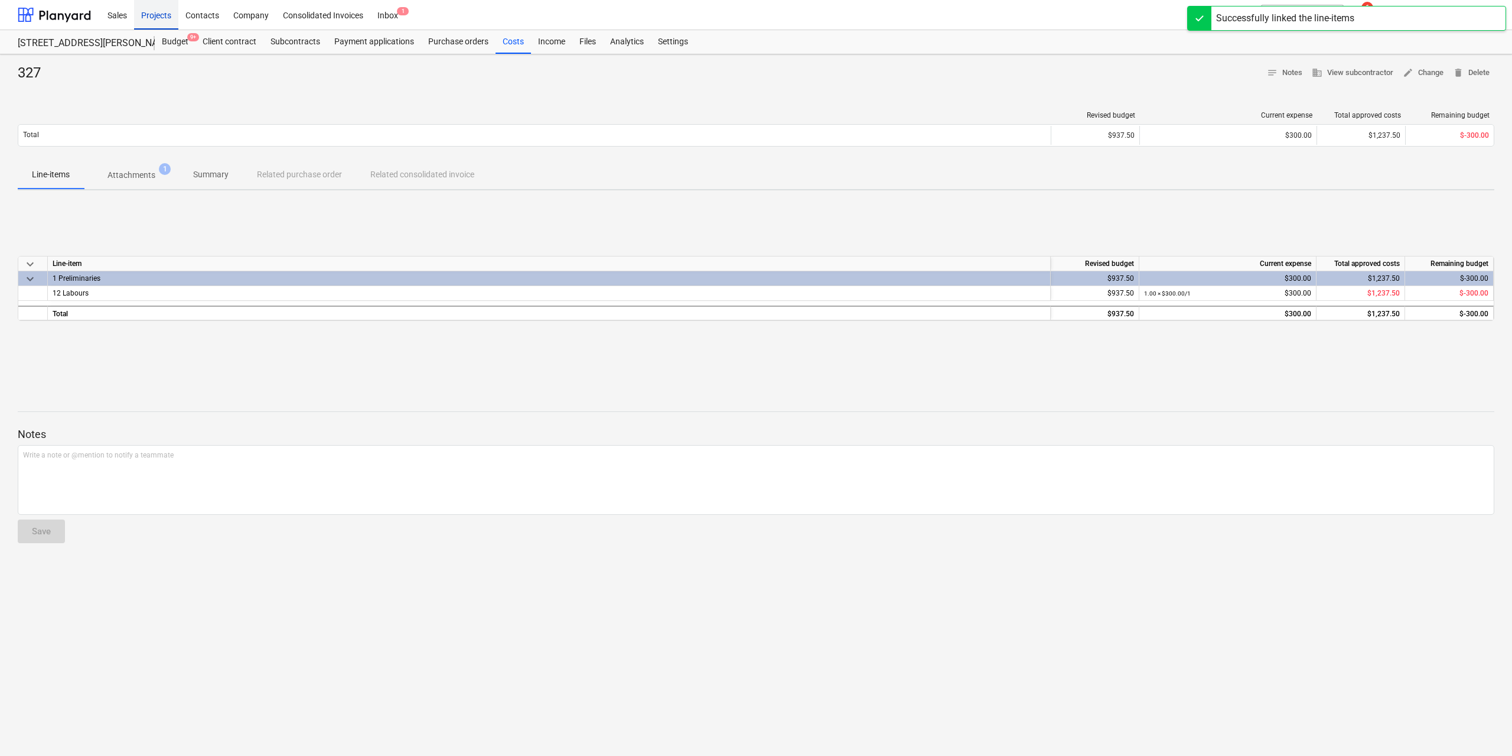
click at [153, 13] on div "Projects" at bounding box center [156, 14] width 44 height 30
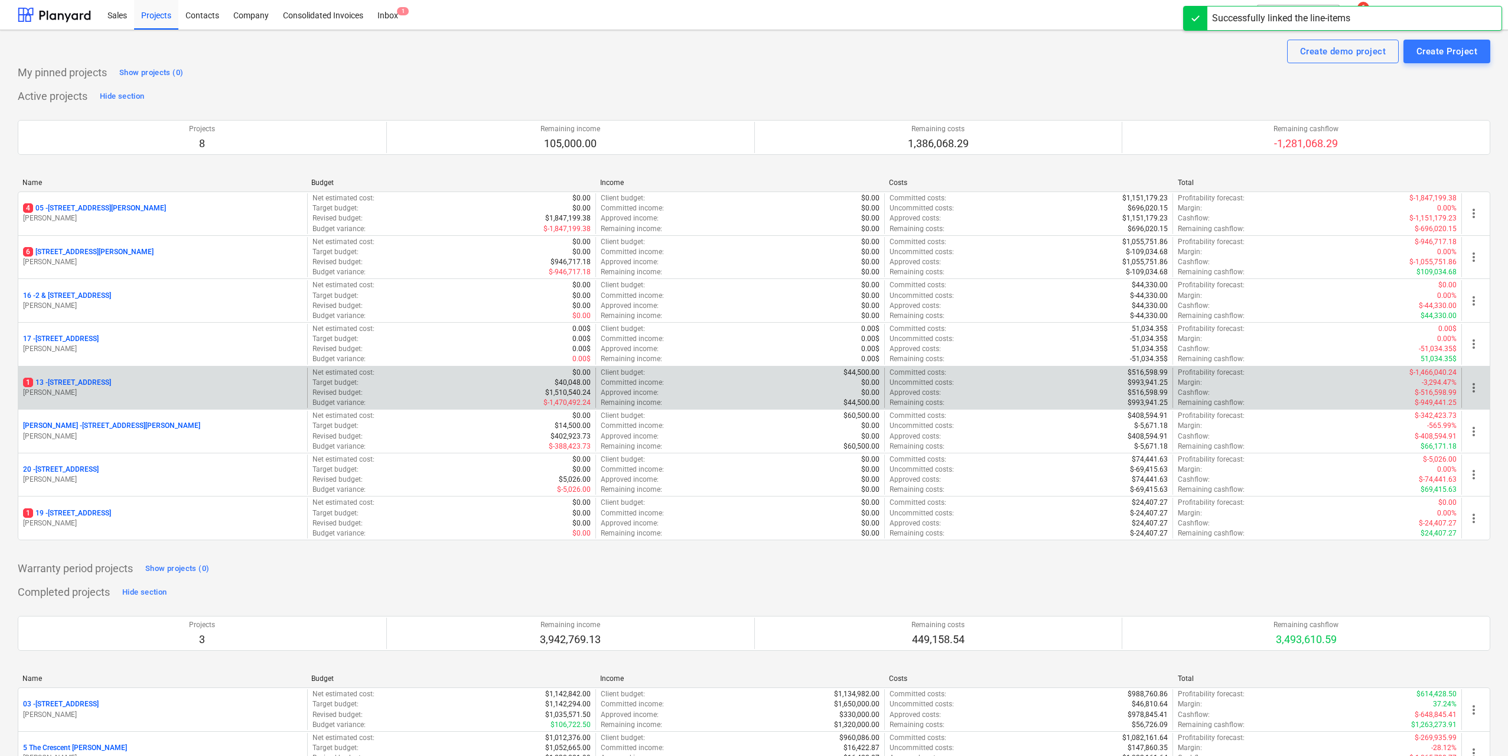
click at [111, 377] on p "[STREET_ADDRESS]" at bounding box center [67, 382] width 88 height 10
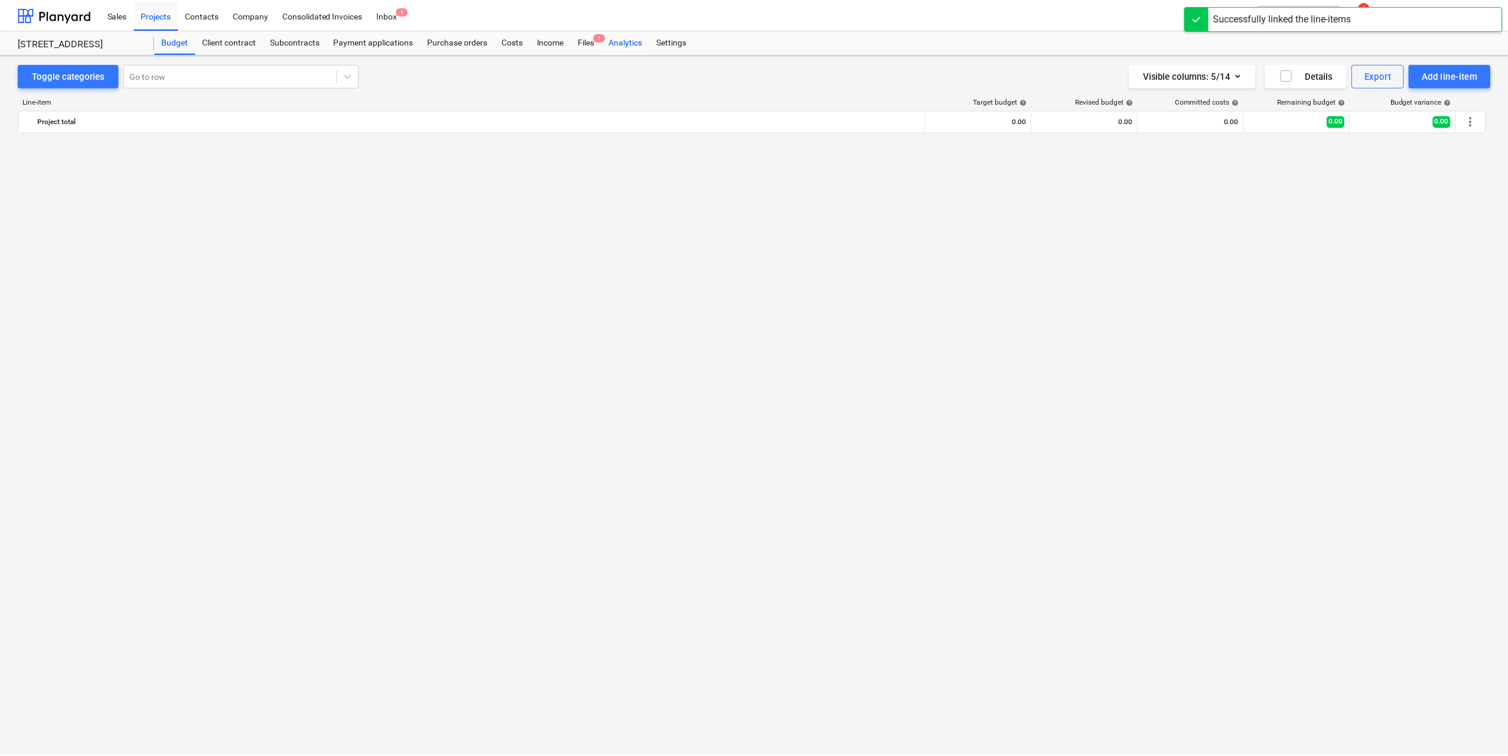
scroll to position [2925, 0]
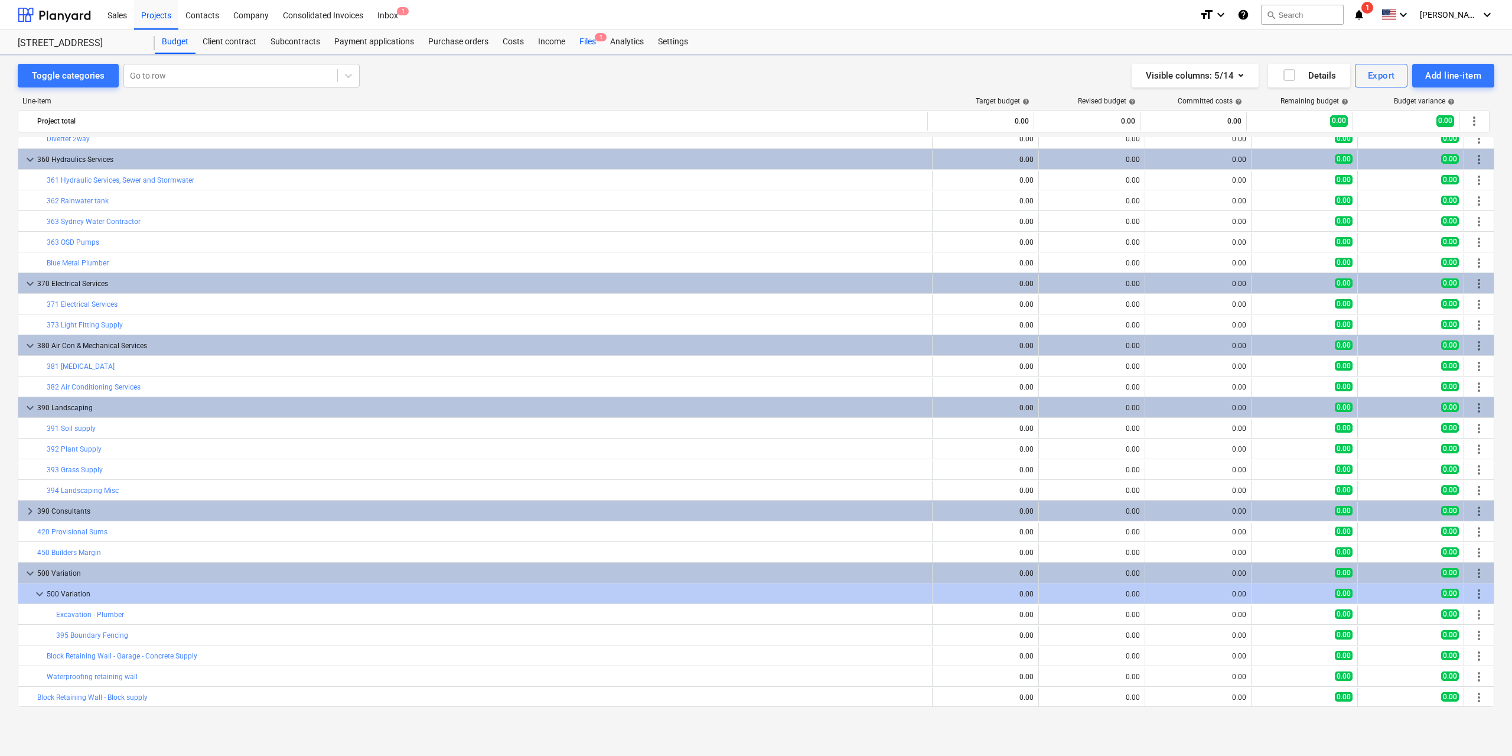
click at [591, 41] on div "Files 1" at bounding box center [587, 42] width 31 height 24
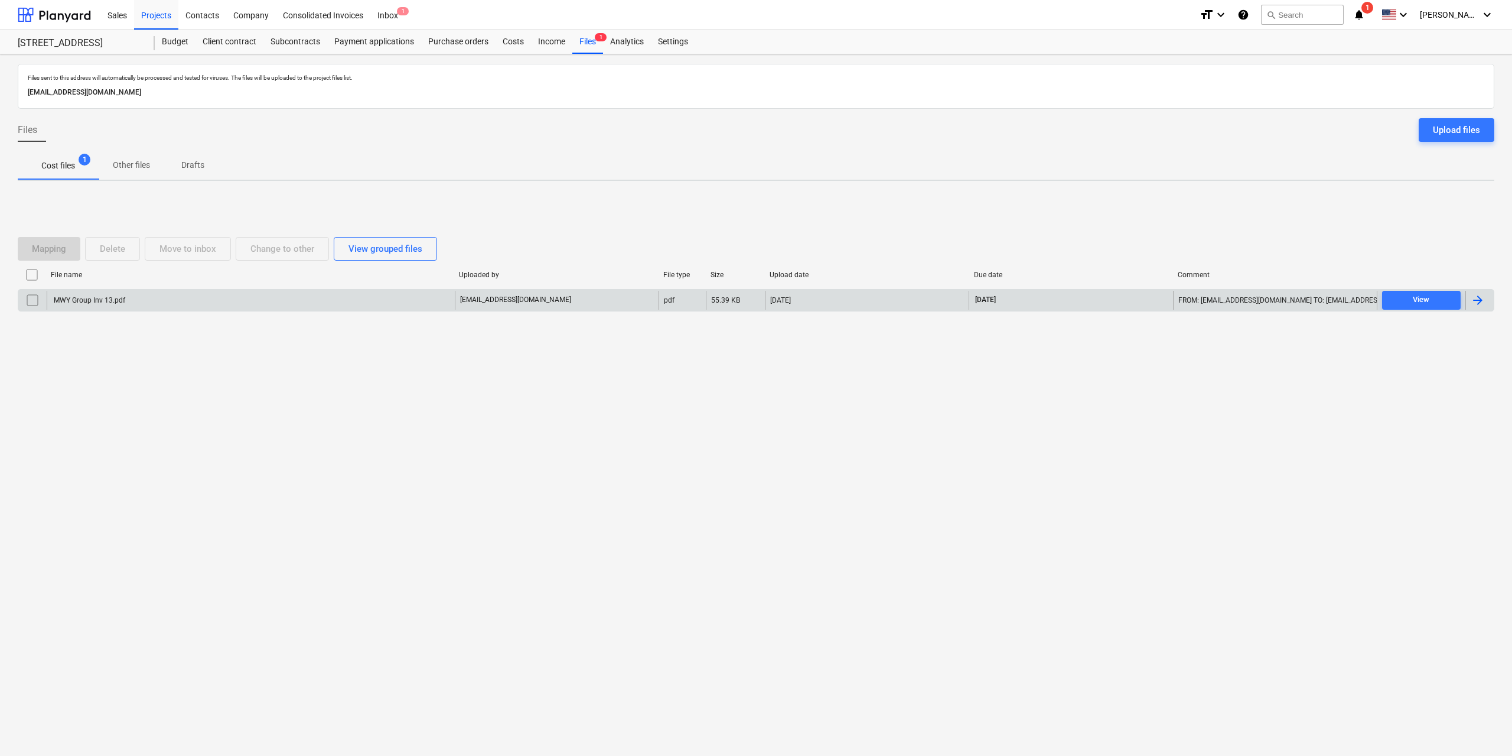
click at [119, 304] on div "MWY Group Inv 13.pdf" at bounding box center [88, 300] width 73 height 8
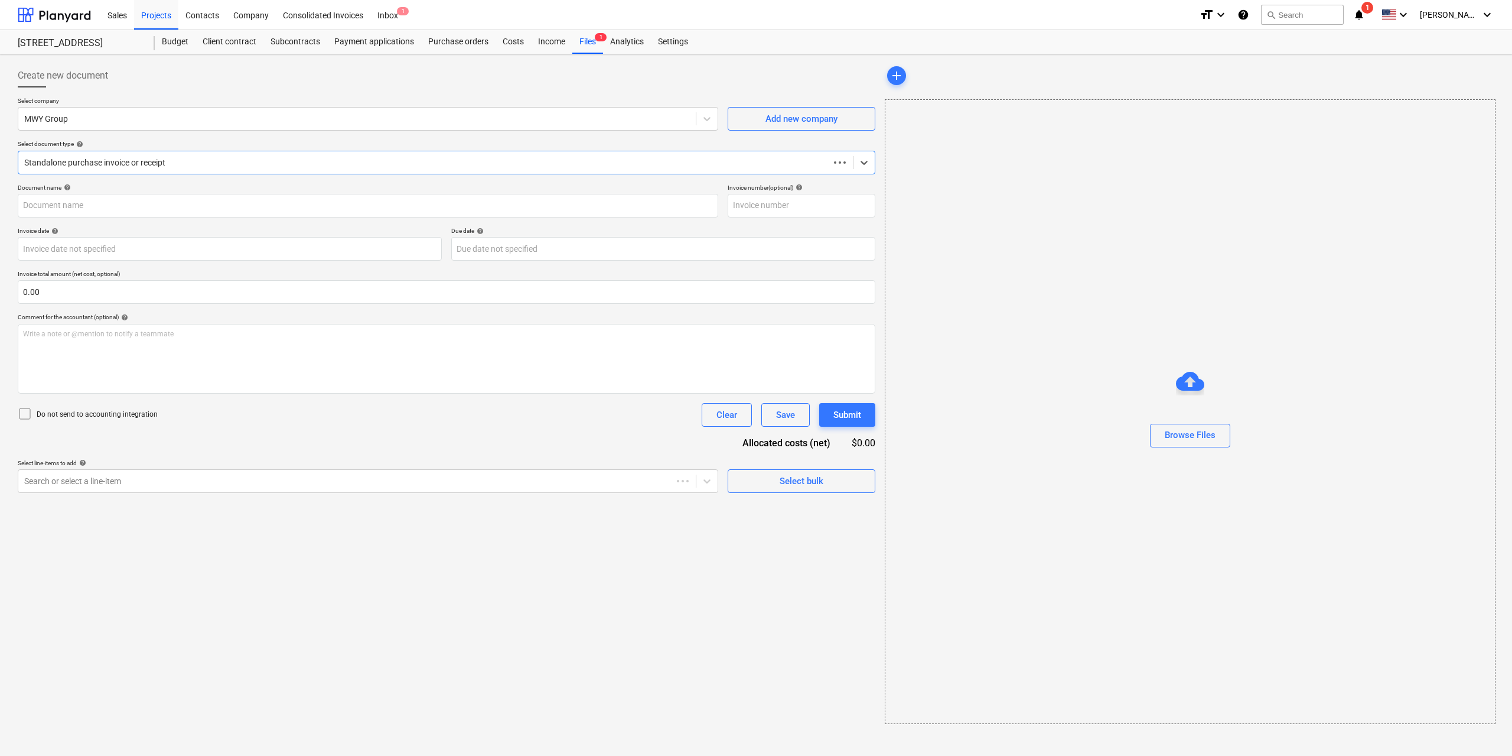
type input "13"
type input "[DATE]"
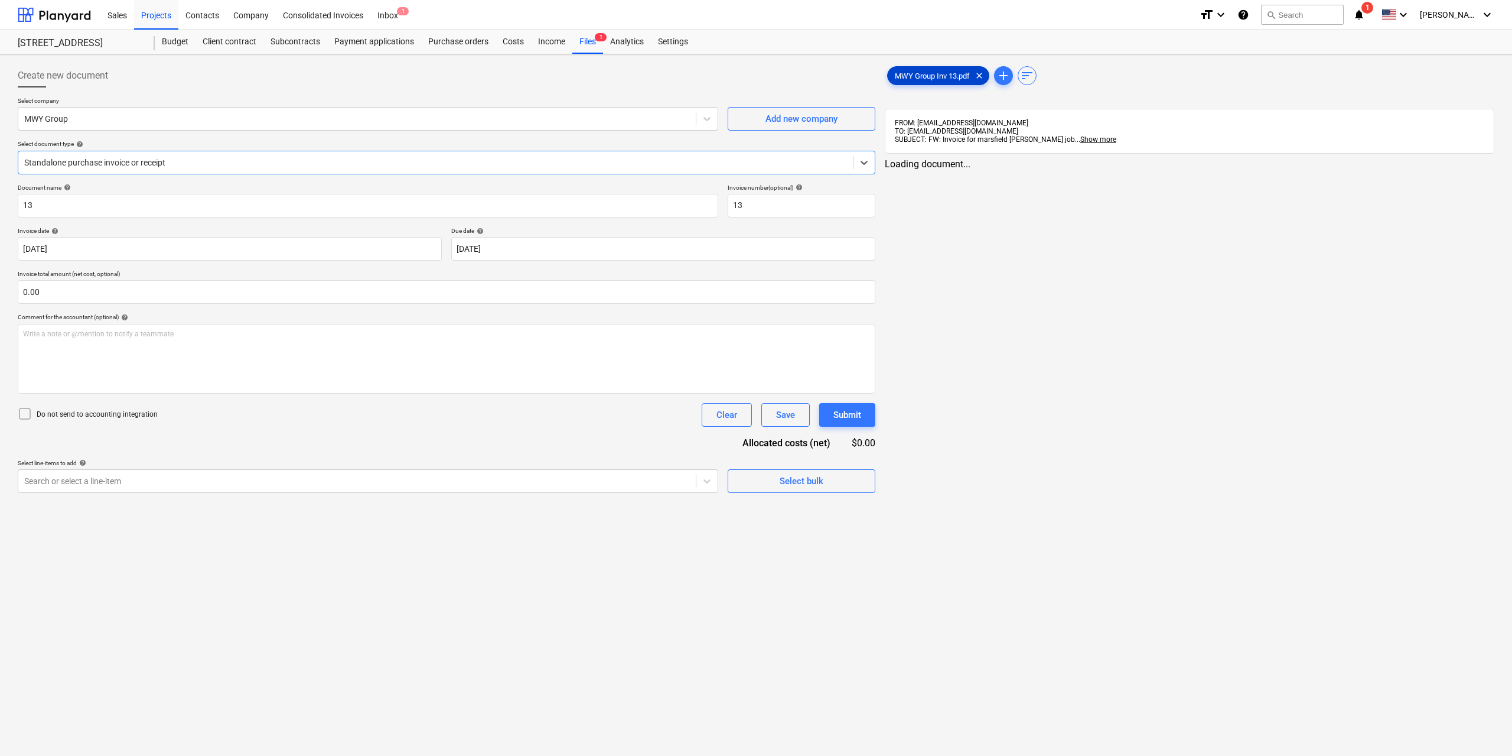
click at [923, 77] on span "MWY Group Inv 13.pdf" at bounding box center [932, 75] width 89 height 9
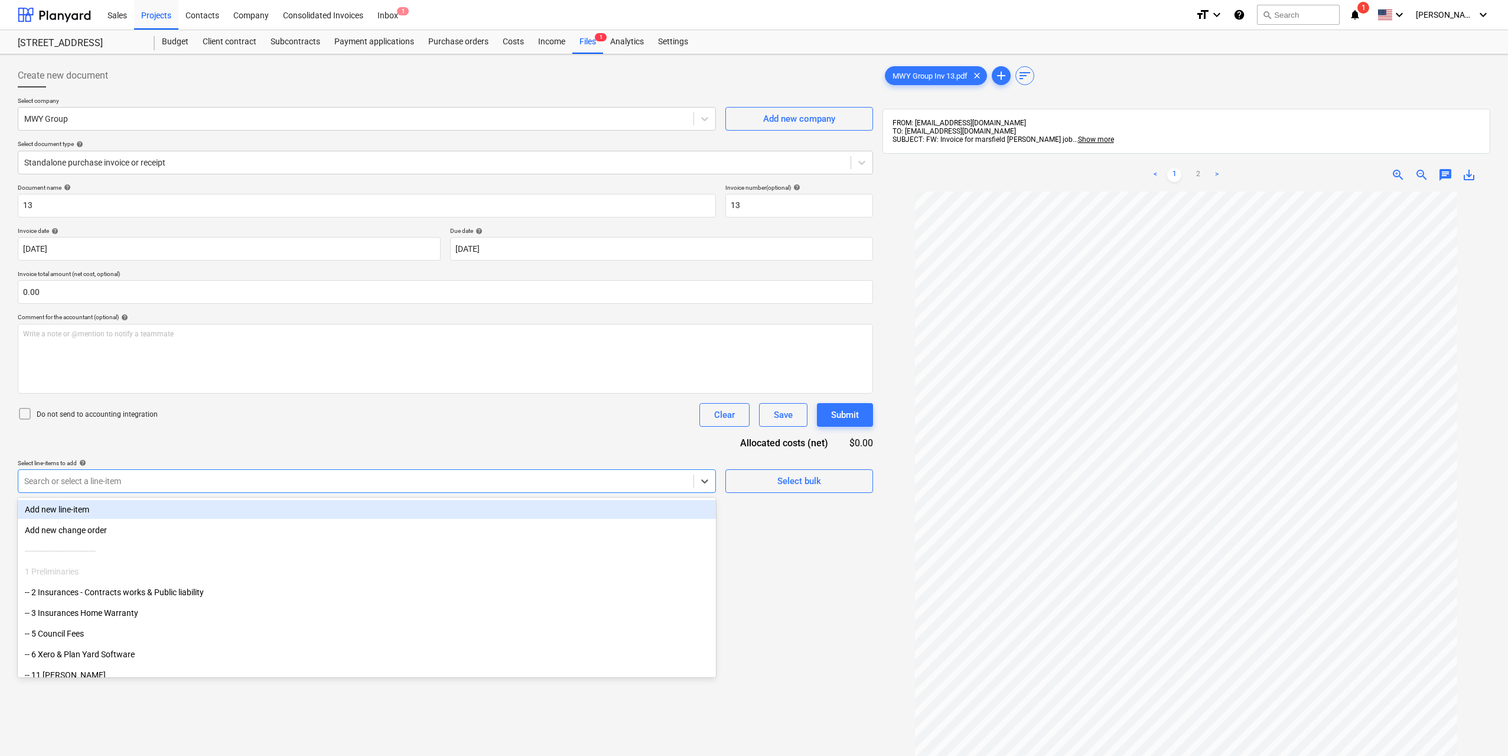
click at [639, 486] on div at bounding box center [355, 481] width 663 height 12
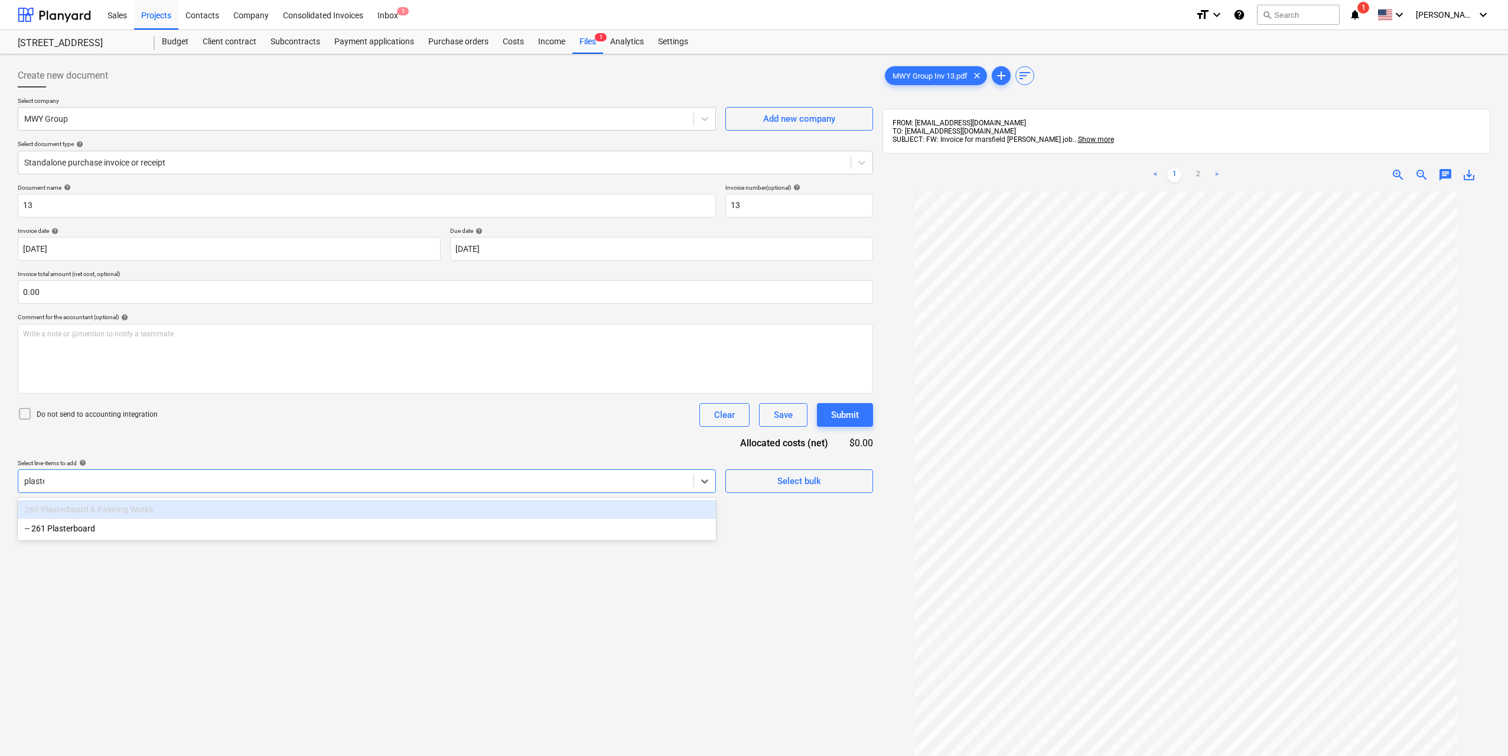
type input "plaster"
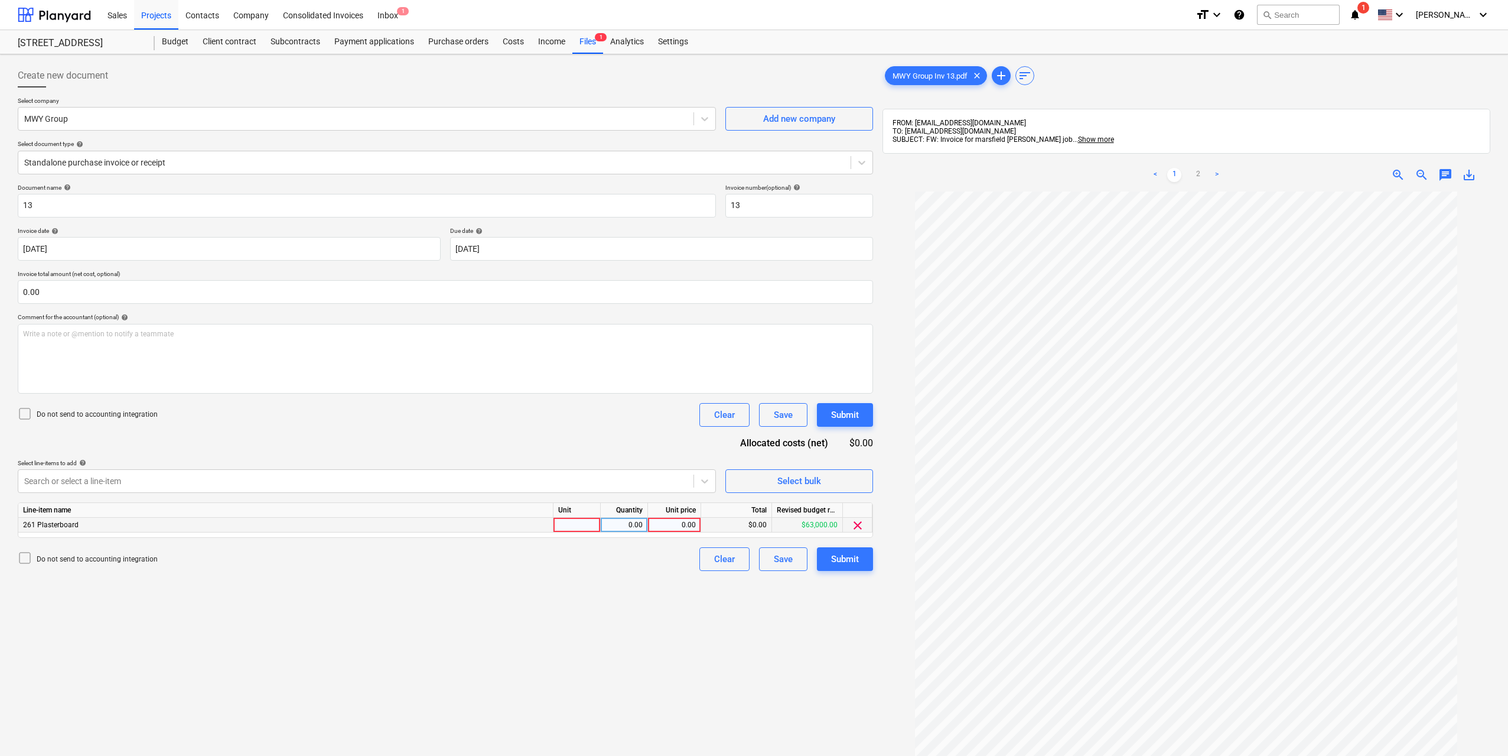
click at [571, 529] on div at bounding box center [576, 524] width 47 height 15
drag, startPoint x: 629, startPoint y: 524, endPoint x: 659, endPoint y: 526, distance: 30.2
click at [630, 524] on div "0.00" at bounding box center [623, 524] width 37 height 15
click at [673, 526] on div "0.00" at bounding box center [674, 524] width 43 height 15
type input "63000"
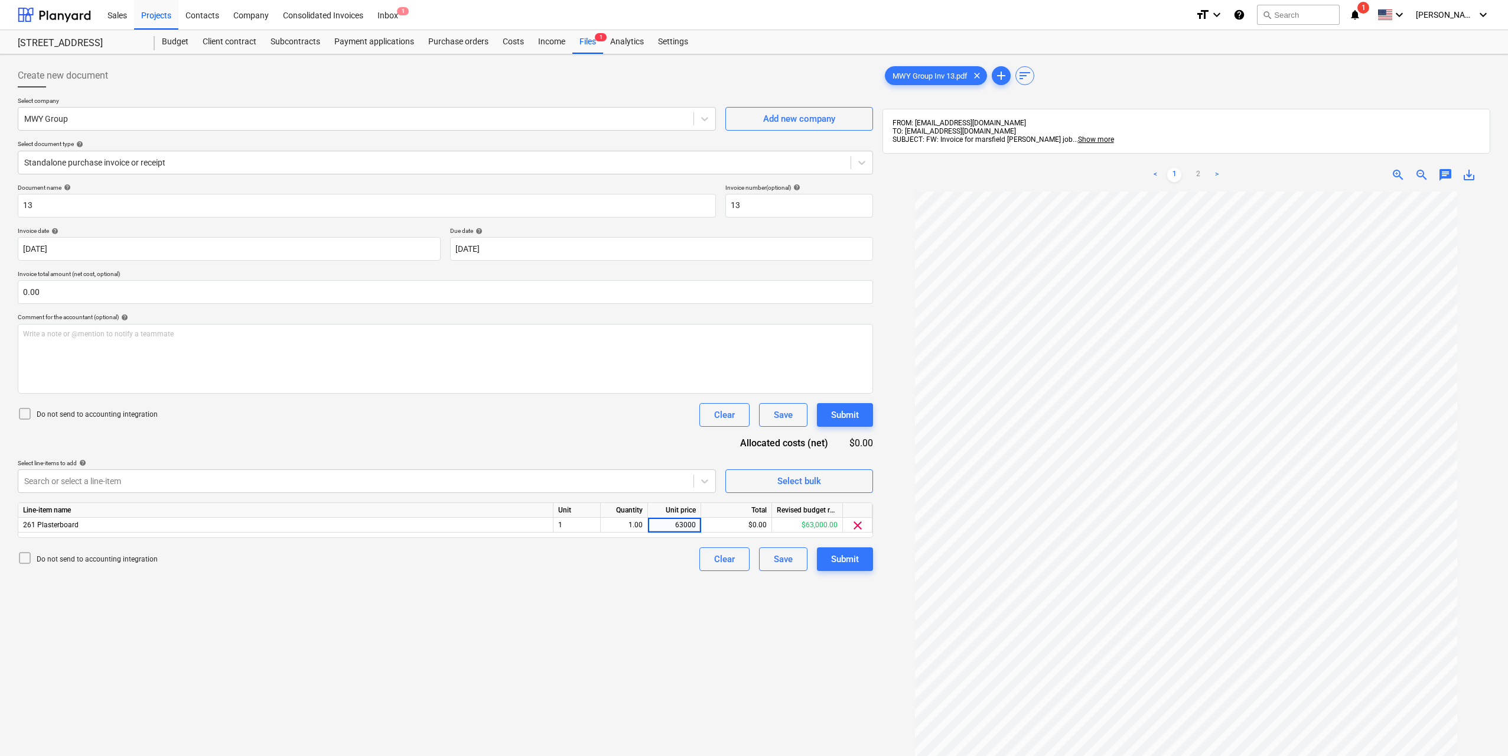
click at [663, 582] on div "Create new document Select company MWY Group Add new company Select document ty…" at bounding box center [445, 488] width 865 height 859
click at [857, 559] on div "Submit" at bounding box center [845, 558] width 28 height 15
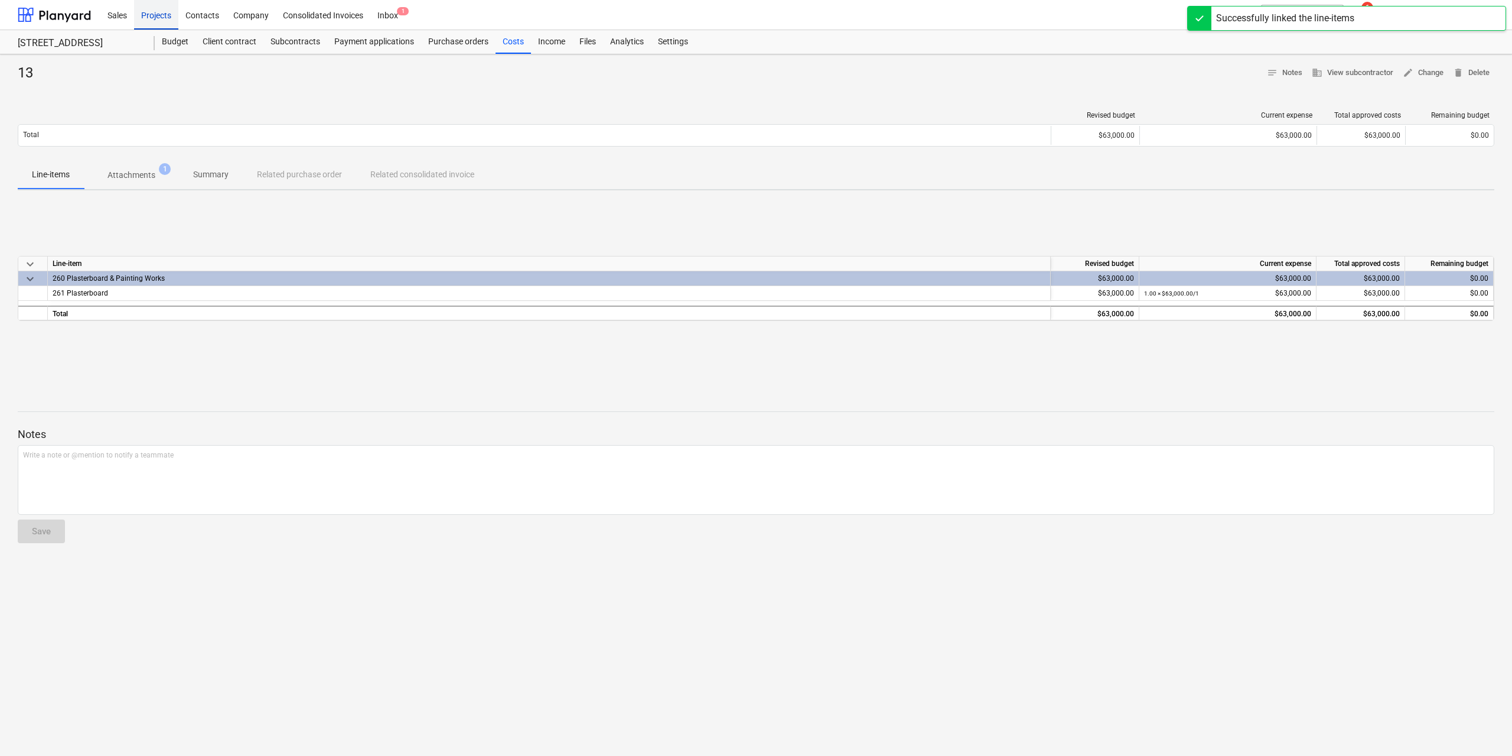
click at [174, 15] on div "Projects" at bounding box center [156, 14] width 44 height 30
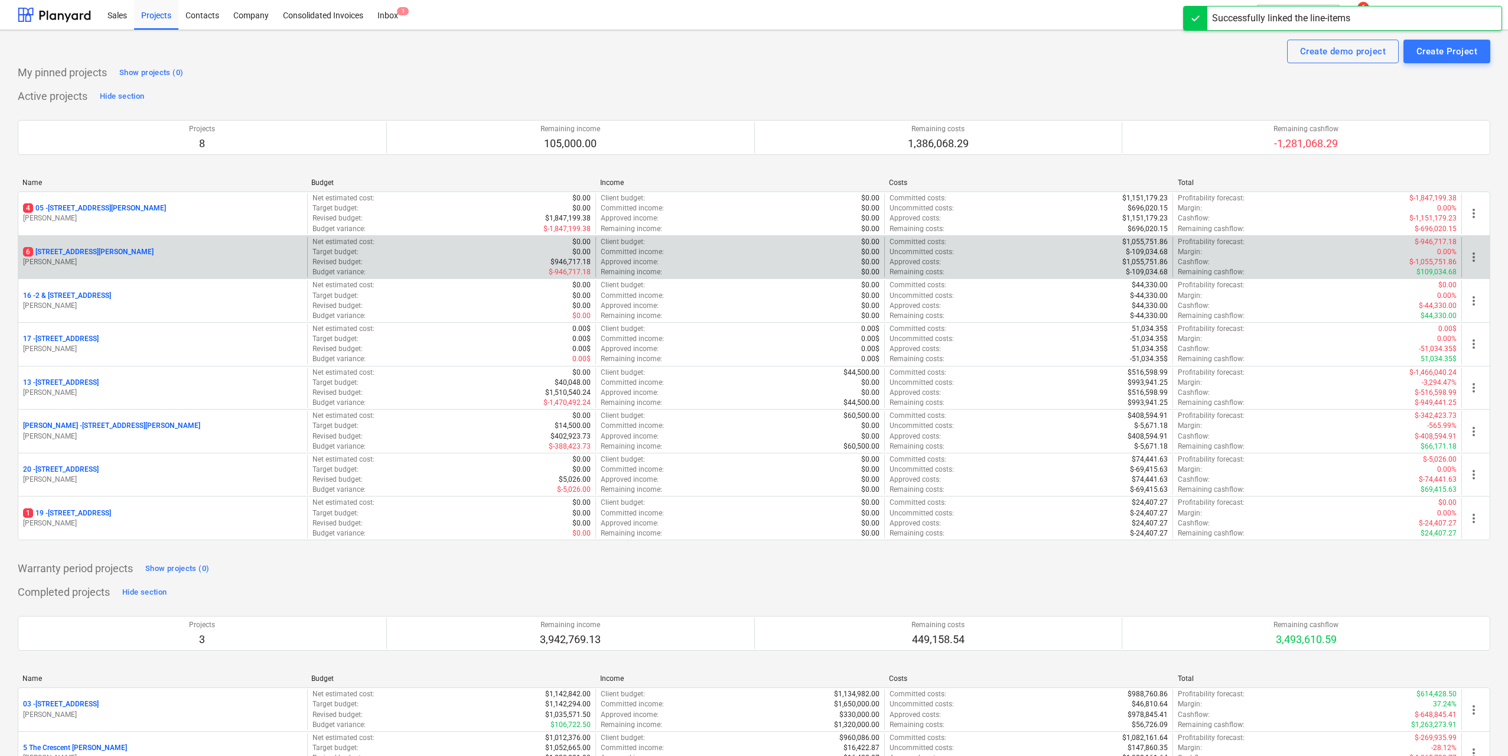
click at [98, 253] on p "[STREET_ADDRESS][PERSON_NAME]" at bounding box center [88, 252] width 131 height 10
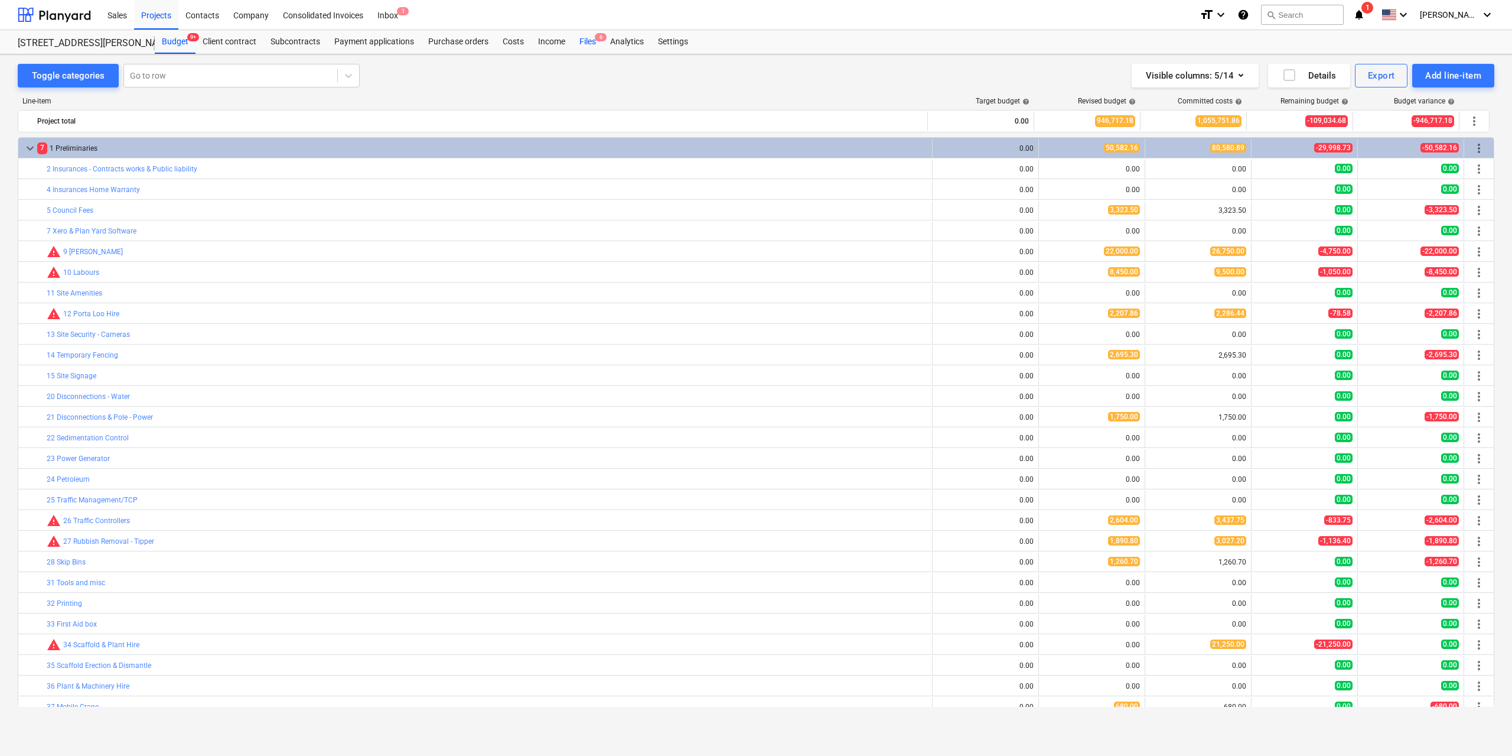
click at [587, 39] on div "Files 6" at bounding box center [587, 42] width 31 height 24
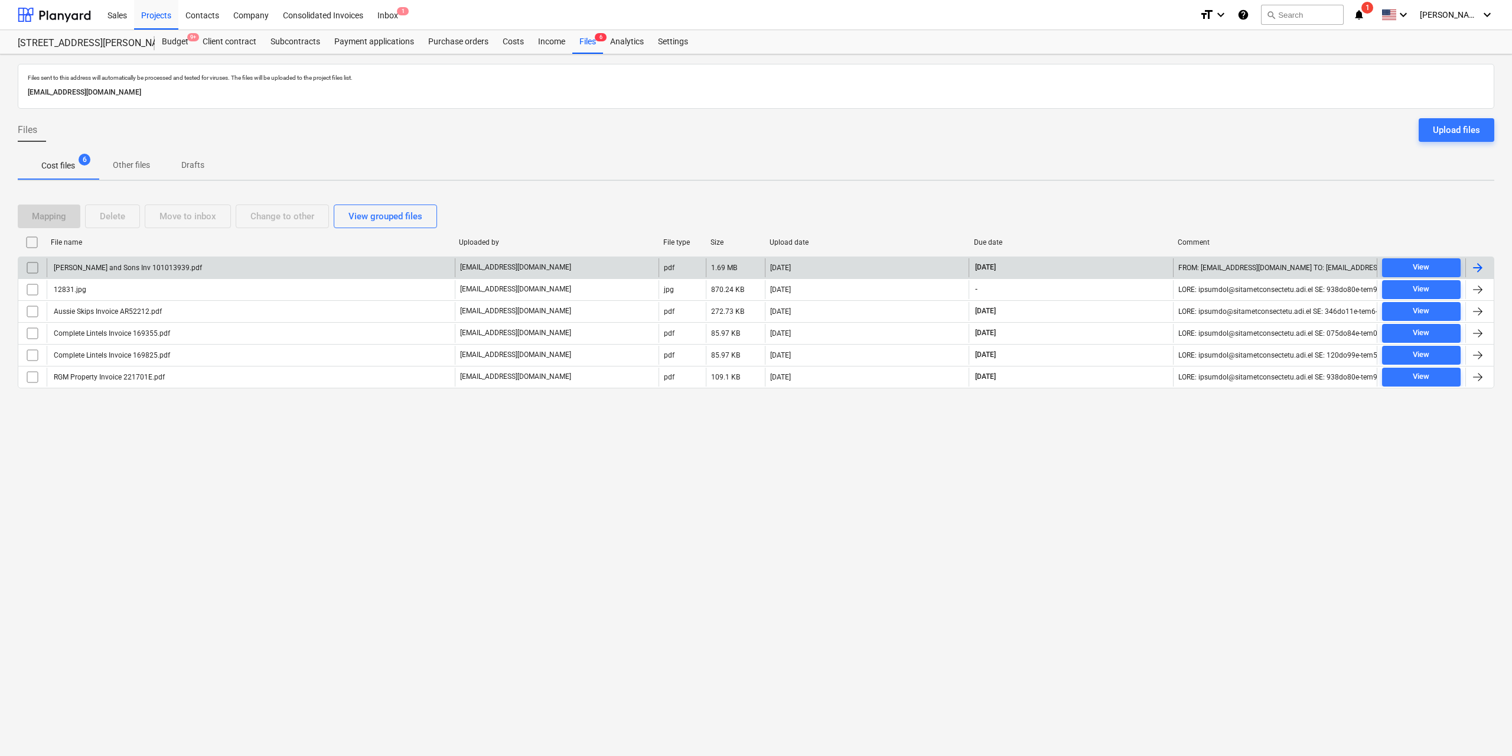
click at [149, 268] on div "[PERSON_NAME] and Sons Inv 101013939.pdf" at bounding box center [127, 267] width 150 height 8
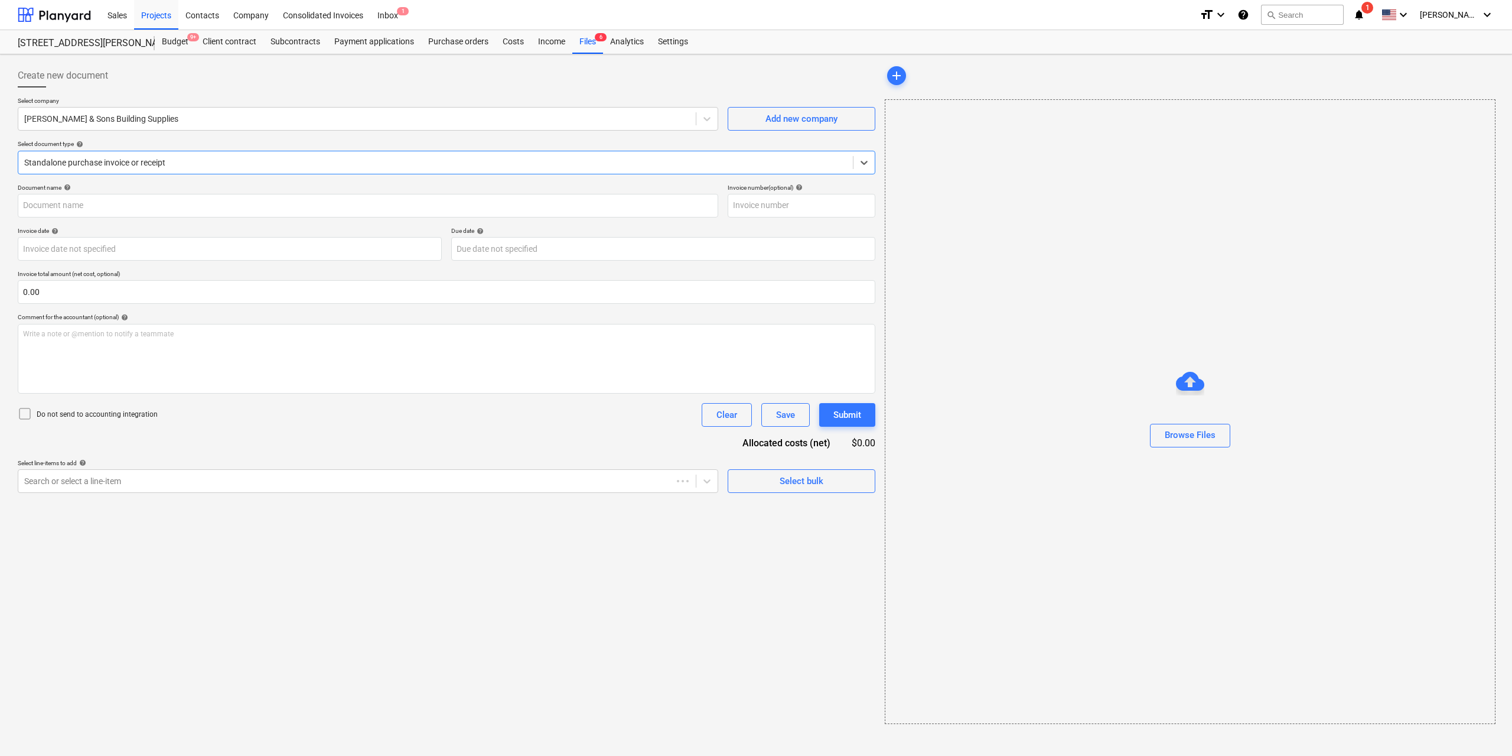
type input "101013939"
type input "[DATE]"
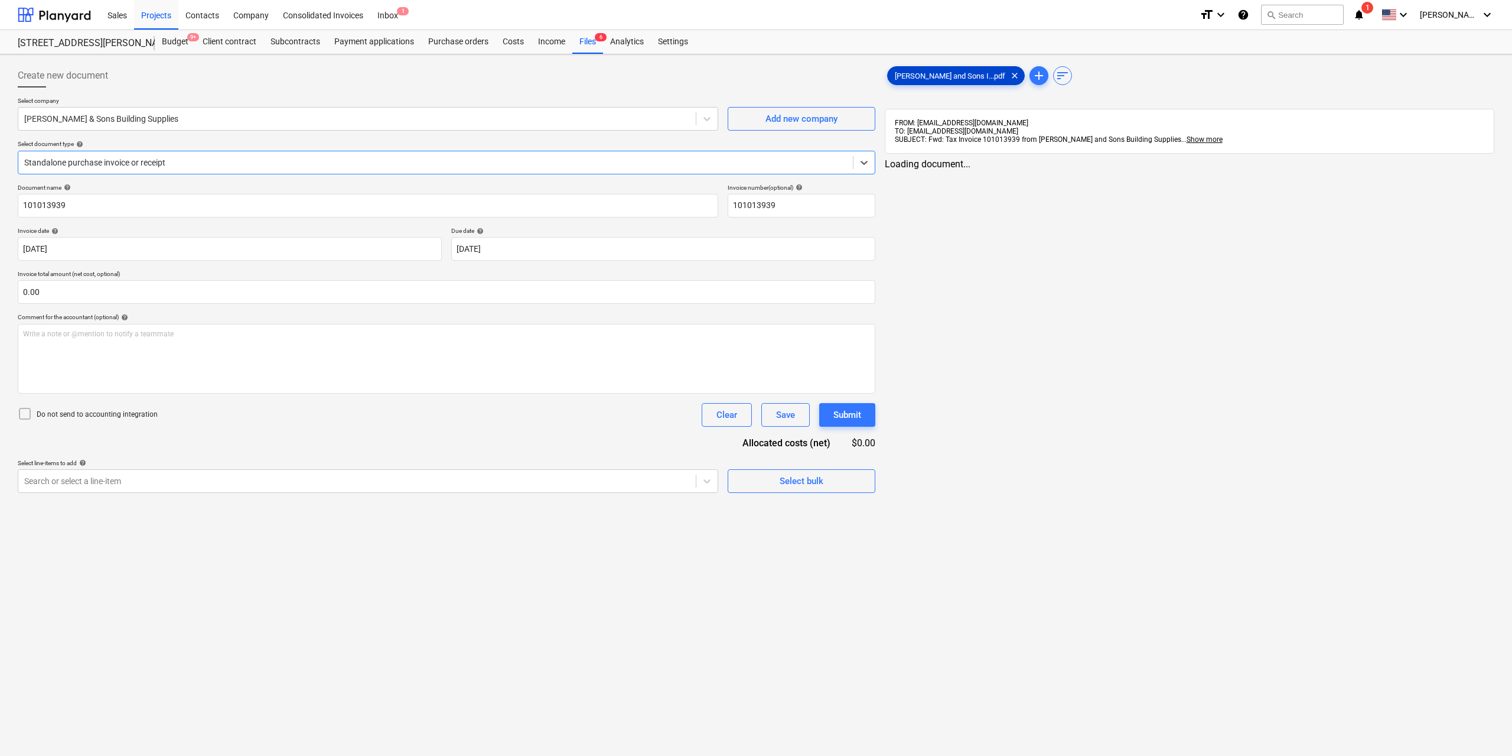
click at [926, 83] on div "[PERSON_NAME] and Sons I...pdf clear" at bounding box center [956, 75] width 138 height 19
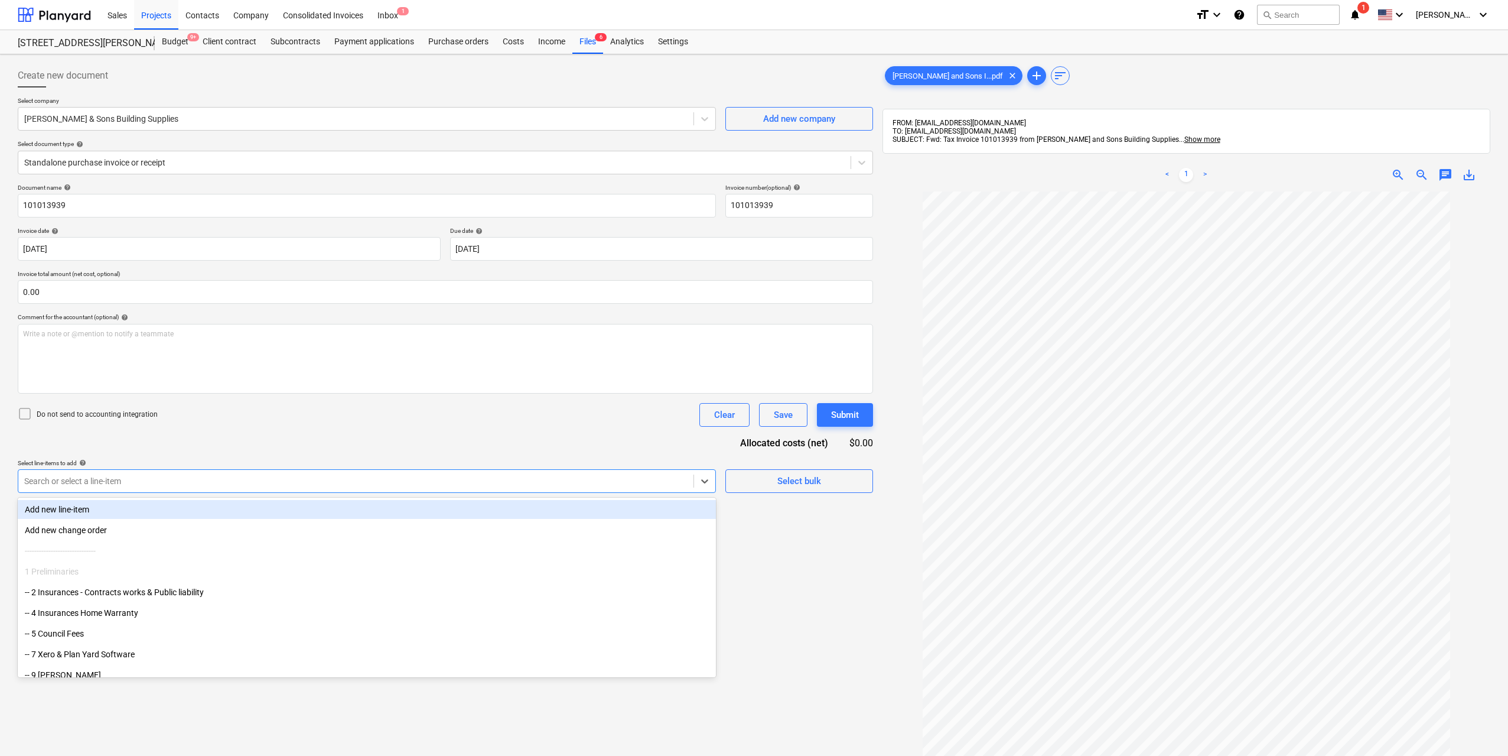
click at [576, 480] on div at bounding box center [355, 481] width 663 height 12
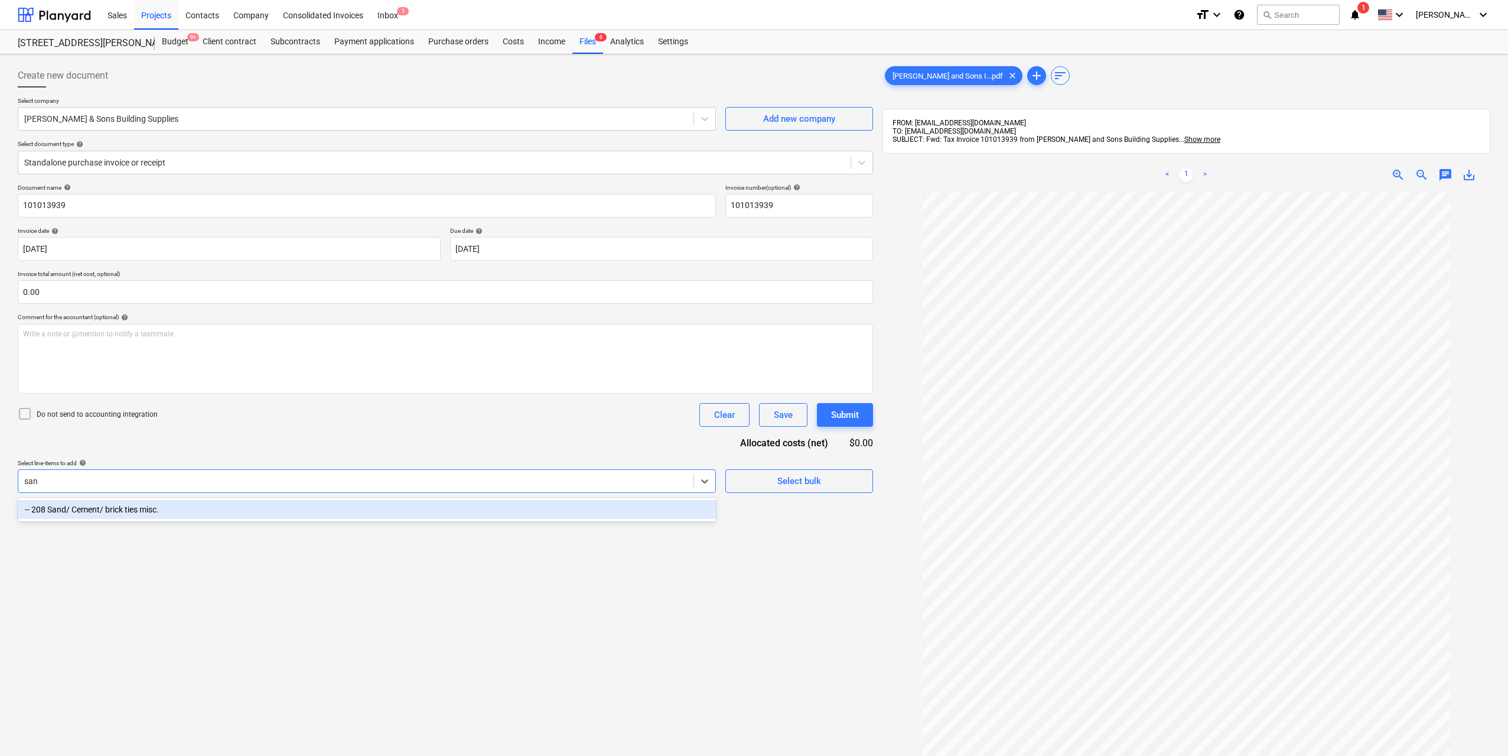
type input "sand"
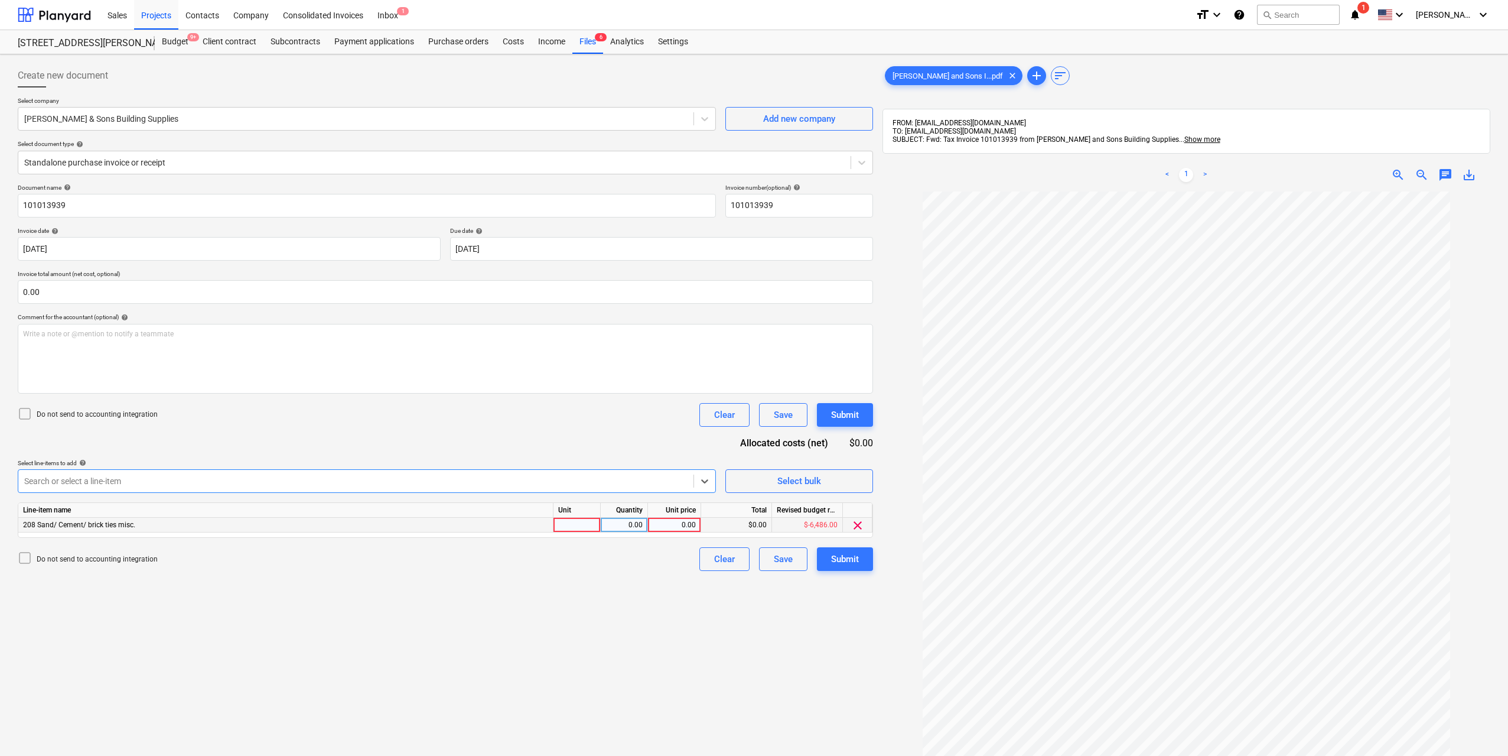
click at [591, 522] on div at bounding box center [576, 524] width 47 height 15
type input "1"
click at [627, 522] on div "0.00" at bounding box center [623, 524] width 37 height 15
click at [673, 526] on div "0.00" at bounding box center [674, 524] width 43 height 15
type input "210"
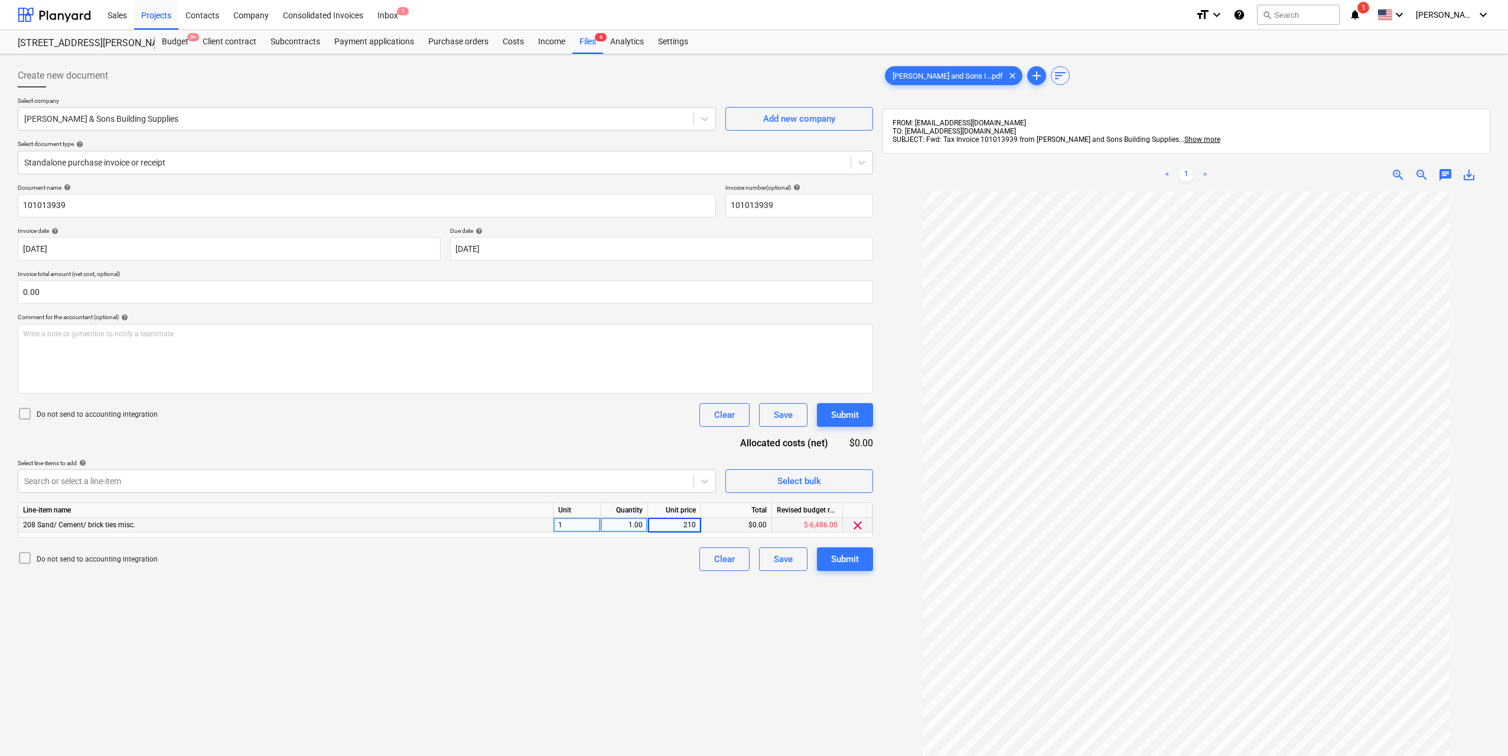
click at [670, 605] on div "Create new document Select company [PERSON_NAME] & Sons Building Supplies Add n…" at bounding box center [445, 488] width 865 height 859
click at [849, 561] on div "Submit" at bounding box center [845, 558] width 28 height 15
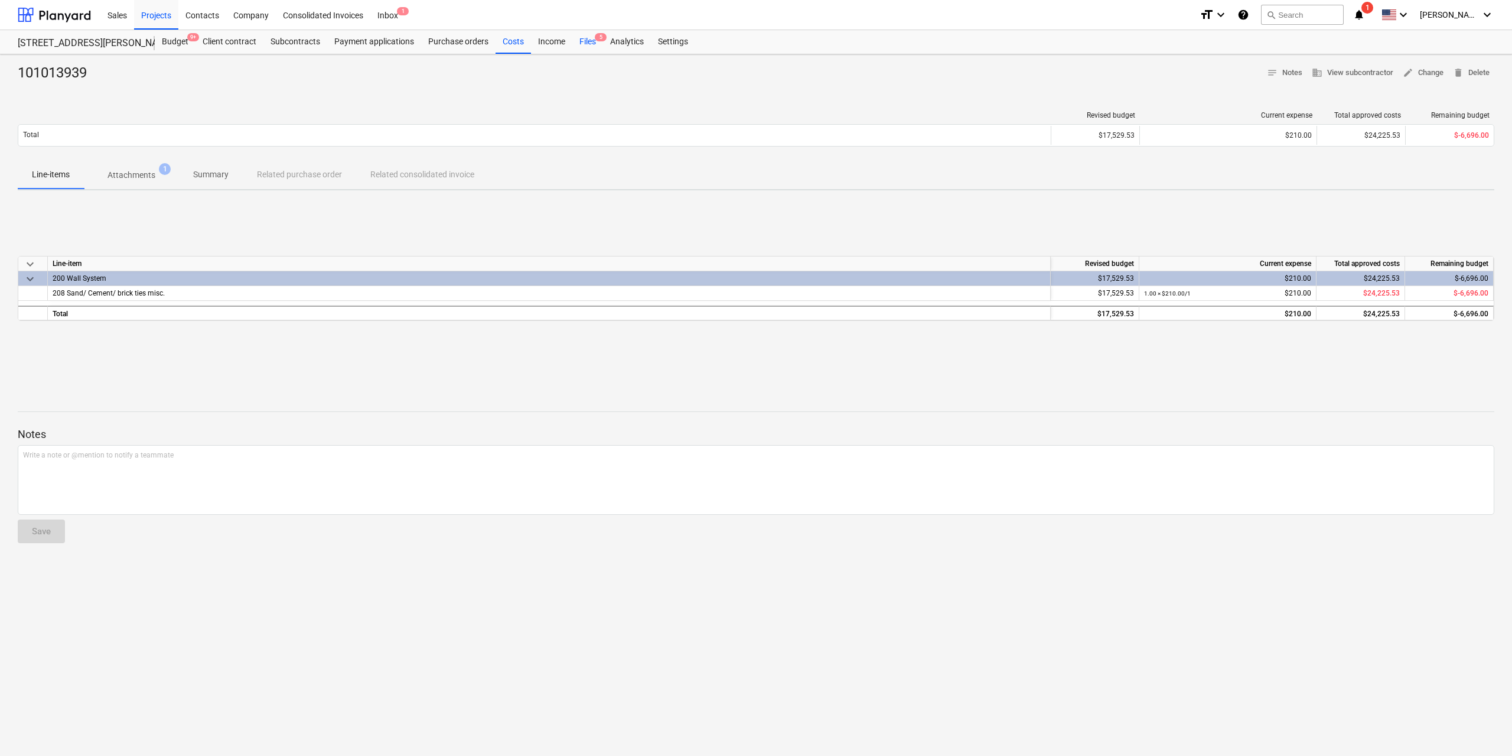
click at [578, 41] on div "Files 5" at bounding box center [587, 42] width 31 height 24
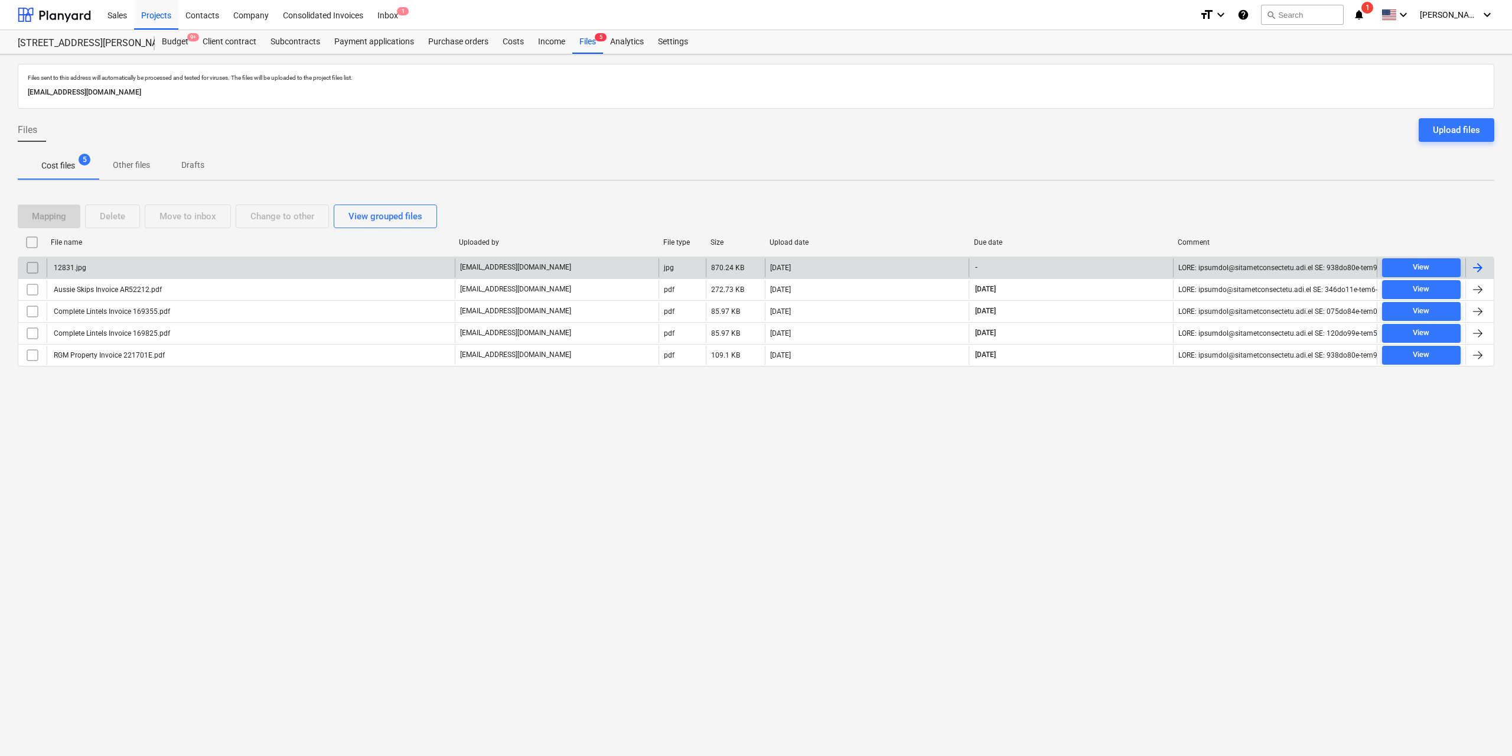
click at [126, 273] on div "12831.jpg" at bounding box center [251, 267] width 408 height 19
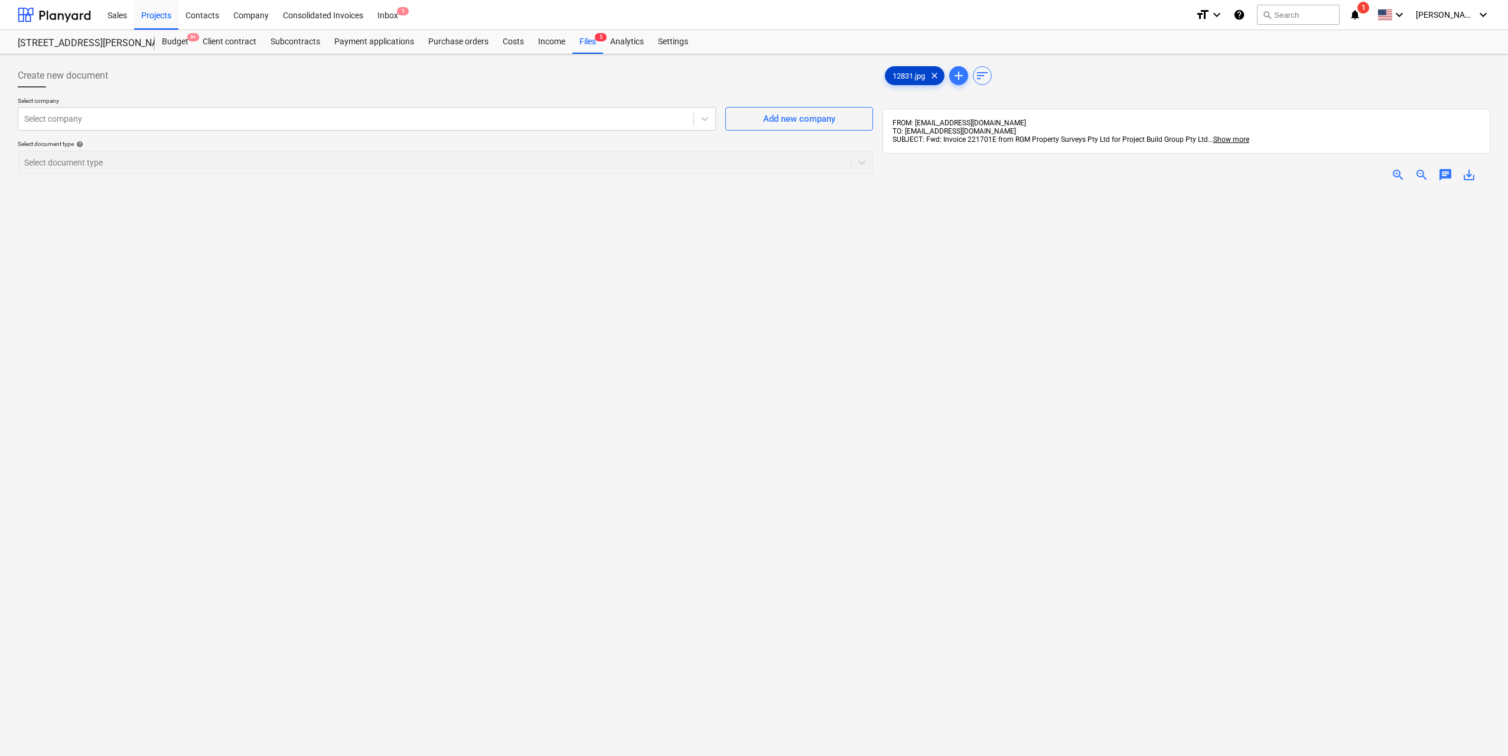
click at [908, 76] on span "12831.jpg" at bounding box center [908, 75] width 47 height 9
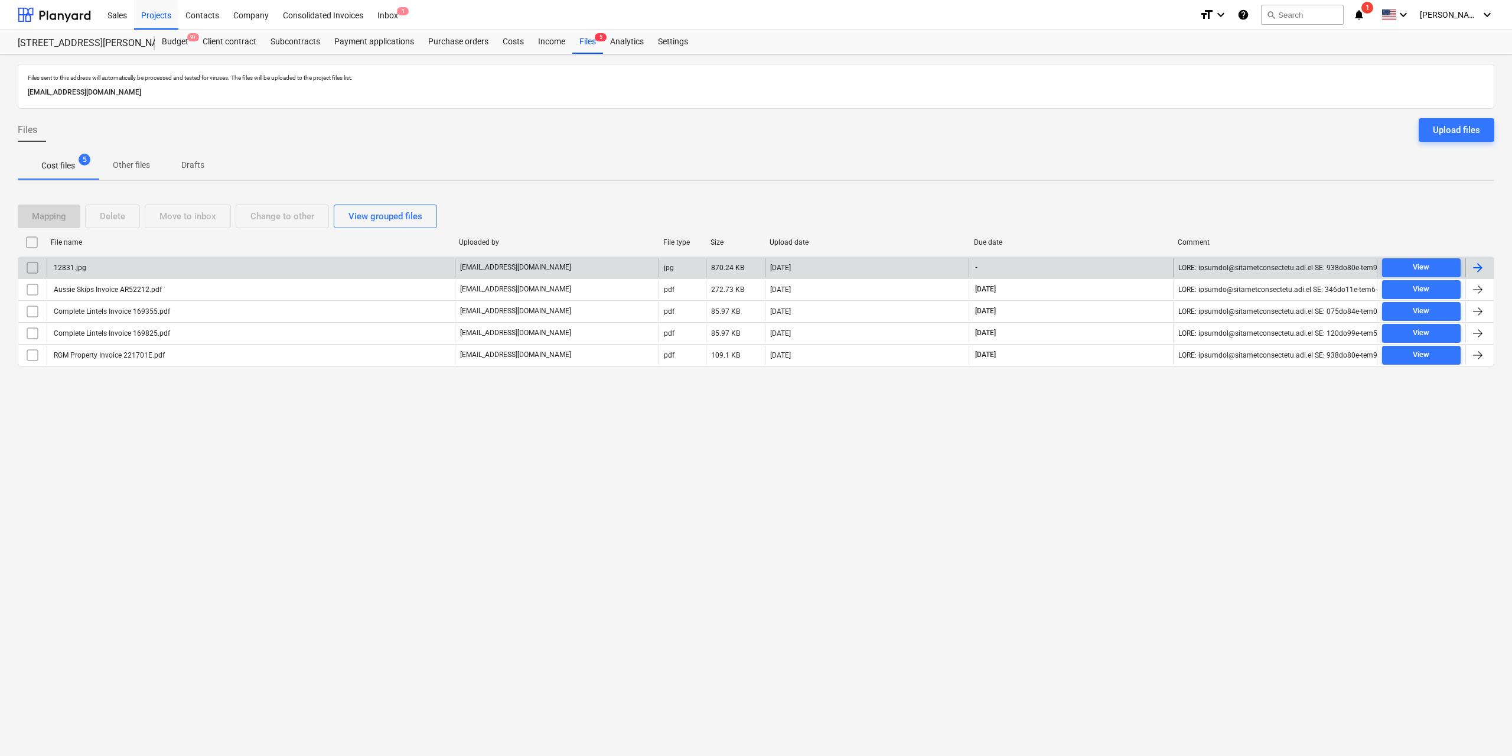
click at [35, 264] on input "checkbox" at bounding box center [32, 267] width 19 height 19
click at [123, 213] on div "Delete" at bounding box center [112, 216] width 25 height 15
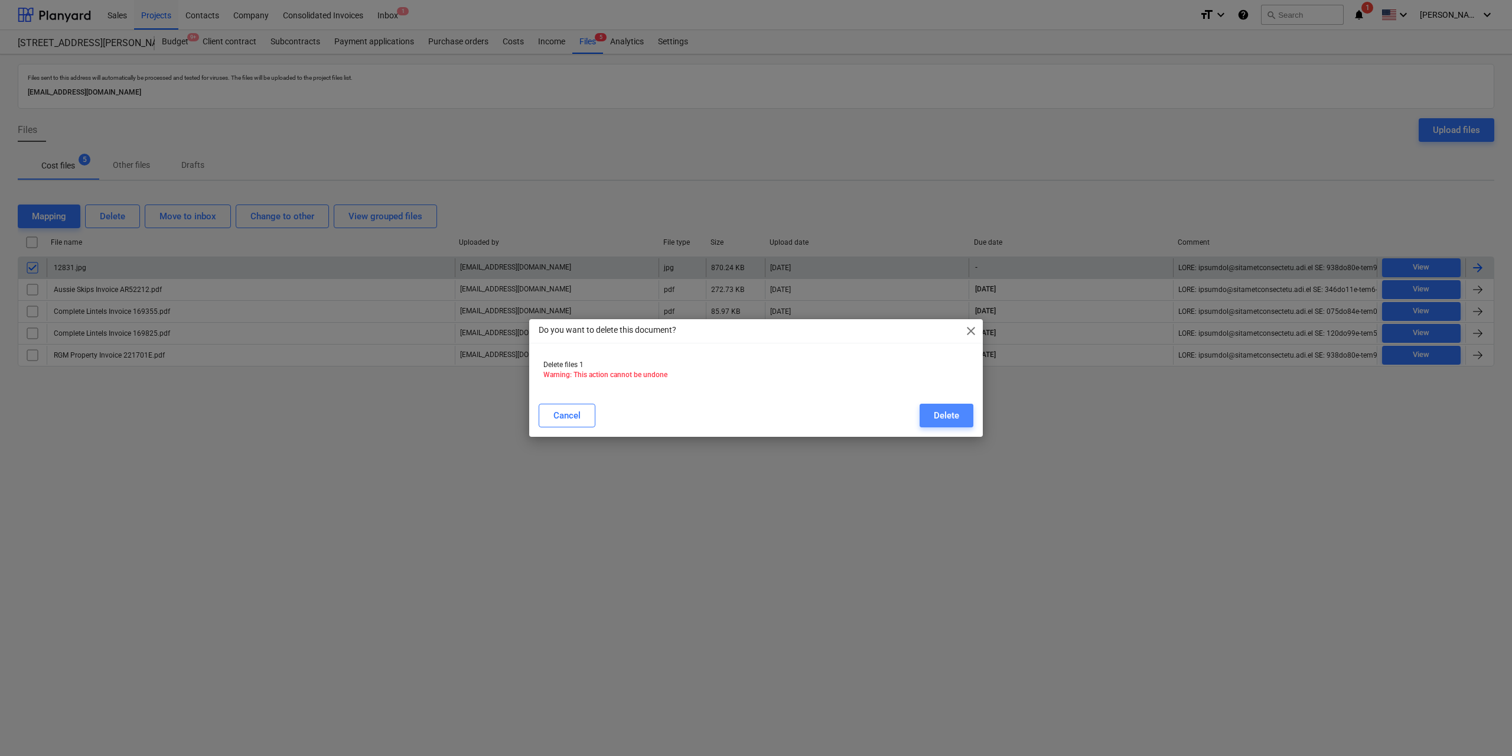
click at [957, 409] on div "Delete" at bounding box center [946, 415] width 25 height 15
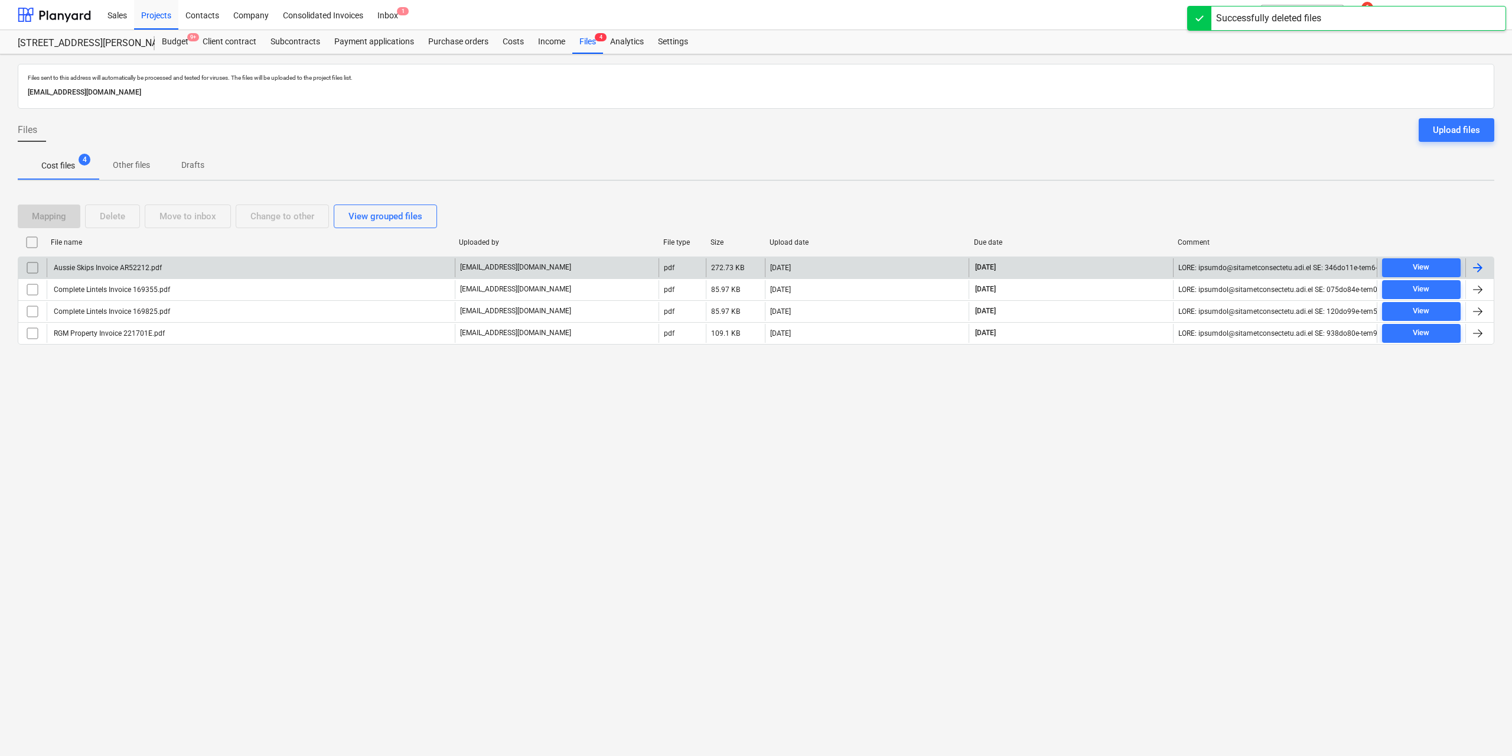
click at [163, 267] on div "Aussie Skips Invoice AR52212.pdf" at bounding box center [251, 267] width 408 height 19
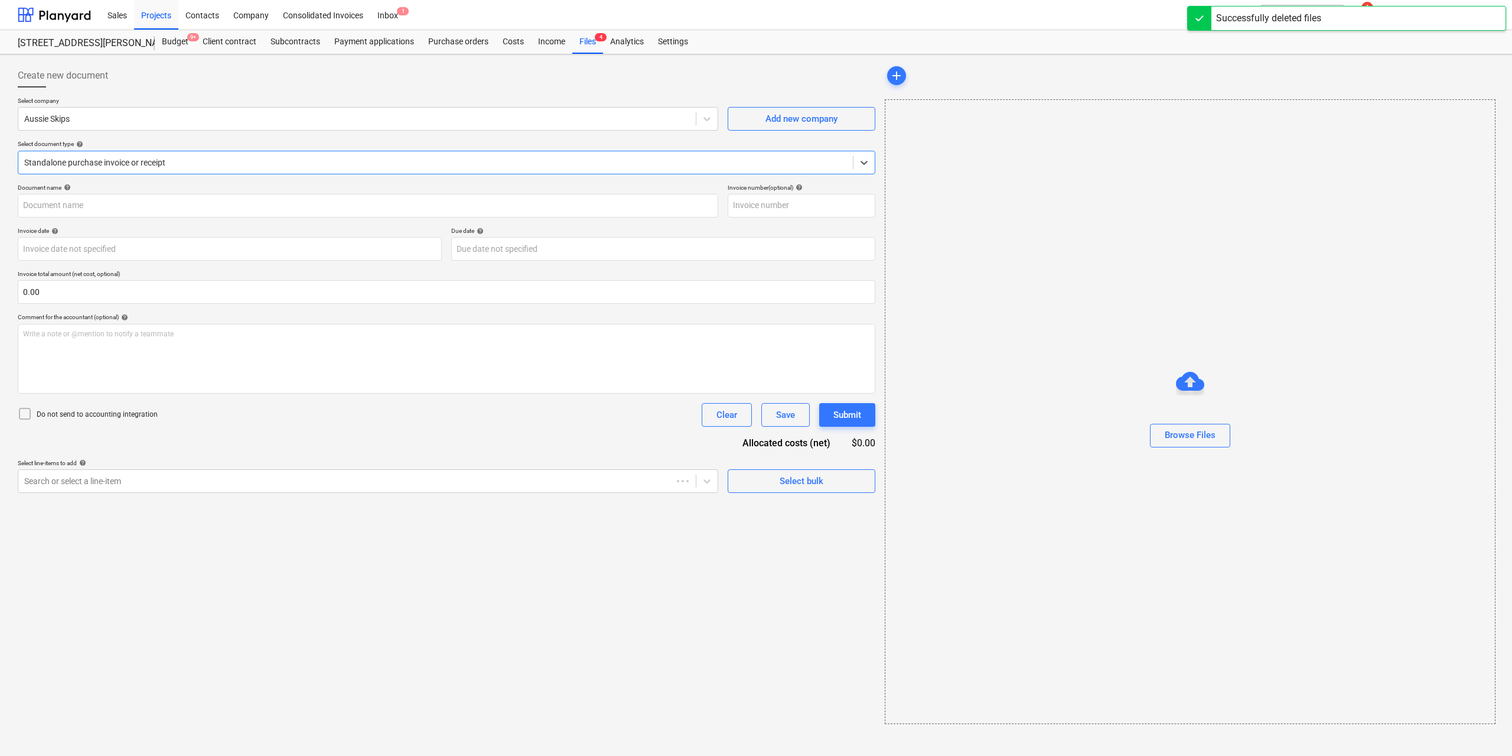
type input "AR52212"
type input "[DATE]"
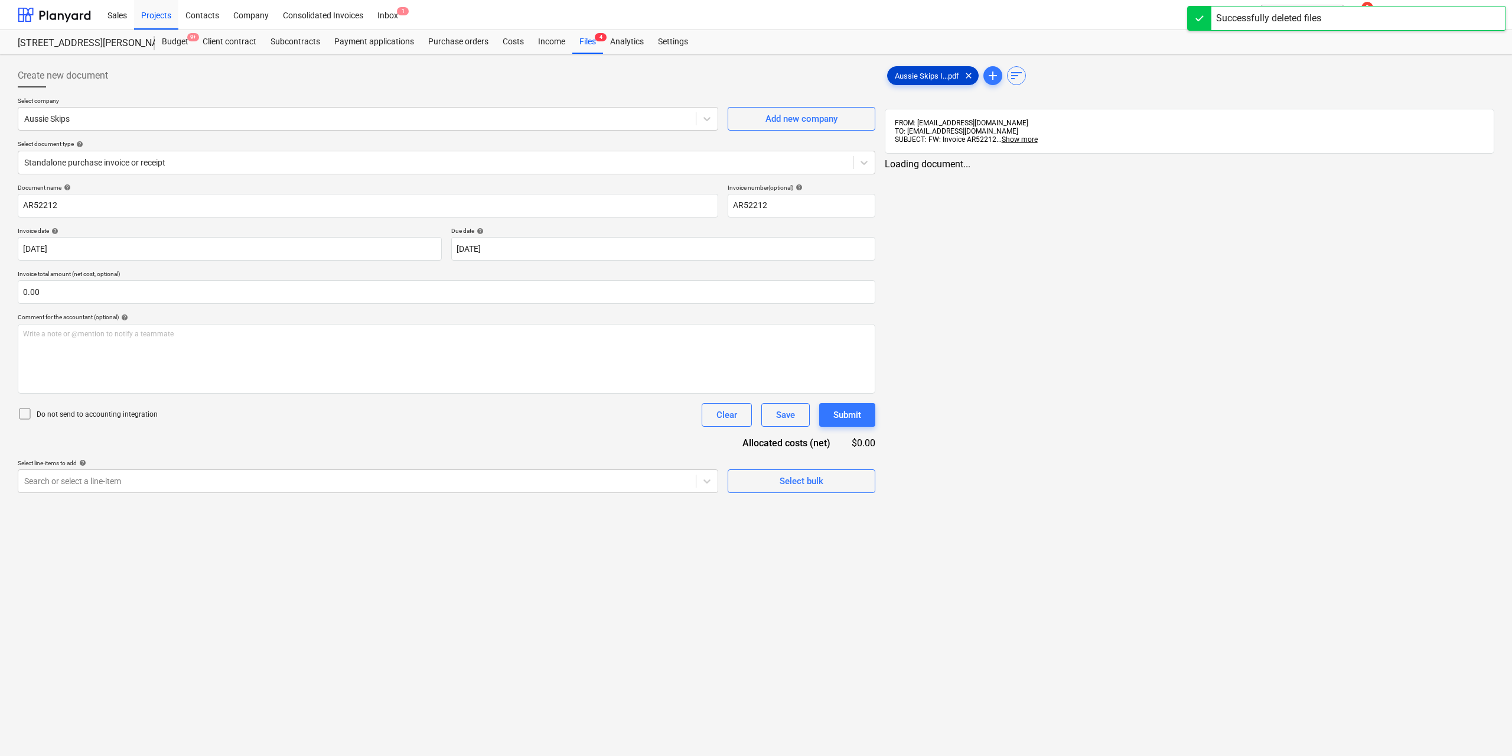
click at [902, 75] on span "Aussie Skips I...pdf" at bounding box center [927, 75] width 79 height 9
click at [441, 473] on div "Search or select a line-item" at bounding box center [355, 481] width 675 height 17
click at [1201, 177] on link "2" at bounding box center [1198, 175] width 14 height 14
click at [1176, 173] on link "1" at bounding box center [1174, 175] width 14 height 14
click at [1193, 172] on link "2" at bounding box center [1198, 175] width 14 height 14
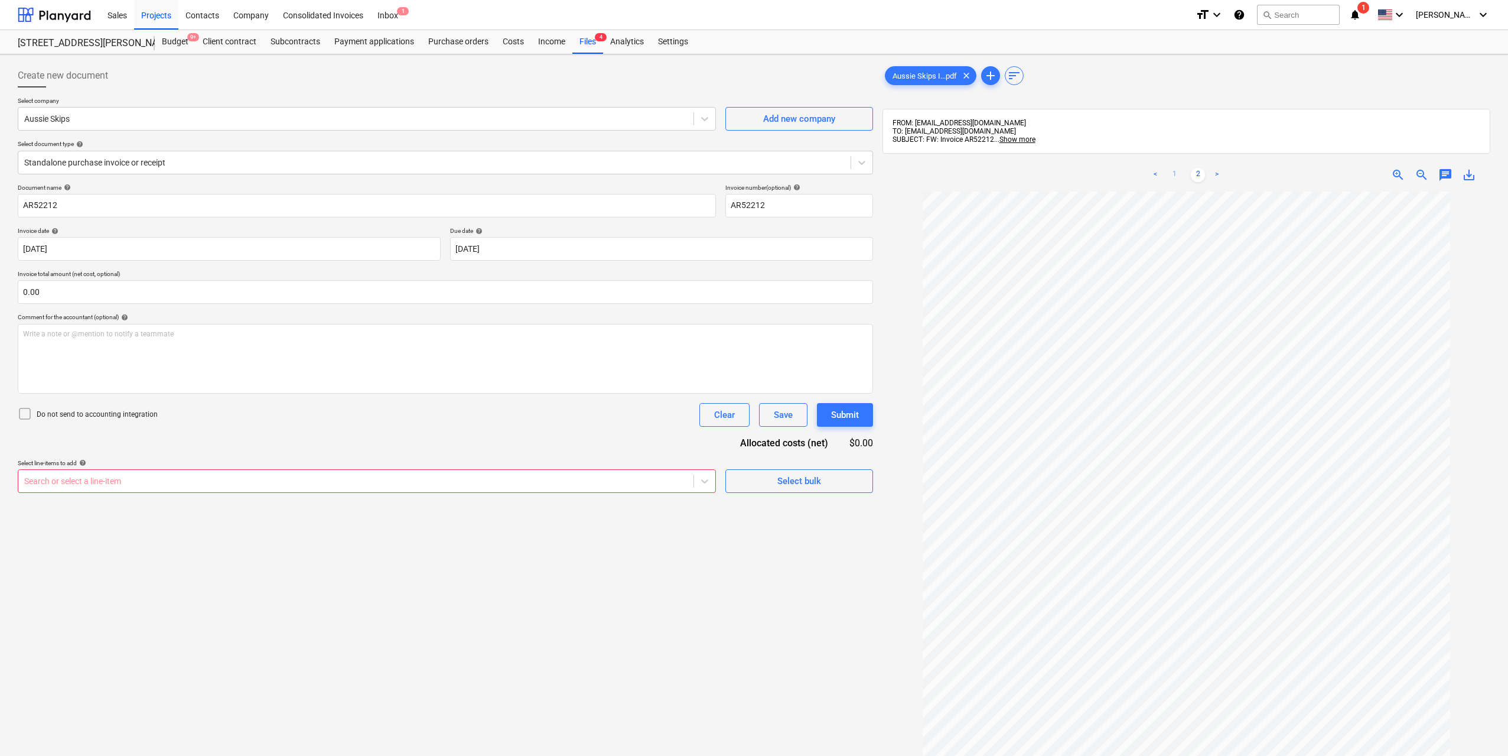
click at [1174, 175] on link "1" at bounding box center [1174, 175] width 14 height 14
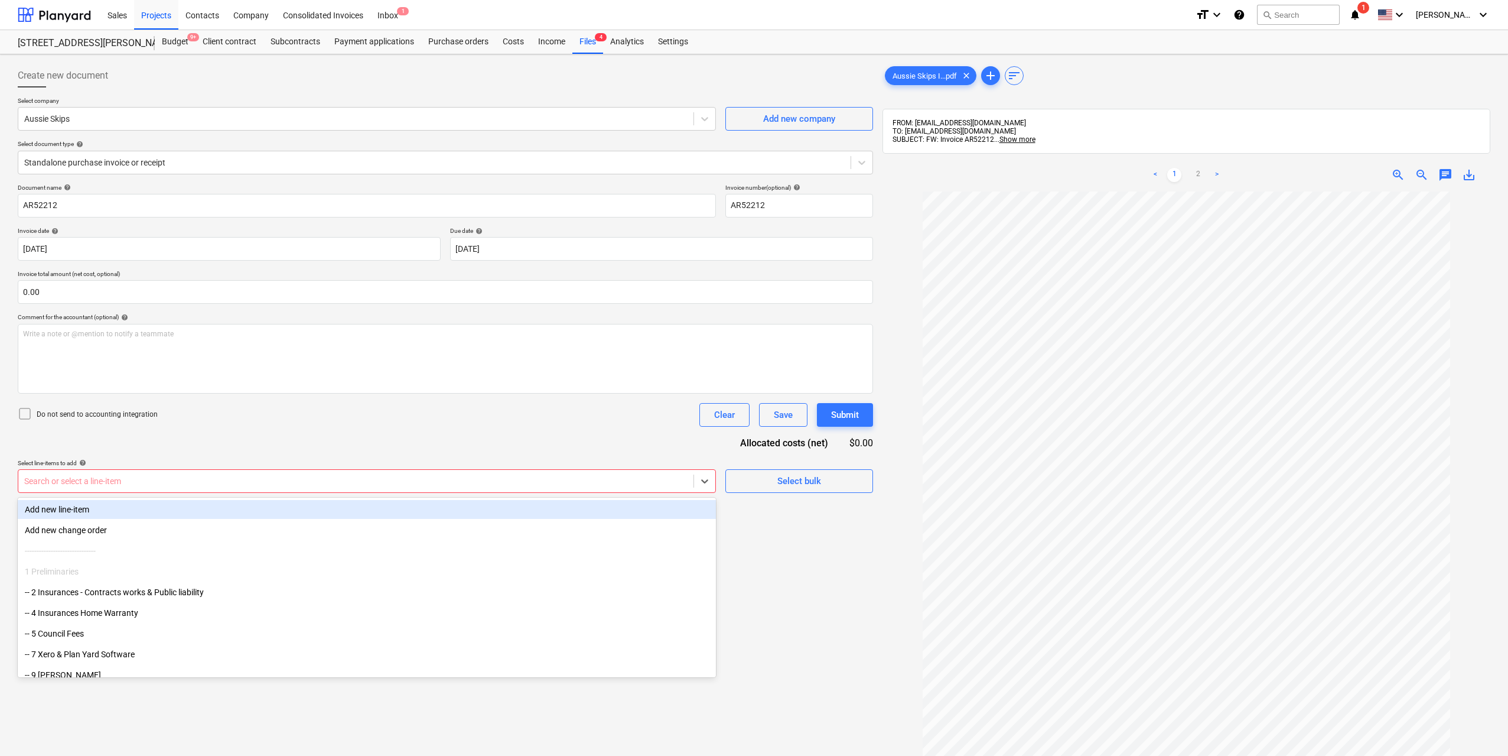
click at [470, 472] on div "Search or select a line-item" at bounding box center [367, 481] width 698 height 24
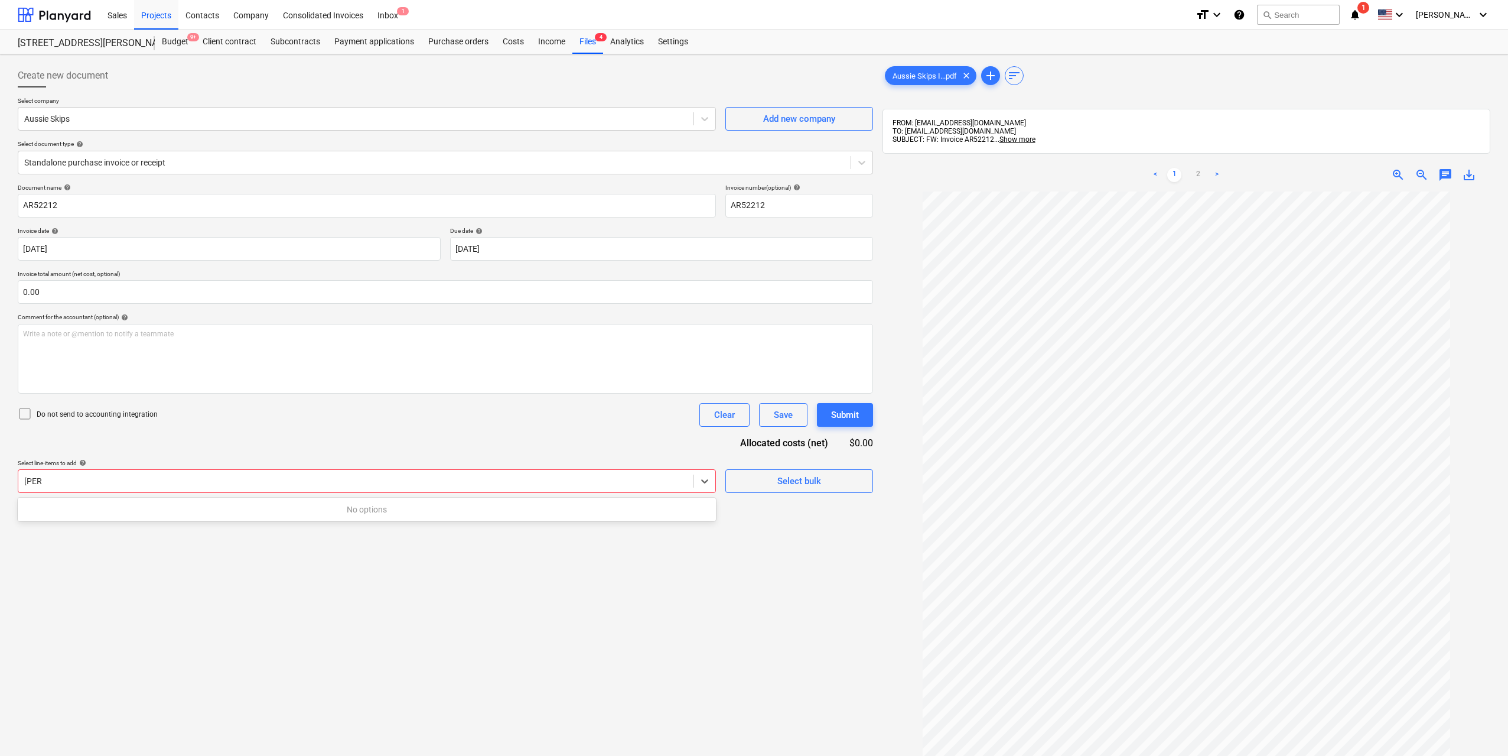
type input "tipp"
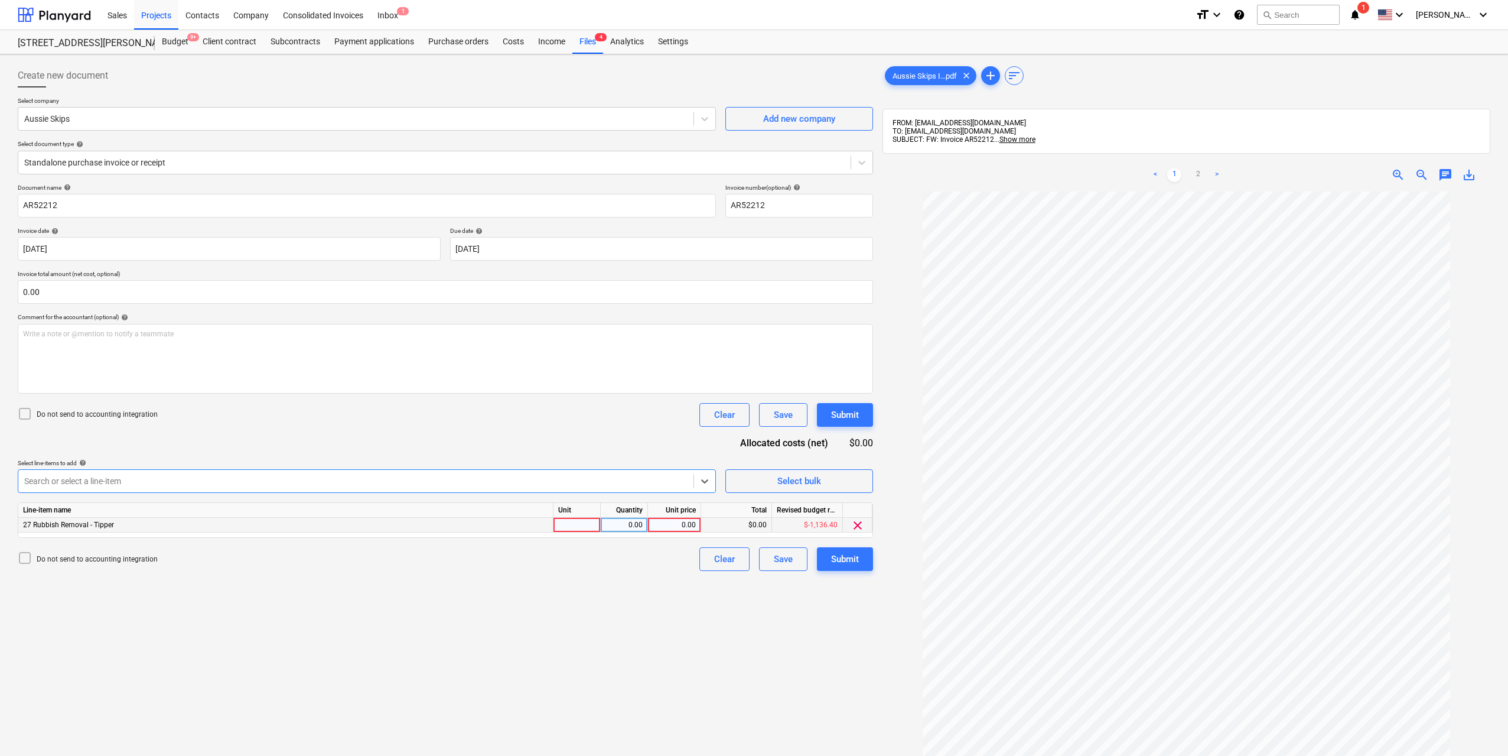
click at [588, 522] on div at bounding box center [576, 524] width 47 height 15
click at [607, 522] on div "0.00" at bounding box center [623, 524] width 37 height 15
type input "1"
click at [678, 525] on div "0.00" at bounding box center [674, 524] width 43 height 15
click at [1200, 179] on link "2" at bounding box center [1198, 175] width 14 height 14
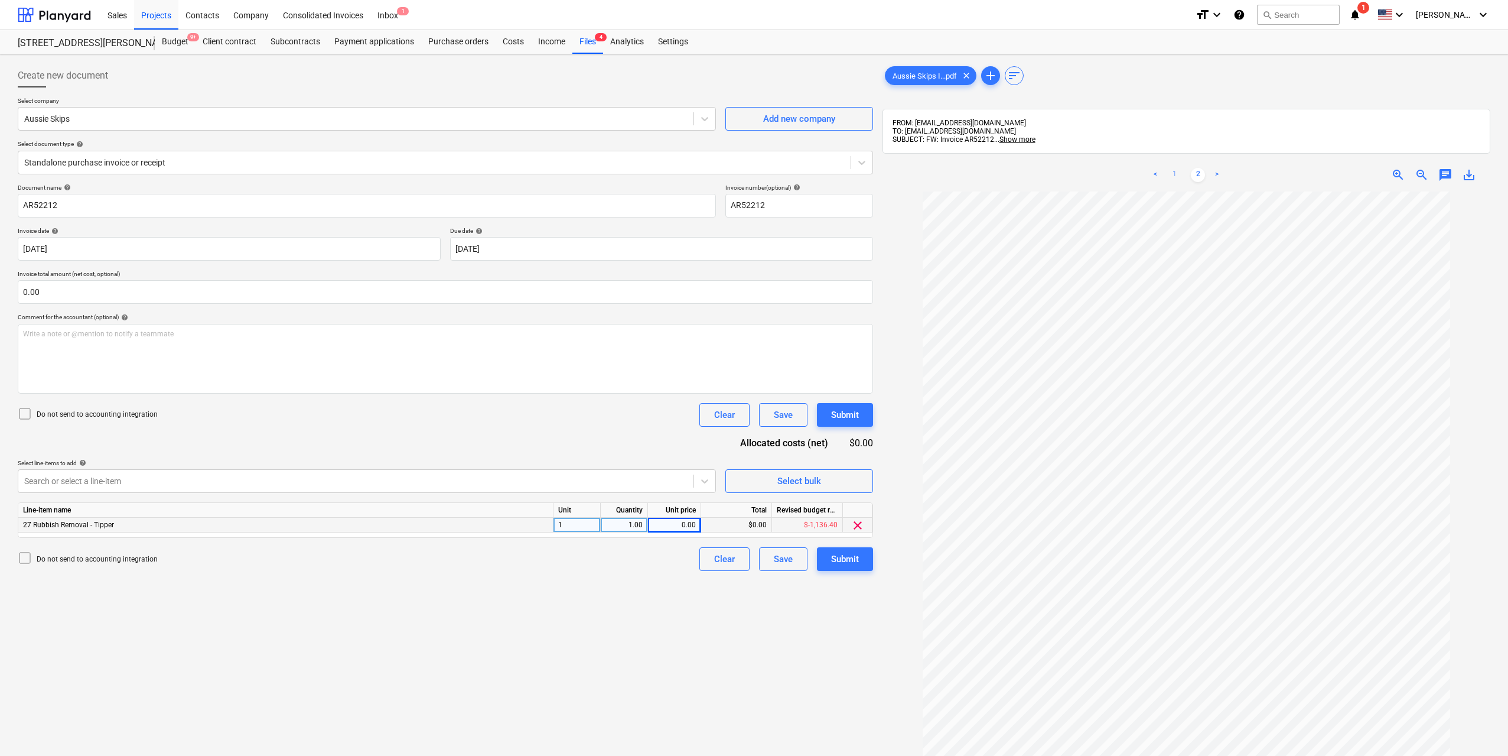
click at [1174, 175] on link "1" at bounding box center [1174, 175] width 14 height 14
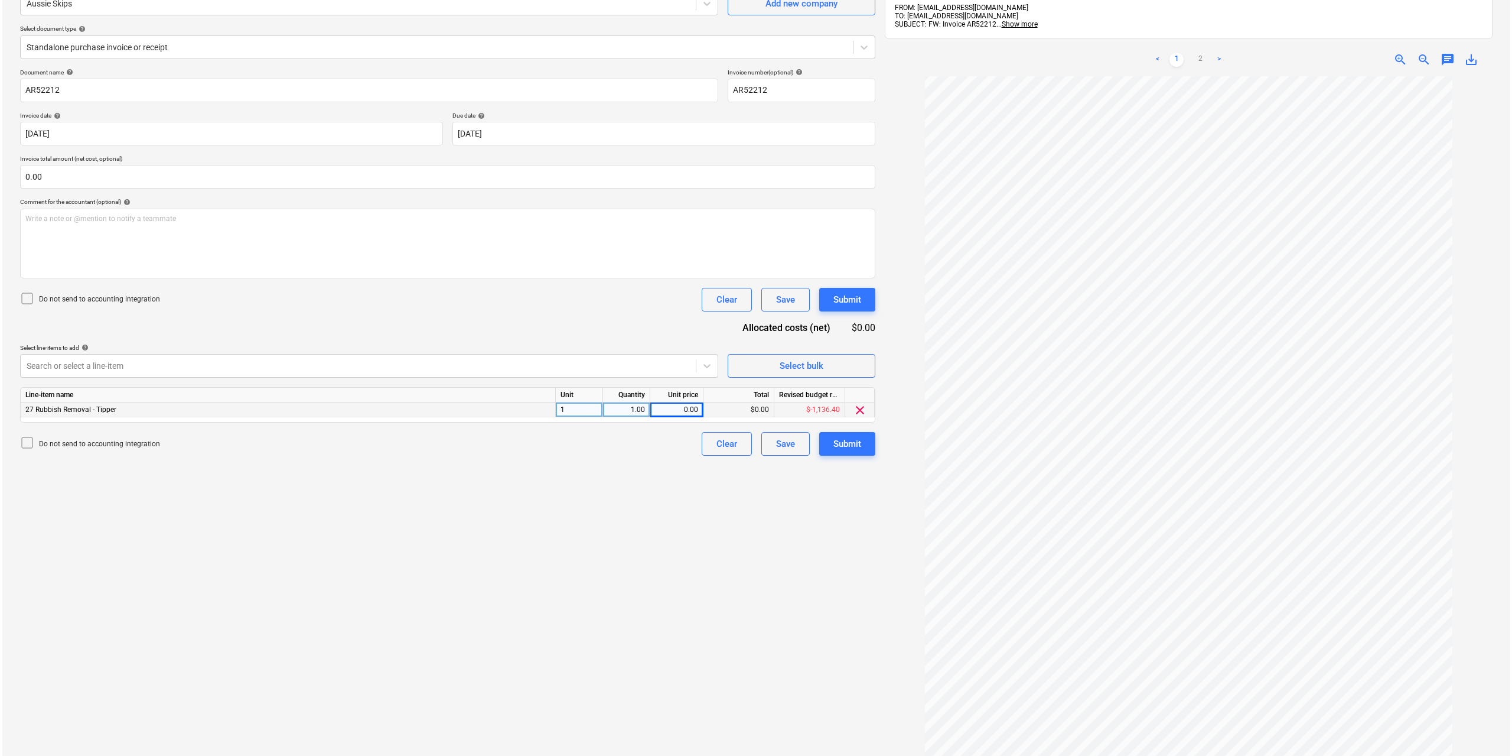
scroll to position [168, 0]
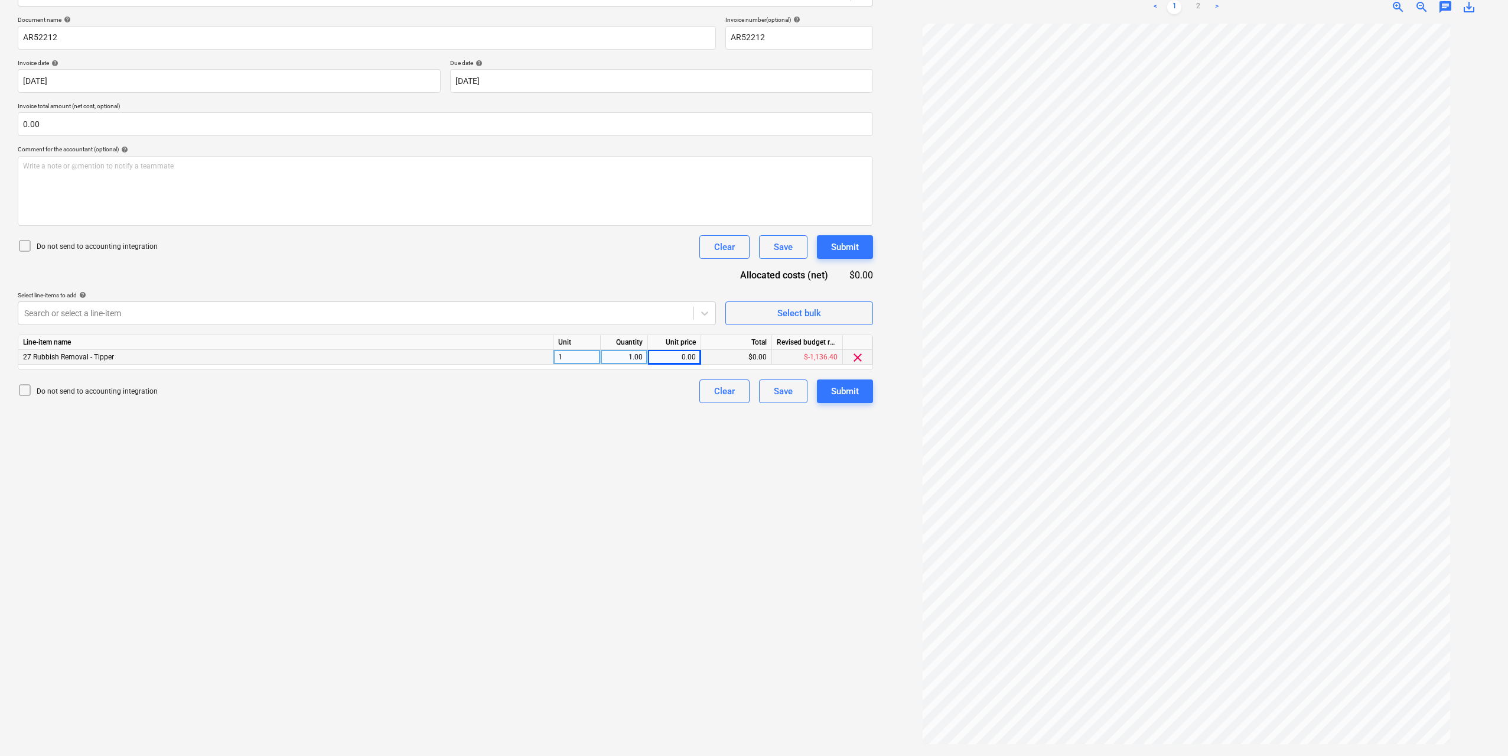
click at [696, 363] on div "0.00" at bounding box center [674, 357] width 53 height 15
type input "167.4"
drag, startPoint x: 641, startPoint y: 477, endPoint x: 740, endPoint y: 441, distance: 105.6
click at [641, 478] on div "Create new document Select company Aussie Skips Add new company Select document…" at bounding box center [445, 320] width 865 height 859
click at [839, 393] on div "Submit" at bounding box center [845, 390] width 28 height 15
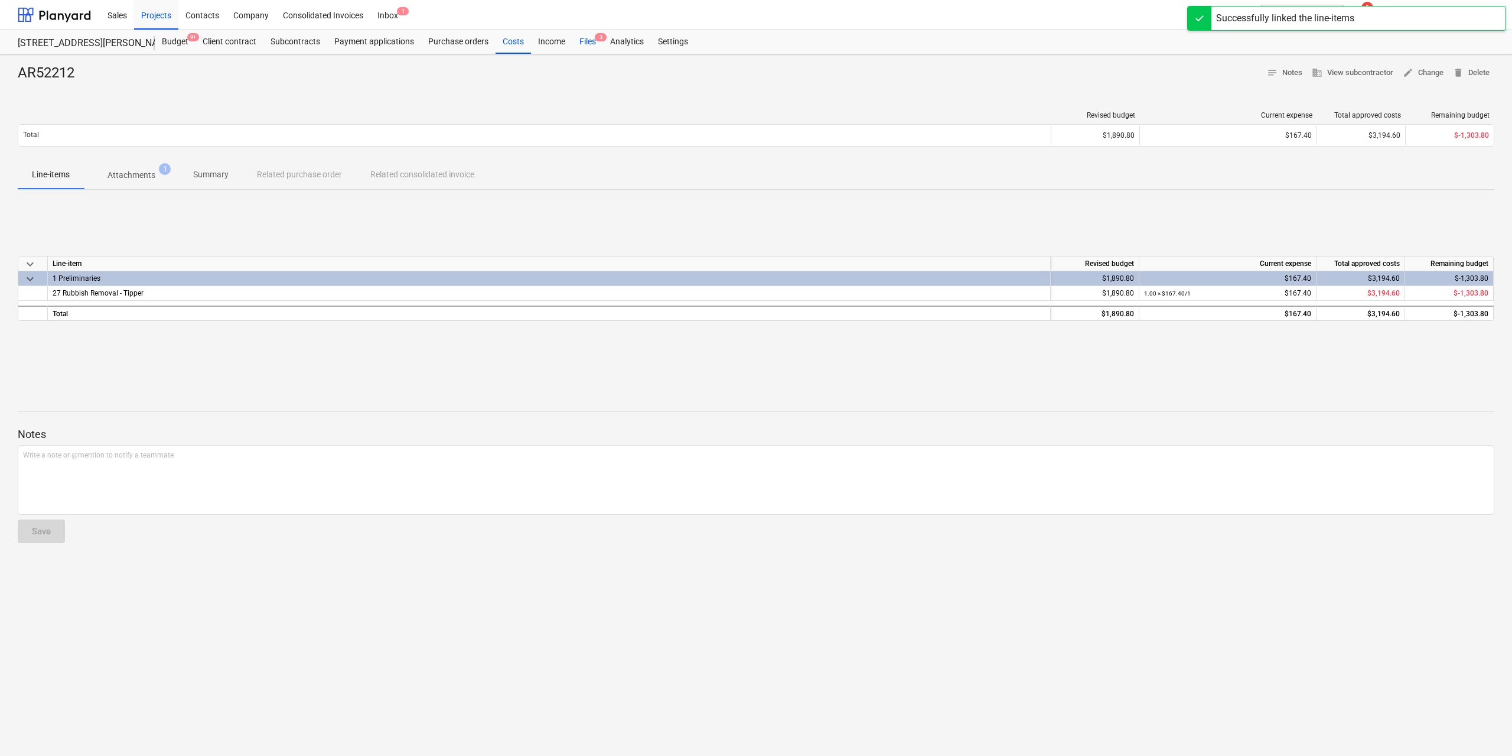
click at [584, 47] on div "Files 3" at bounding box center [587, 42] width 31 height 24
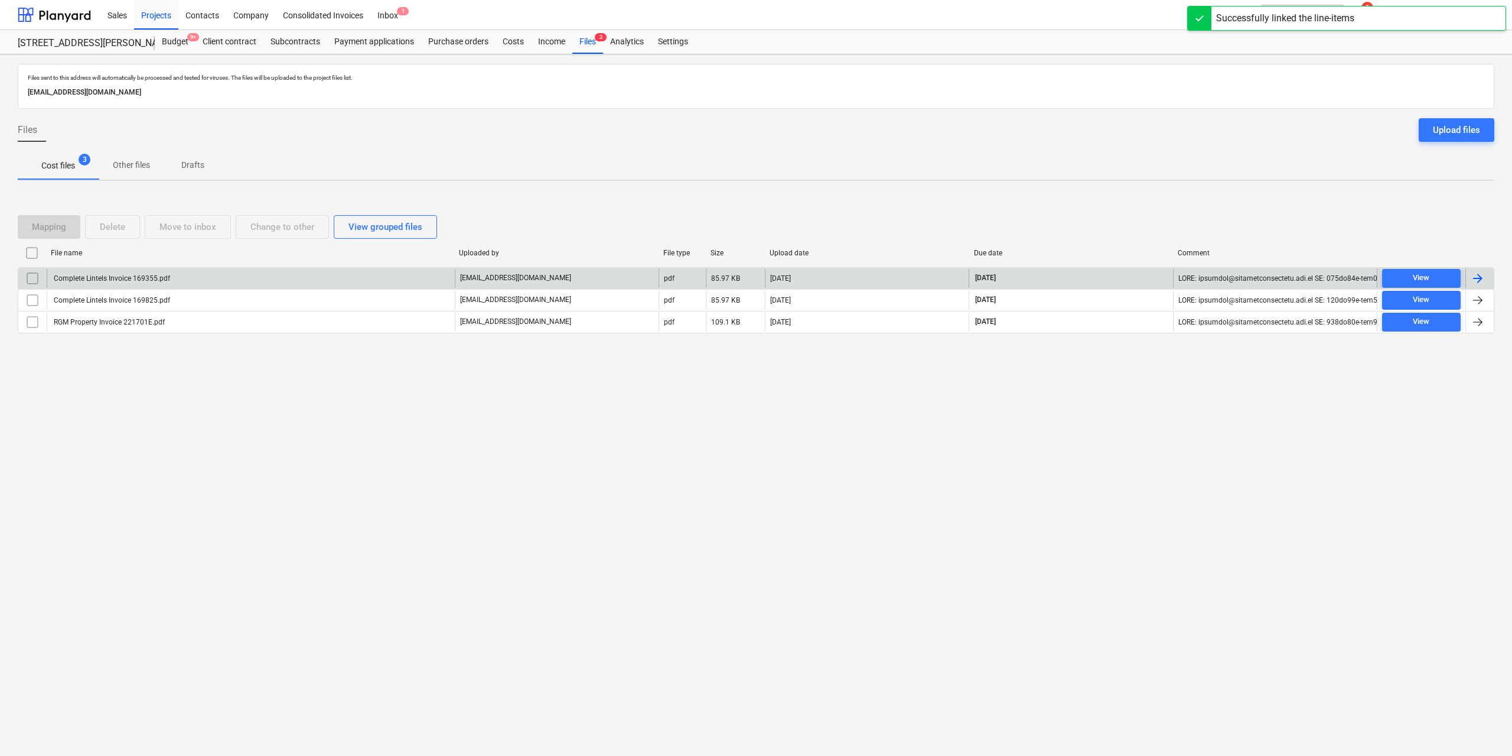
click at [175, 281] on div "Complete Lintels Invoice 169355.pdf" at bounding box center [251, 278] width 408 height 19
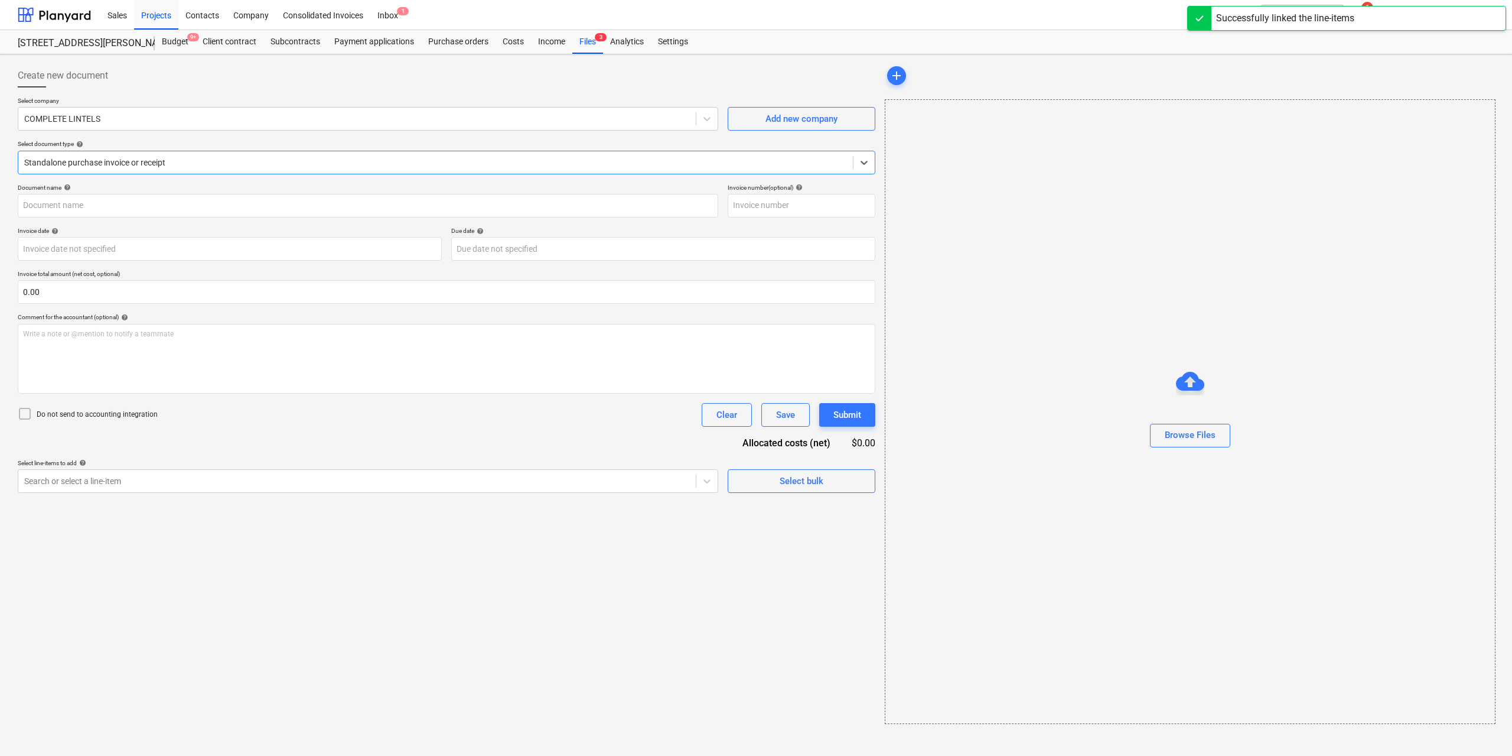
type input "169355"
type input "[DATE]"
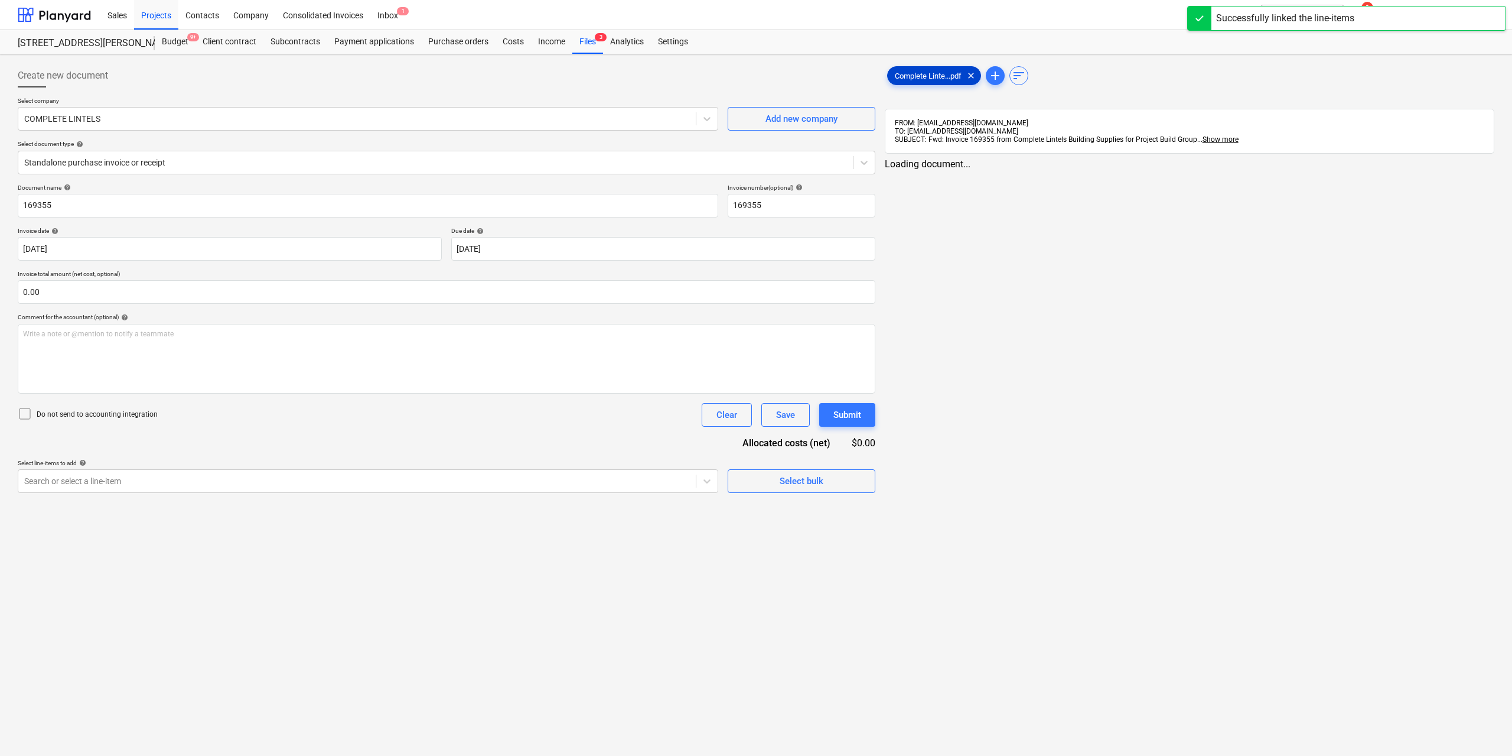
click at [912, 77] on span "Complete Linte...pdf" at bounding box center [928, 75] width 81 height 9
click at [412, 484] on div at bounding box center [355, 481] width 663 height 12
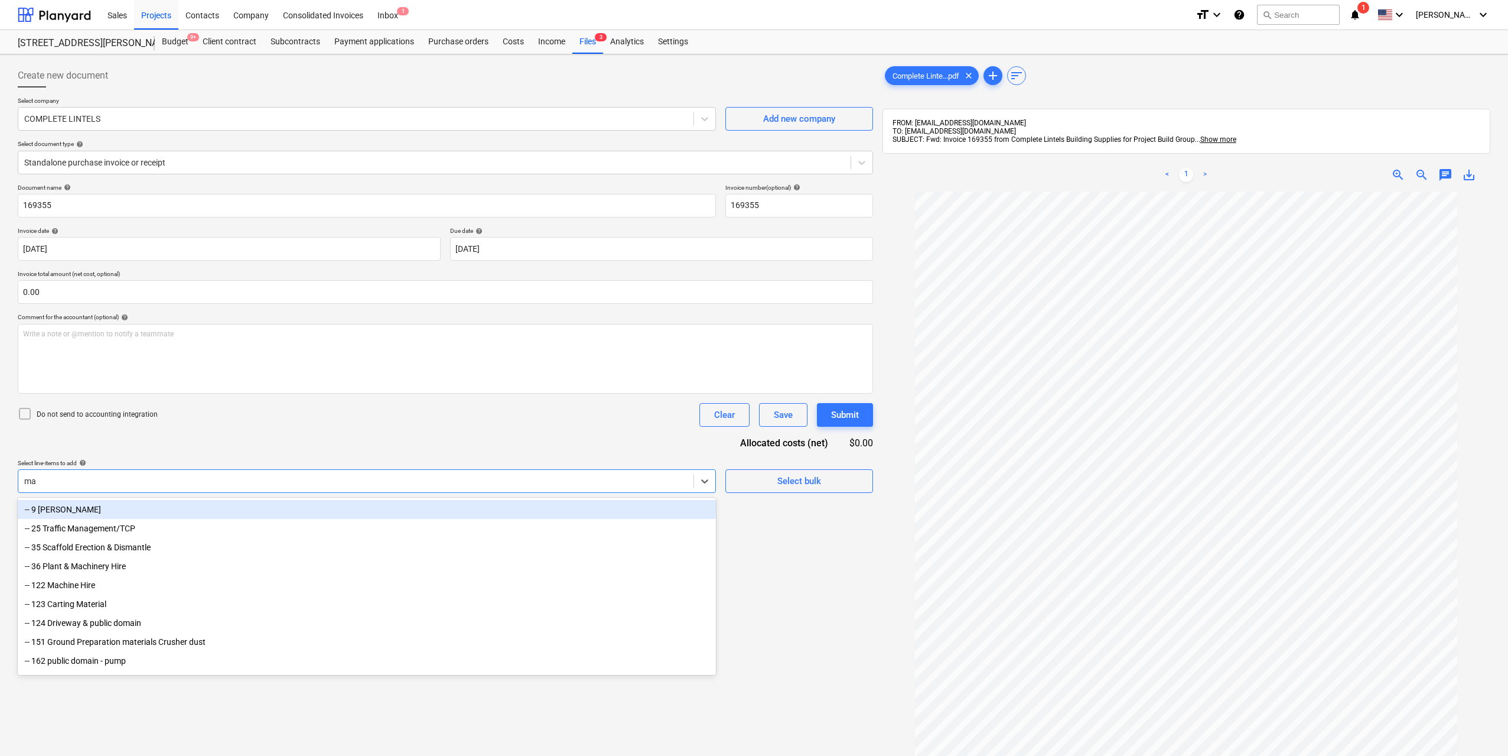
type input "mas"
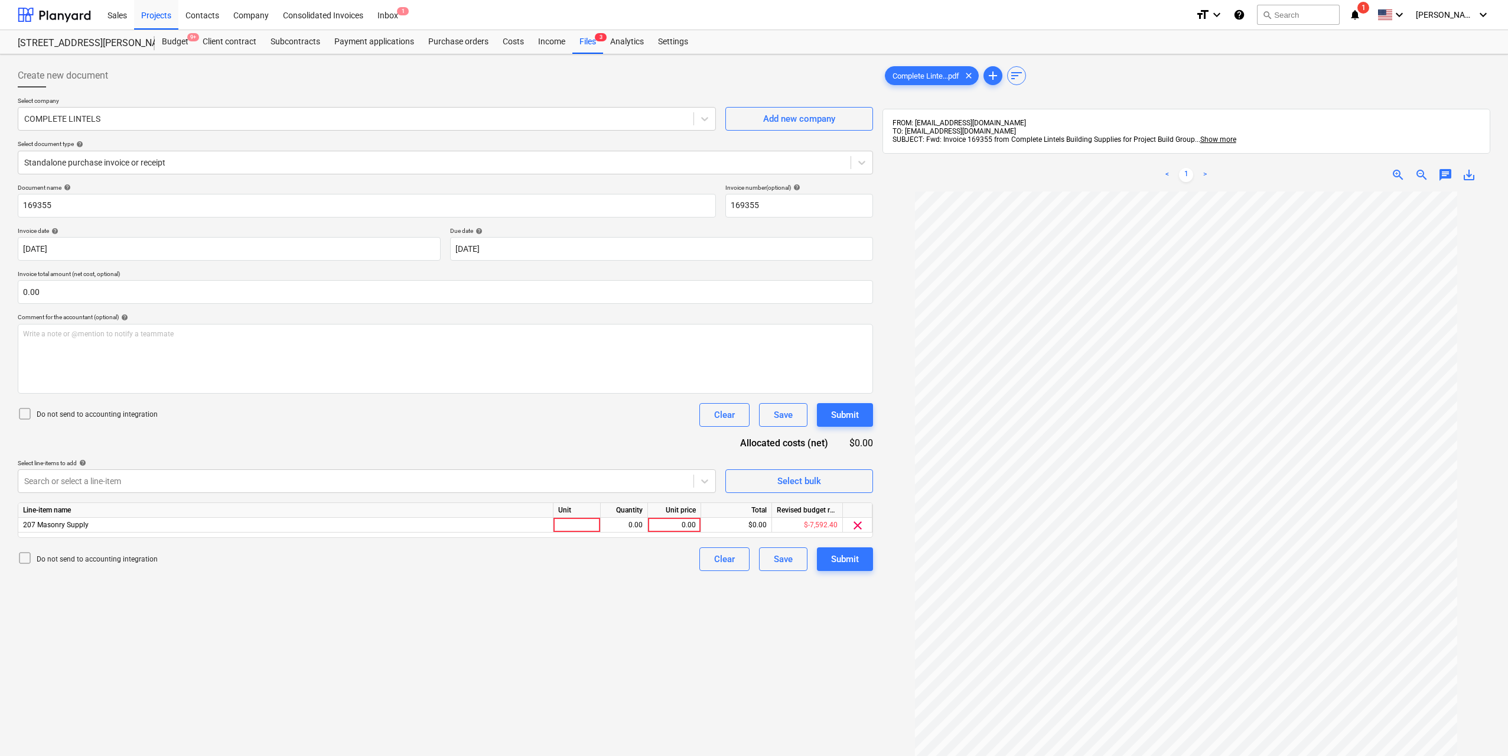
click at [582, 533] on div "Line-item name Unit Quantity Unit price Total Revised budget remaining 207 Maso…" at bounding box center [445, 519] width 855 height 35
click at [585, 528] on div at bounding box center [576, 524] width 47 height 15
click at [684, 521] on div "0.00" at bounding box center [674, 524] width 43 height 15
click at [643, 521] on div "0.00" at bounding box center [624, 524] width 47 height 15
click at [689, 518] on div "0.00" at bounding box center [674, 524] width 43 height 15
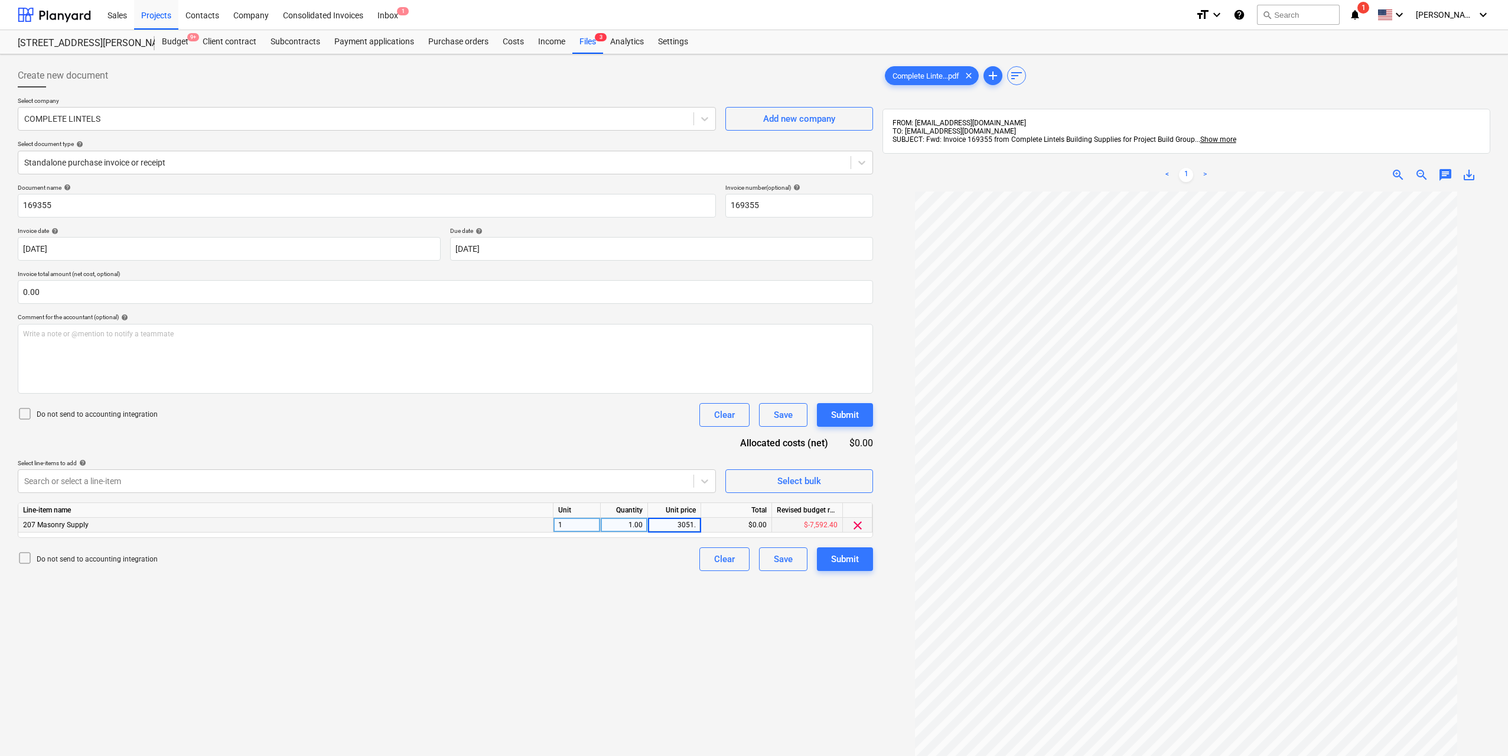
type input "3051.4"
click at [664, 630] on div "Create new document Select company COMPLETE LINTELS Add new company Select docu…" at bounding box center [445, 488] width 865 height 859
click at [854, 564] on div "Submit" at bounding box center [845, 558] width 28 height 15
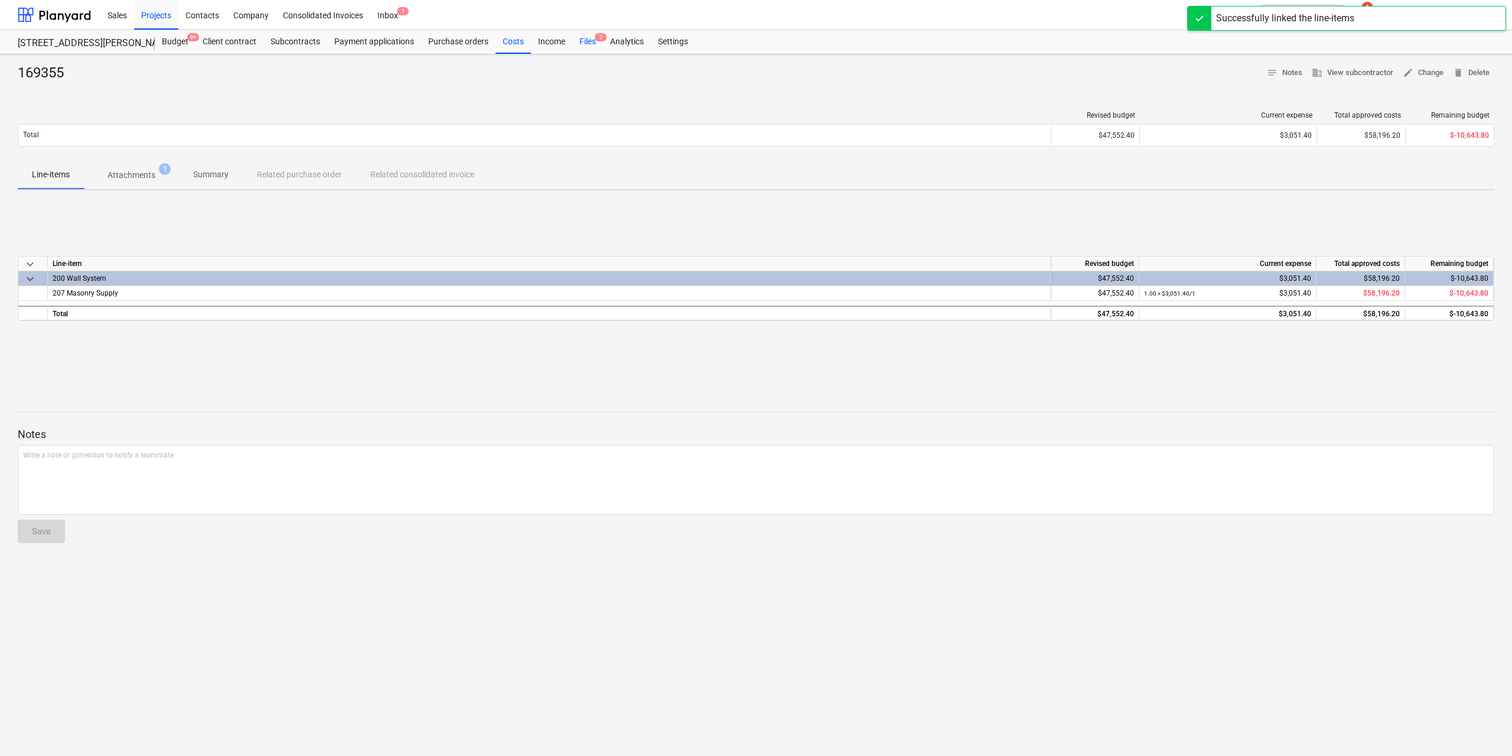
click at [589, 44] on div "Files 2" at bounding box center [587, 42] width 31 height 24
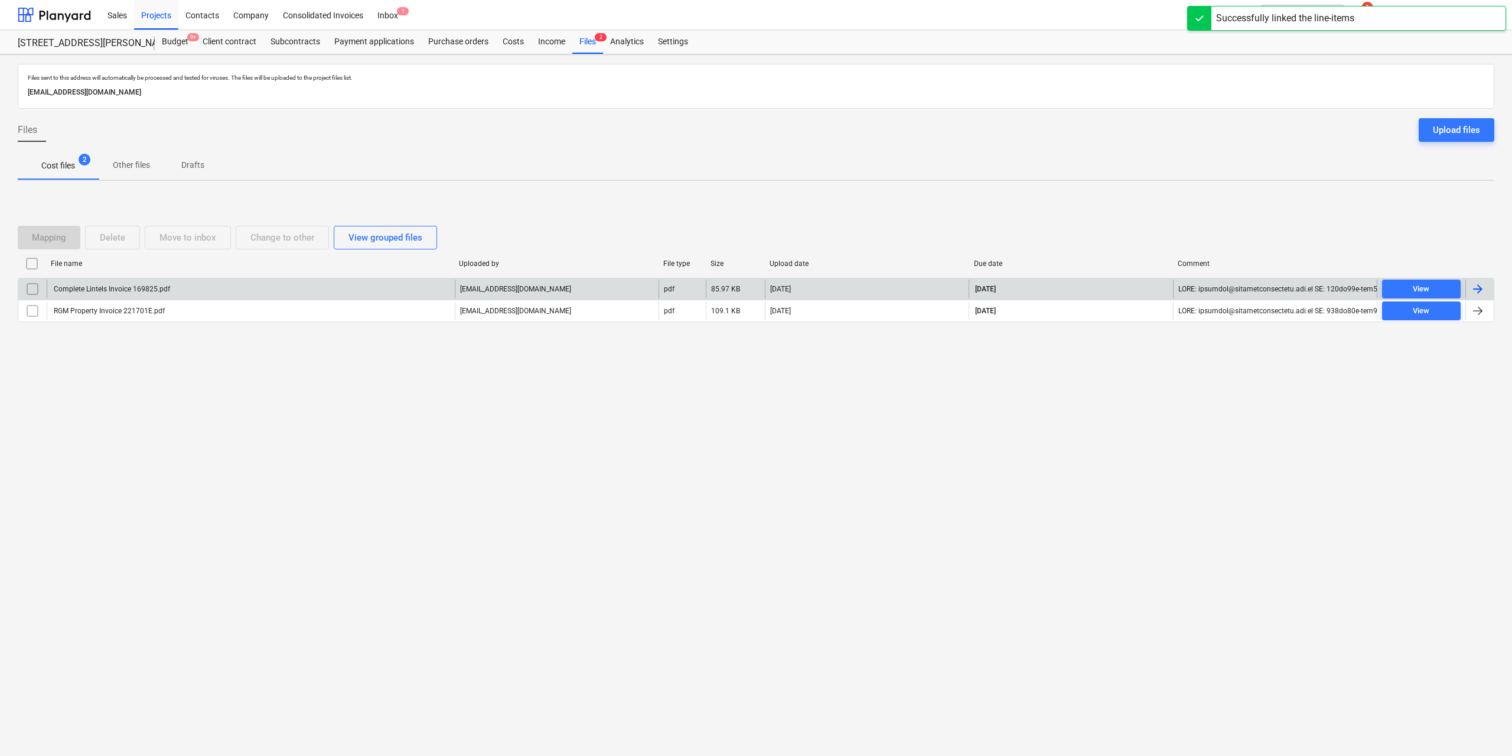
click at [148, 286] on div "Complete Lintels Invoice 169825.pdf" at bounding box center [111, 289] width 118 height 8
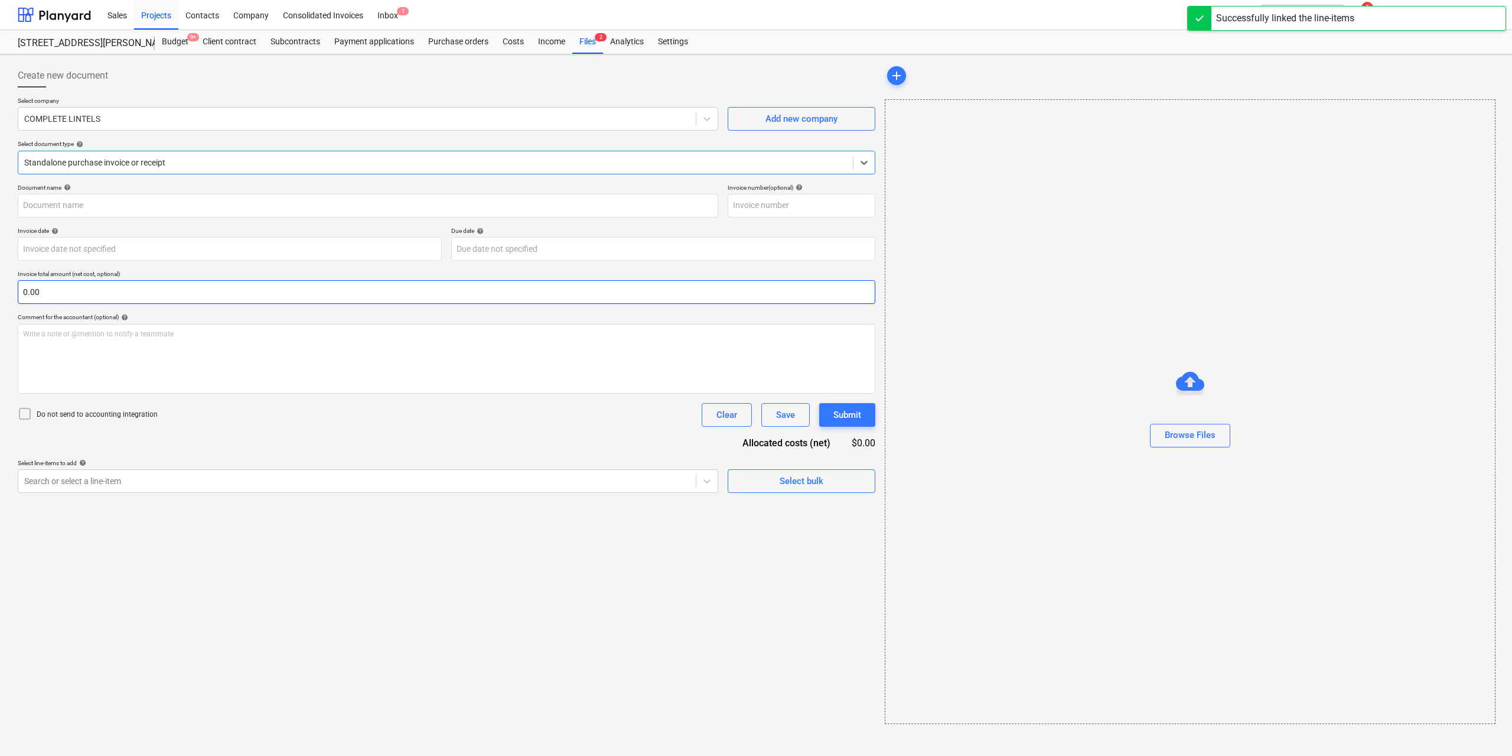
type input "169825"
type input "[DATE]"
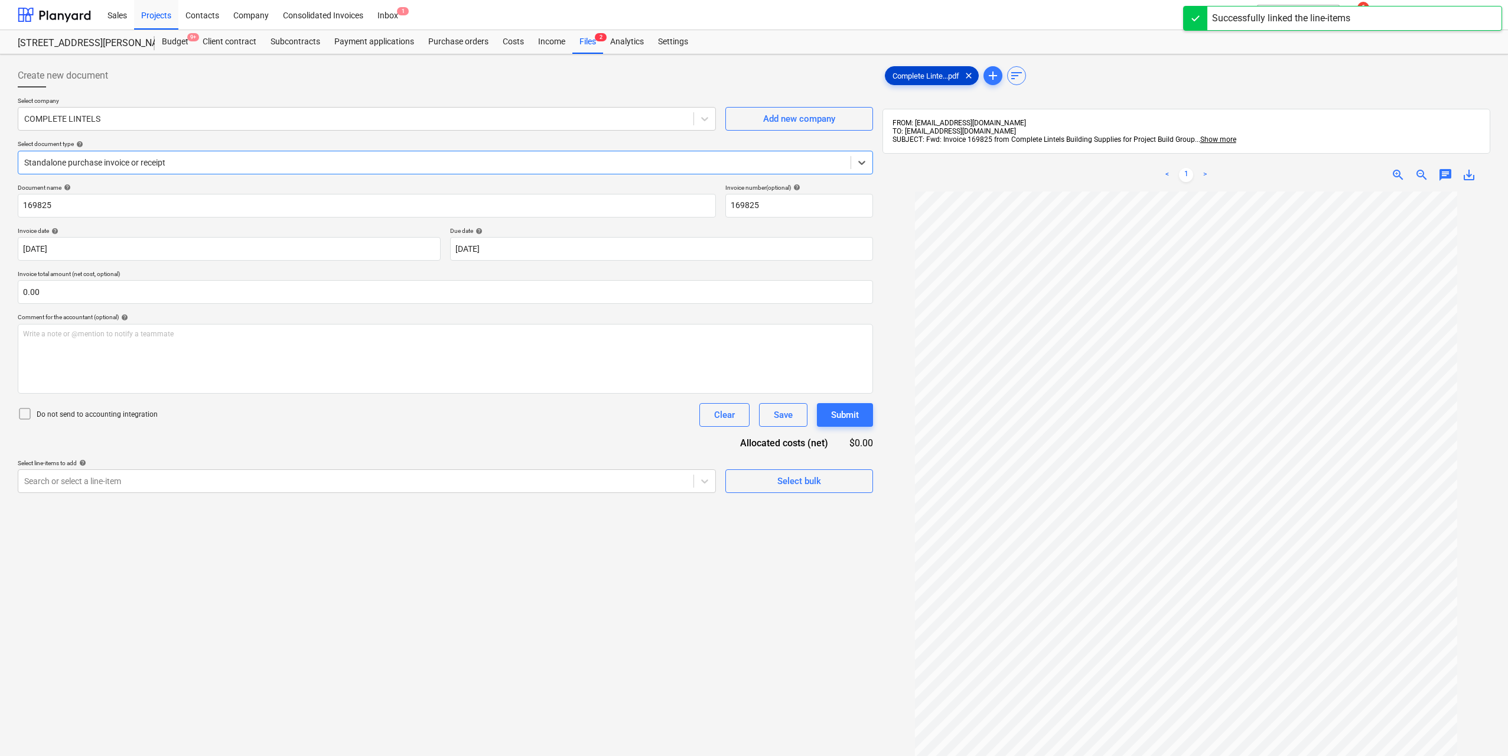
click at [920, 70] on div "Complete Linte...pdf clear" at bounding box center [932, 75] width 94 height 19
click at [527, 478] on div at bounding box center [355, 481] width 663 height 12
type input "mas"
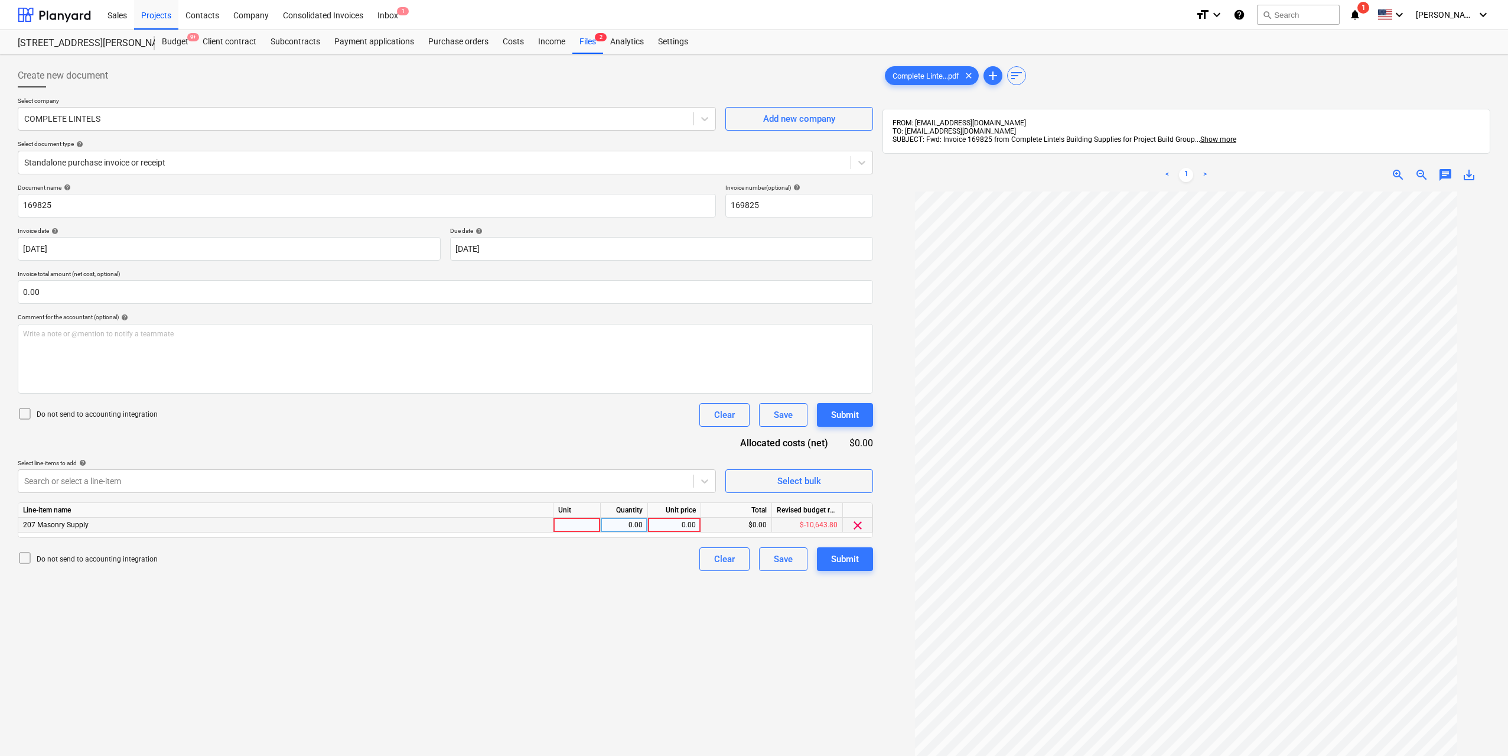
click at [591, 517] on div at bounding box center [576, 524] width 47 height 15
click at [630, 523] on div "0.00" at bounding box center [623, 524] width 37 height 15
type input "1"
click at [701, 528] on div "0.00" at bounding box center [674, 524] width 53 height 15
type input "3051.4"
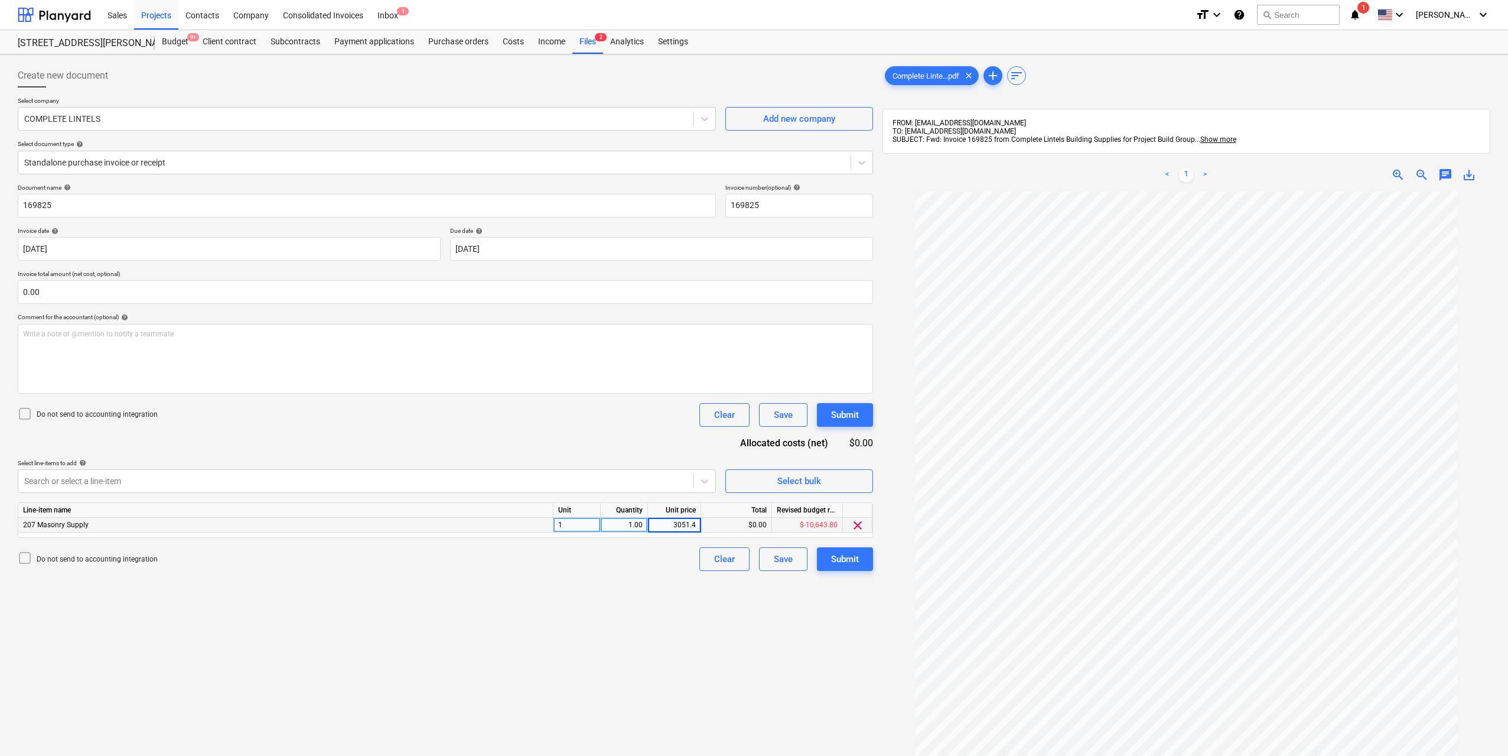
click at [708, 615] on div "Create new document Select company COMPLETE LINTELS Add new company Select docu…" at bounding box center [445, 488] width 865 height 859
click at [863, 556] on button "Submit" at bounding box center [845, 559] width 56 height 24
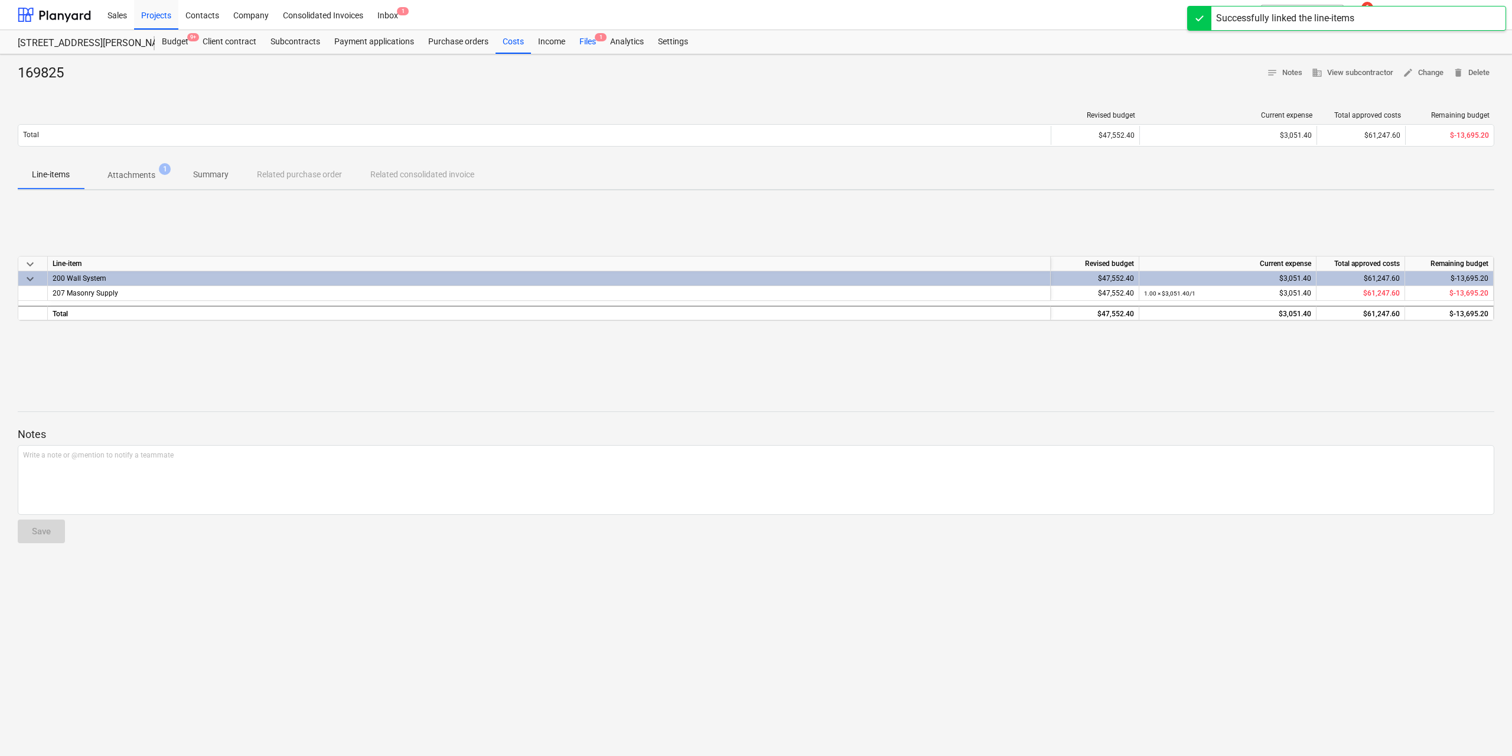
click at [586, 33] on div "Files 1" at bounding box center [587, 42] width 31 height 24
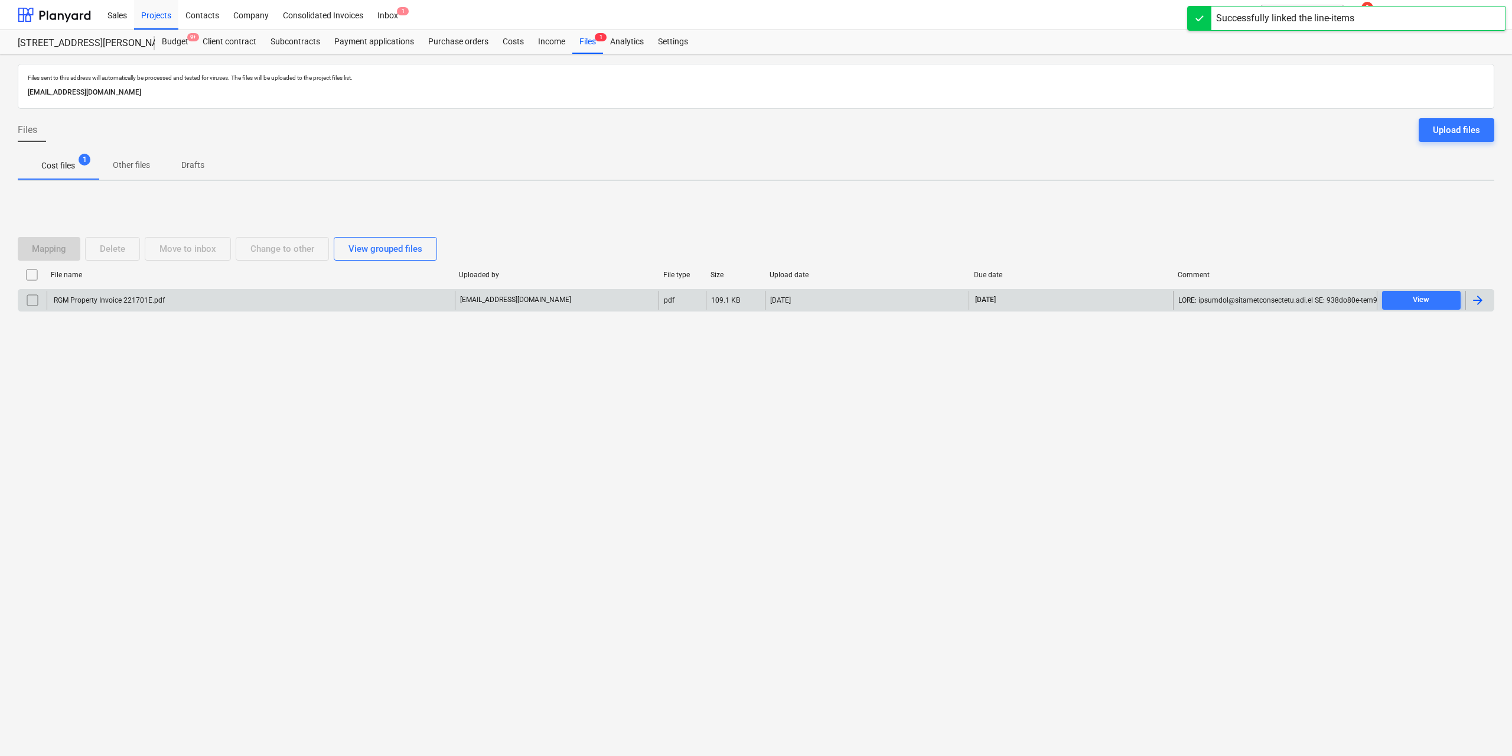
click at [138, 301] on div "RGM Property Invoice 221701E.pdf" at bounding box center [108, 300] width 113 height 8
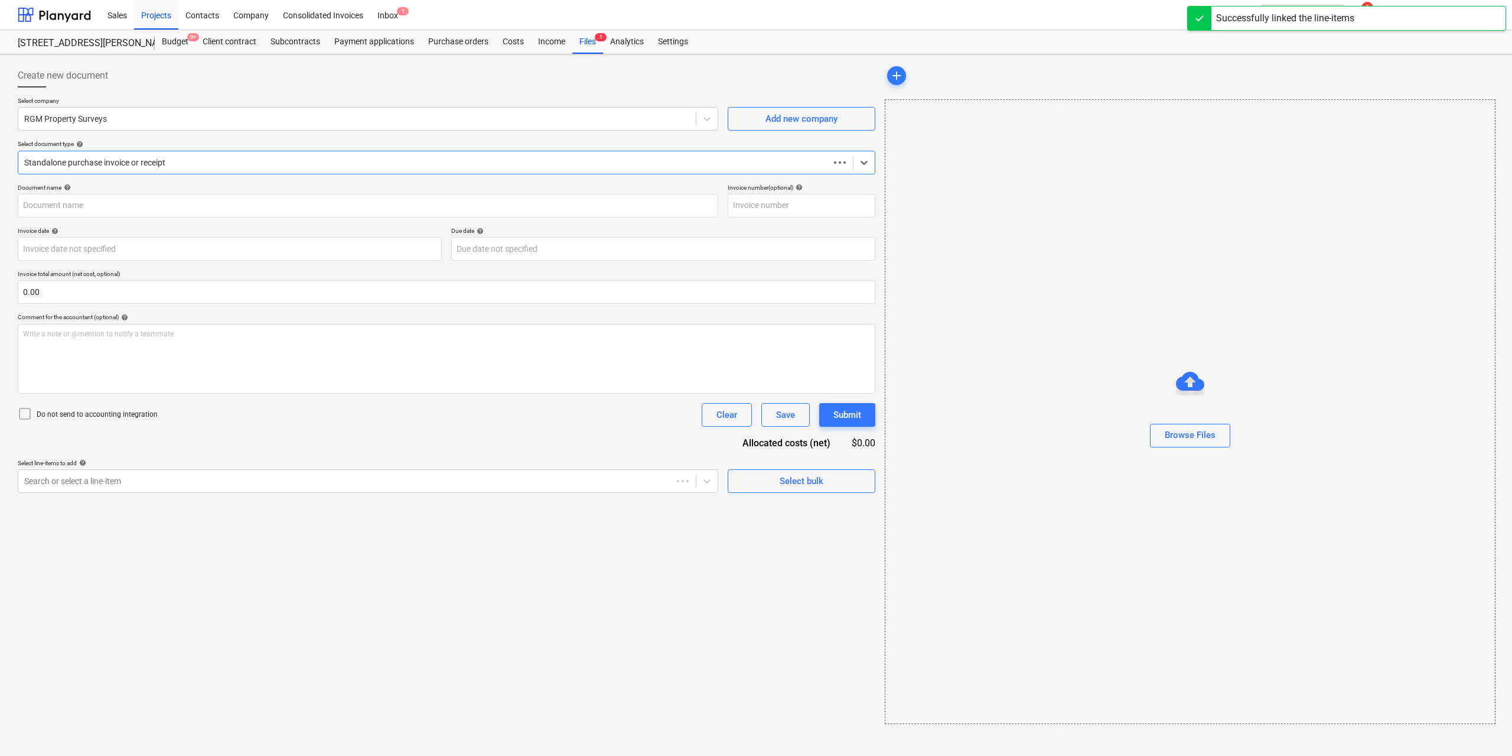
type input "221701E"
type input "[DATE]"
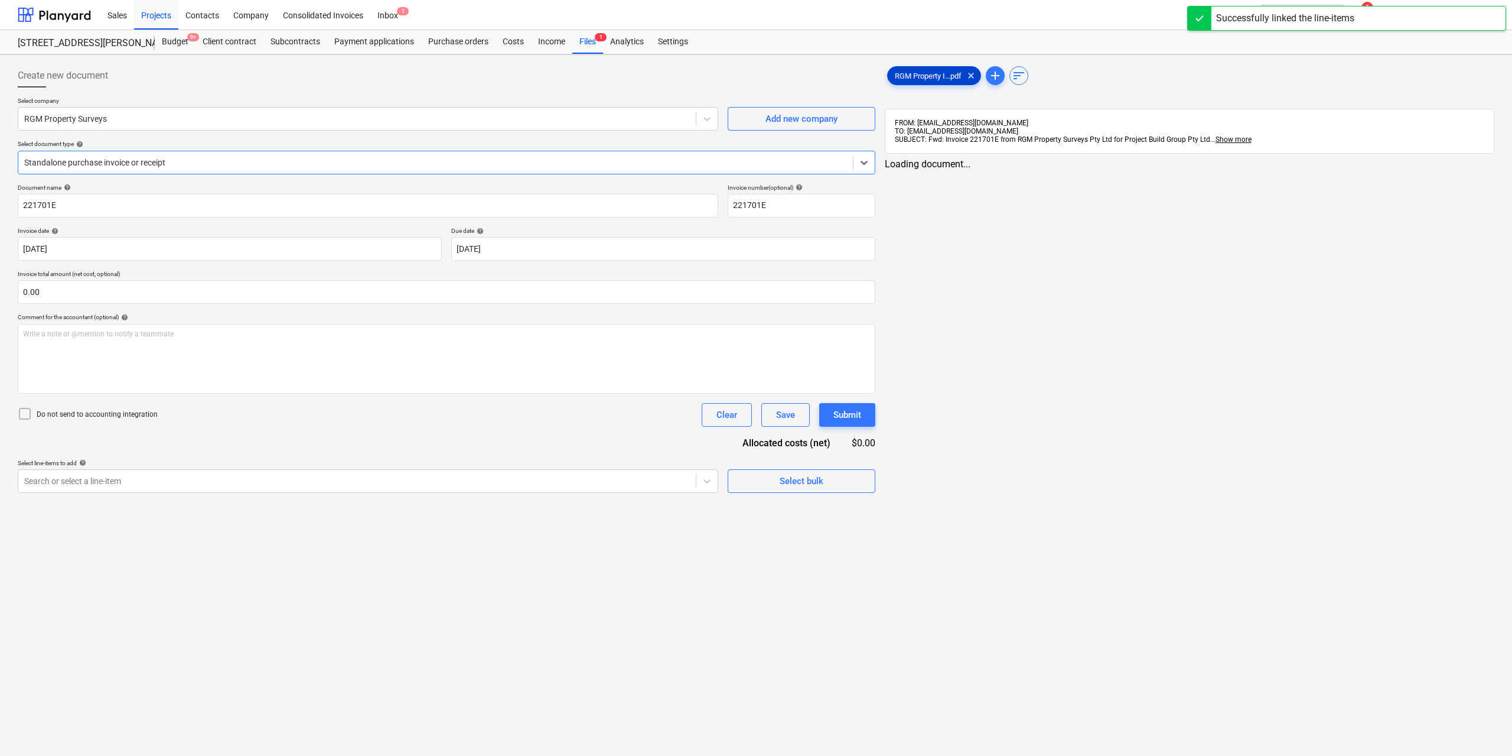
click at [906, 82] on div "RGM Property I...pdf clear" at bounding box center [934, 75] width 94 height 19
click at [581, 481] on div at bounding box center [355, 481] width 663 height 12
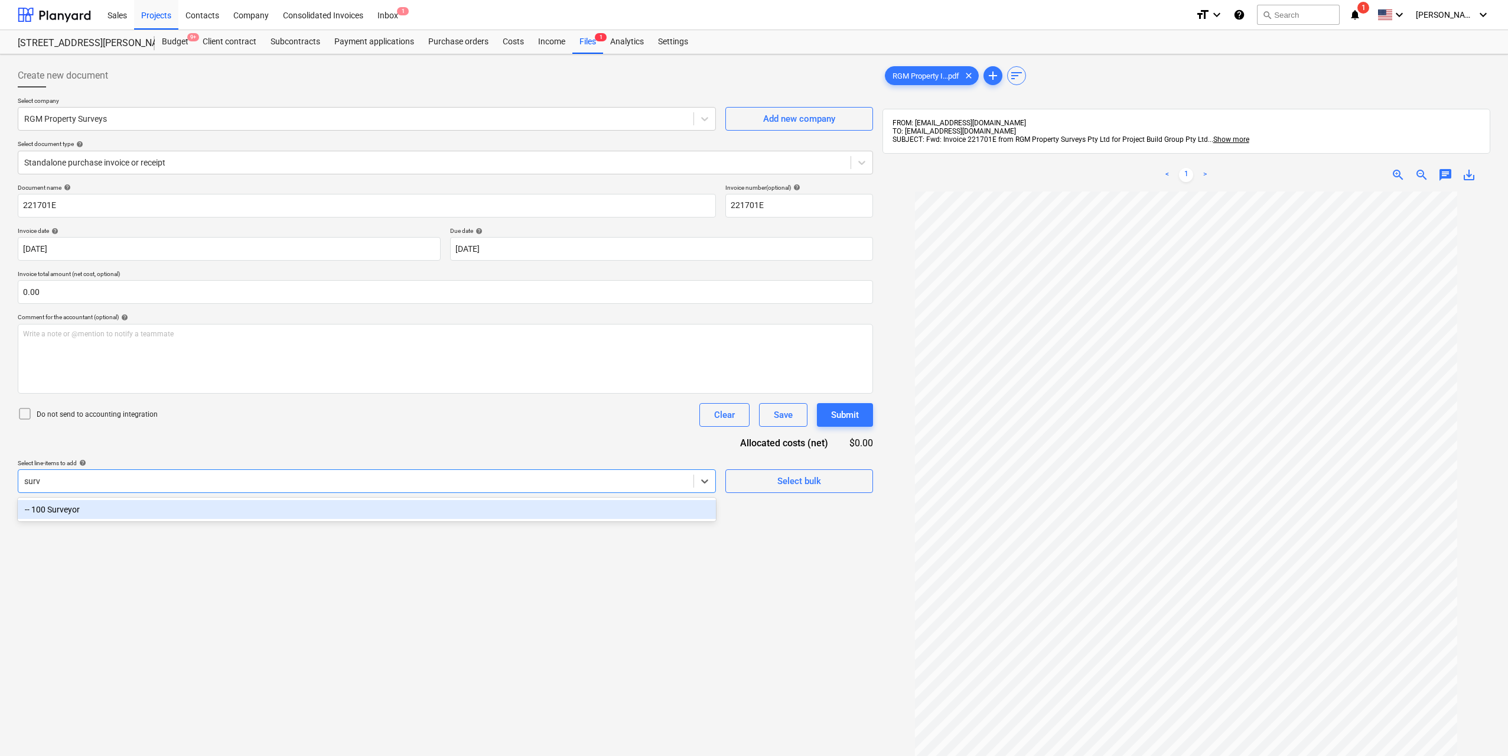
type input "[PERSON_NAME]"
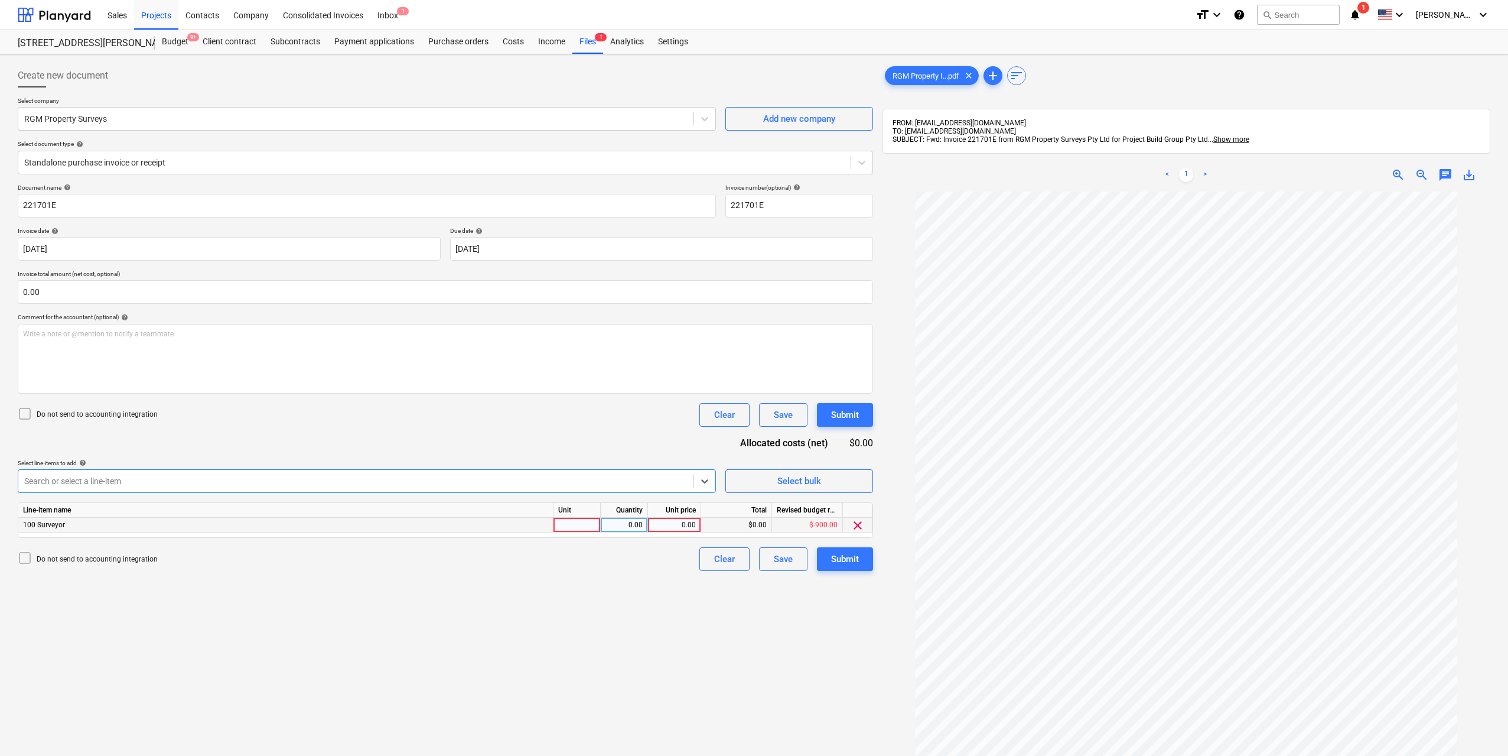
click at [571, 520] on div at bounding box center [576, 524] width 47 height 15
type input "1"
click at [650, 526] on div "0.00" at bounding box center [674, 524] width 53 height 15
click at [640, 526] on div "0.00" at bounding box center [623, 524] width 37 height 15
type input "1"
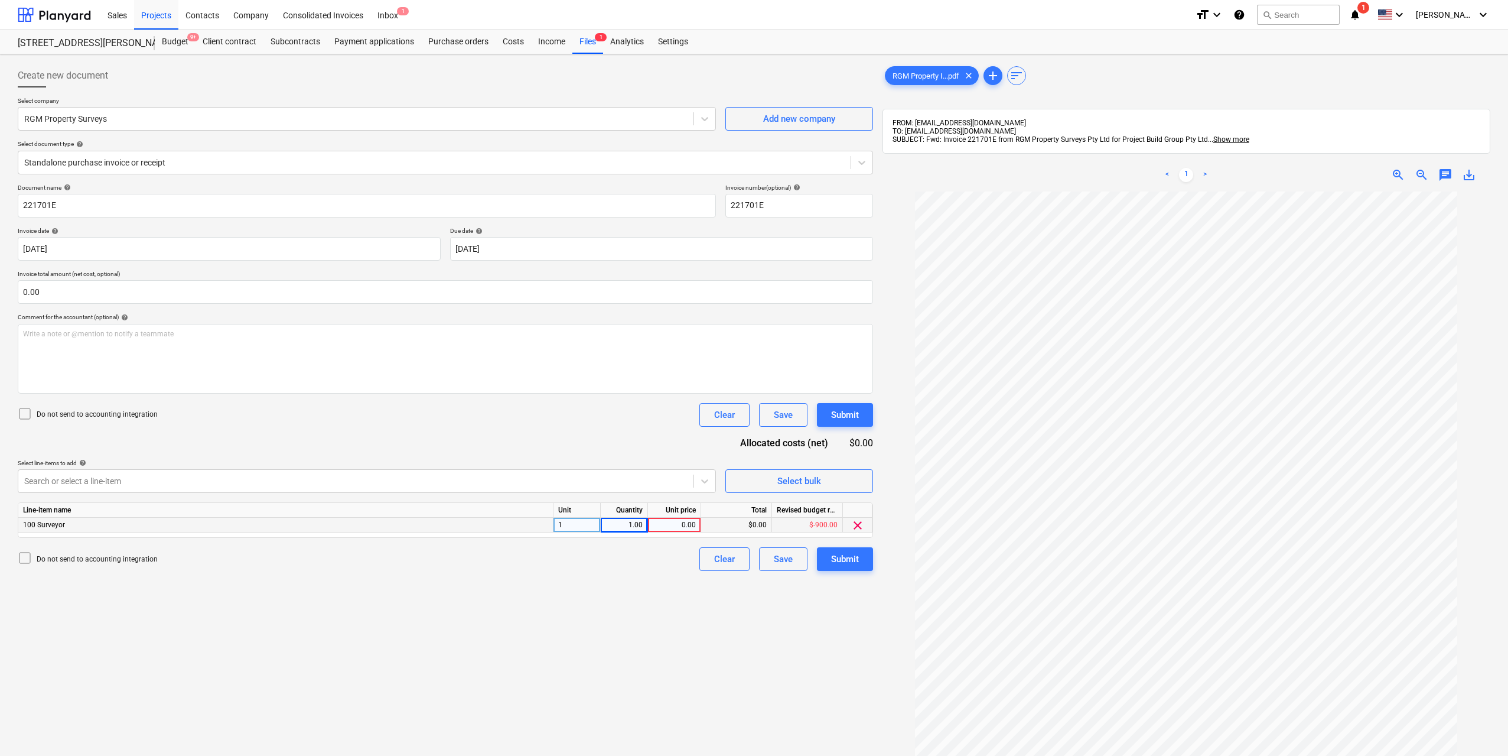
click at [692, 525] on div "0.00" at bounding box center [674, 524] width 43 height 15
type input "900"
click at [746, 645] on div "Create new document Select company RGM Property Surveys Add new company Select …" at bounding box center [445, 488] width 865 height 859
click at [864, 573] on div "Create new document Select company RGM Property Surveys Add new company Select …" at bounding box center [445, 488] width 865 height 859
click at [861, 560] on button "Submit" at bounding box center [845, 559] width 56 height 24
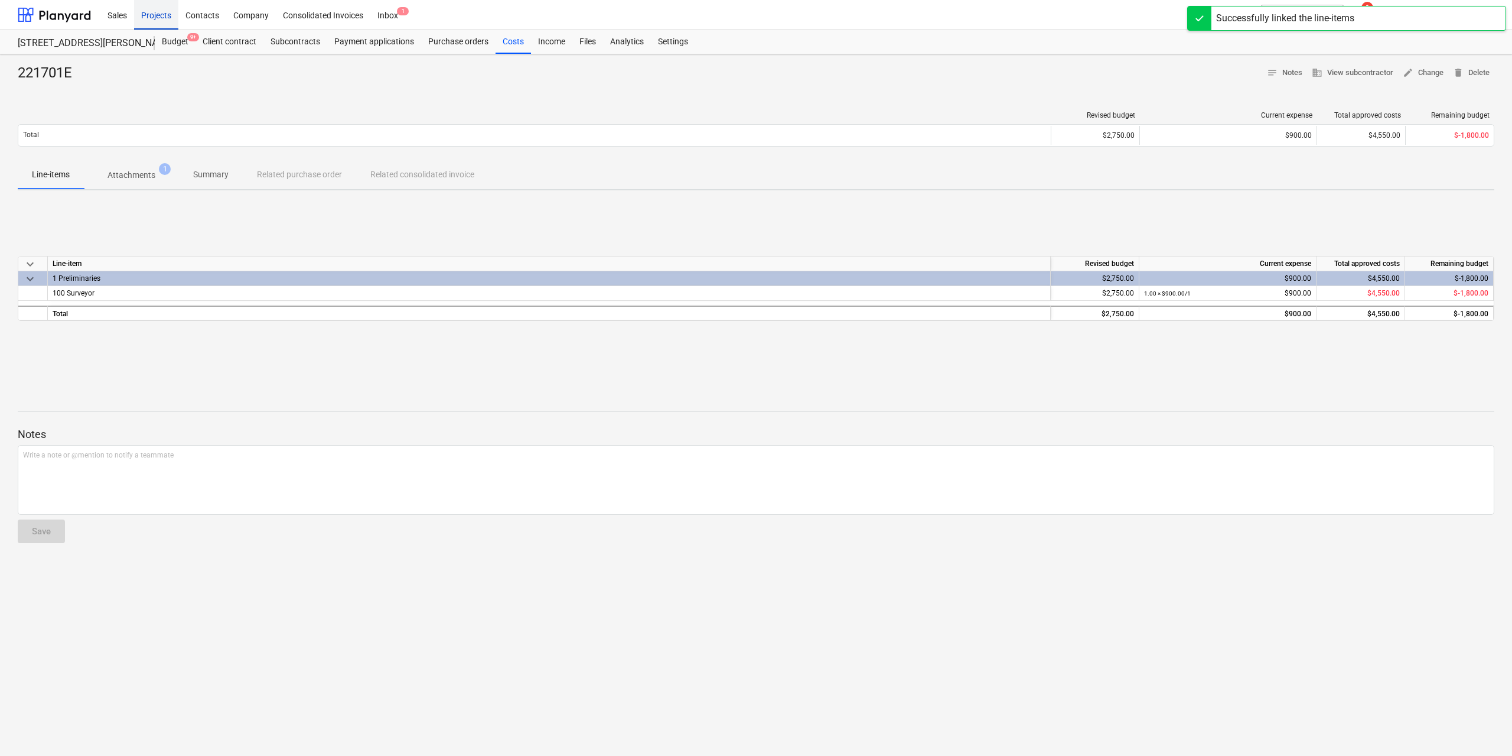
drag, startPoint x: 159, startPoint y: 11, endPoint x: 160, endPoint y: 17, distance: 6.6
click at [158, 11] on div "Projects" at bounding box center [156, 14] width 44 height 30
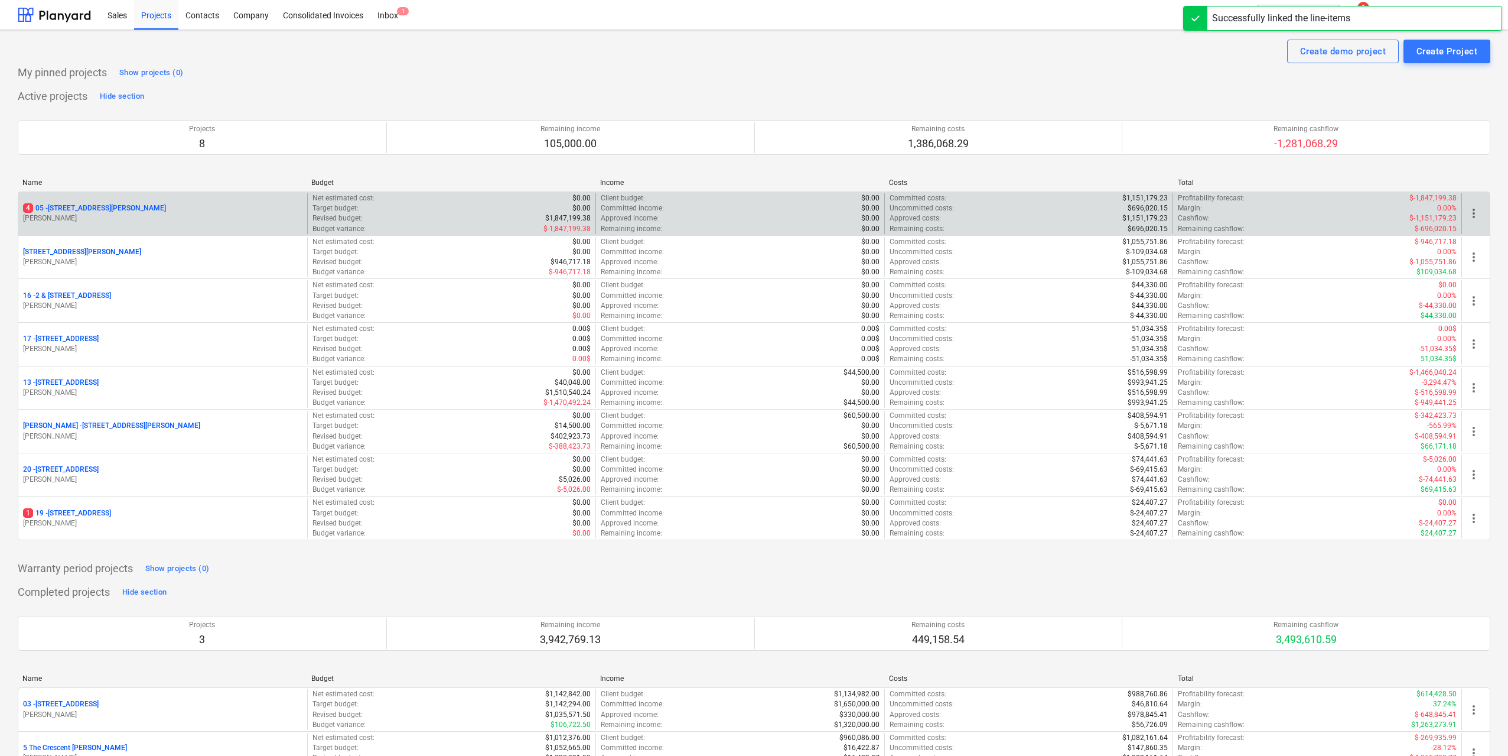
click at [113, 207] on p "[STREET_ADDRESS][PERSON_NAME]" at bounding box center [94, 208] width 143 height 10
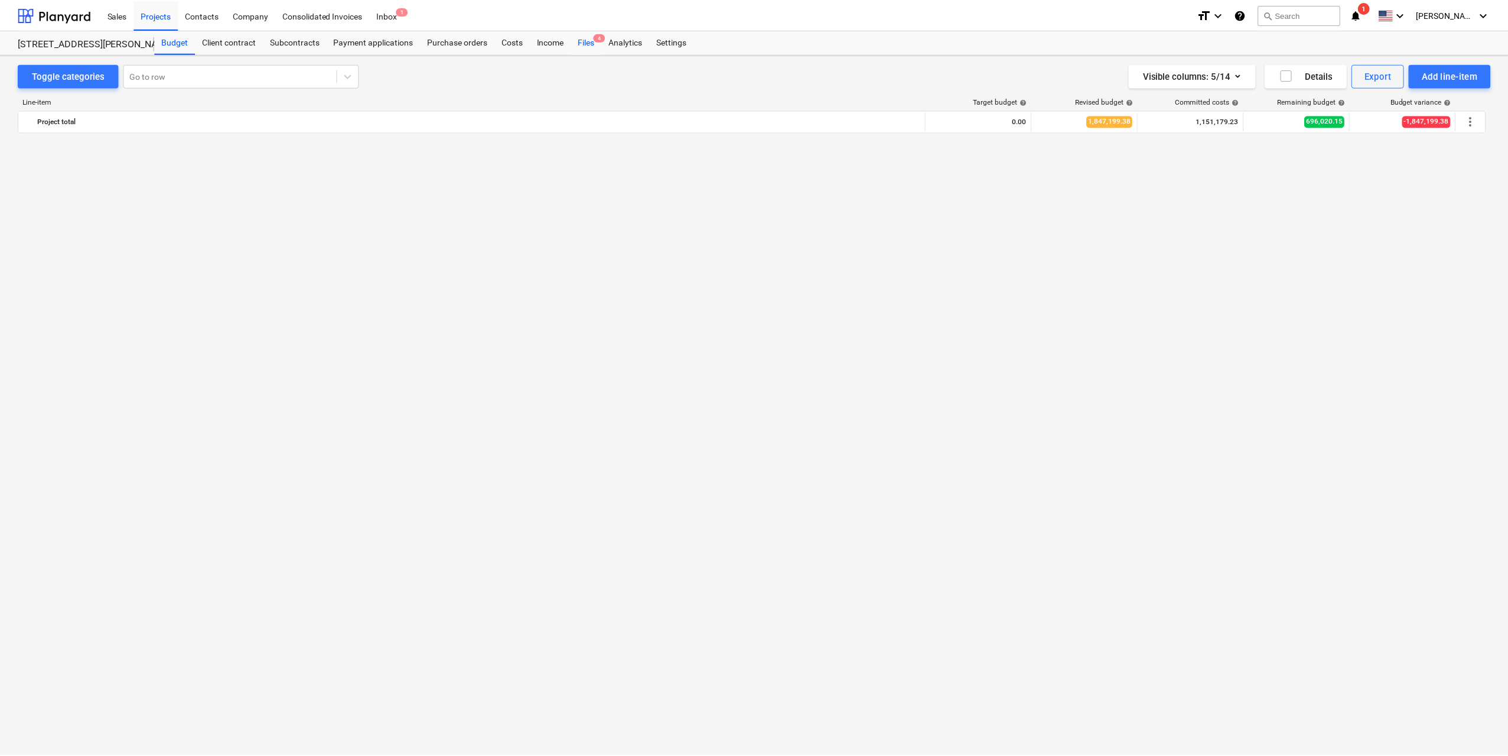
scroll to position [1793, 0]
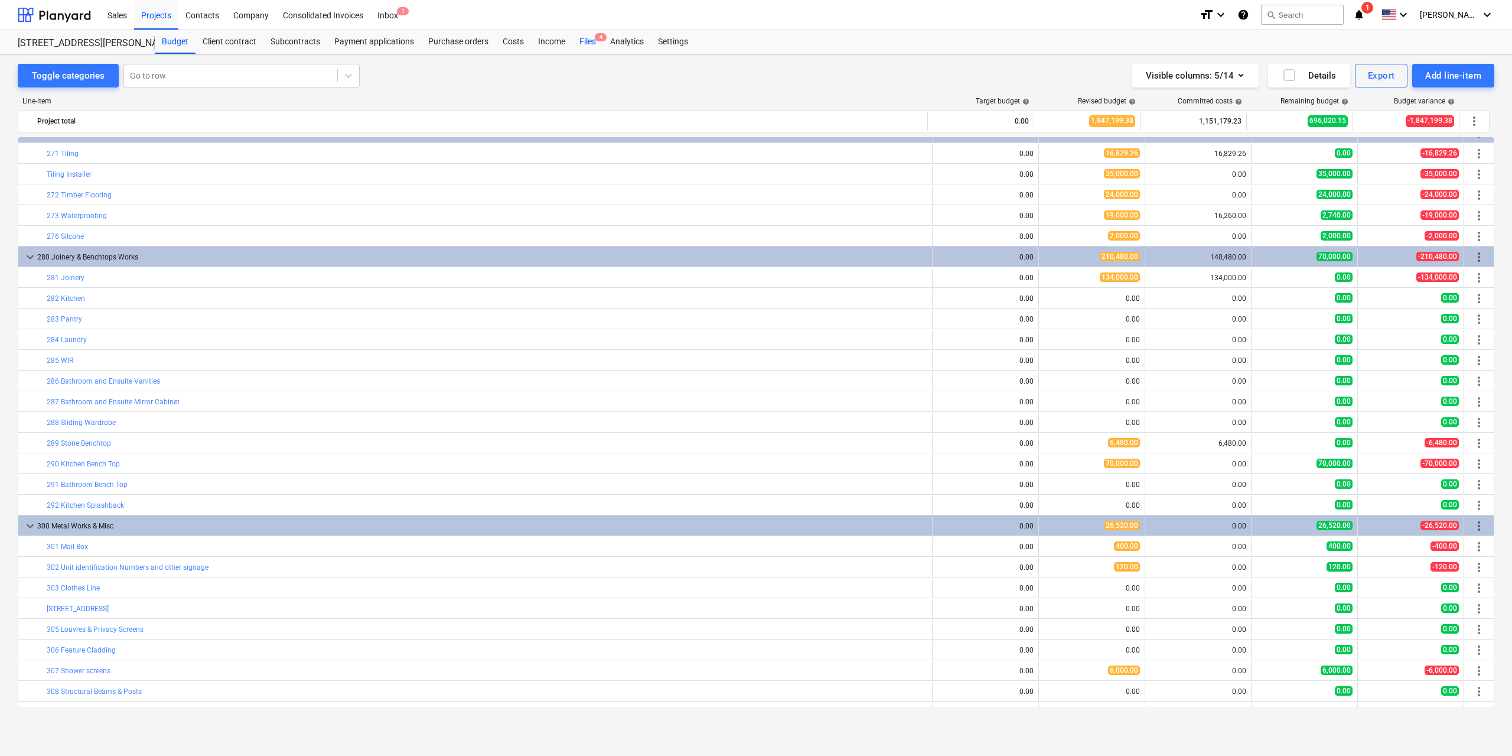
click at [596, 47] on div "Files 4" at bounding box center [587, 42] width 31 height 24
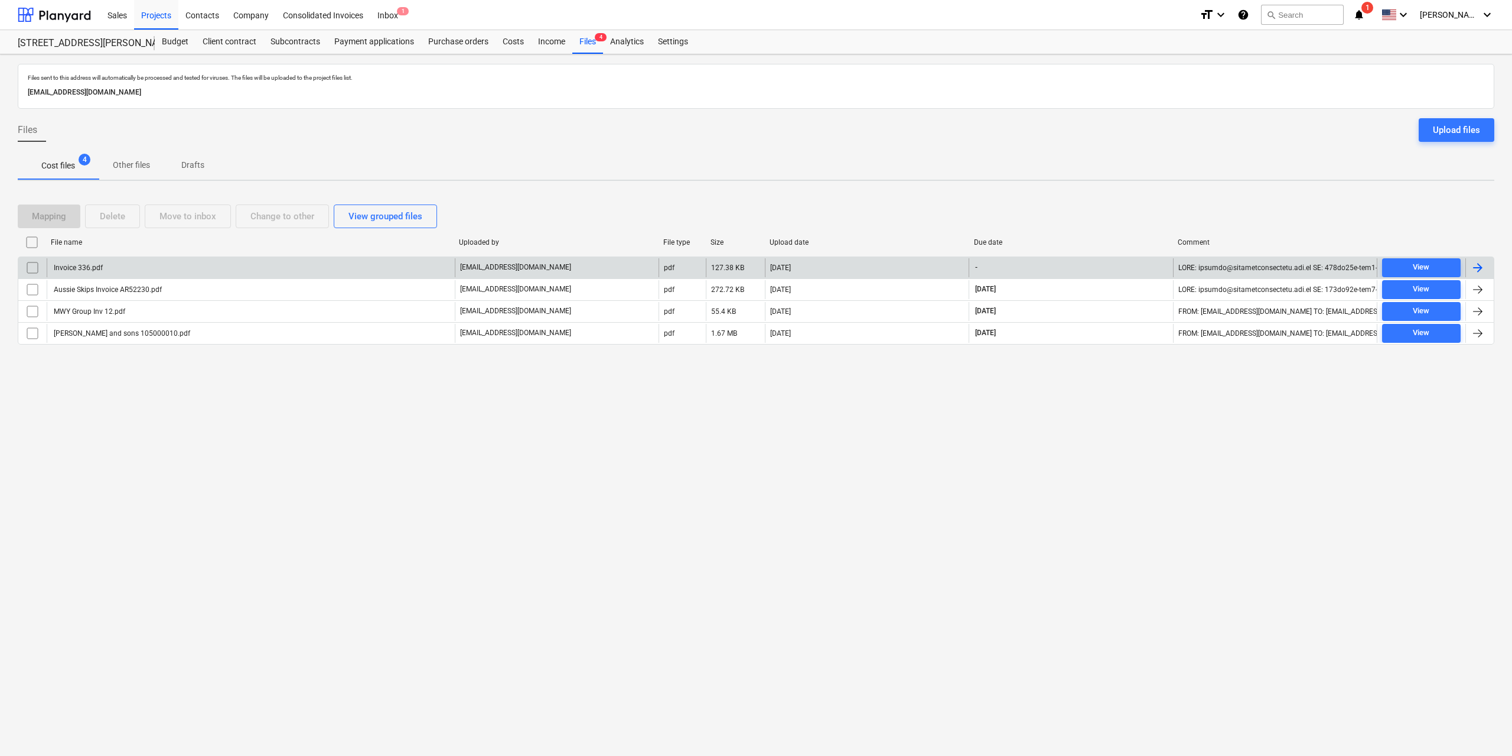
click at [92, 264] on div "Invoice 336.pdf" at bounding box center [77, 267] width 51 height 8
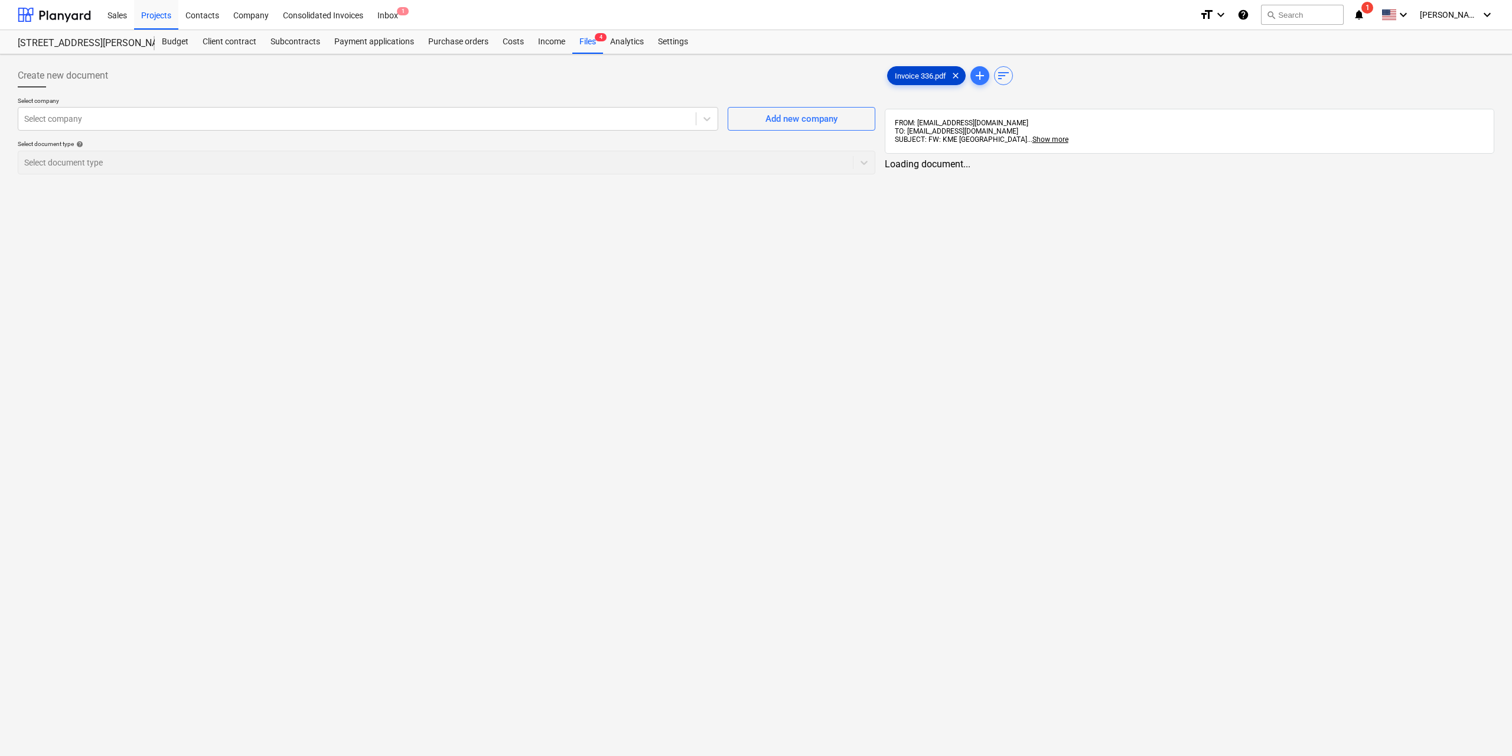
click at [909, 74] on span "Invoice 336.pdf" at bounding box center [921, 75] width 66 height 9
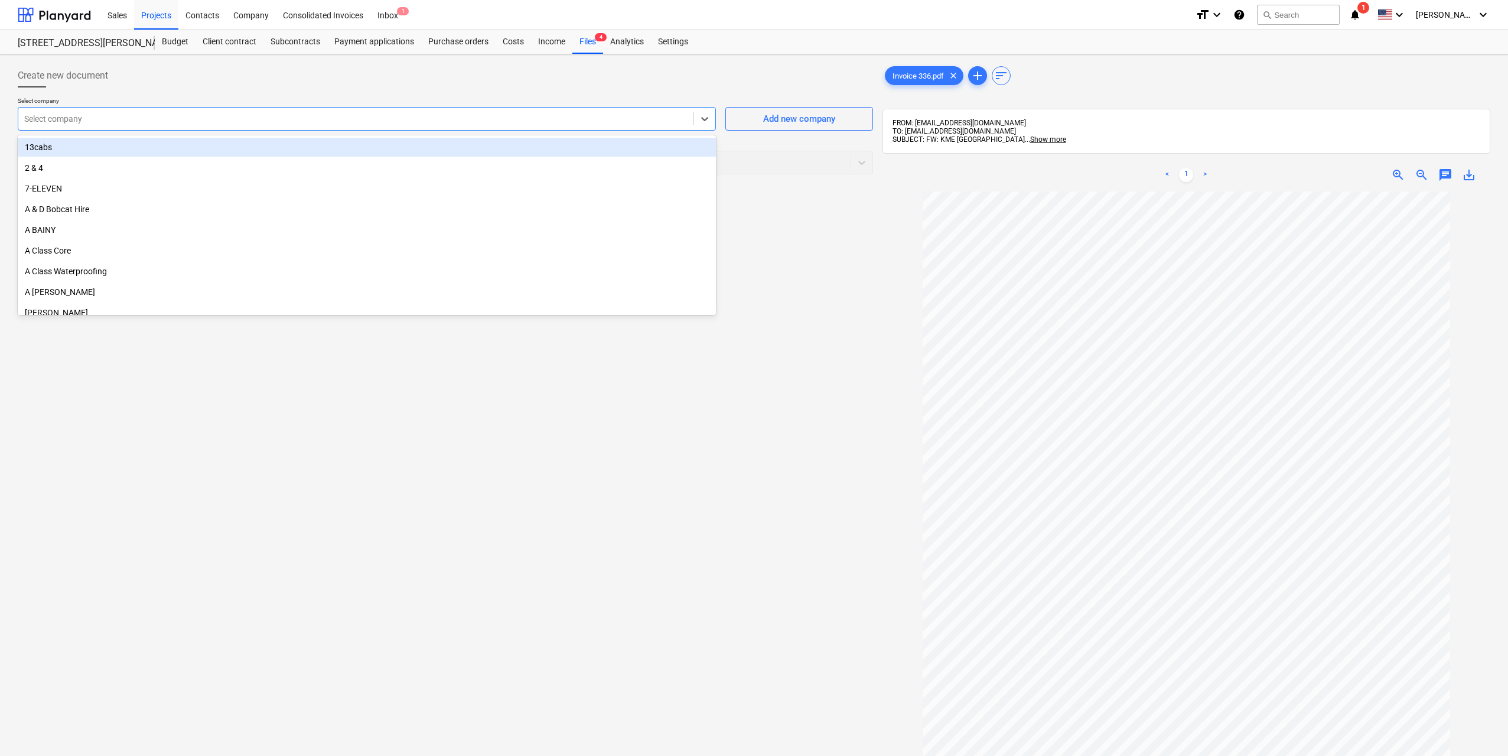
click at [604, 110] on div "Select company" at bounding box center [367, 119] width 698 height 24
type input "kme"
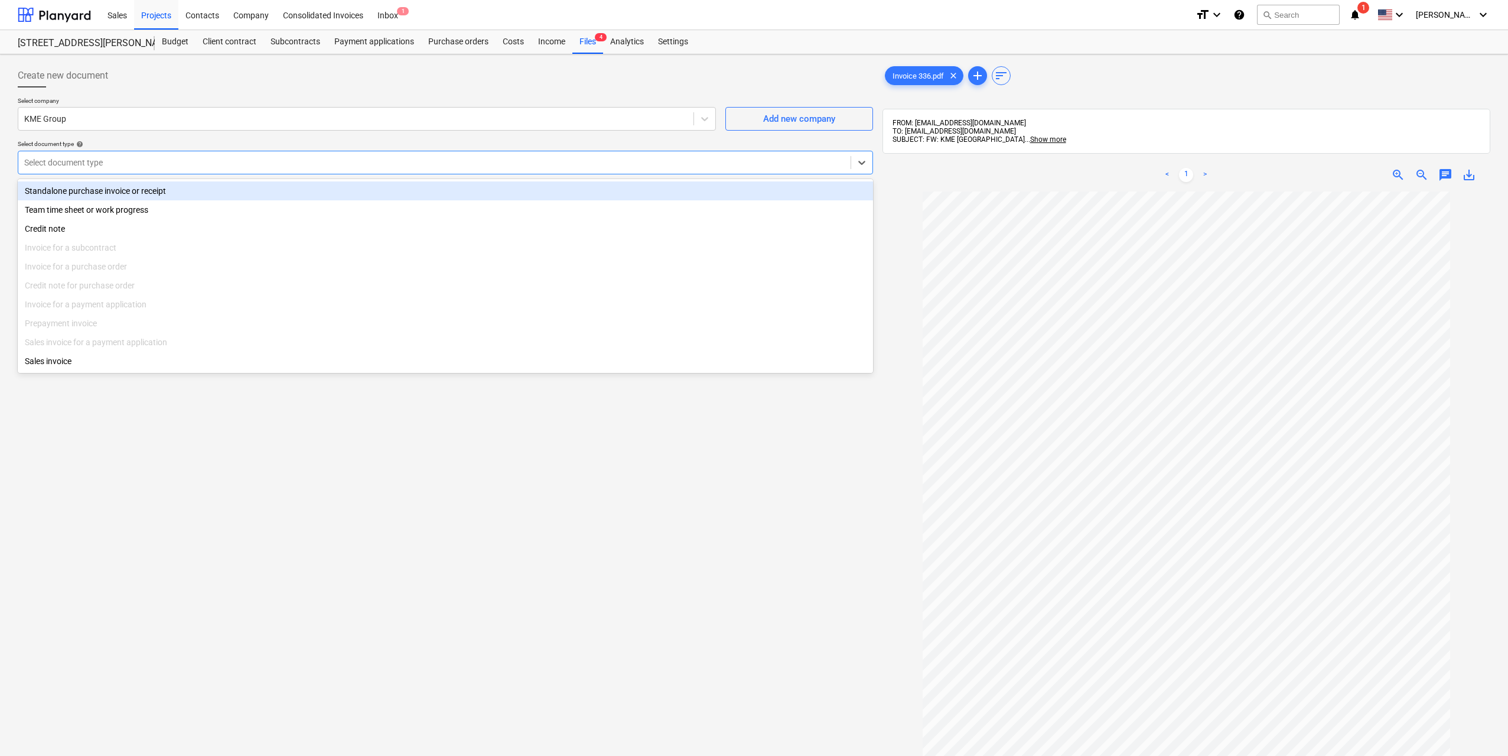
click at [611, 159] on div at bounding box center [434, 163] width 820 height 12
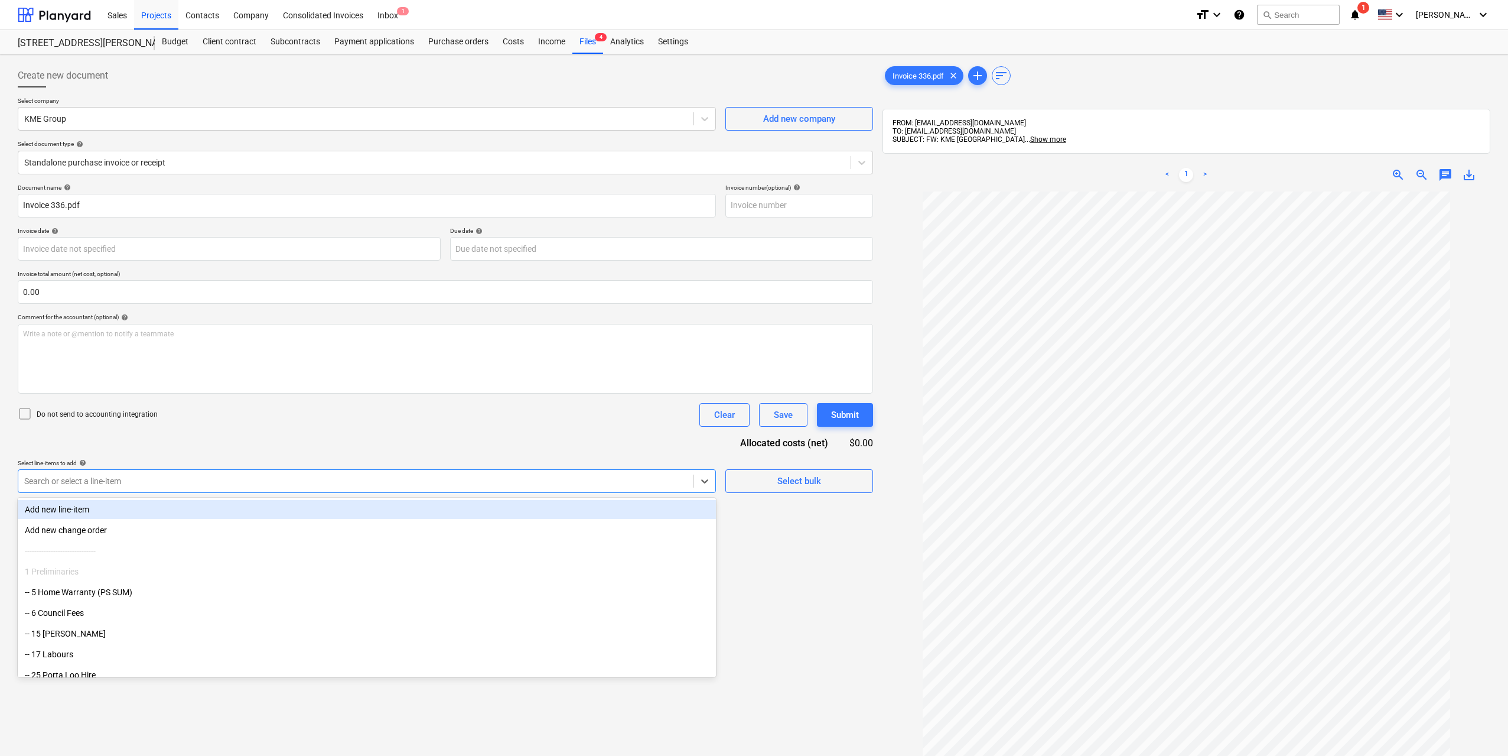
click at [320, 477] on div at bounding box center [355, 481] width 663 height 12
type input "labo"
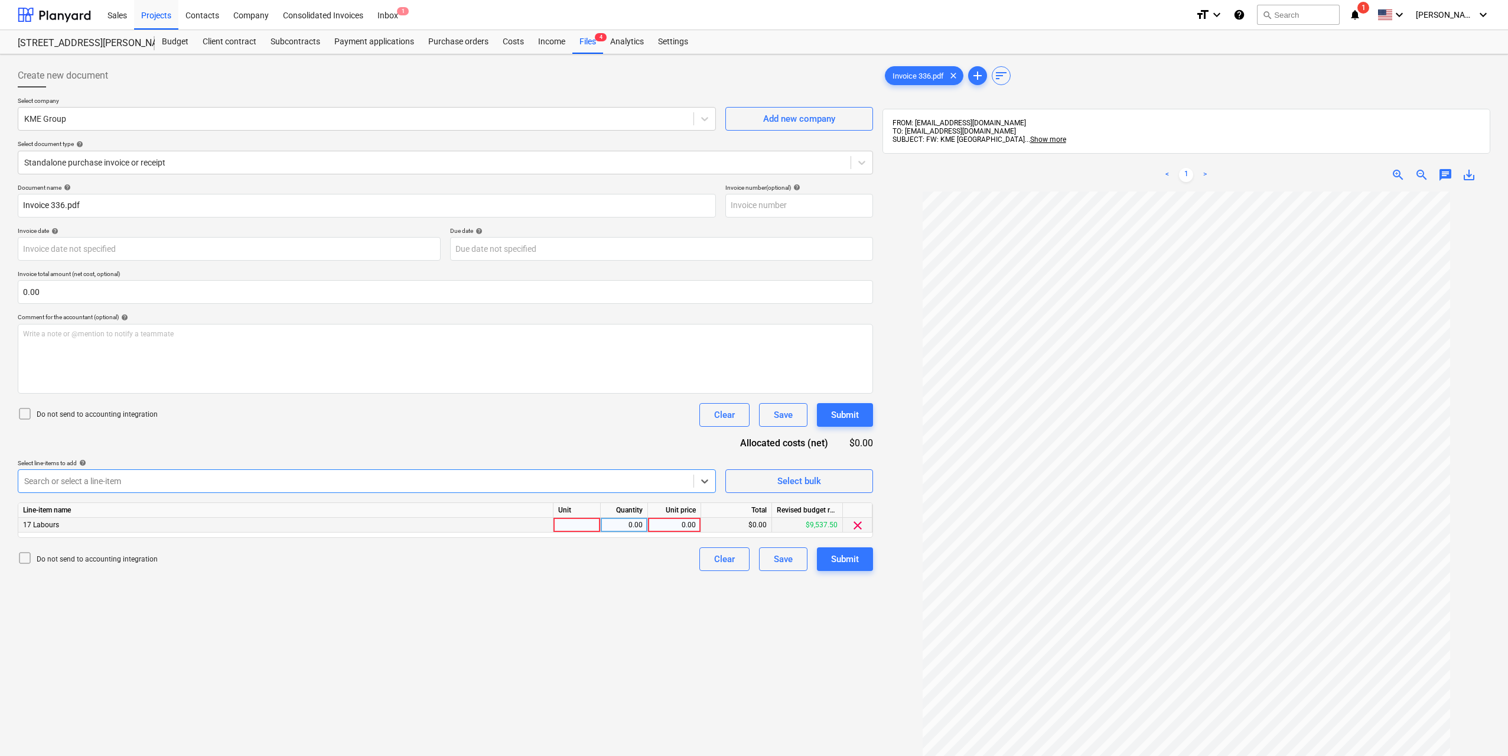
click at [555, 523] on div at bounding box center [576, 524] width 47 height 15
type input "1"
click at [611, 523] on div "0.00" at bounding box center [623, 524] width 37 height 15
type input "1"
click at [679, 530] on div "0.00" at bounding box center [674, 524] width 43 height 15
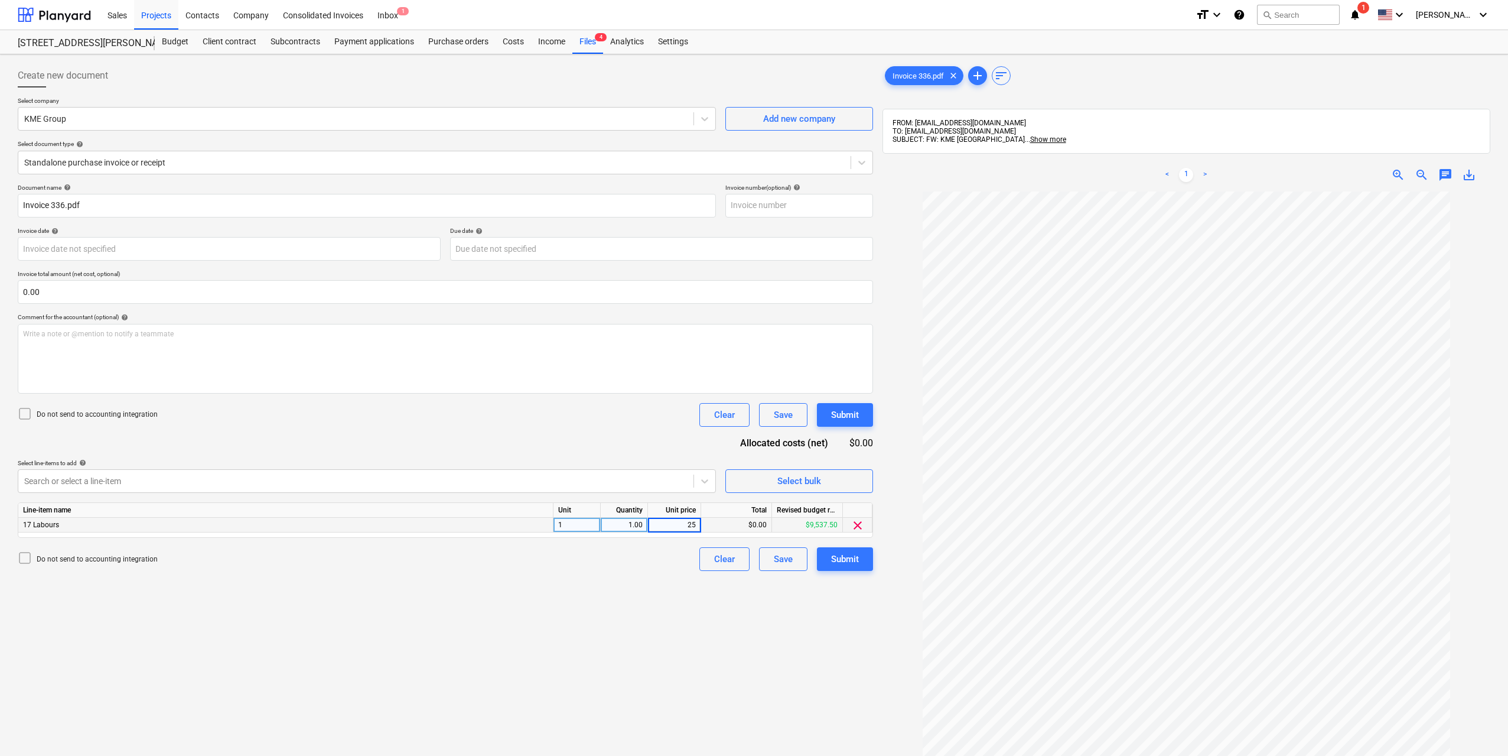
type input "250"
click at [692, 608] on div "Create new document Select company KME Group Add new company Select document ty…" at bounding box center [445, 488] width 865 height 859
click at [855, 549] on button "Submit" at bounding box center [845, 559] width 56 height 24
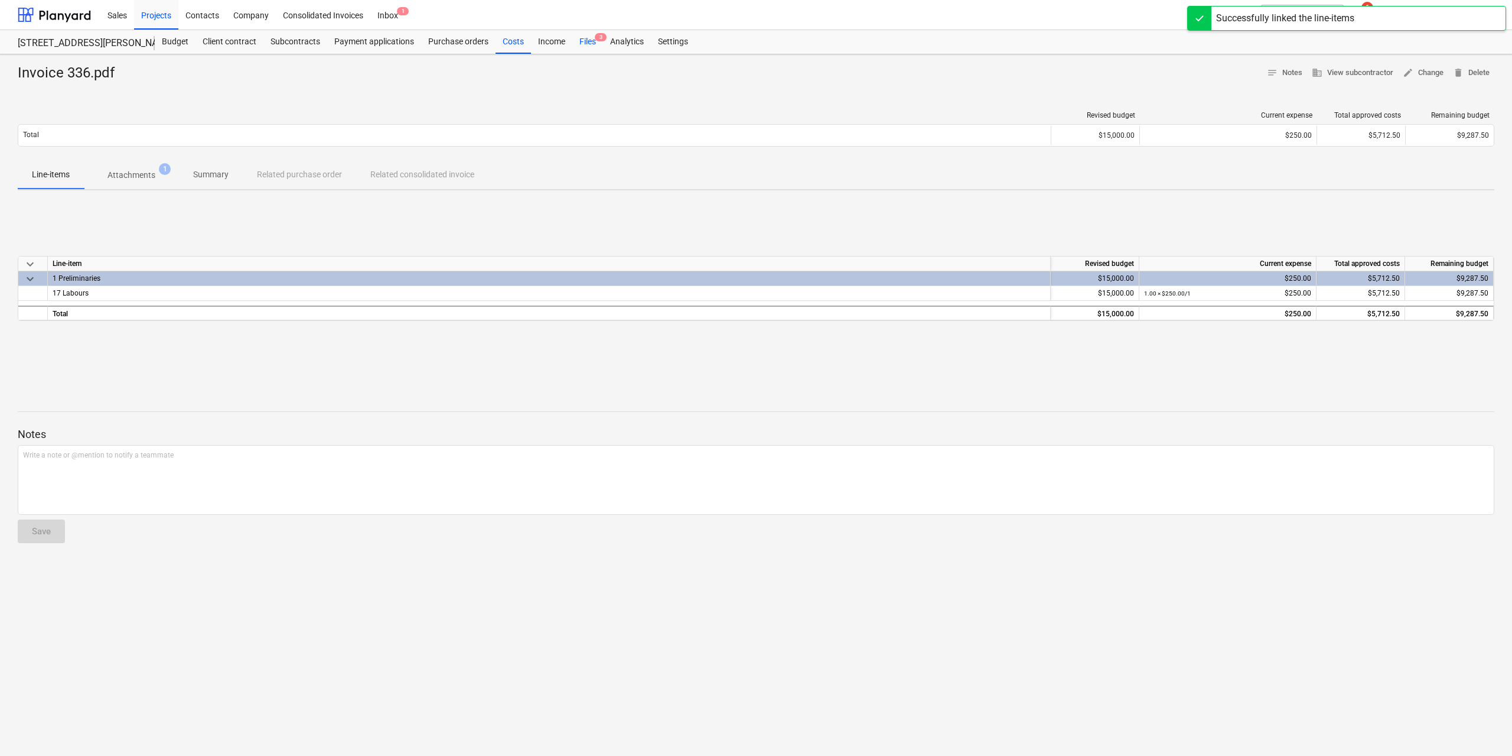
click at [578, 43] on div "Files 3" at bounding box center [587, 42] width 31 height 24
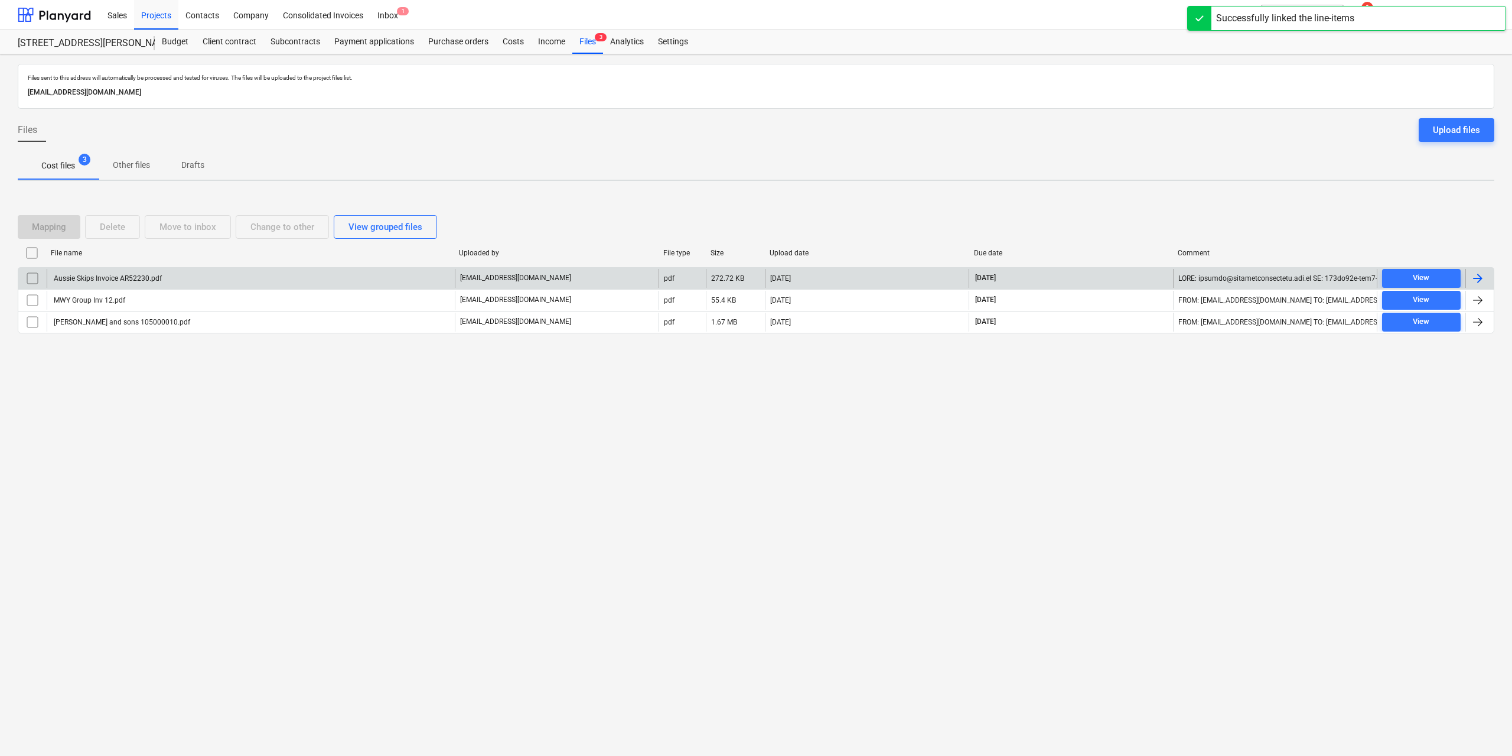
click at [138, 281] on div "Aussie Skips Invoice AR52230.pdf" at bounding box center [107, 278] width 110 height 8
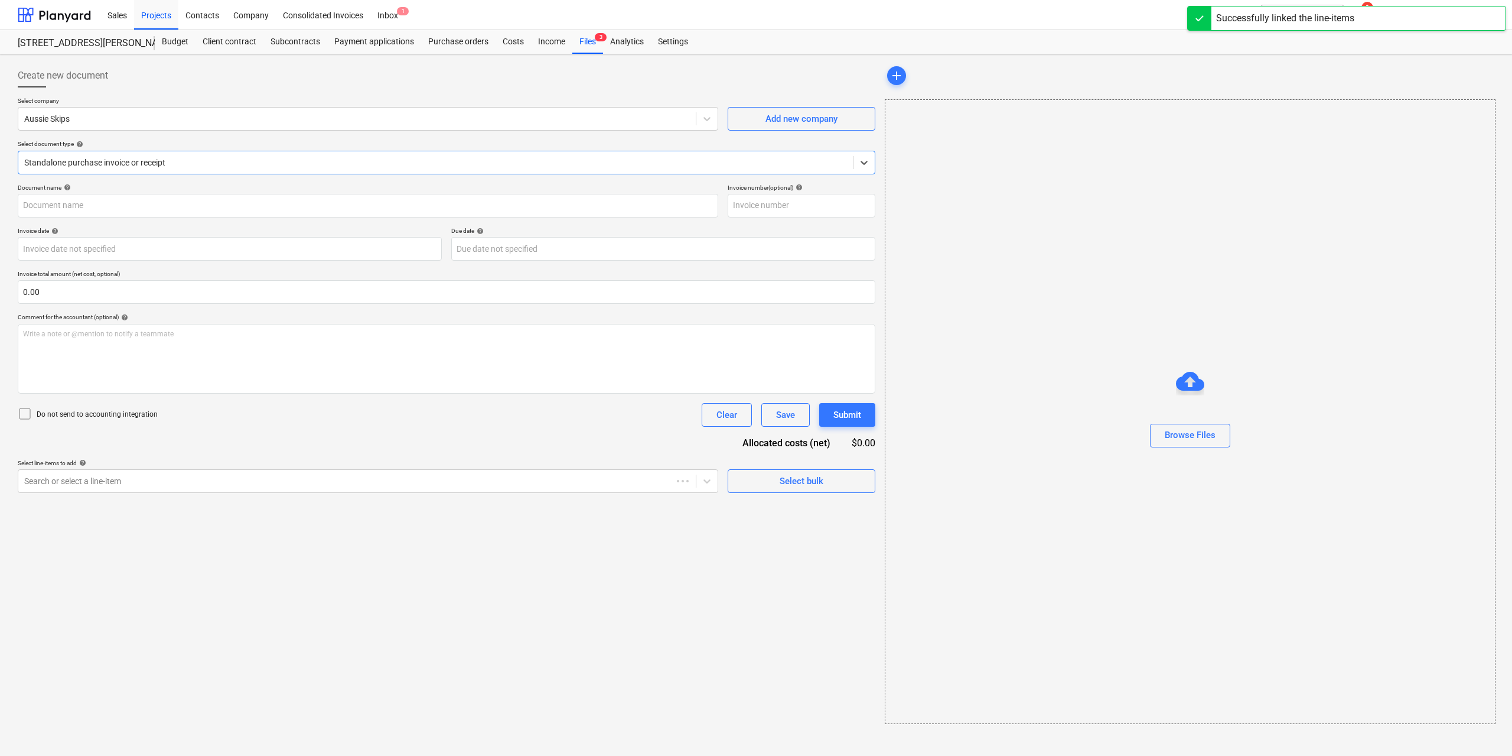
type input "AR52230"
type input "[DATE]"
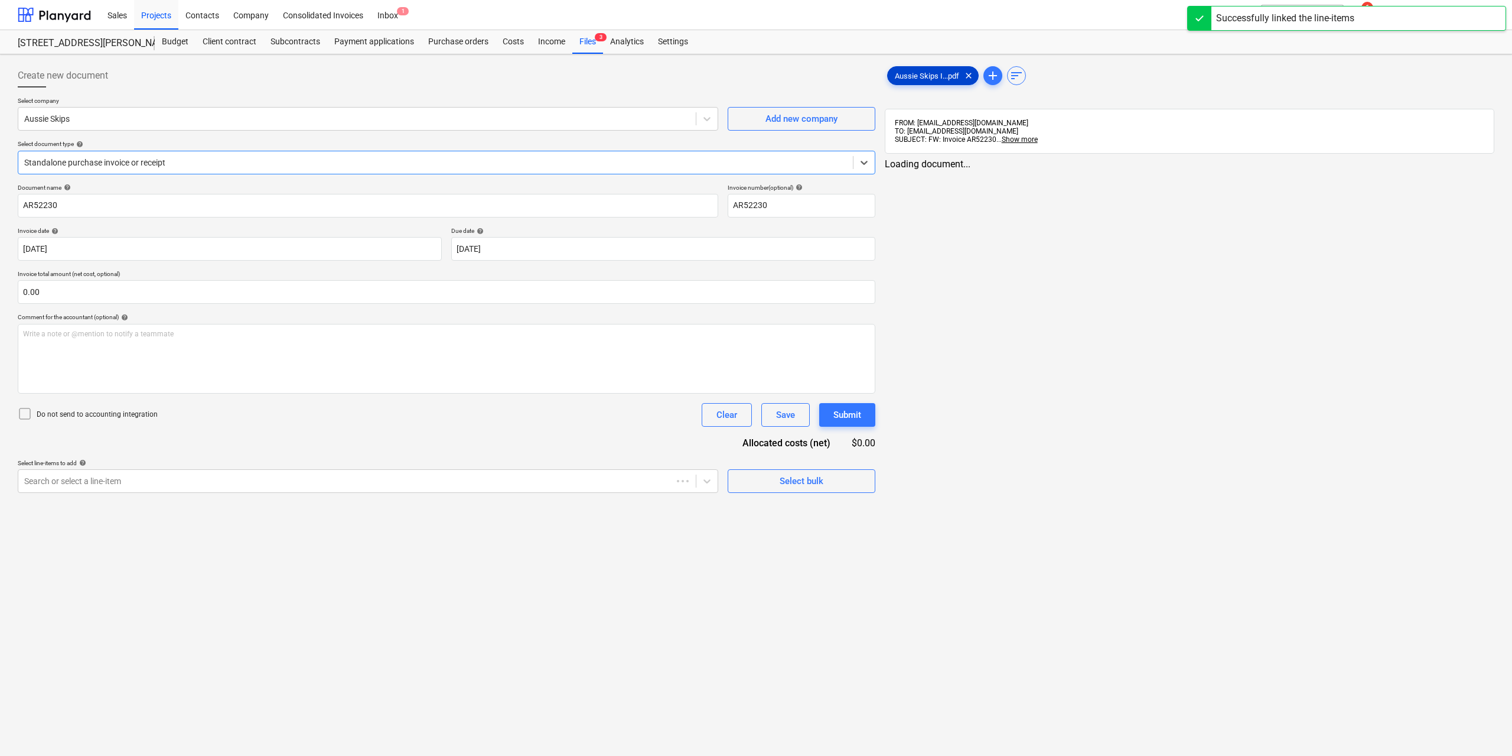
click at [904, 68] on div "Aussie Skips I...pdf clear" at bounding box center [933, 75] width 92 height 19
click at [1196, 175] on link "2" at bounding box center [1198, 175] width 14 height 14
click at [1176, 175] on link "1" at bounding box center [1174, 175] width 14 height 14
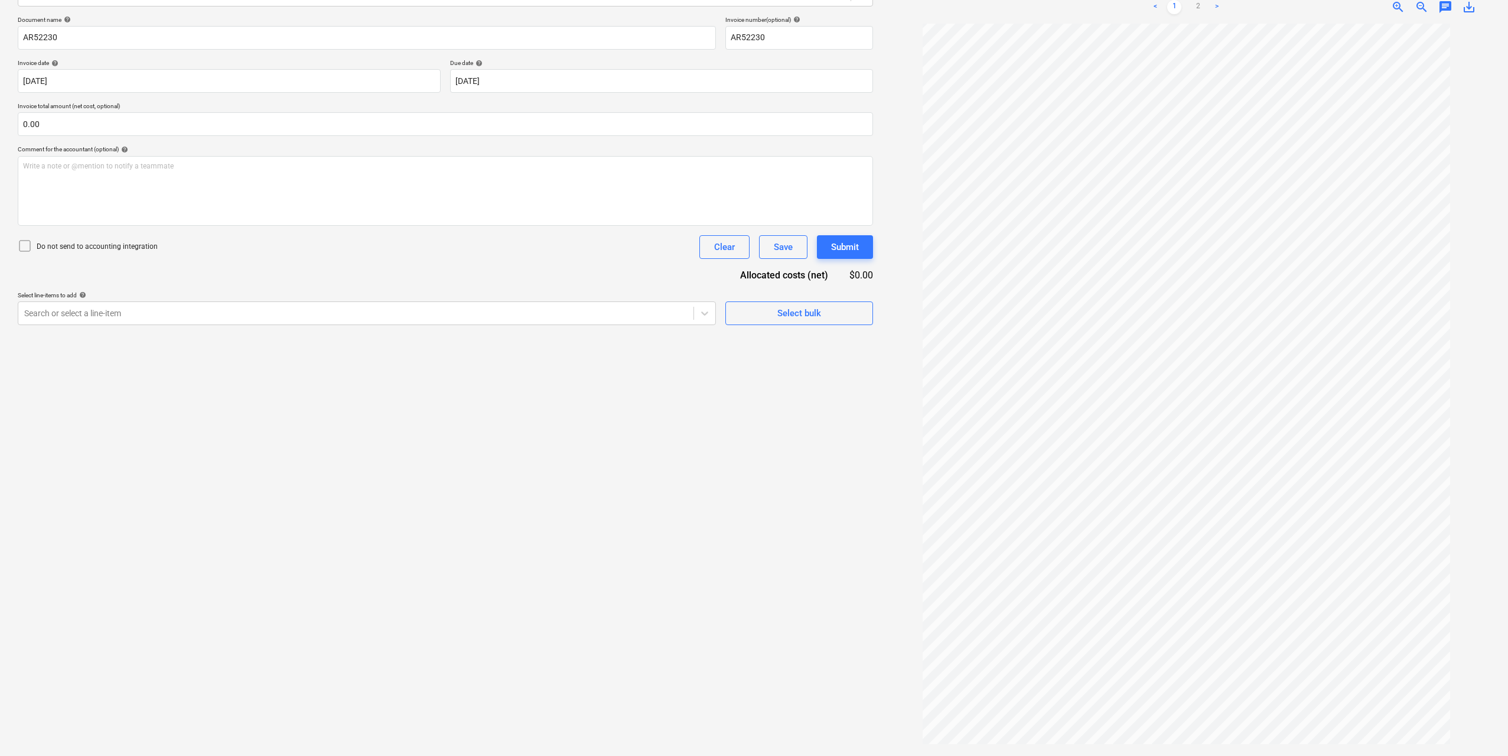
click at [438, 342] on div "Create new document Select company Aussie Skips Add new company Select document…" at bounding box center [445, 320] width 865 height 859
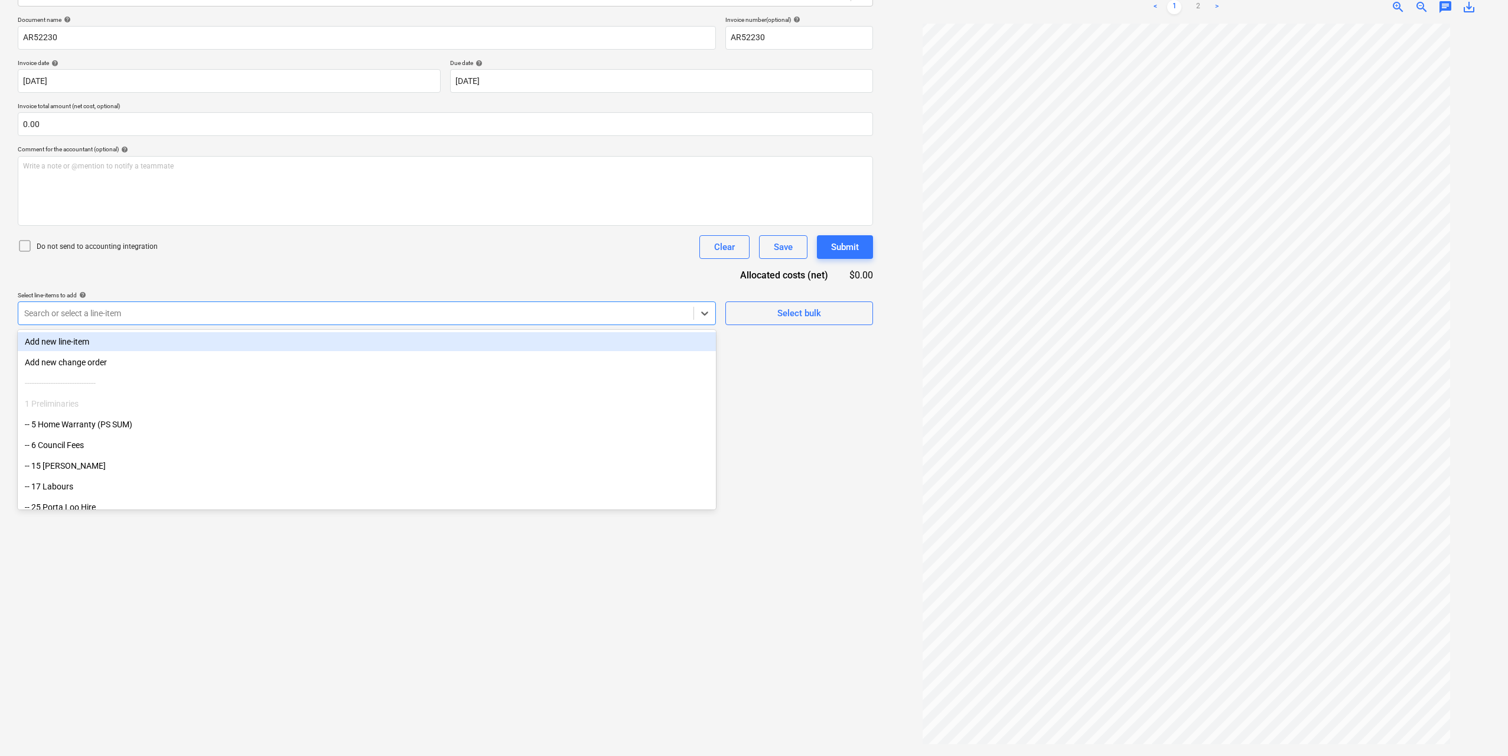
click at [443, 320] on div "Search or select a line-item" at bounding box center [355, 313] width 675 height 17
type input "tip"
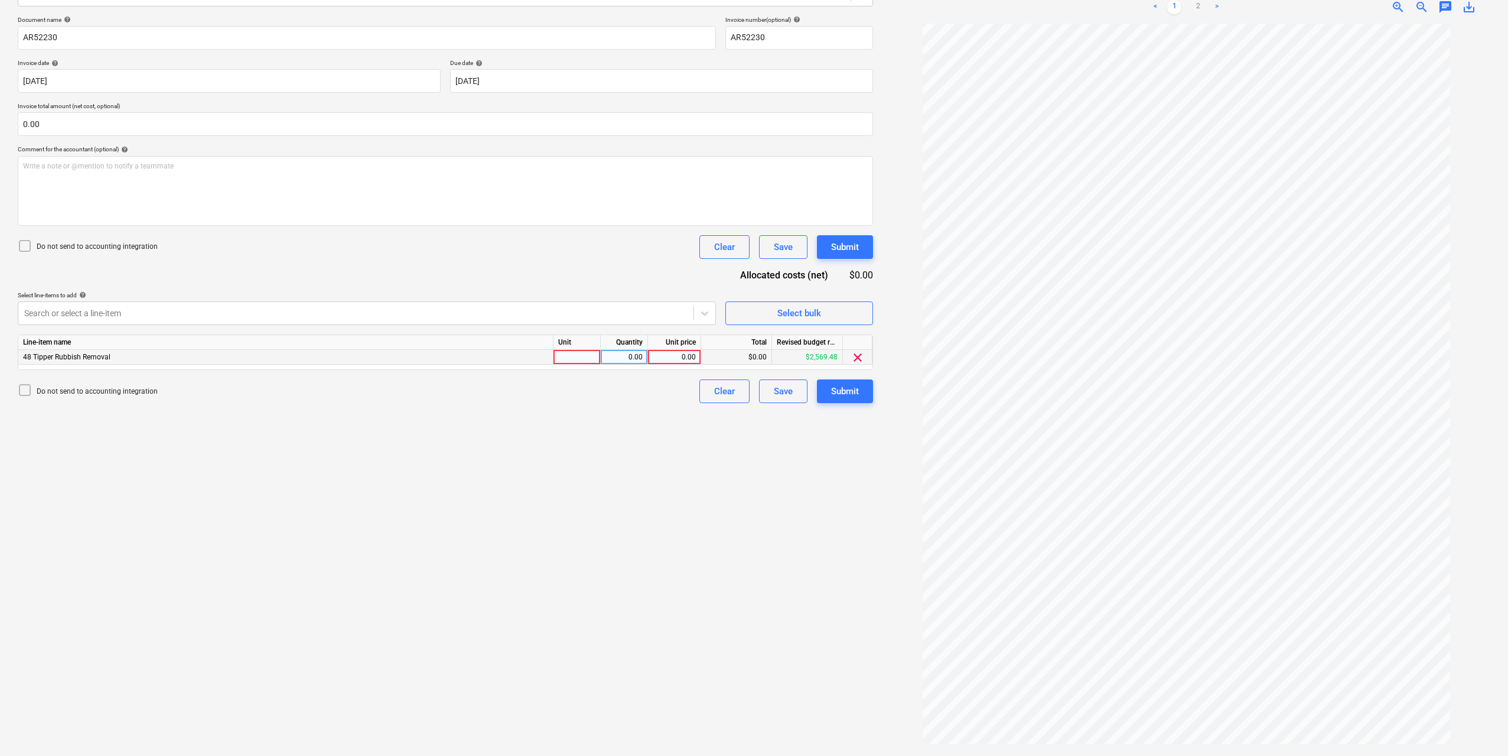
click at [575, 362] on div at bounding box center [576, 357] width 47 height 15
type input "1"
click at [628, 357] on div "0.00" at bounding box center [623, 357] width 37 height 15
type input "1"
click at [687, 359] on div "0.00" at bounding box center [674, 357] width 43 height 15
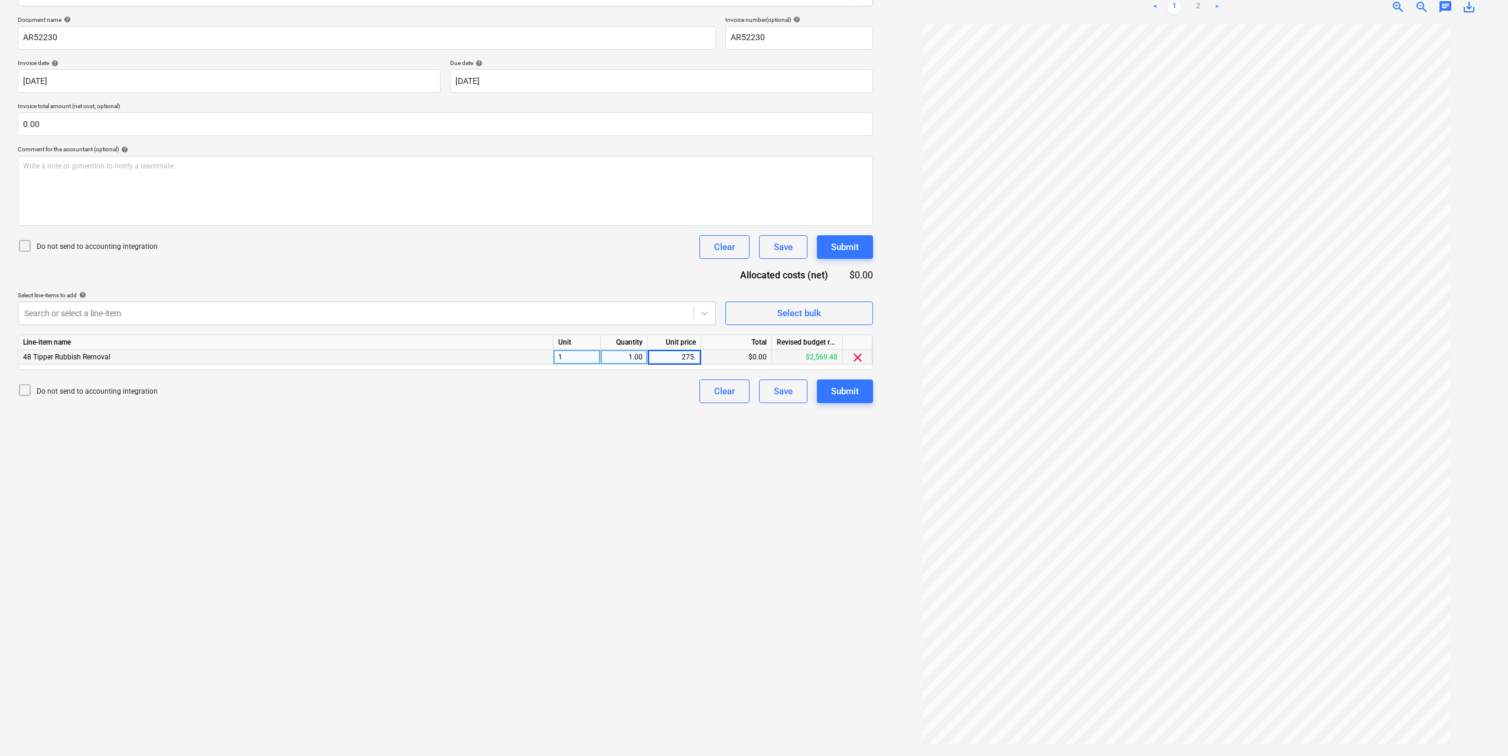
type input "275.4"
click at [764, 494] on div "Create new document Select company Aussie Skips Add new company Select document…" at bounding box center [445, 320] width 865 height 859
click at [839, 382] on button "Submit" at bounding box center [845, 391] width 56 height 24
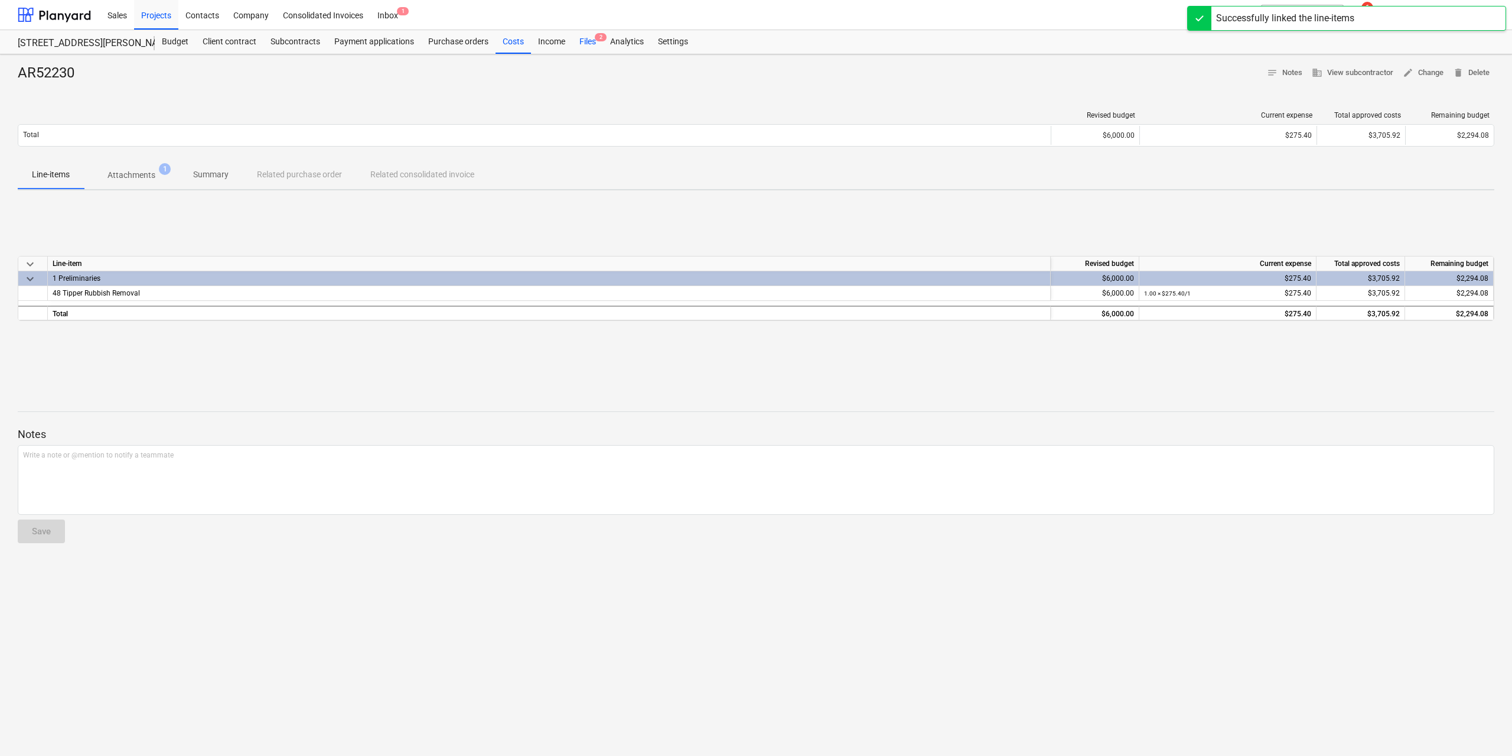
click at [587, 42] on div "Files 2" at bounding box center [587, 42] width 31 height 24
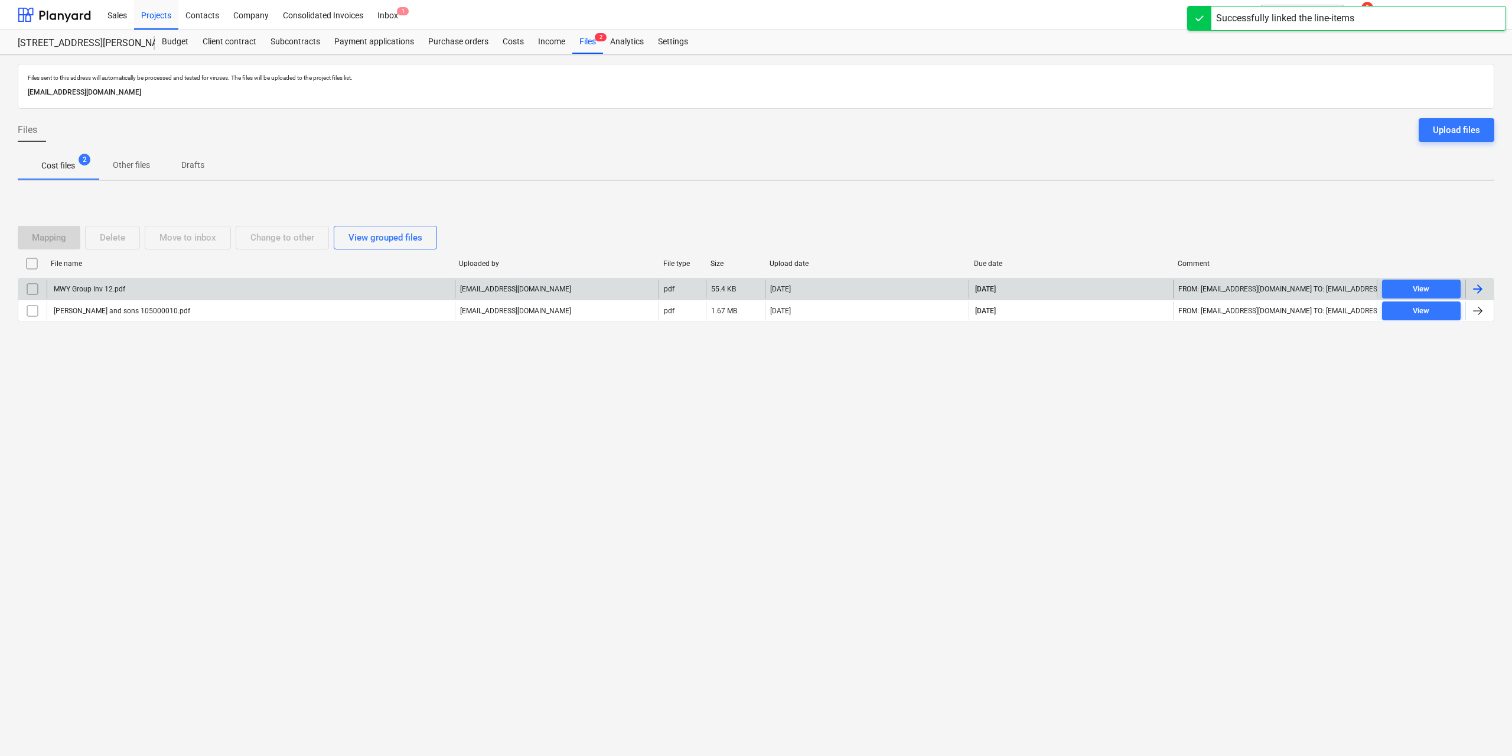
click at [92, 288] on div "MWY Group Inv 12.pdf" at bounding box center [88, 289] width 73 height 8
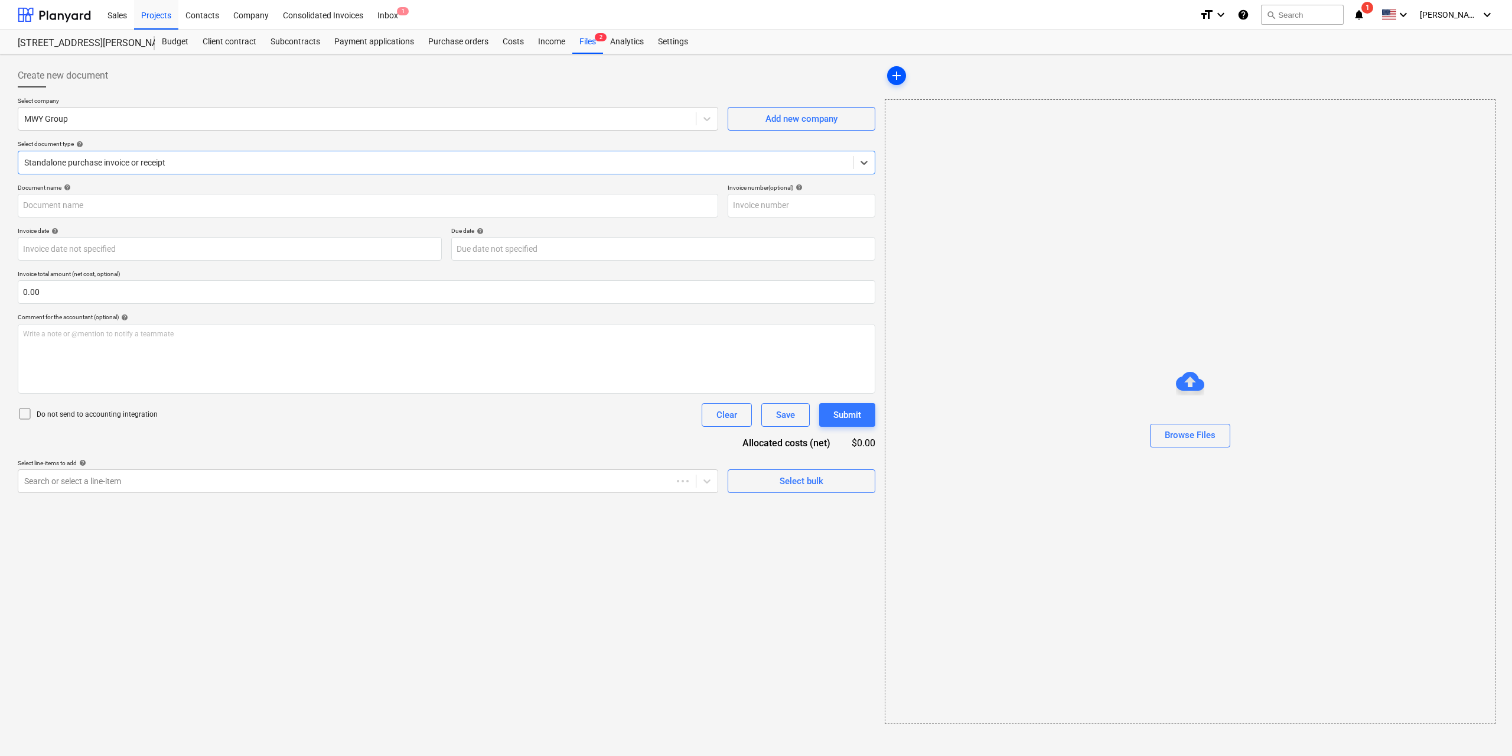
type input "12"
type input "[DATE]"
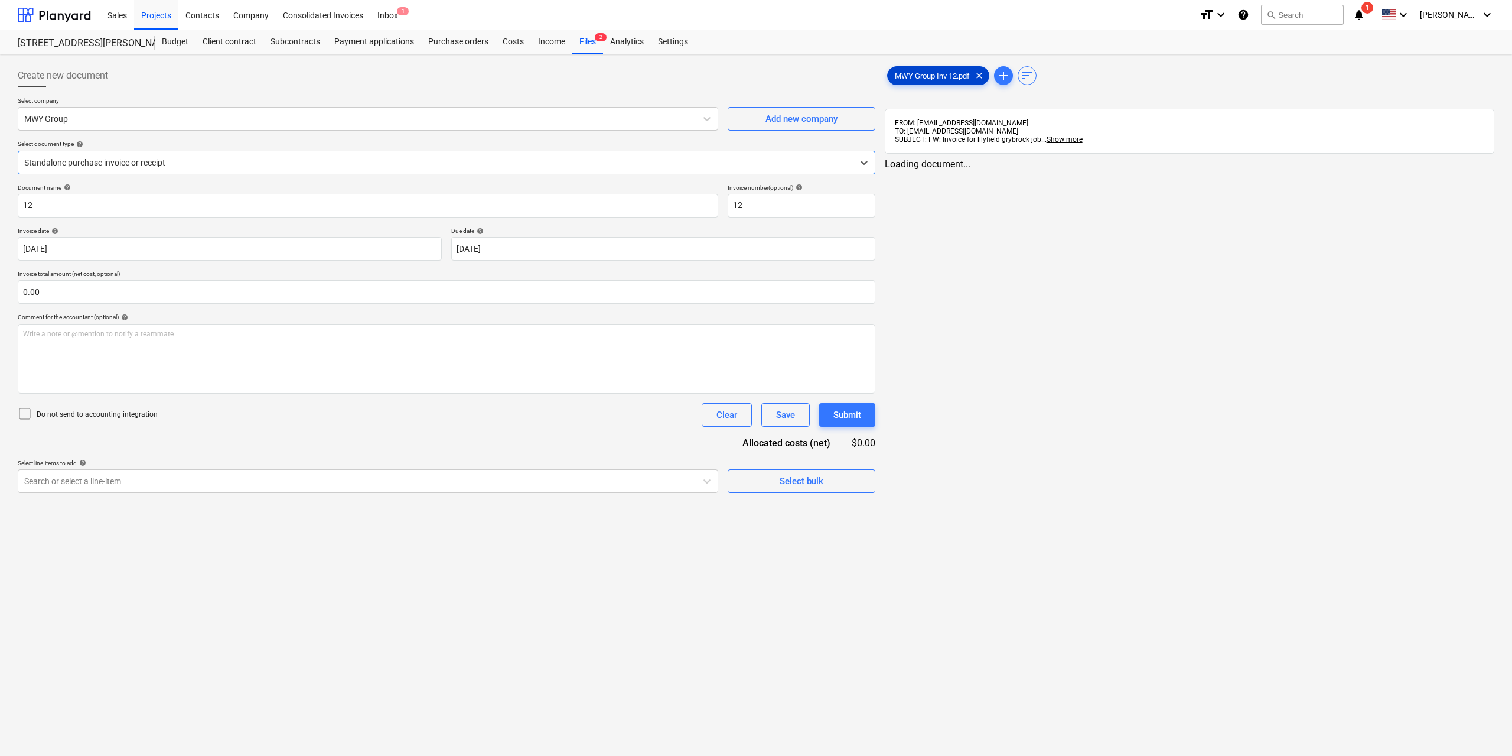
click at [907, 70] on div "MWY Group Inv 12.pdf clear" at bounding box center [938, 75] width 102 height 19
click at [672, 481] on div at bounding box center [355, 481] width 663 height 12
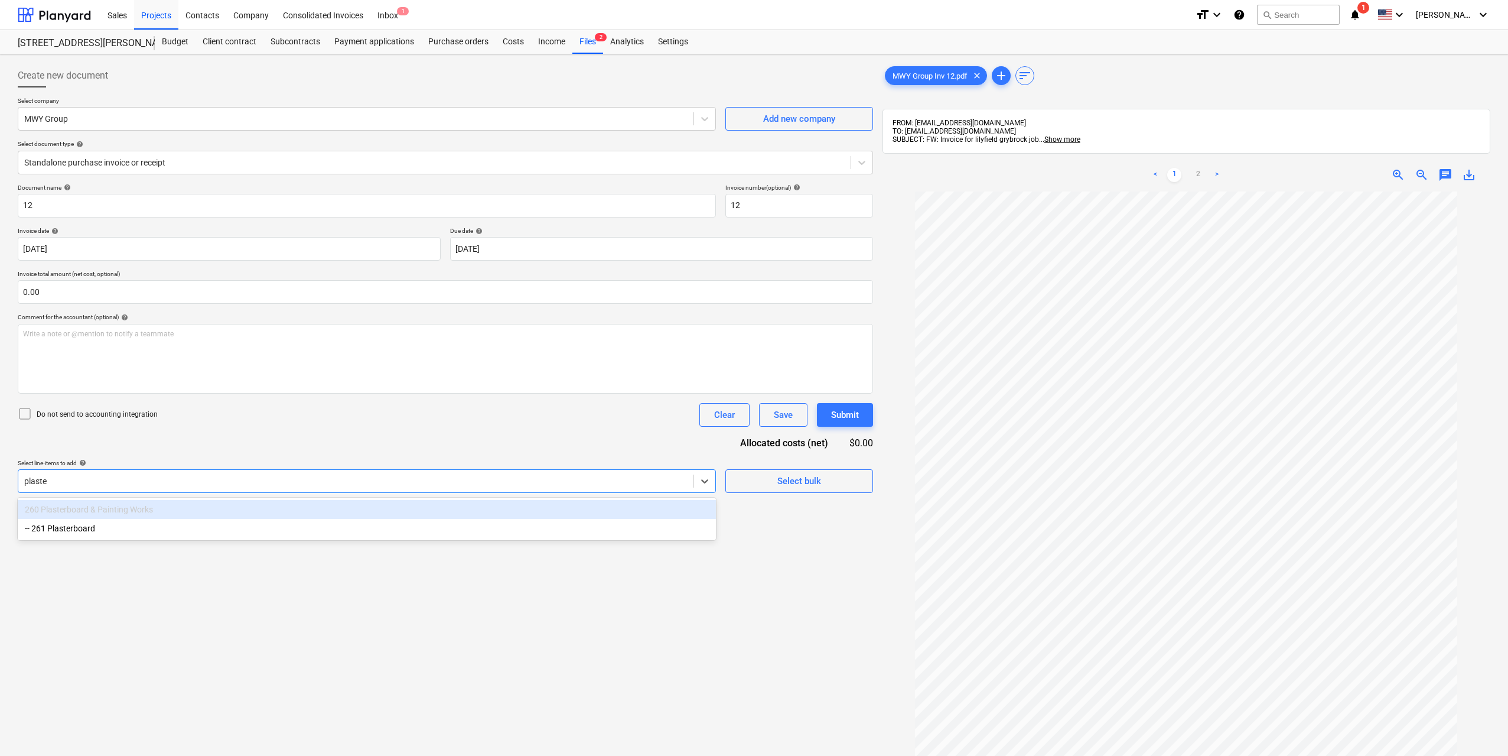
type input "plaster"
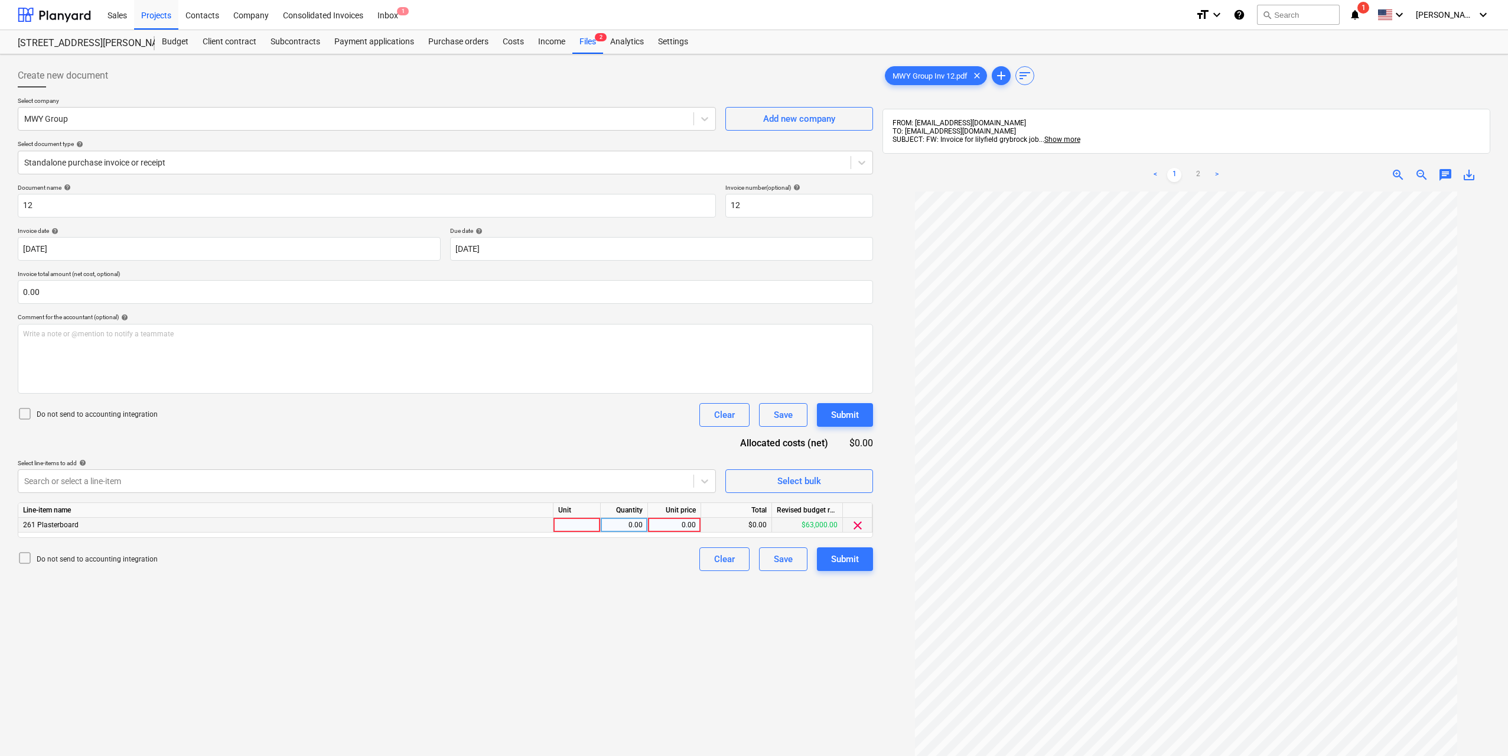
click at [597, 517] on div at bounding box center [576, 524] width 47 height 15
type input "1"
click at [624, 522] on div "0.00" at bounding box center [623, 524] width 37 height 15
type input "1"
click at [672, 522] on div "0.00" at bounding box center [674, 524] width 43 height 15
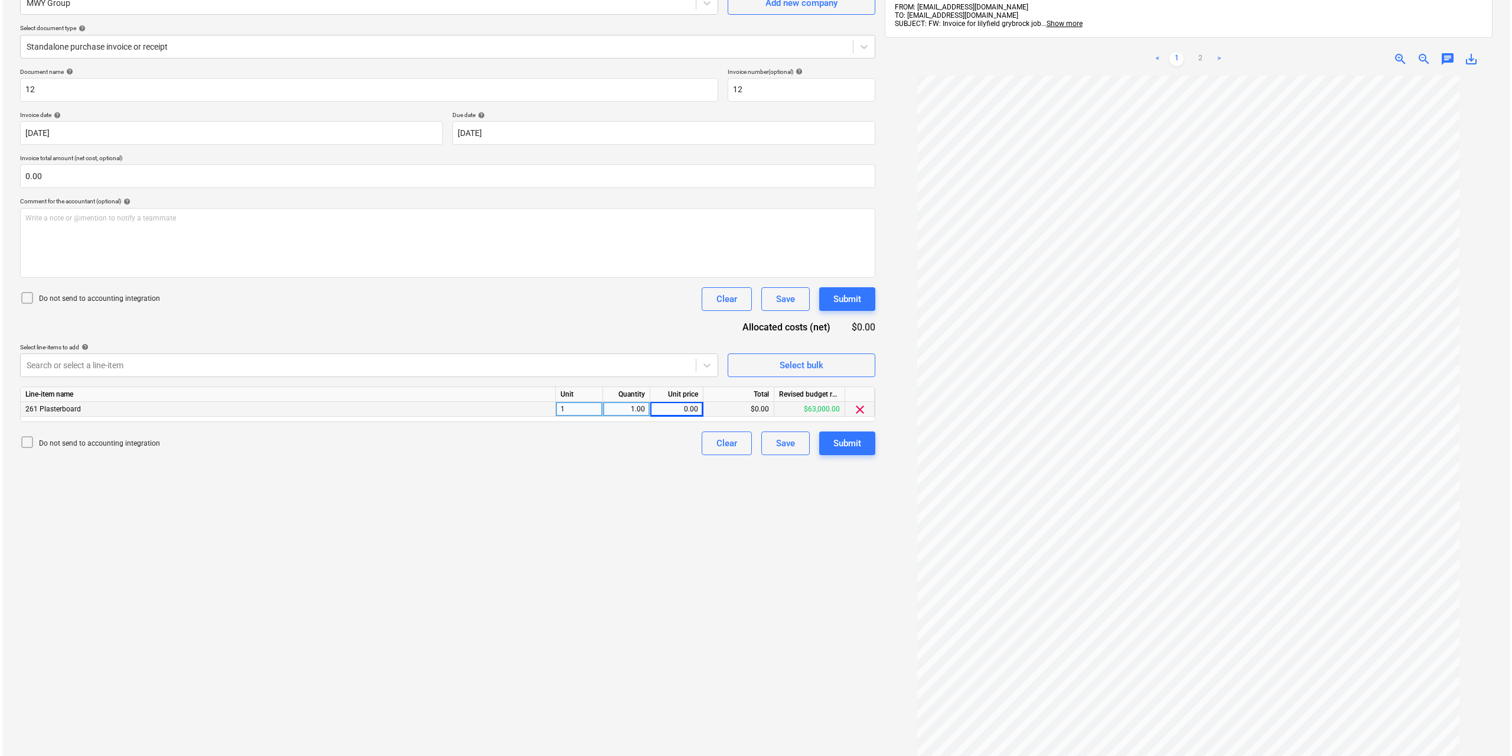
scroll to position [168, 0]
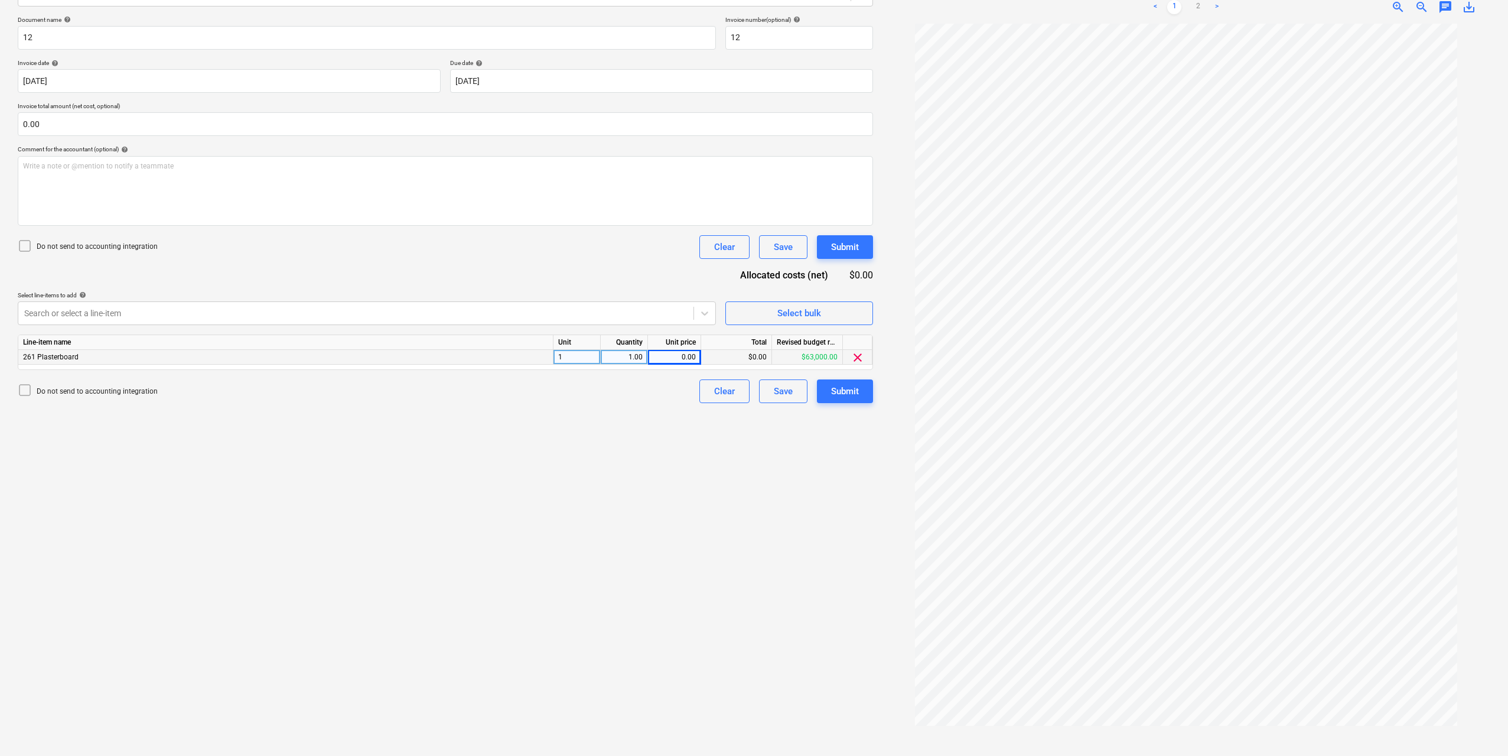
click at [694, 359] on div "0.00" at bounding box center [674, 357] width 43 height 15
type input "63000"
click at [677, 492] on div "Create new document Select company MWY Group Add new company Select document ty…" at bounding box center [445, 320] width 865 height 859
click at [822, 393] on button "Submit" at bounding box center [845, 391] width 56 height 24
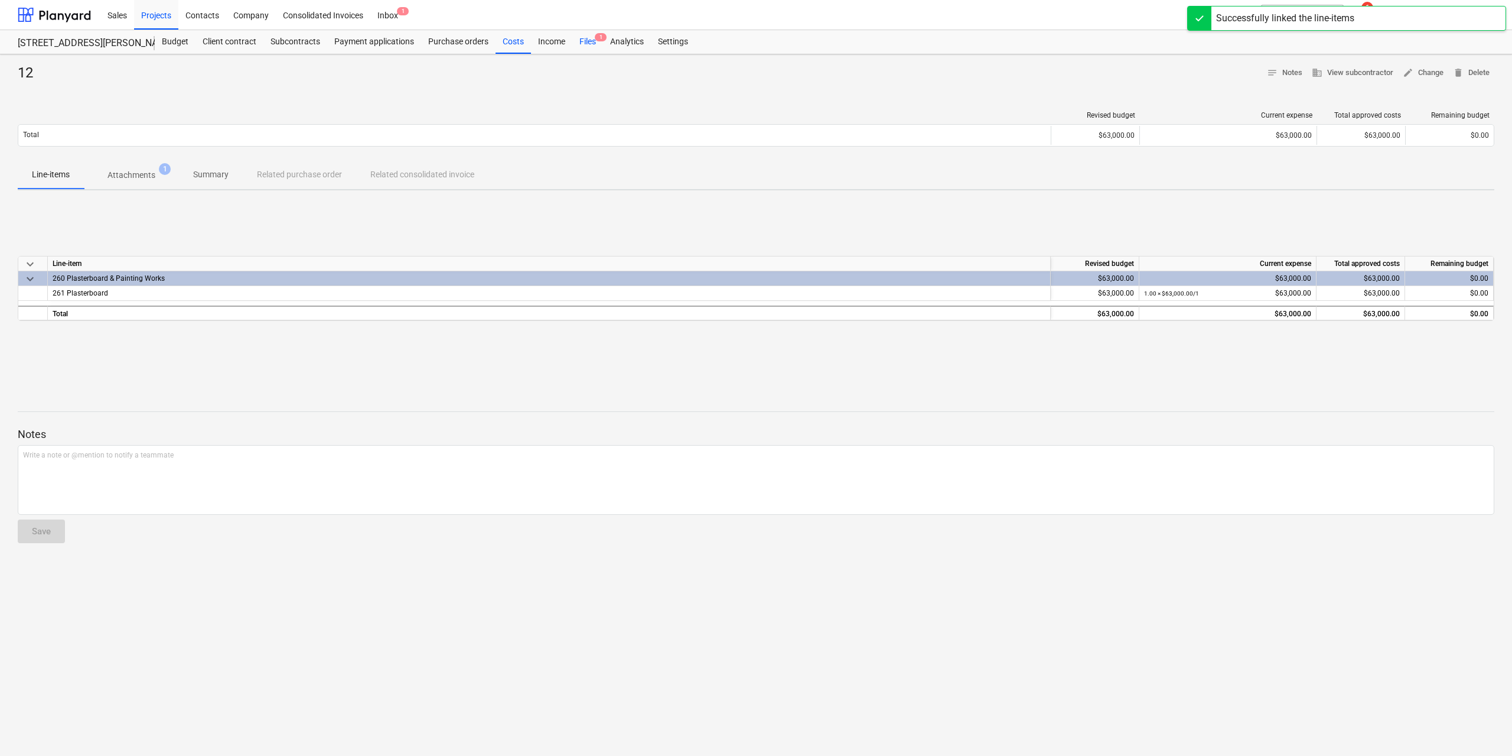
click at [584, 35] on div "Files 1" at bounding box center [587, 42] width 31 height 24
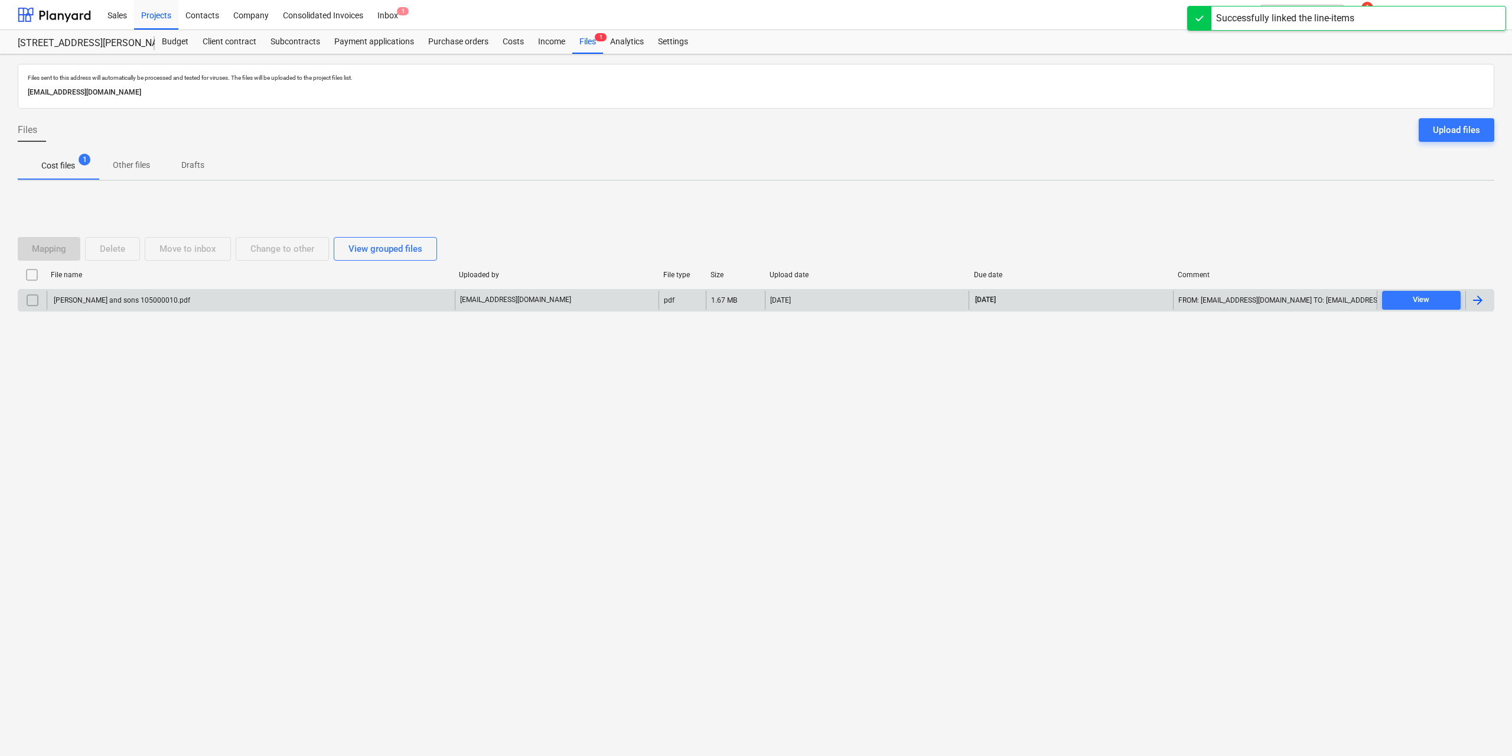
click at [137, 295] on div "[PERSON_NAME] and sons 105000010.pdf" at bounding box center [251, 300] width 408 height 19
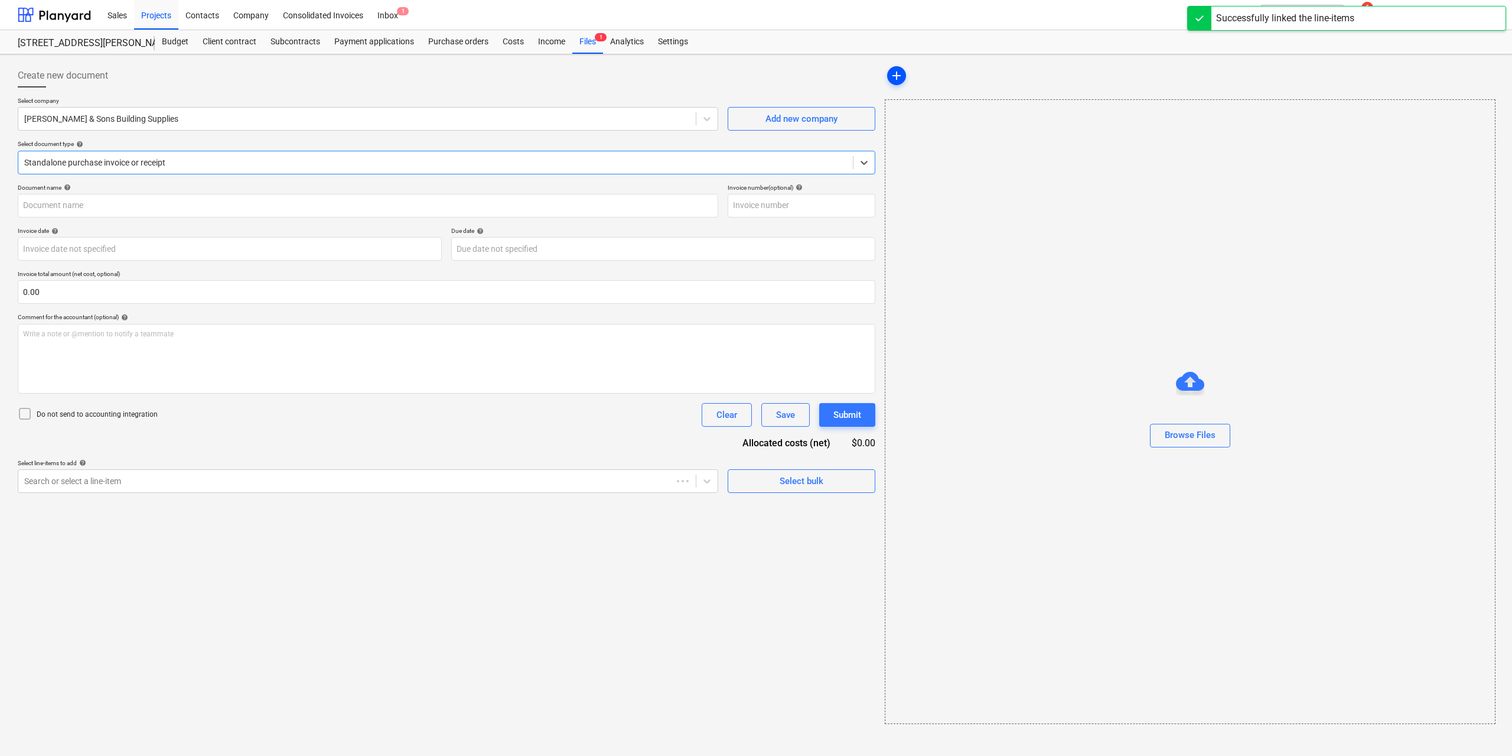
type input "105000010"
type input "[DATE]"
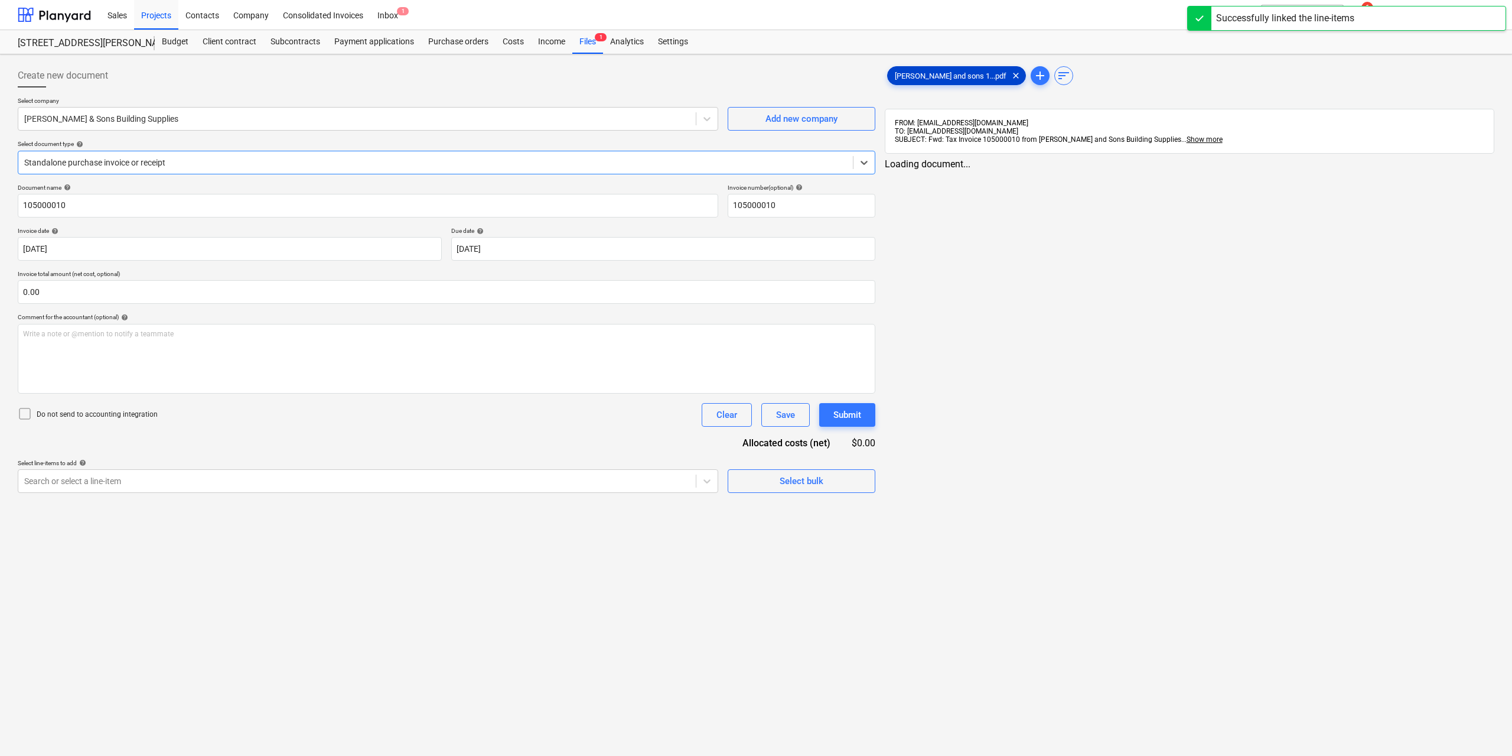
click at [901, 74] on span "[PERSON_NAME] and sons 1...pdf" at bounding box center [951, 75] width 126 height 9
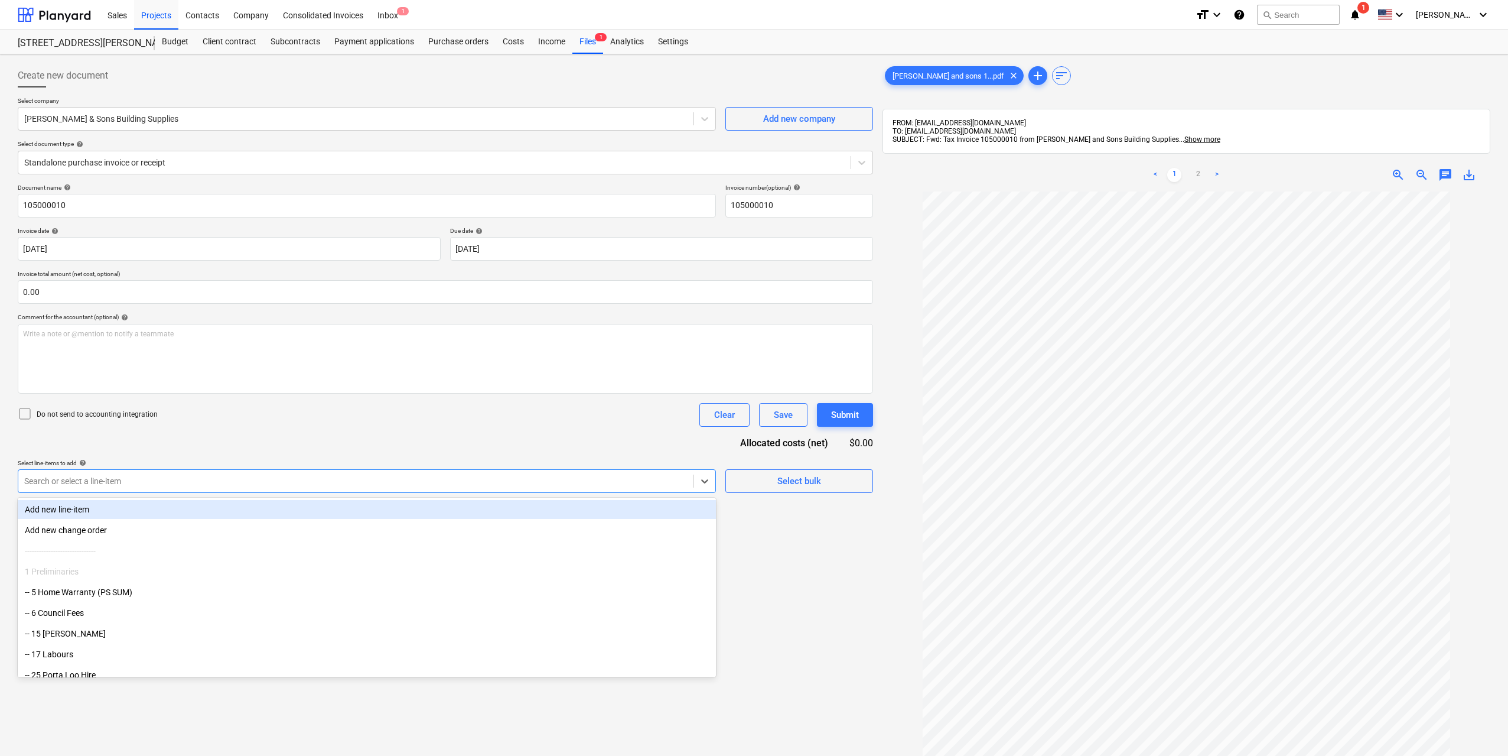
click at [602, 470] on div "Search or select a line-item" at bounding box center [367, 481] width 698 height 24
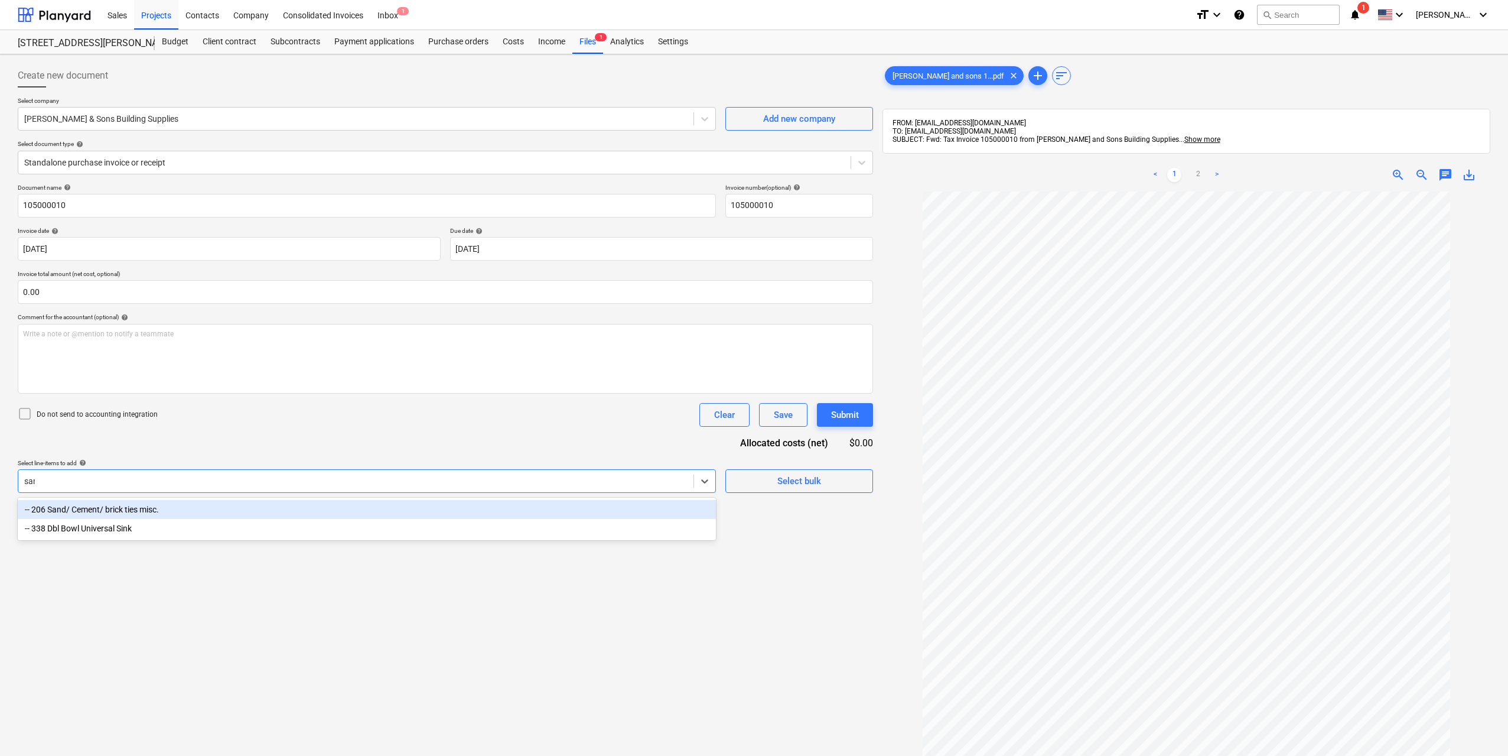
type input "sand"
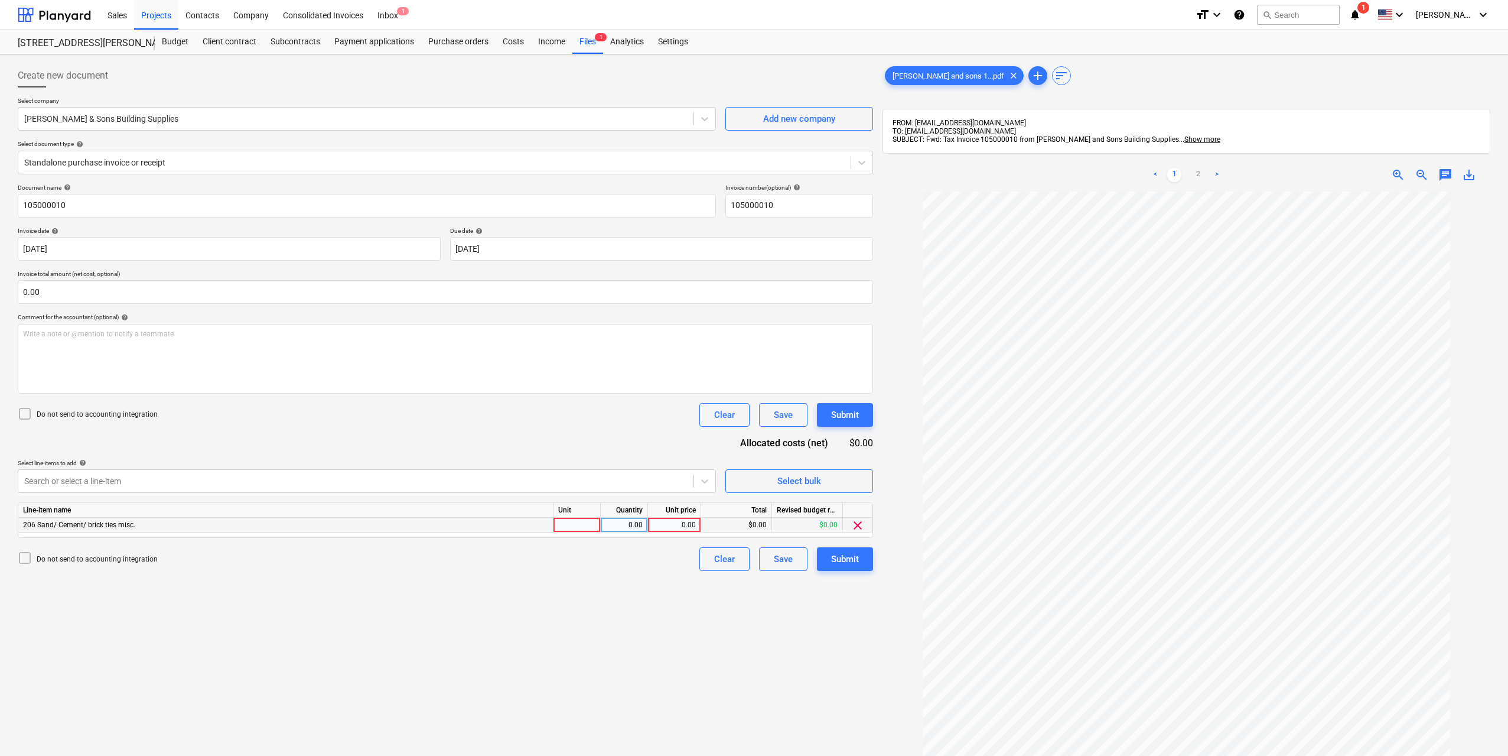
click at [589, 526] on div at bounding box center [576, 524] width 47 height 15
click at [645, 526] on div "0.00" at bounding box center [624, 524] width 47 height 15
type input "1"
click at [691, 524] on div "0.00" at bounding box center [674, 524] width 43 height 15
type input "690"
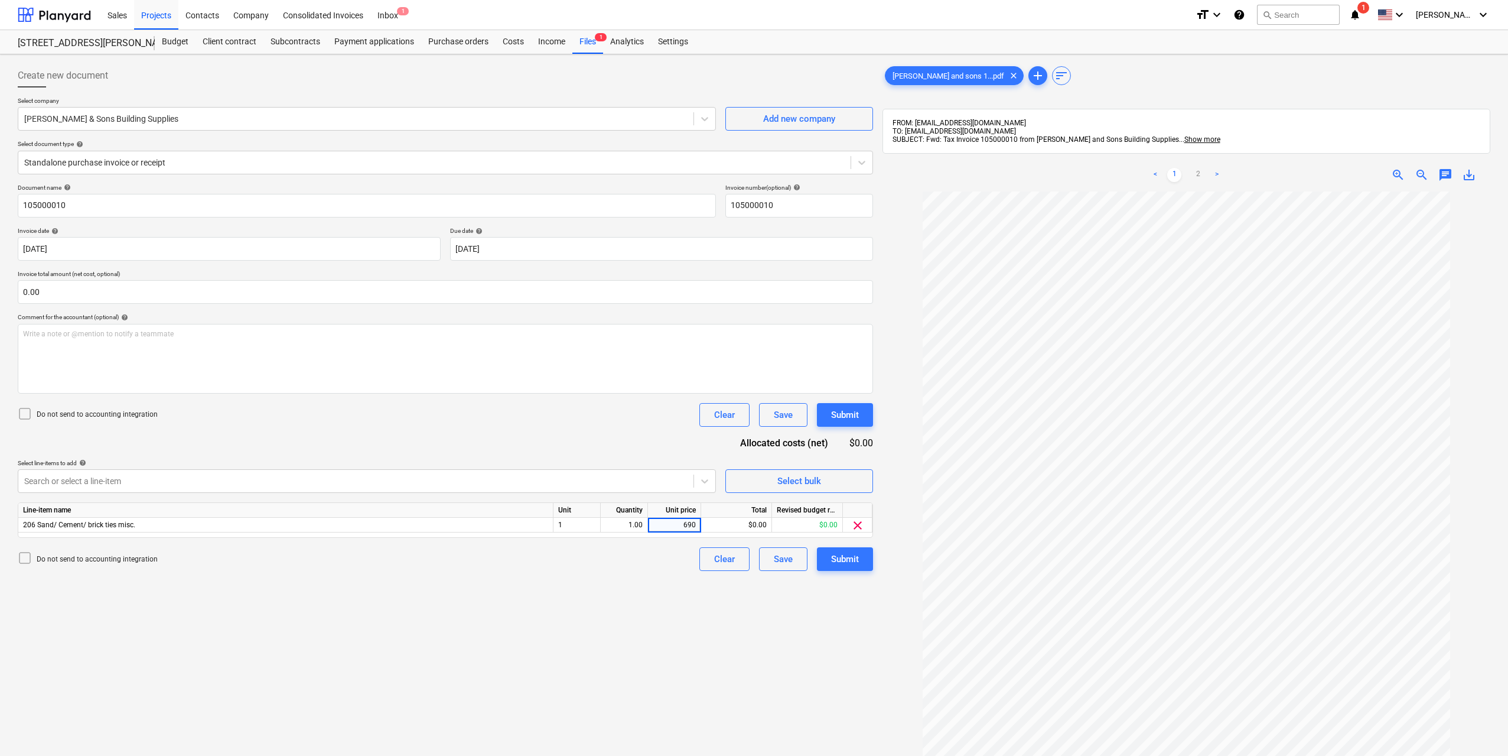
click at [718, 625] on div "Create new document Select company [PERSON_NAME] & Sons Building Supplies Add n…" at bounding box center [445, 488] width 865 height 859
click at [840, 559] on div "Submit" at bounding box center [845, 558] width 28 height 15
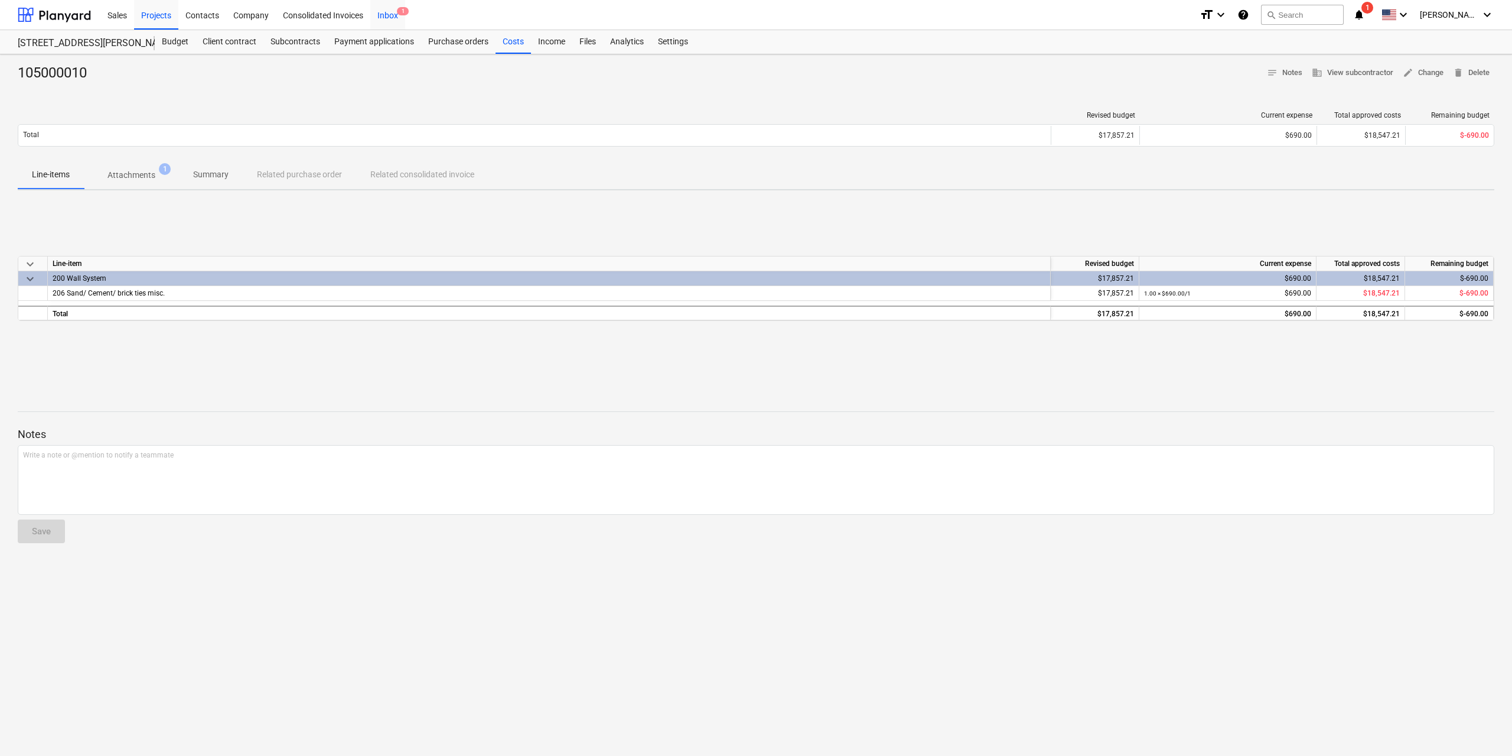
click at [375, 10] on div "Inbox 1" at bounding box center [387, 14] width 35 height 30
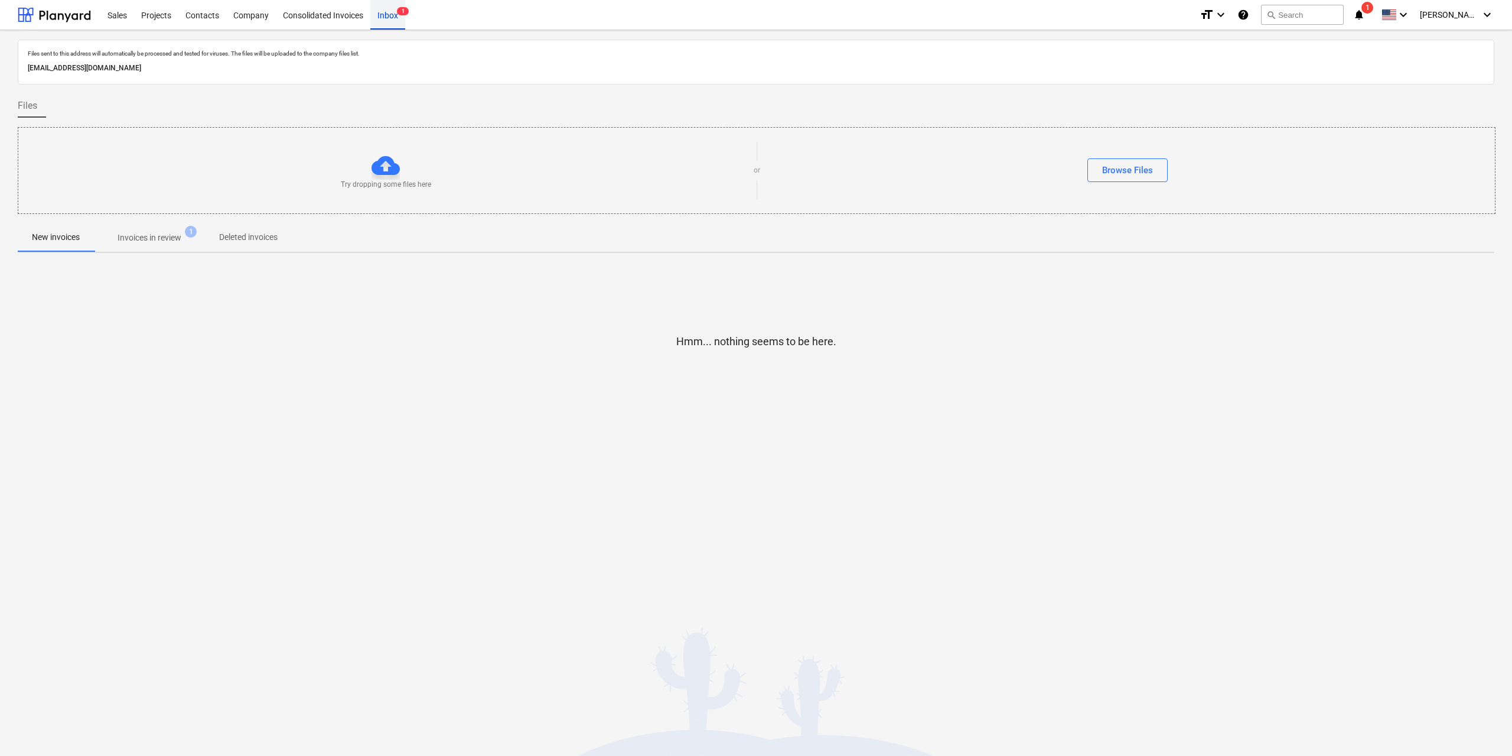
click at [378, 11] on div "Inbox 1" at bounding box center [387, 14] width 35 height 30
click at [172, 15] on div "Projects" at bounding box center [156, 14] width 44 height 30
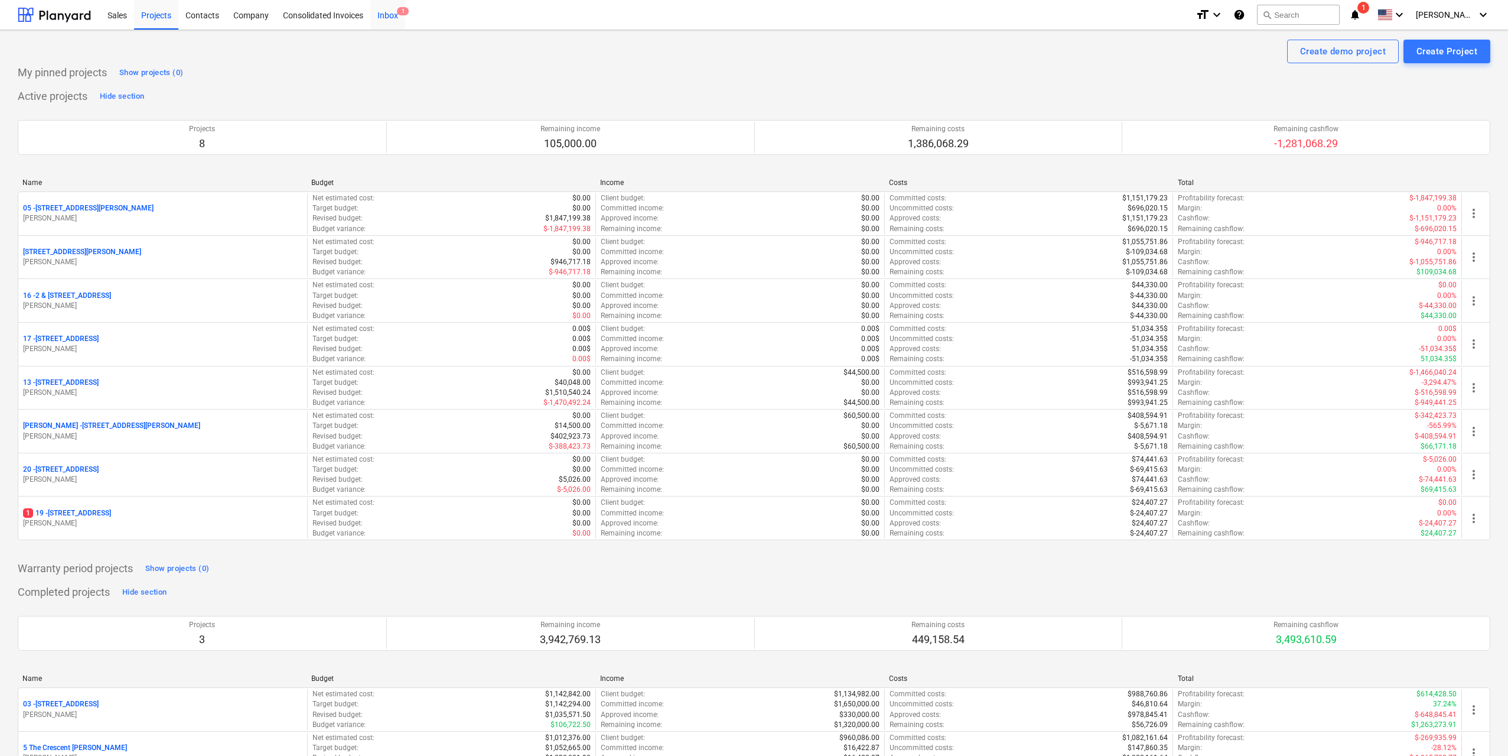
click at [396, 15] on div "Inbox 1" at bounding box center [387, 14] width 35 height 30
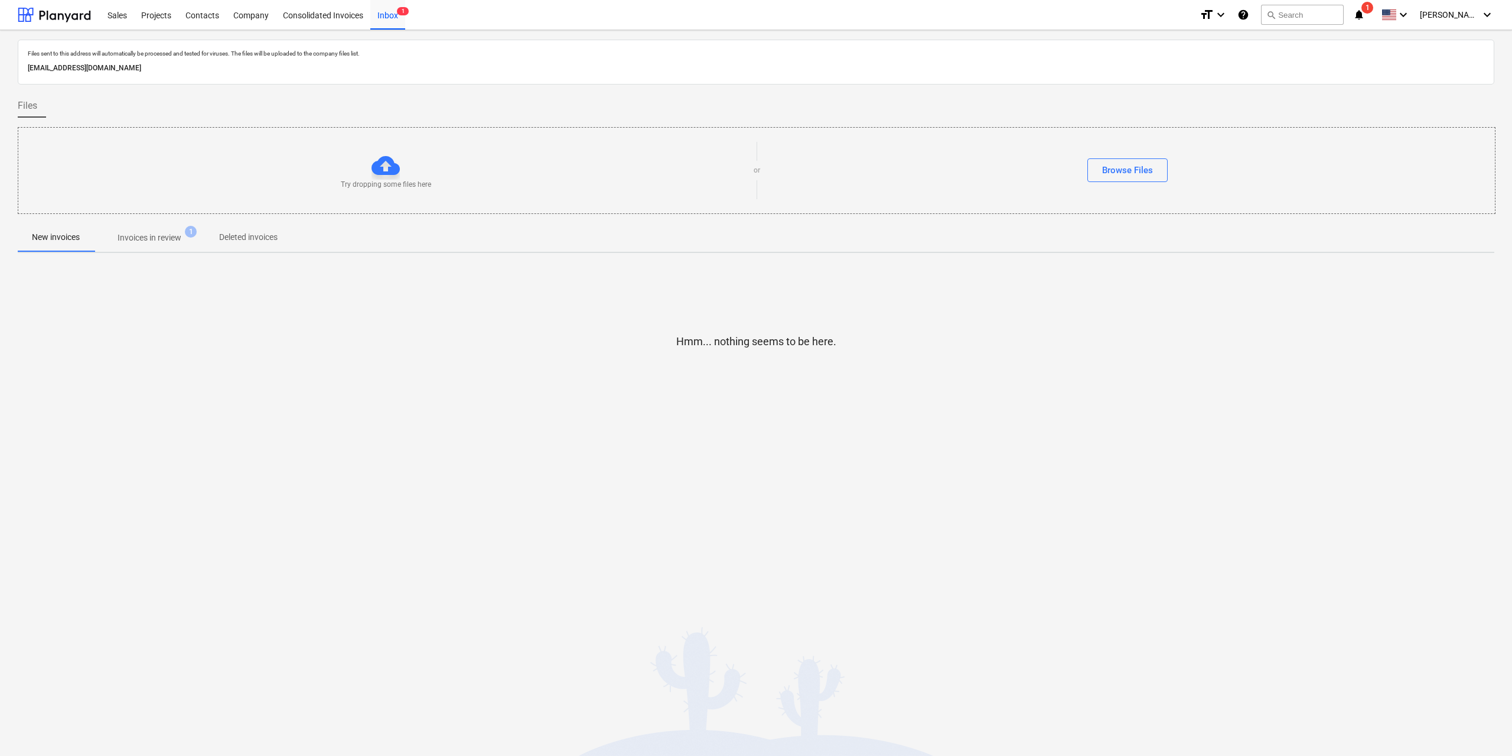
click at [172, 244] on p "Invoices in review" at bounding box center [150, 238] width 64 height 12
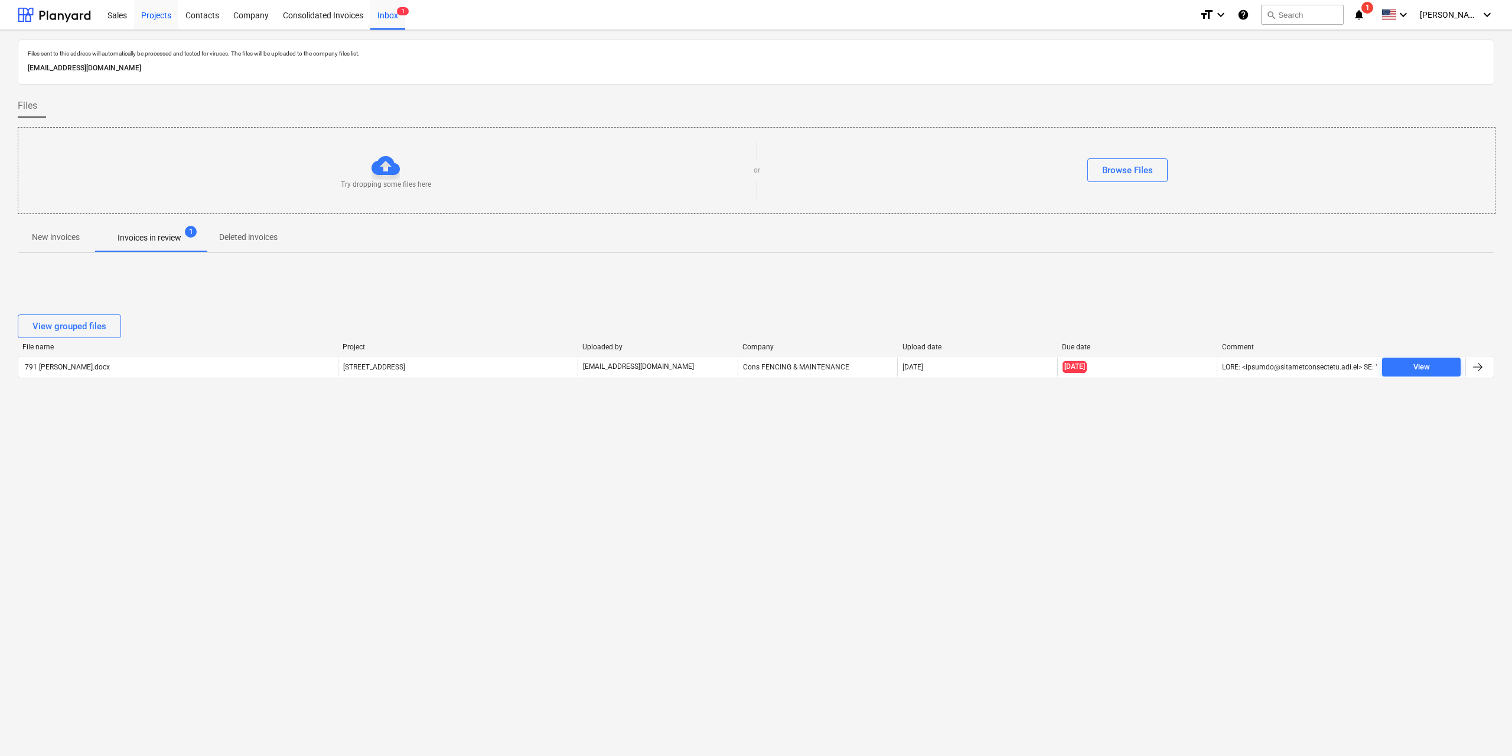
click at [153, 17] on div "Projects" at bounding box center [156, 14] width 44 height 30
